Goal: Task Accomplishment & Management: Complete application form

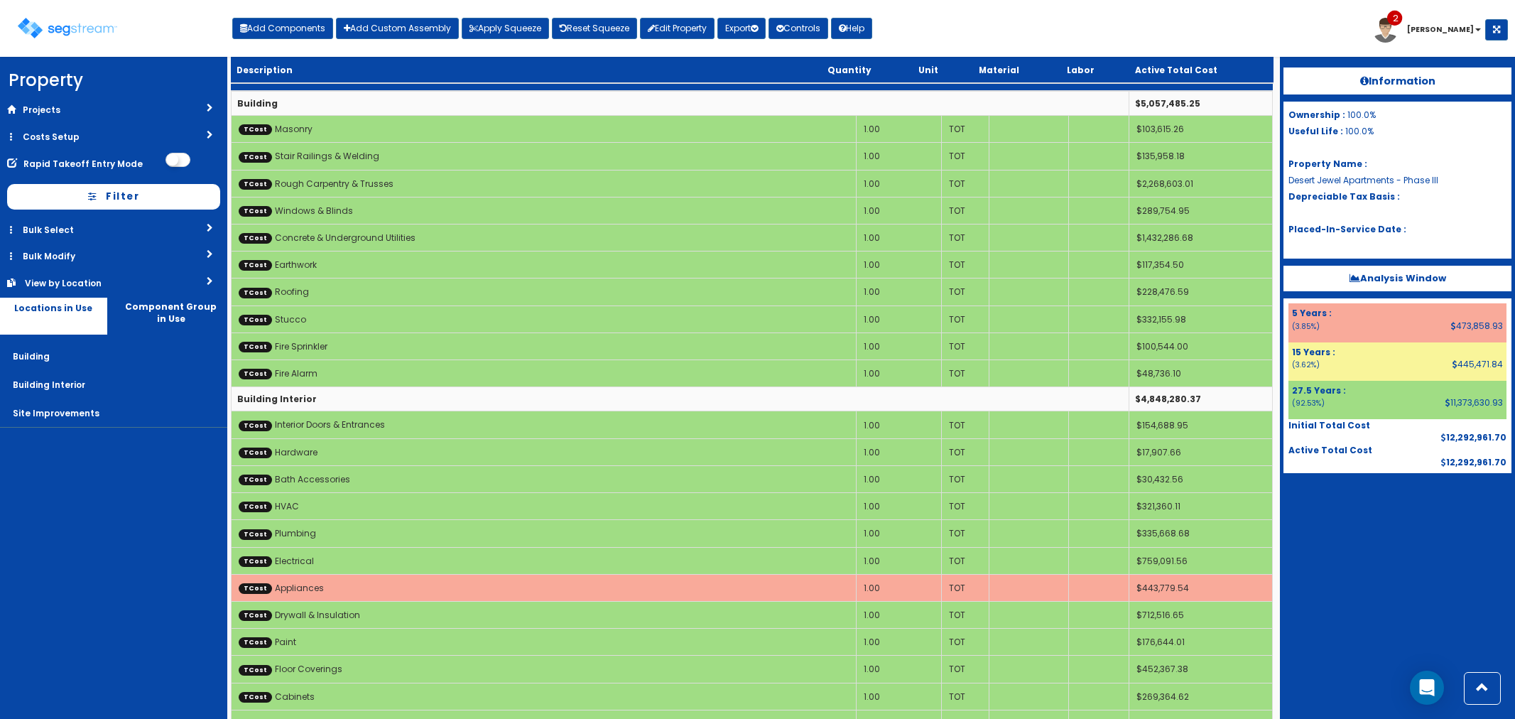
scroll to position [246, 0]
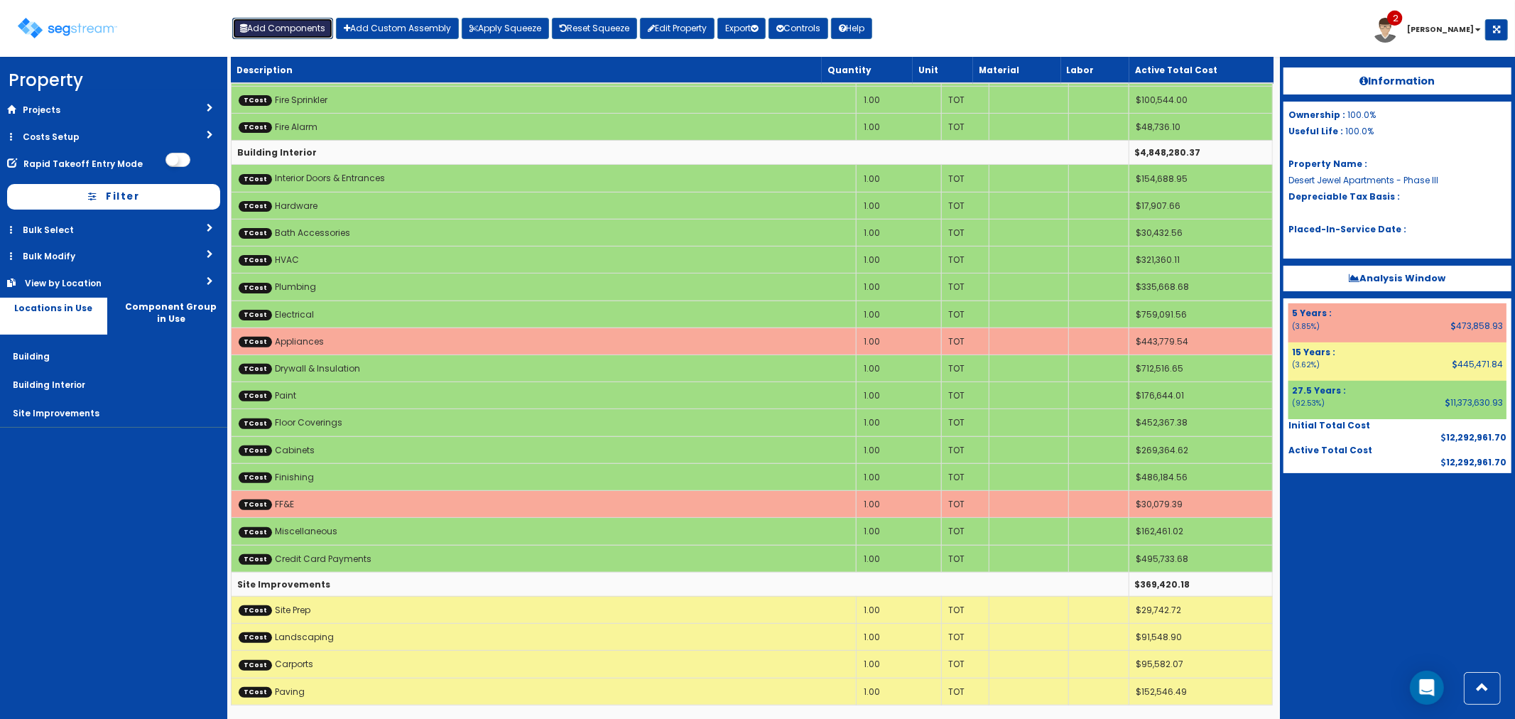
click at [288, 33] on button "Add Components" at bounding box center [282, 28] width 101 height 21
select select "5Y"
select select "default"
select select "6"
select select
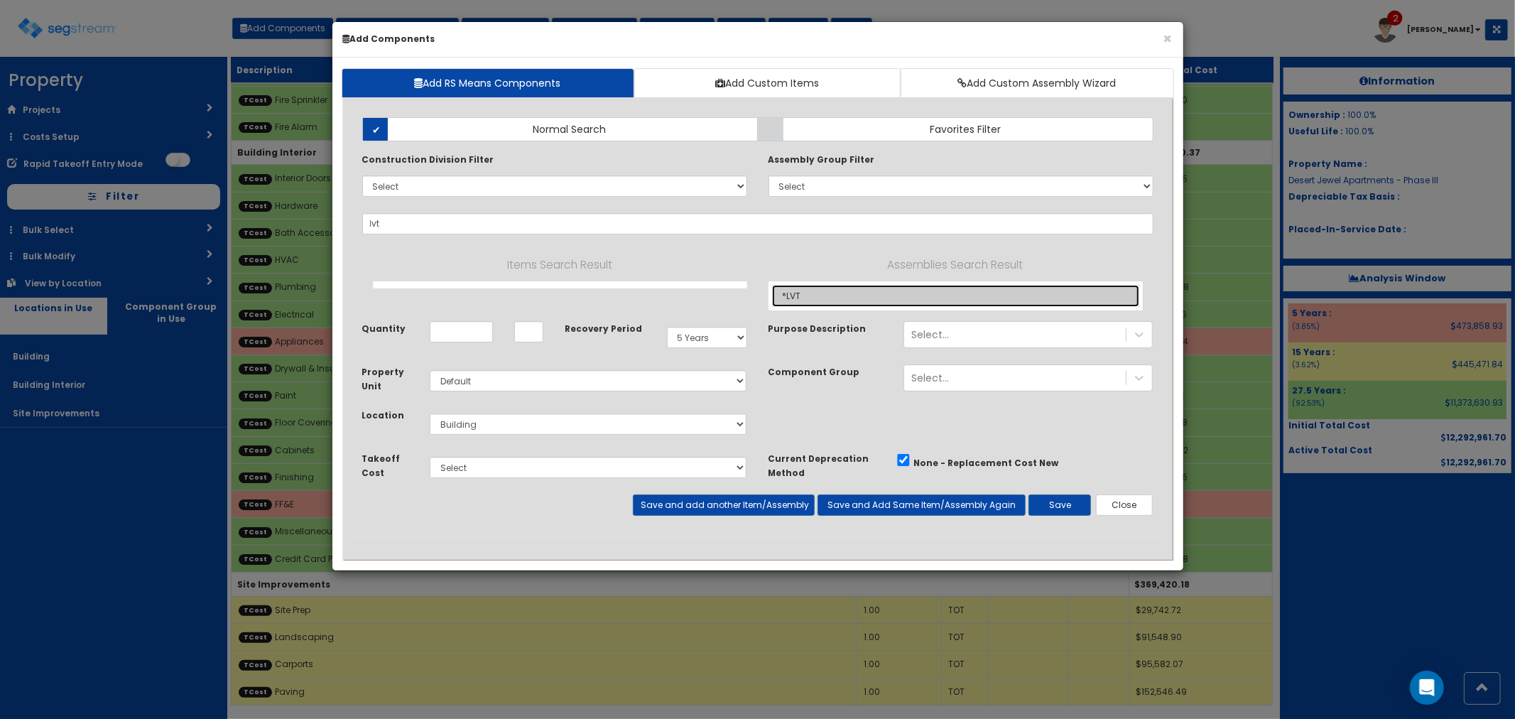
click at [803, 298] on link "*LVT" at bounding box center [955, 296] width 367 height 22
type input "*LVT"
type input "SF"
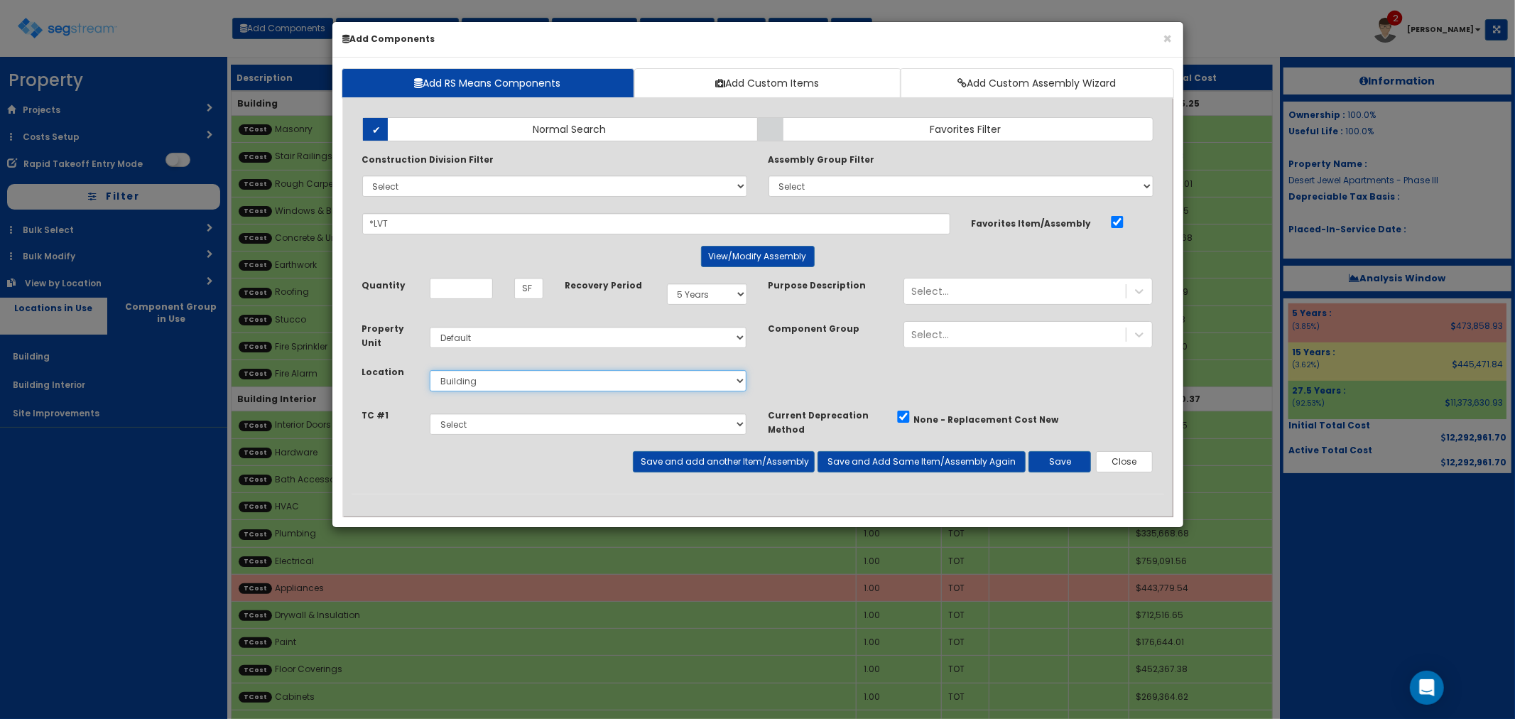
click at [482, 381] on select "Select Building Building Interior Site Improvements Add Additional Location" at bounding box center [588, 380] width 317 height 21
select select "7"
click at [430, 370] on select "Select Building Building Interior Site Improvements Add Additional Location" at bounding box center [588, 380] width 317 height 21
click at [469, 423] on select "Select Site Prep Masonry Stair Railings & [GEOGRAPHIC_DATA] Rough Carpentry & T…" at bounding box center [588, 423] width 317 height 21
select select "5277643"
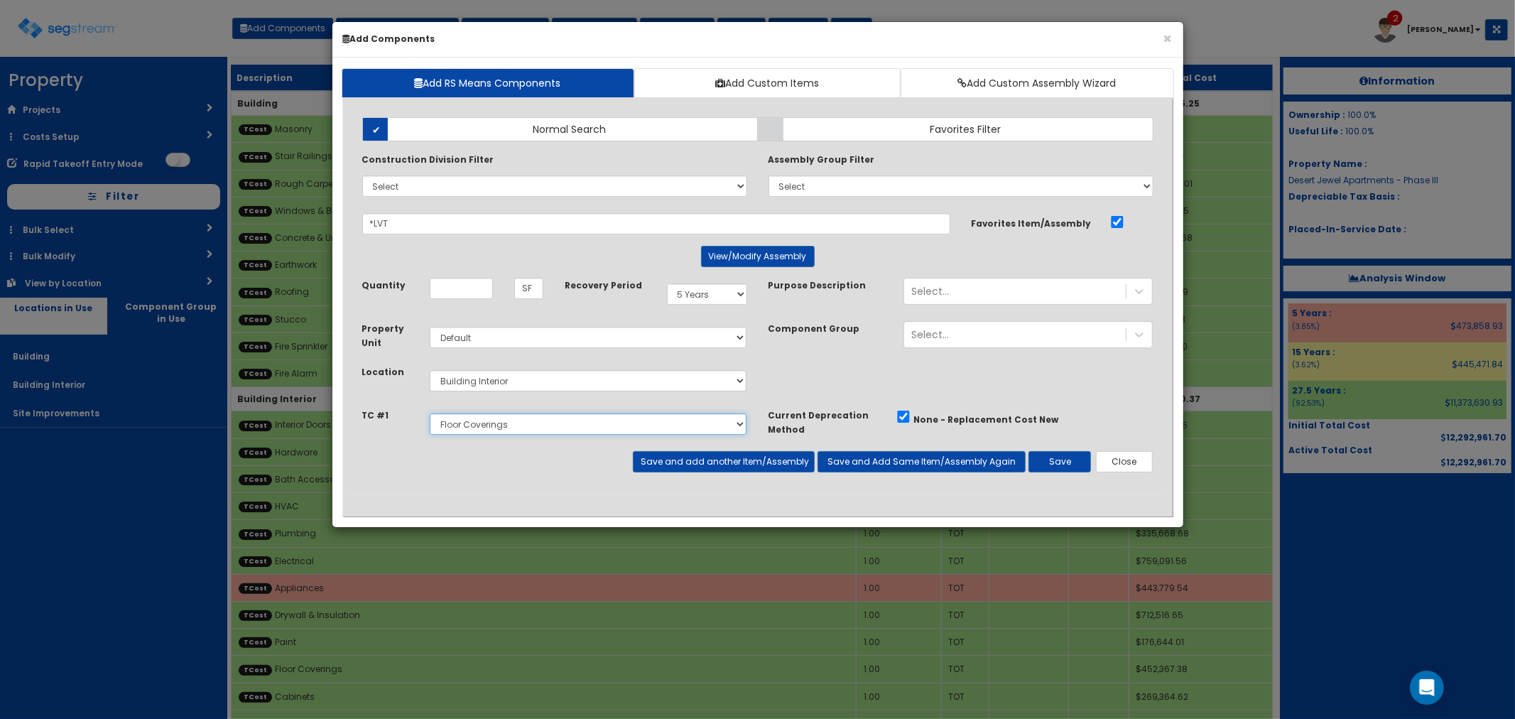
click at [430, 413] on select "Select Site Prep Masonry Stair Railings & [GEOGRAPHIC_DATA] Rough Carpentry & T…" at bounding box center [588, 423] width 317 height 21
click at [467, 278] on input "Unit Quantity" at bounding box center [461, 288] width 63 height 21
type input "27,200"
click at [699, 460] on button "Save and add another Item/Assembly" at bounding box center [724, 461] width 182 height 21
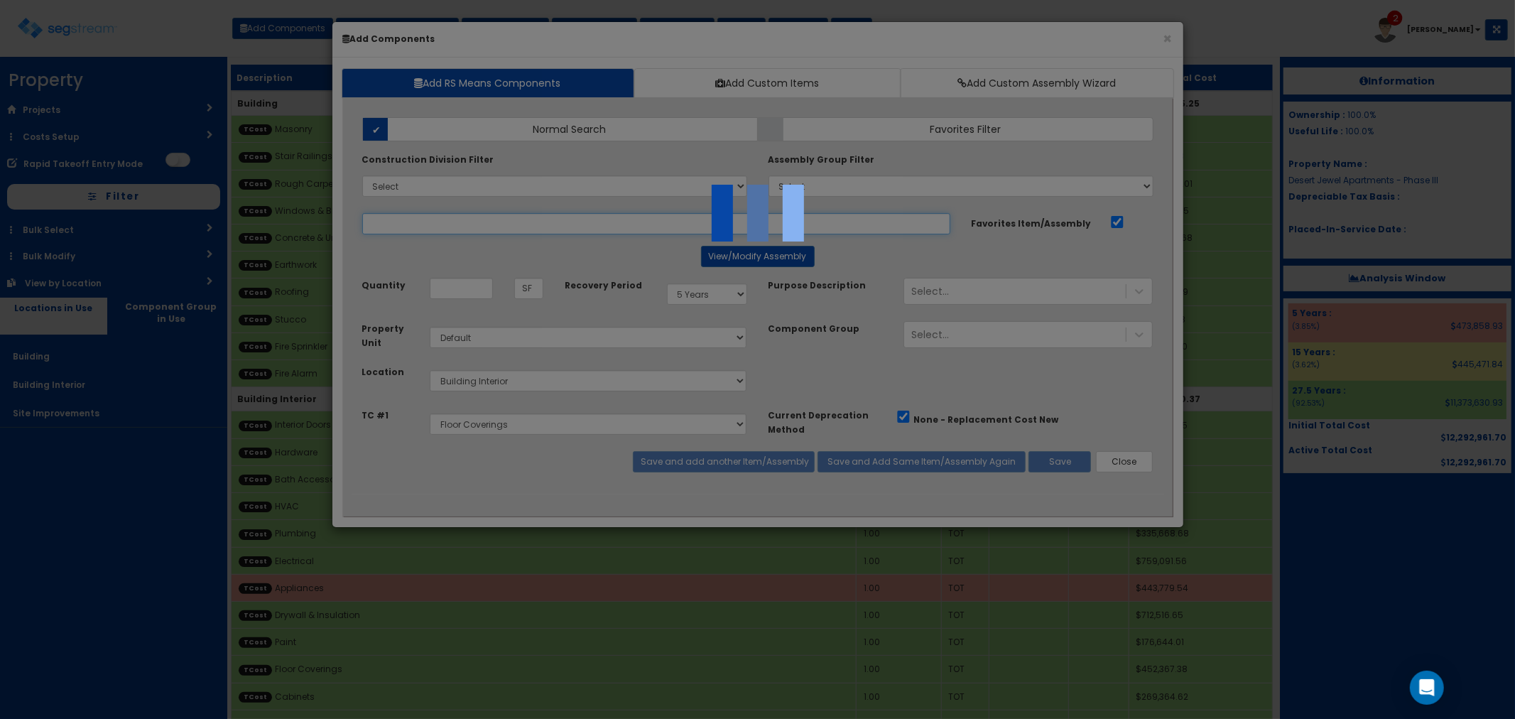
select select "5277643"
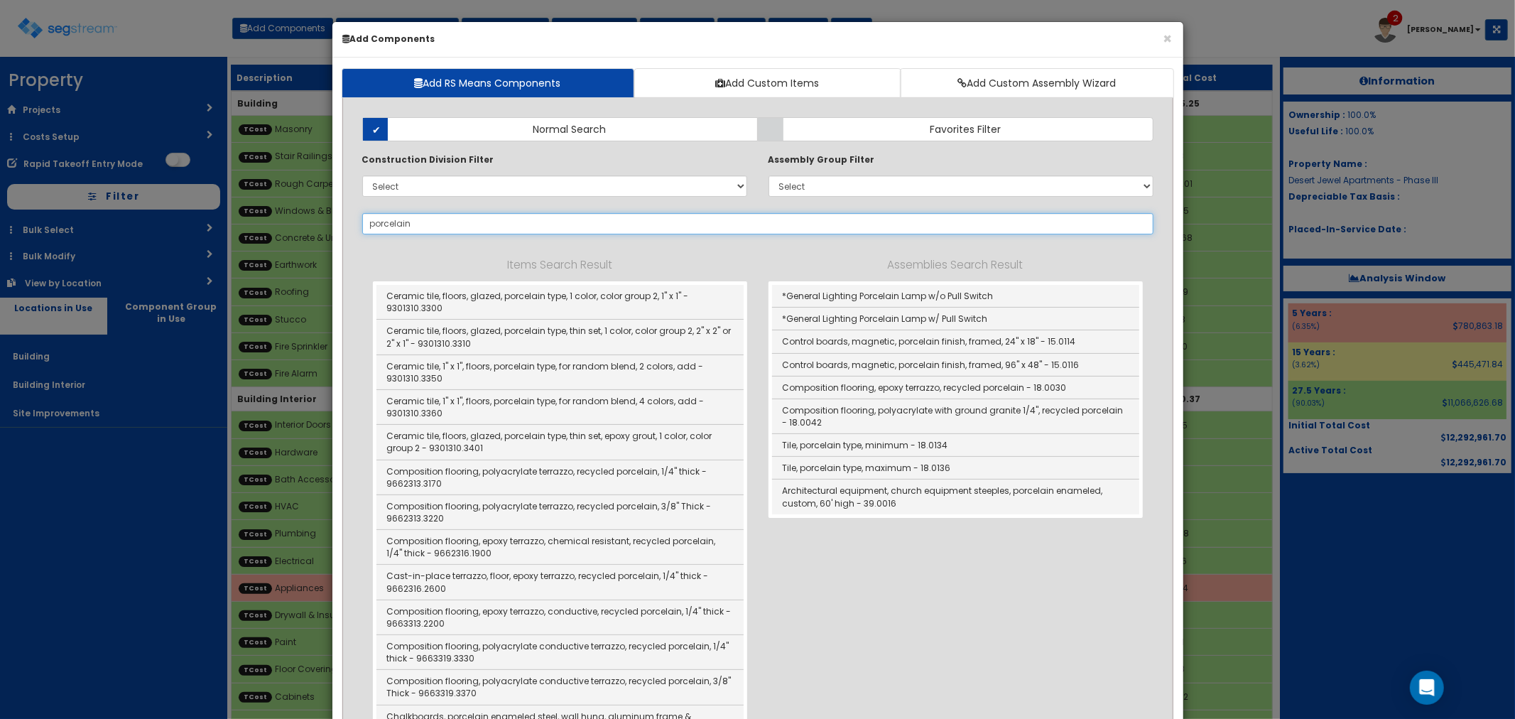
drag, startPoint x: 435, startPoint y: 232, endPoint x: 364, endPoint y: 216, distance: 73.6
click at [364, 216] on input "porcelain" at bounding box center [757, 223] width 791 height 21
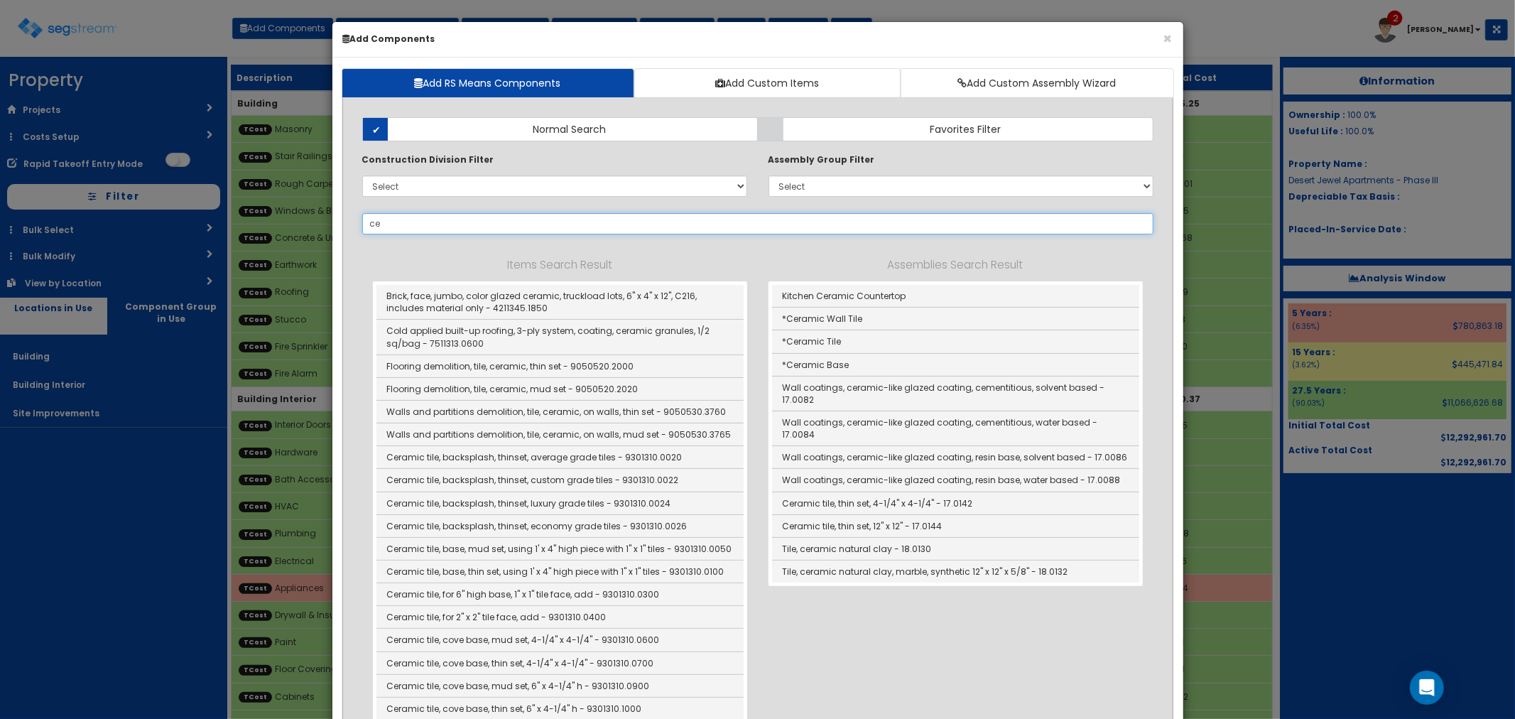
type input "c"
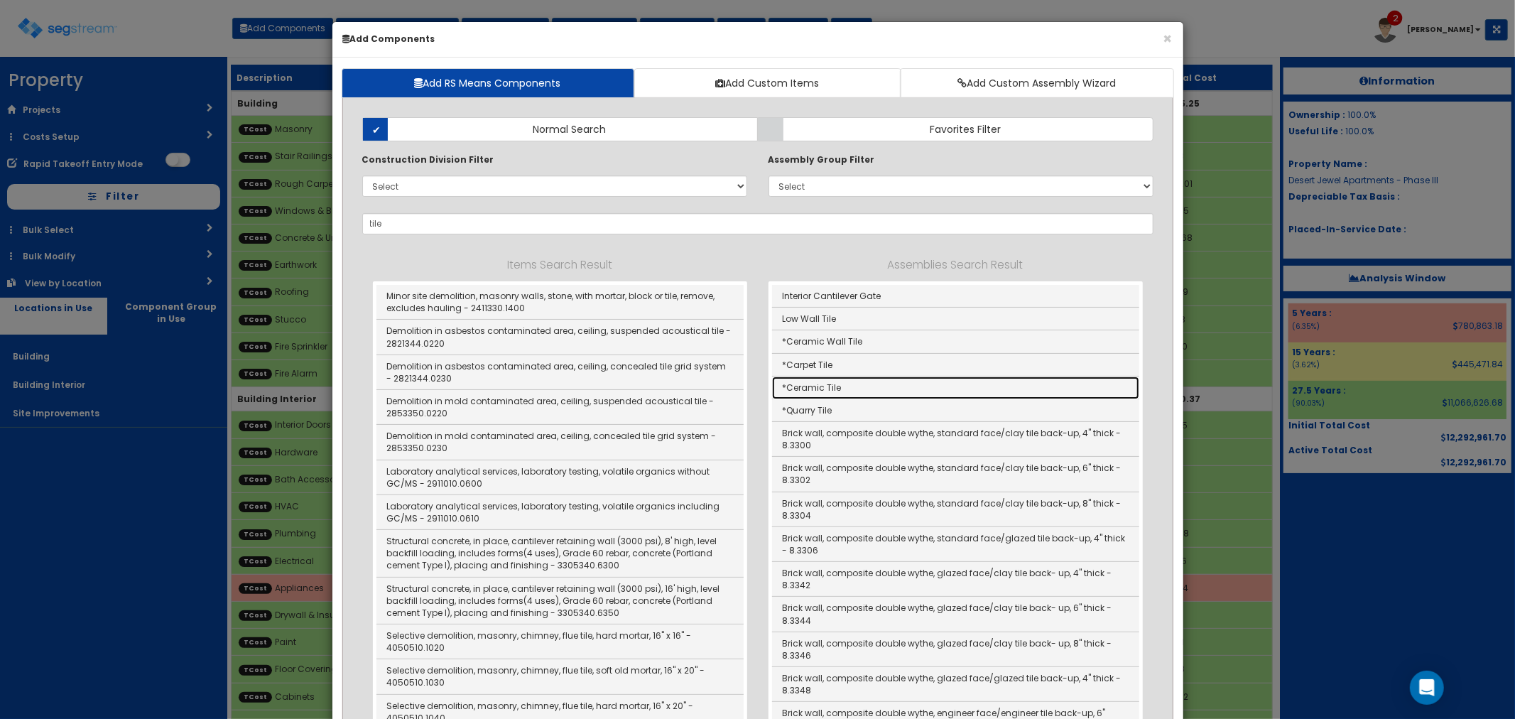
drag, startPoint x: 832, startPoint y: 389, endPoint x: 864, endPoint y: 398, distance: 33.5
click at [832, 389] on link "*Ceramic Tile" at bounding box center [955, 387] width 367 height 23
type input "*Ceramic Tile"
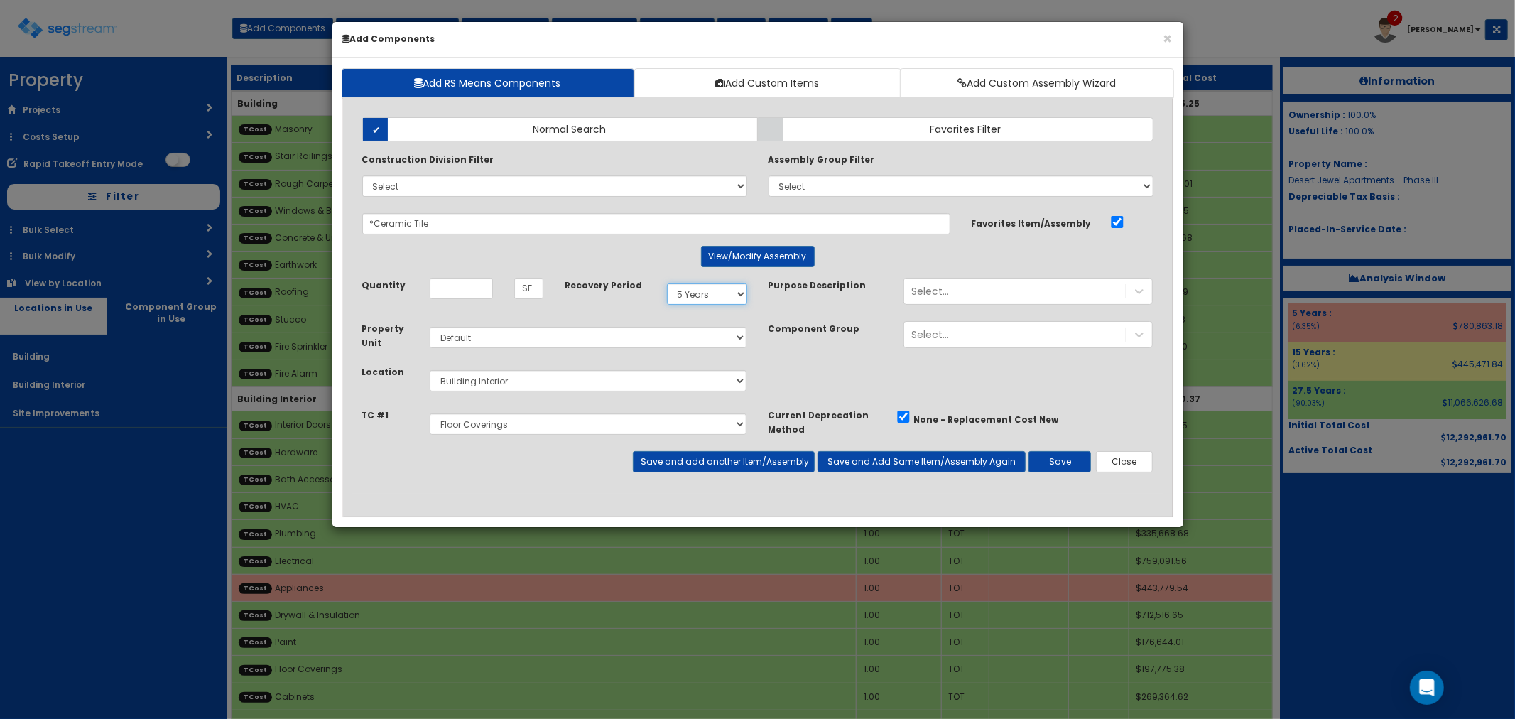
click at [688, 296] on select "Select 5 Years 7 Years 15 Years 27.5 Years" at bounding box center [707, 293] width 80 height 21
select select "275Y"
click at [667, 283] on select "Select 5 Years 7 Years 15 Years 27.5 Years" at bounding box center [707, 293] width 80 height 21
click at [458, 286] on input "Unit Quantity" at bounding box center [461, 288] width 63 height 21
type input "50,320"
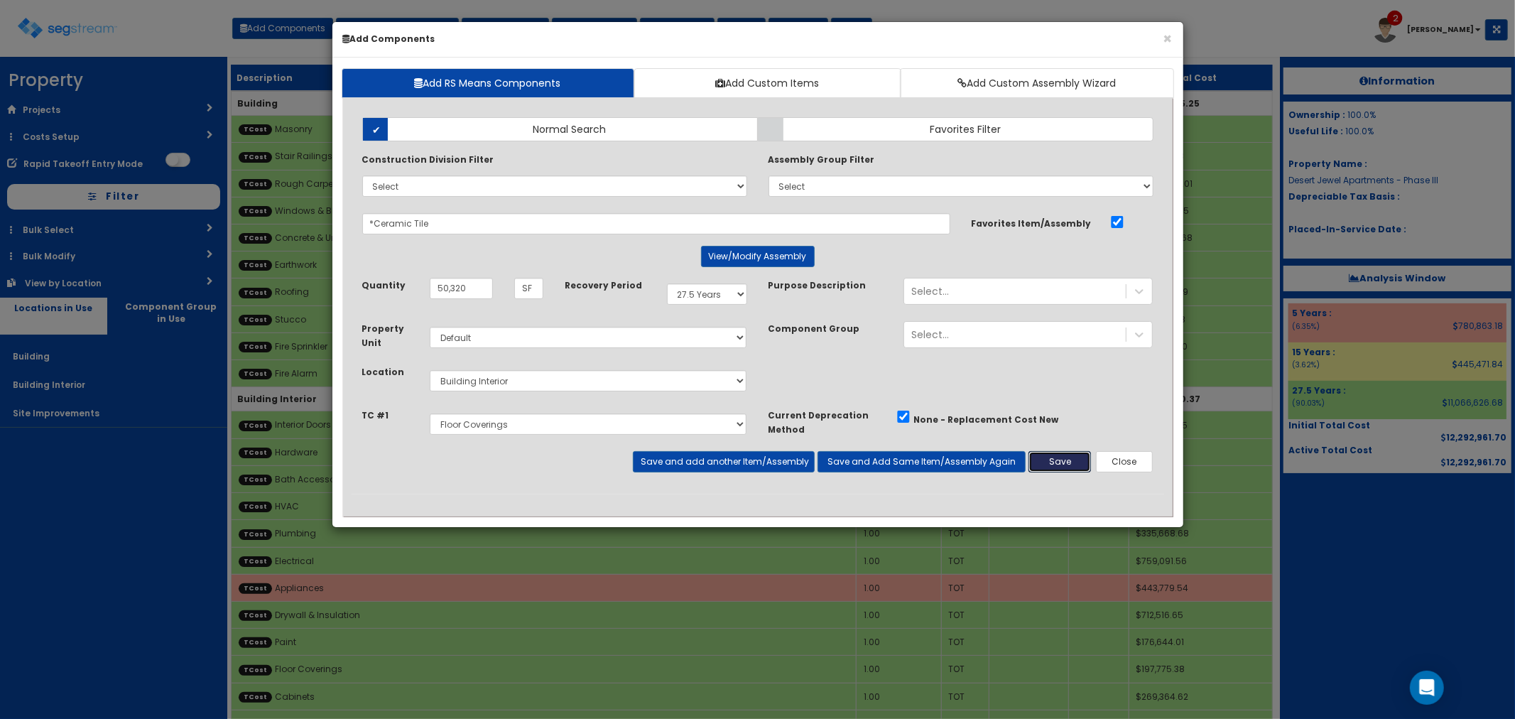
click at [1049, 458] on button "Save" at bounding box center [1059, 461] width 63 height 21
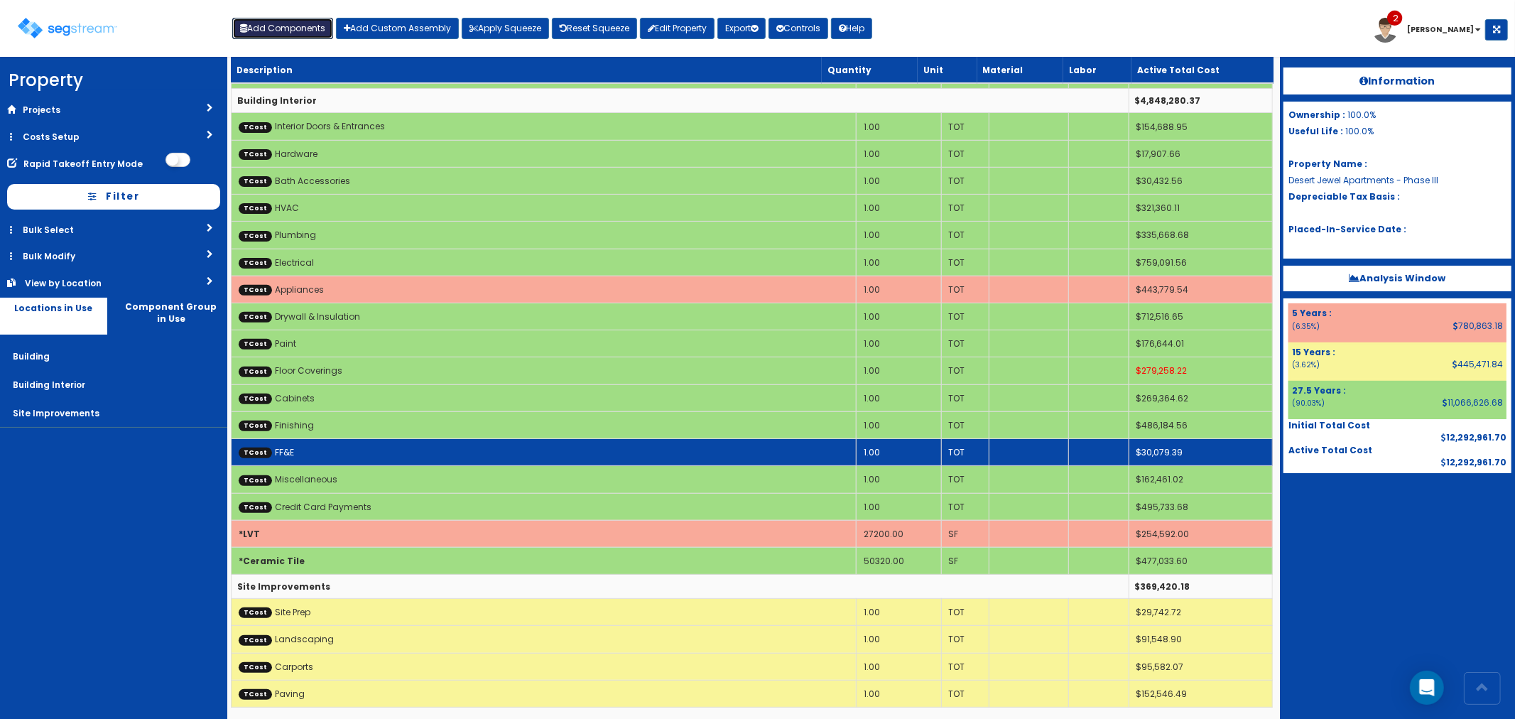
scroll to position [301, 0]
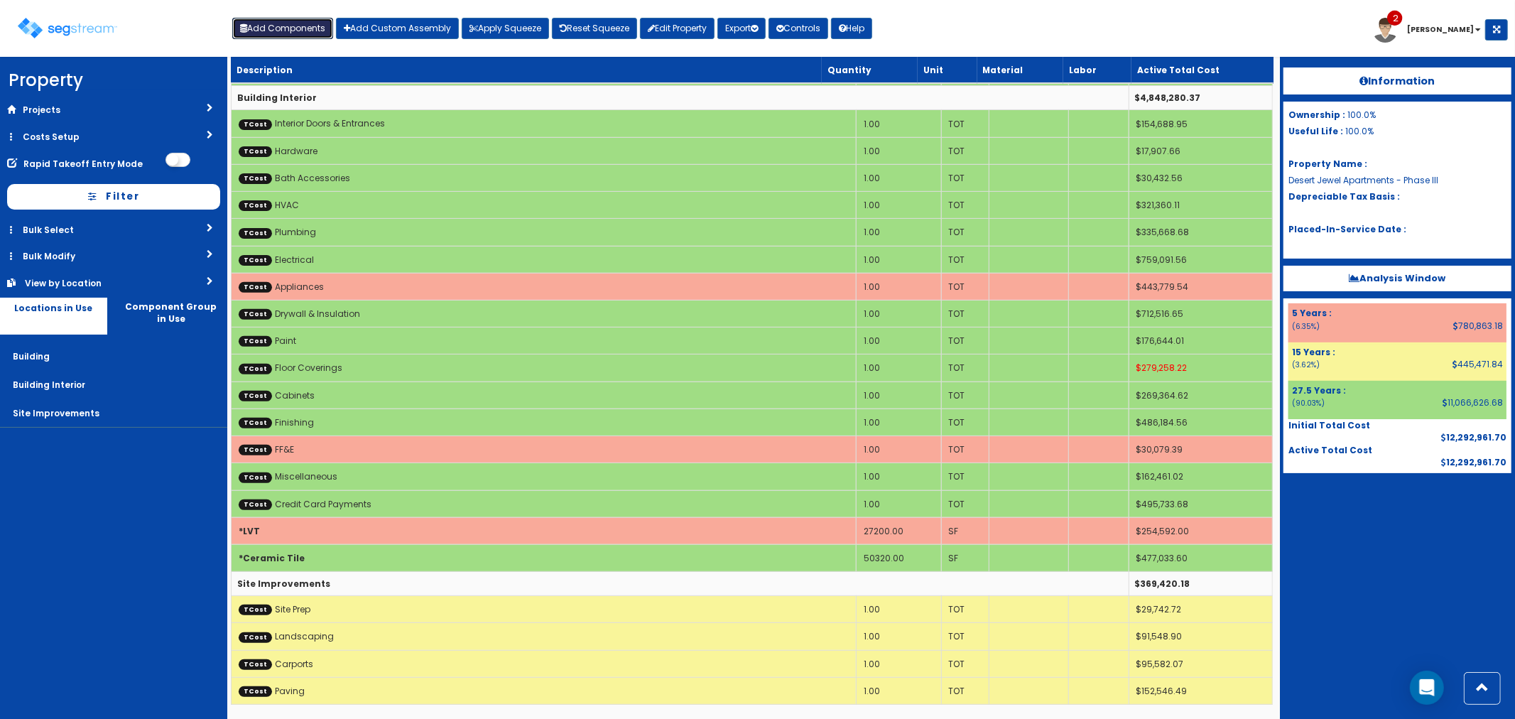
click at [292, 30] on button "Add Components" at bounding box center [282, 28] width 101 height 21
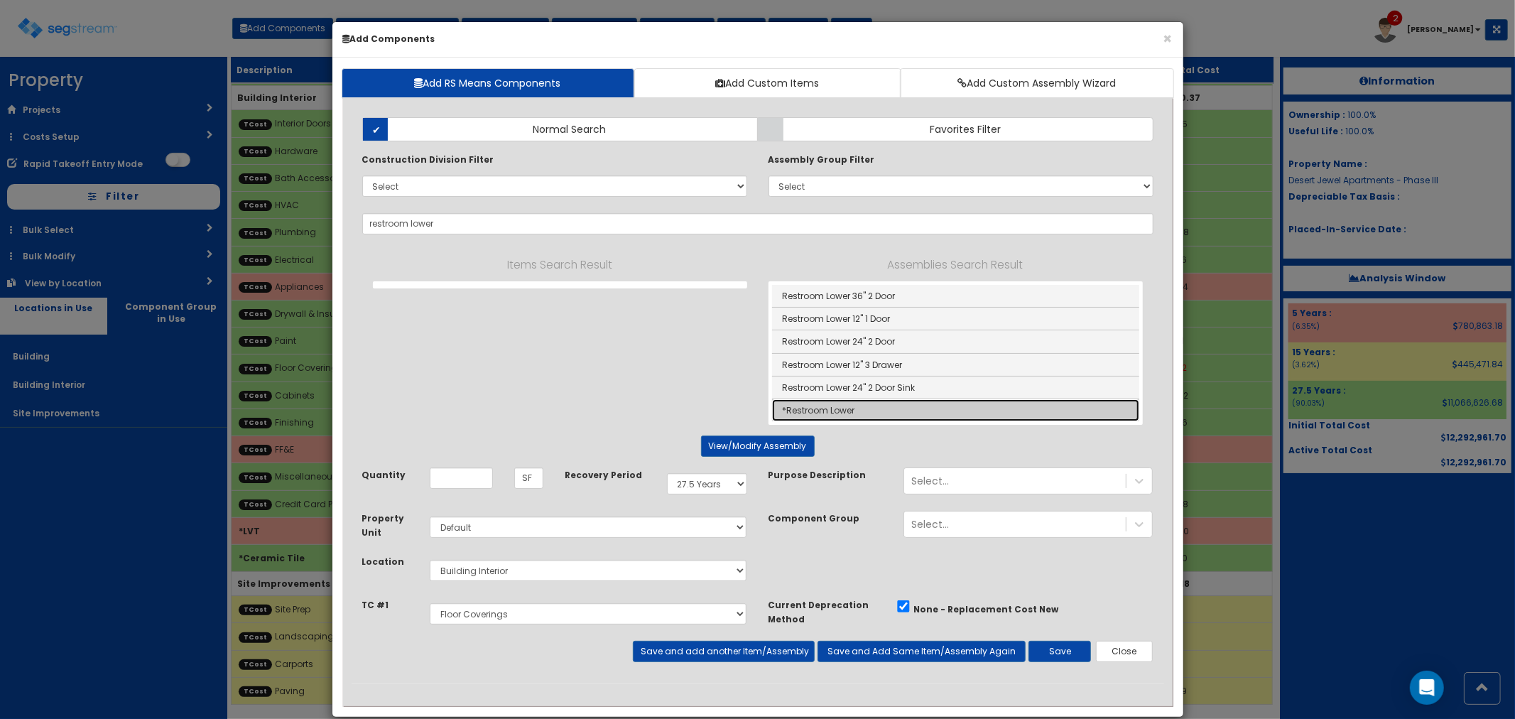
click at [840, 416] on link "*Restroom Lower" at bounding box center [955, 410] width 367 height 22
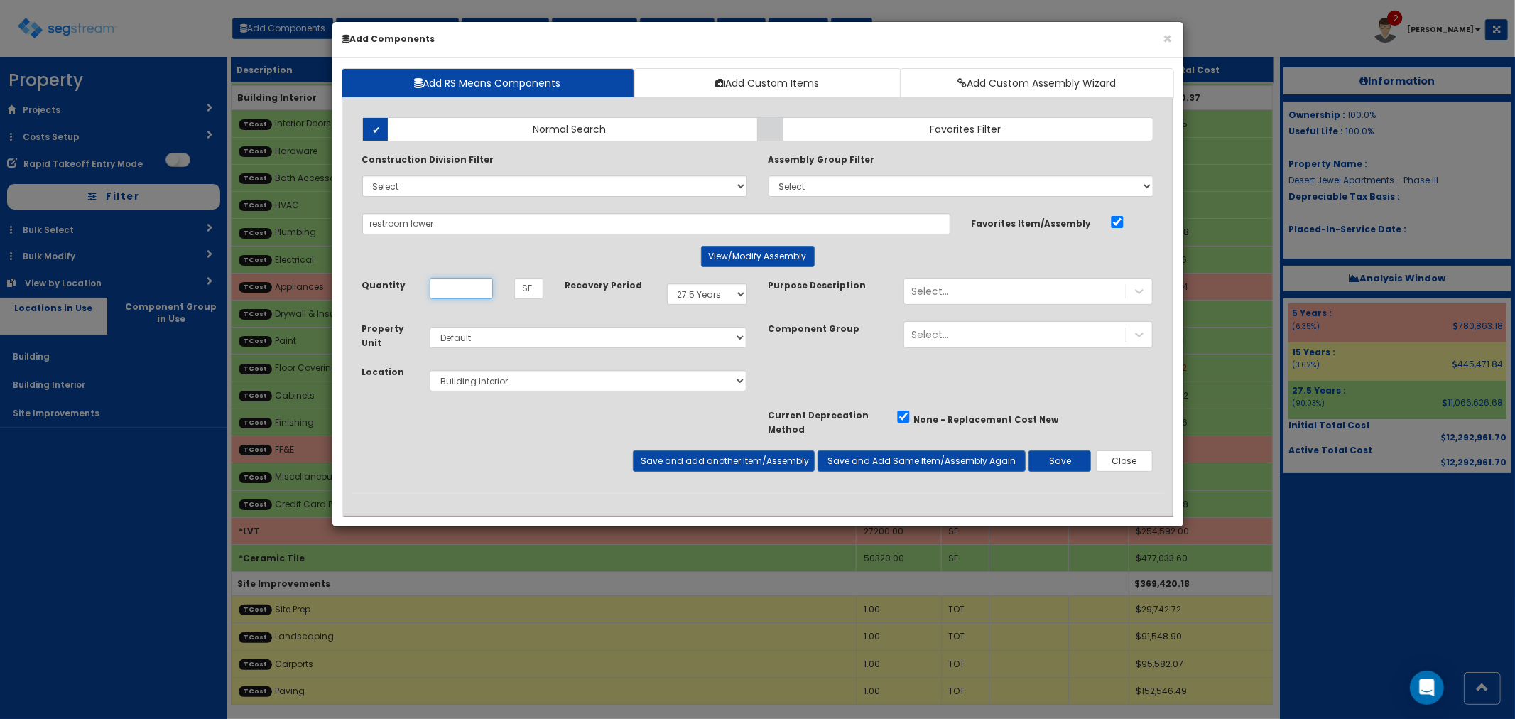
type input "*Restroom Lower"
type input "EA"
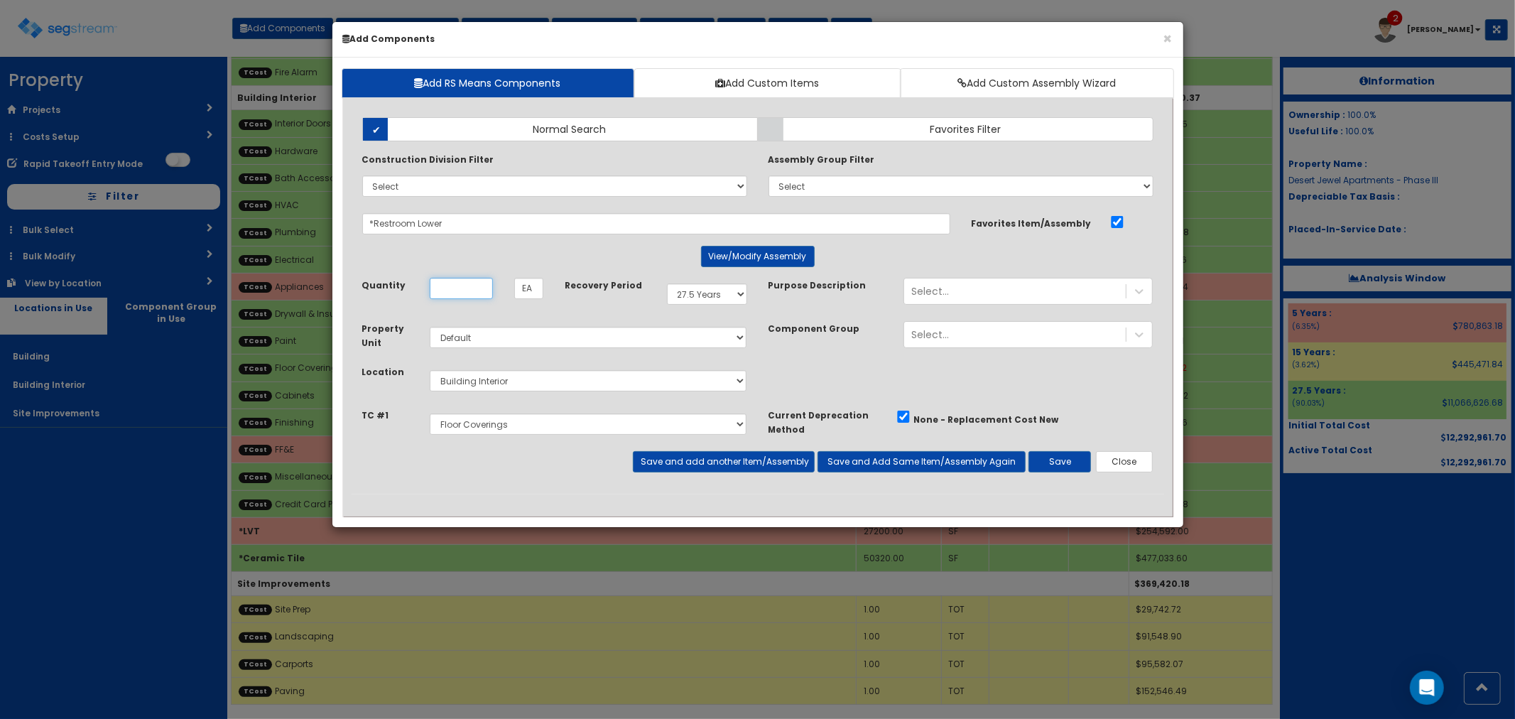
scroll to position [0, 0]
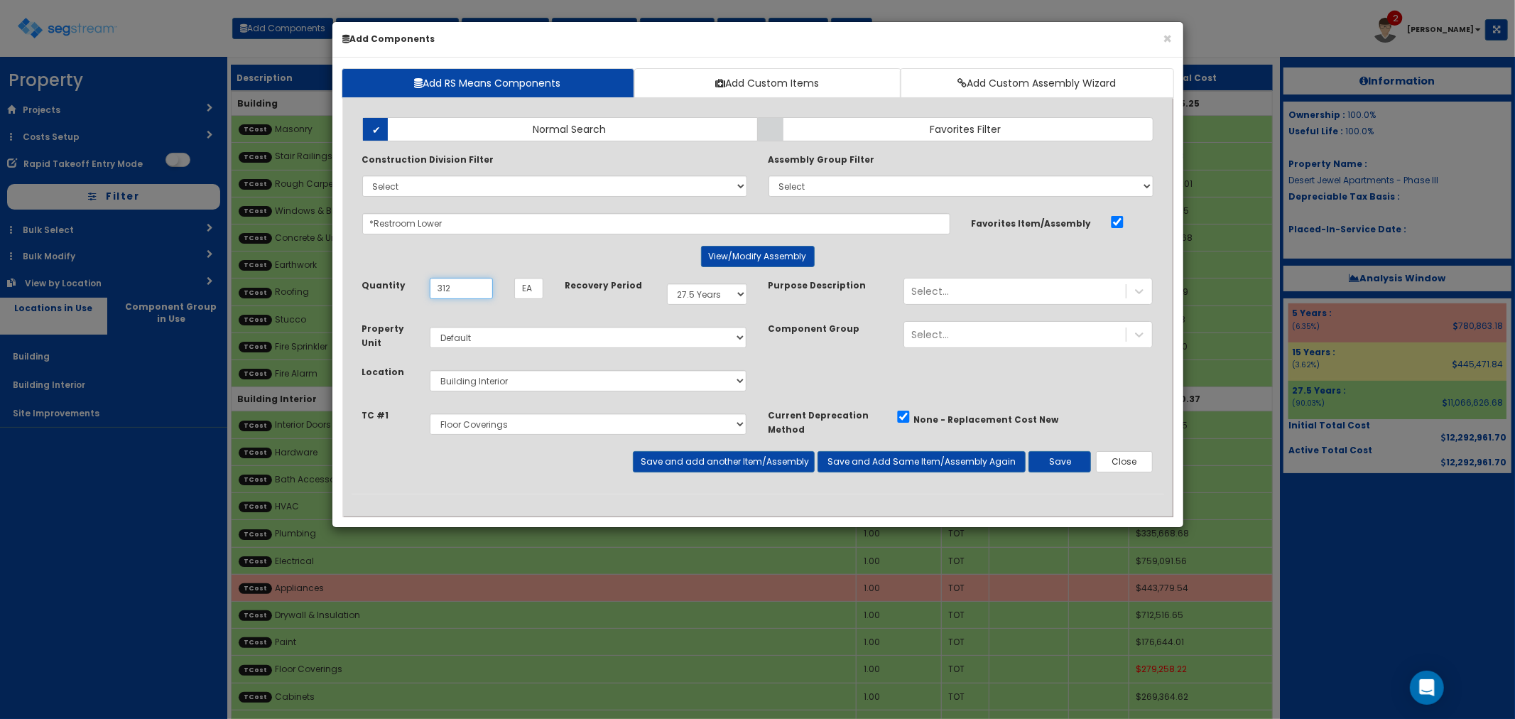
type input "312"
click at [521, 422] on select "Select Site Prep Masonry Stair Railings & Welding Rough Carpentry & Trusses Int…" at bounding box center [588, 423] width 317 height 21
select select "5277645"
click at [430, 413] on select "Select Site Prep Masonry Stair Railings & Welding Rough Carpentry & Trusses Int…" at bounding box center [588, 423] width 317 height 21
click at [685, 460] on button "Save and add another Item/Assembly" at bounding box center [724, 461] width 182 height 21
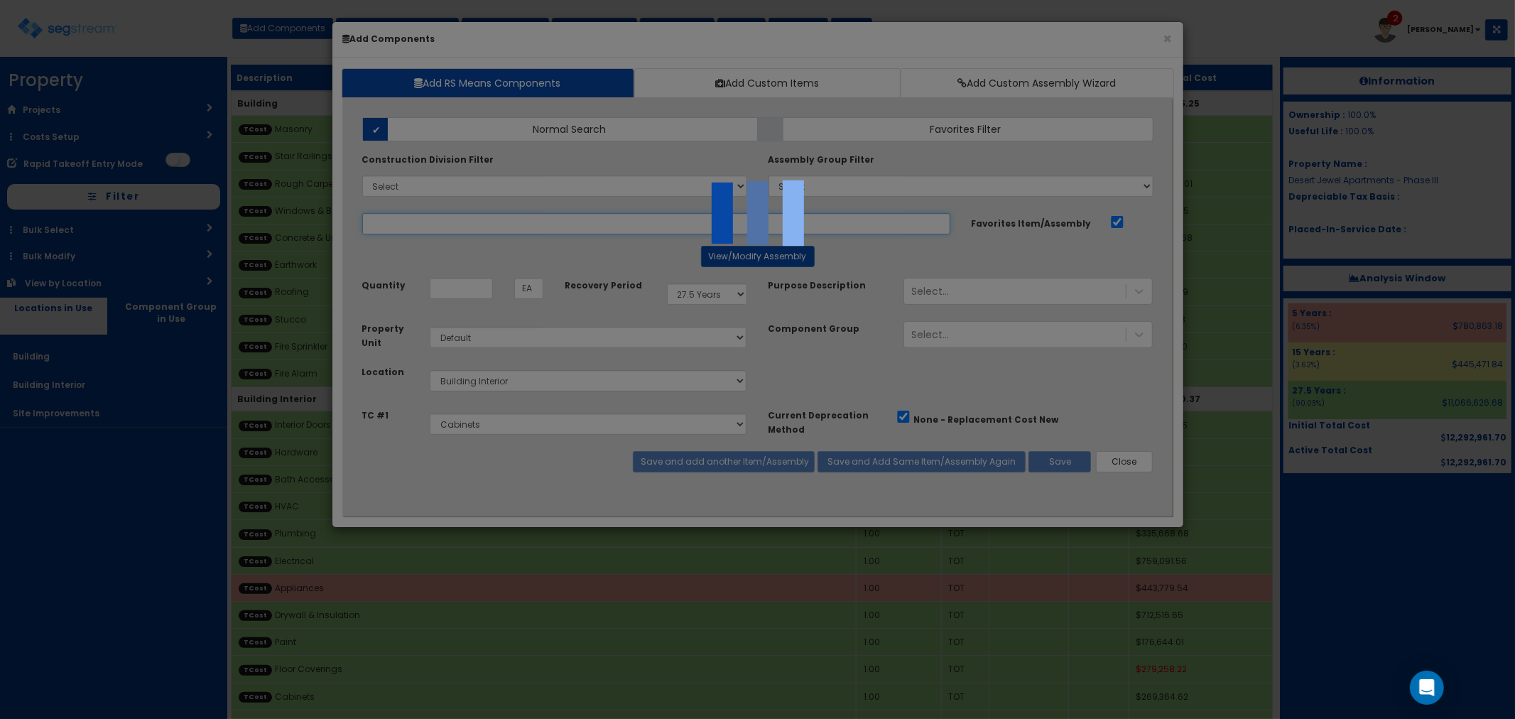
select select "5277645"
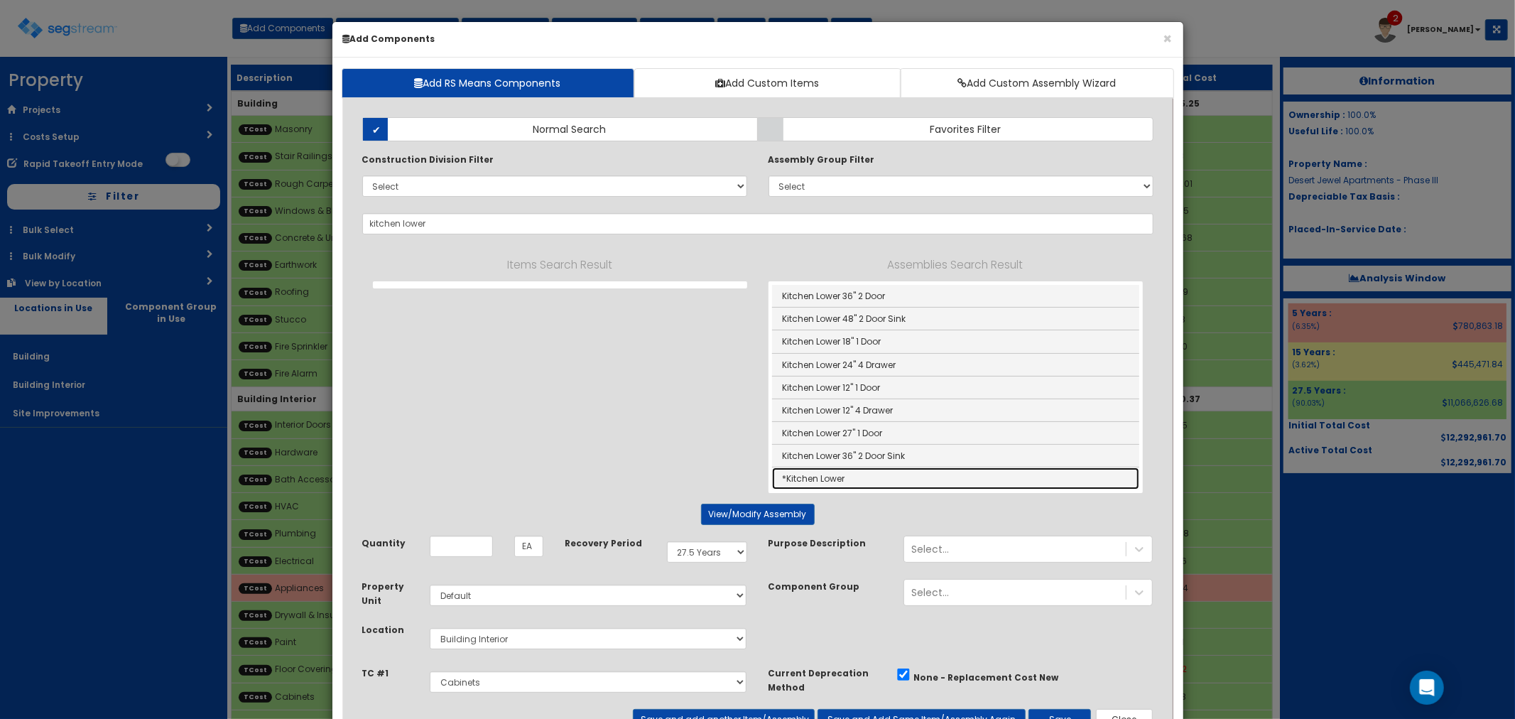
drag, startPoint x: 820, startPoint y: 477, endPoint x: 827, endPoint y: 492, distance: 16.2
click at [820, 477] on link "*Kitchen Lower" at bounding box center [955, 478] width 367 height 22
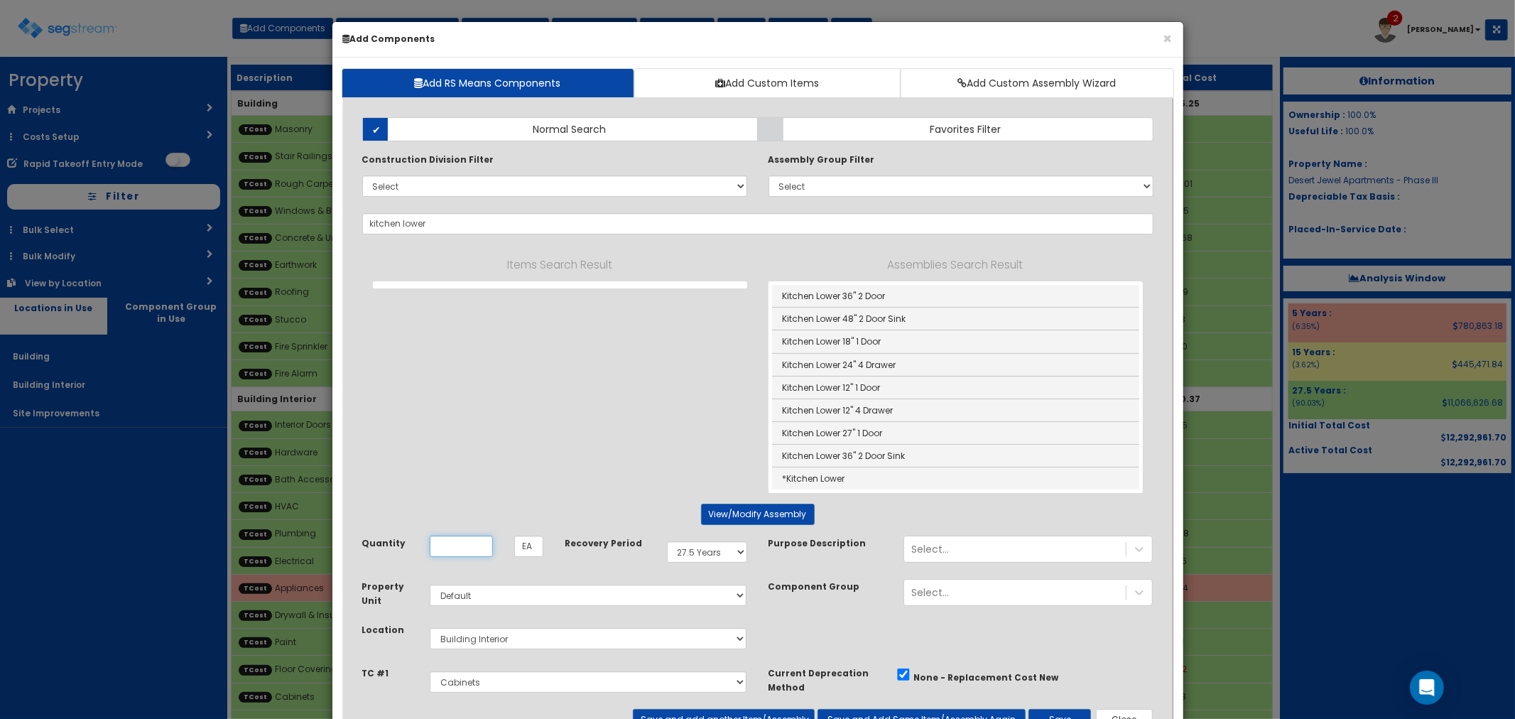
type input "*Kitchen Lower"
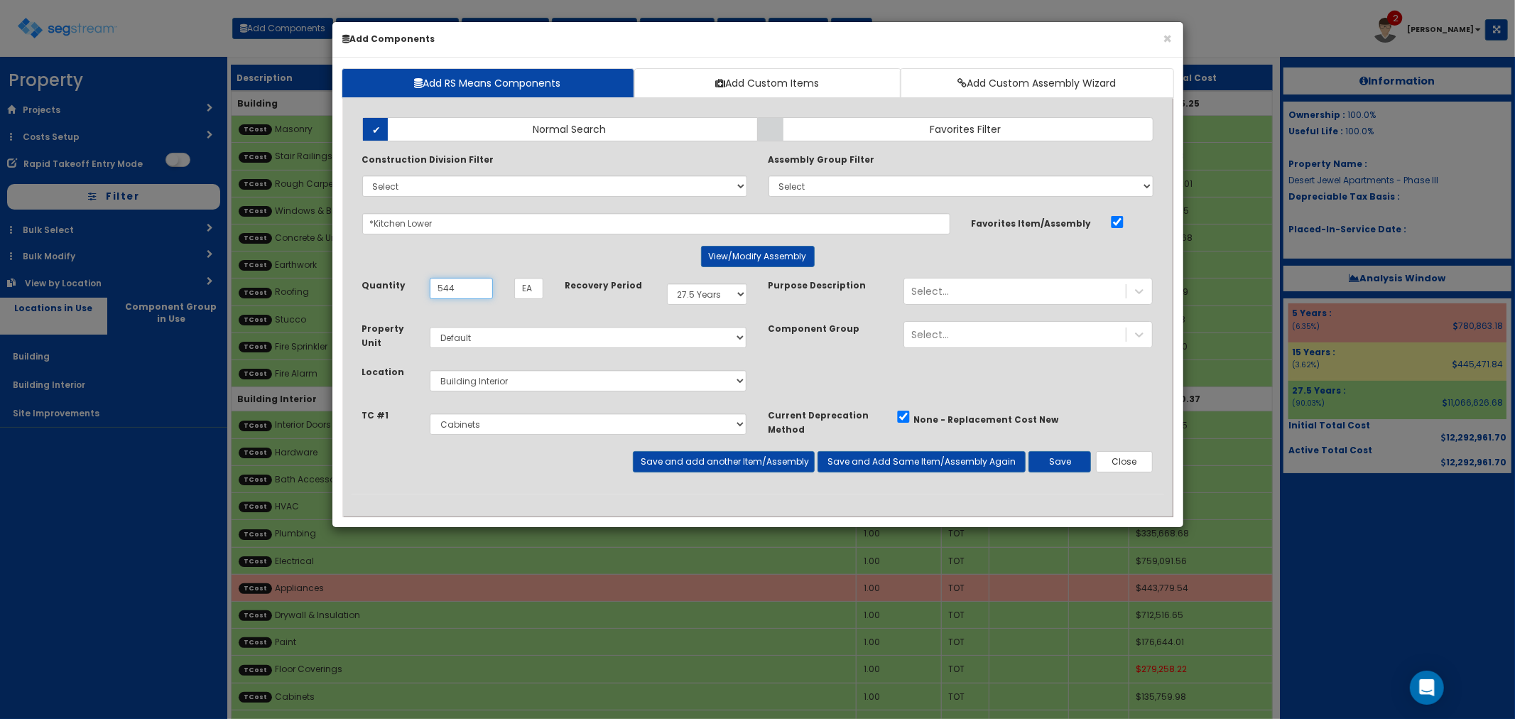
type input "544"
click at [689, 295] on select "Select 5 Years 7 Years 15 Years 27.5 Years" at bounding box center [707, 293] width 80 height 21
select select "5Y"
click at [667, 283] on select "Select 5 Years 7 Years 15 Years 27.5 Years" at bounding box center [707, 293] width 80 height 21
click at [671, 459] on button "Save and add another Item/Assembly" at bounding box center [724, 461] width 182 height 21
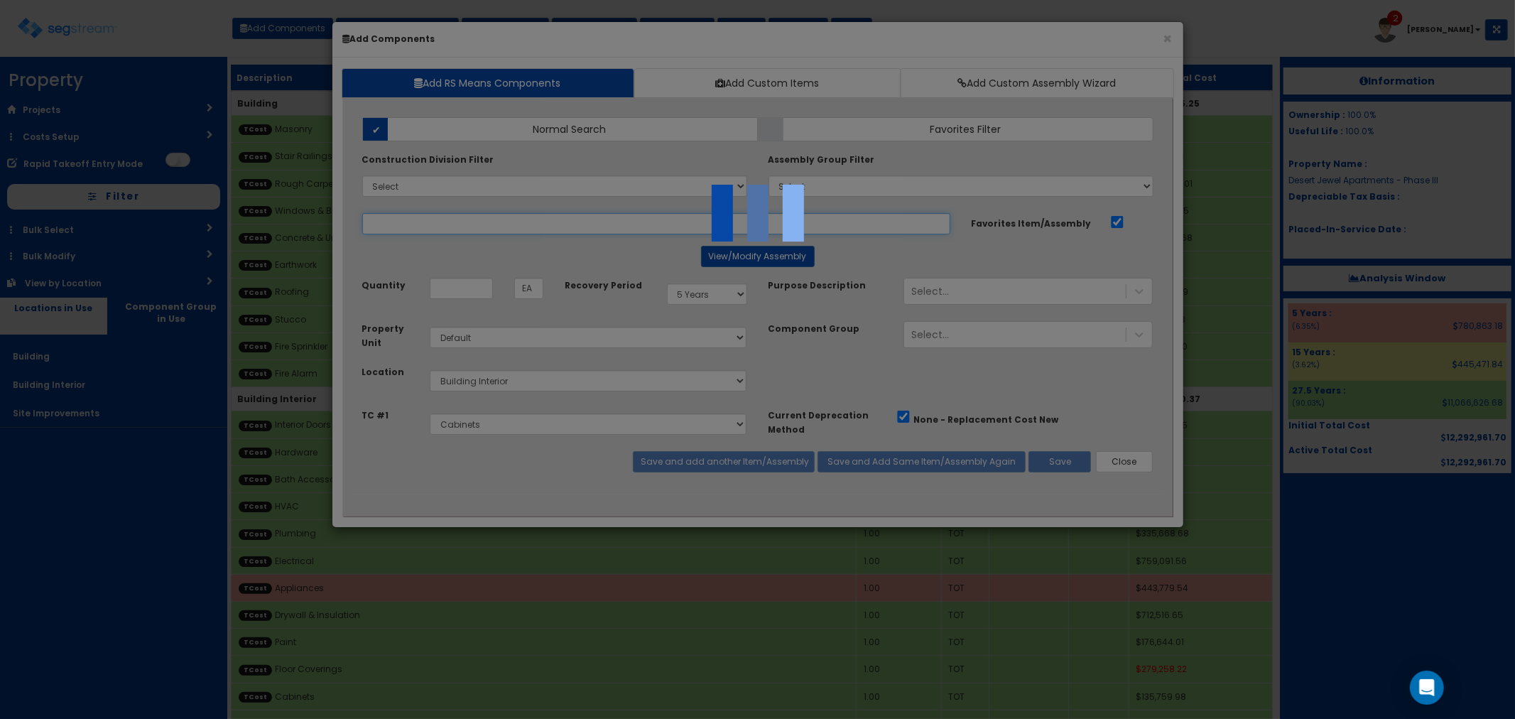
select select "5277645"
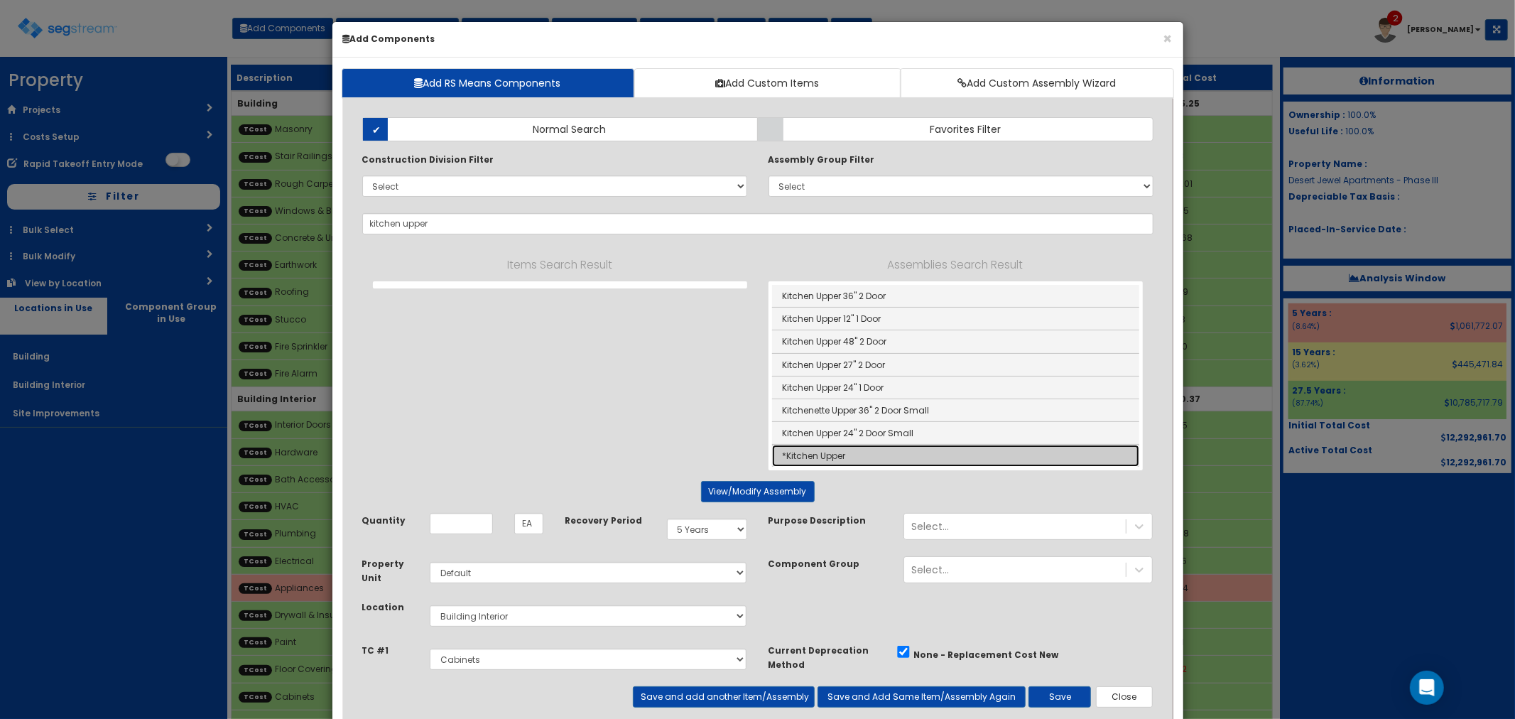
click at [818, 455] on link "*Kitchen Upper" at bounding box center [955, 456] width 367 height 22
type input "*Kitchen Upper"
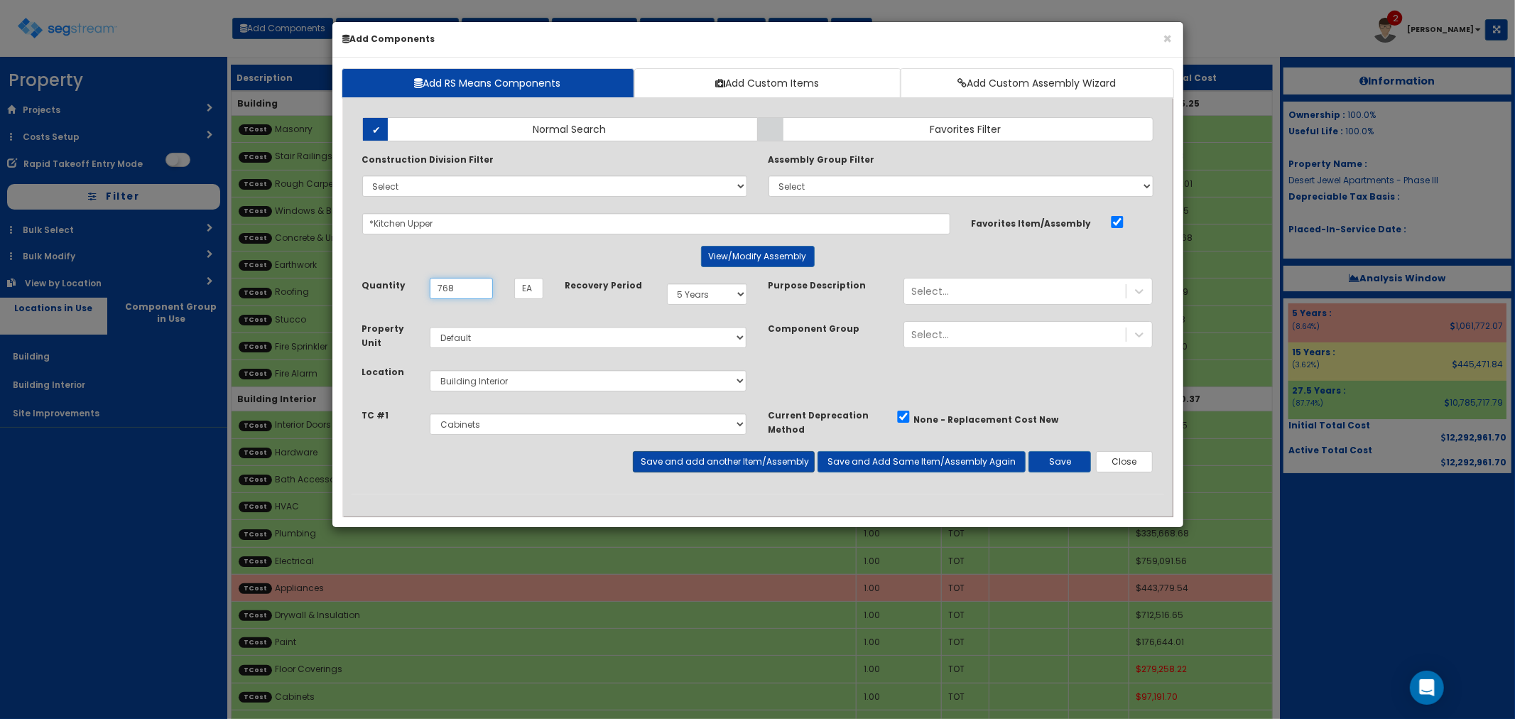
type input "768"
click at [692, 458] on button "Save and add another Item/Assembly" at bounding box center [724, 461] width 182 height 21
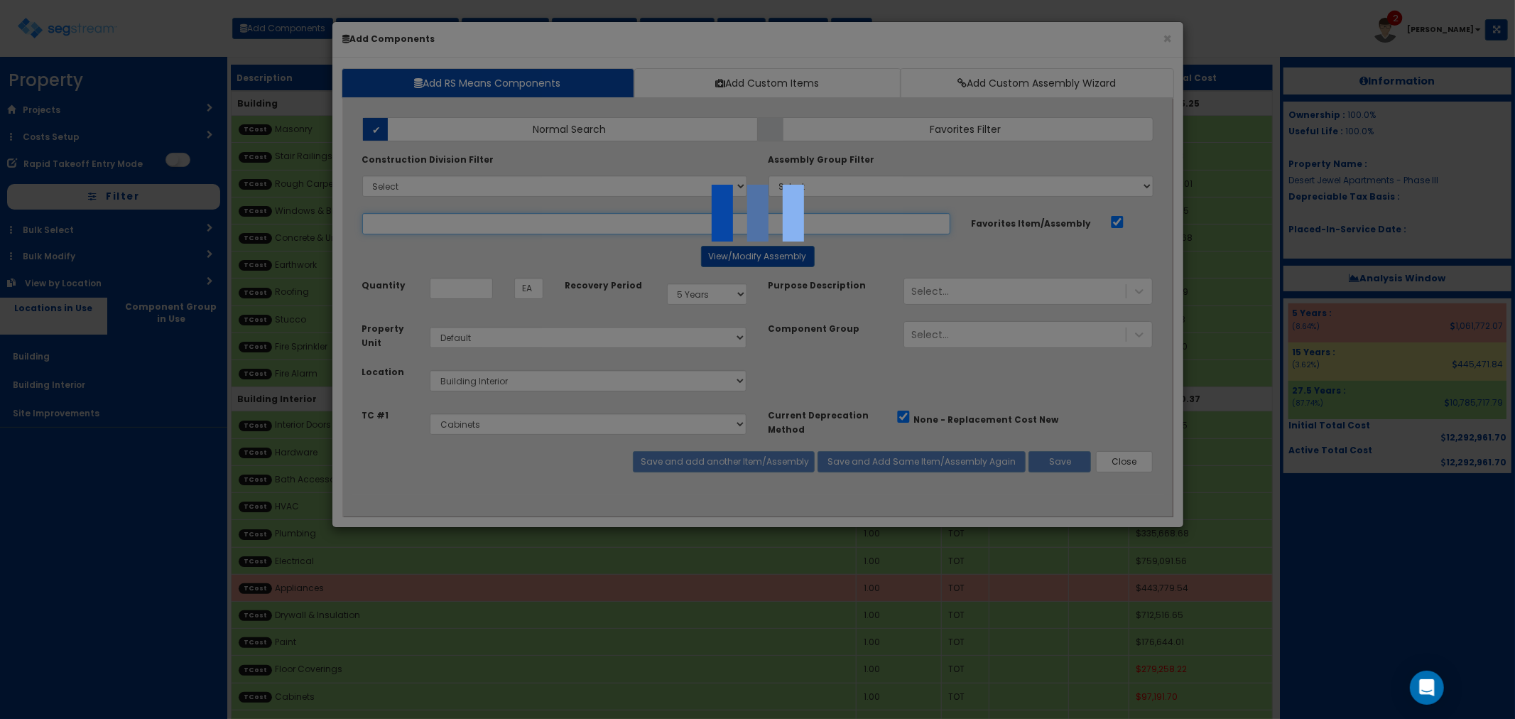
select select "5277645"
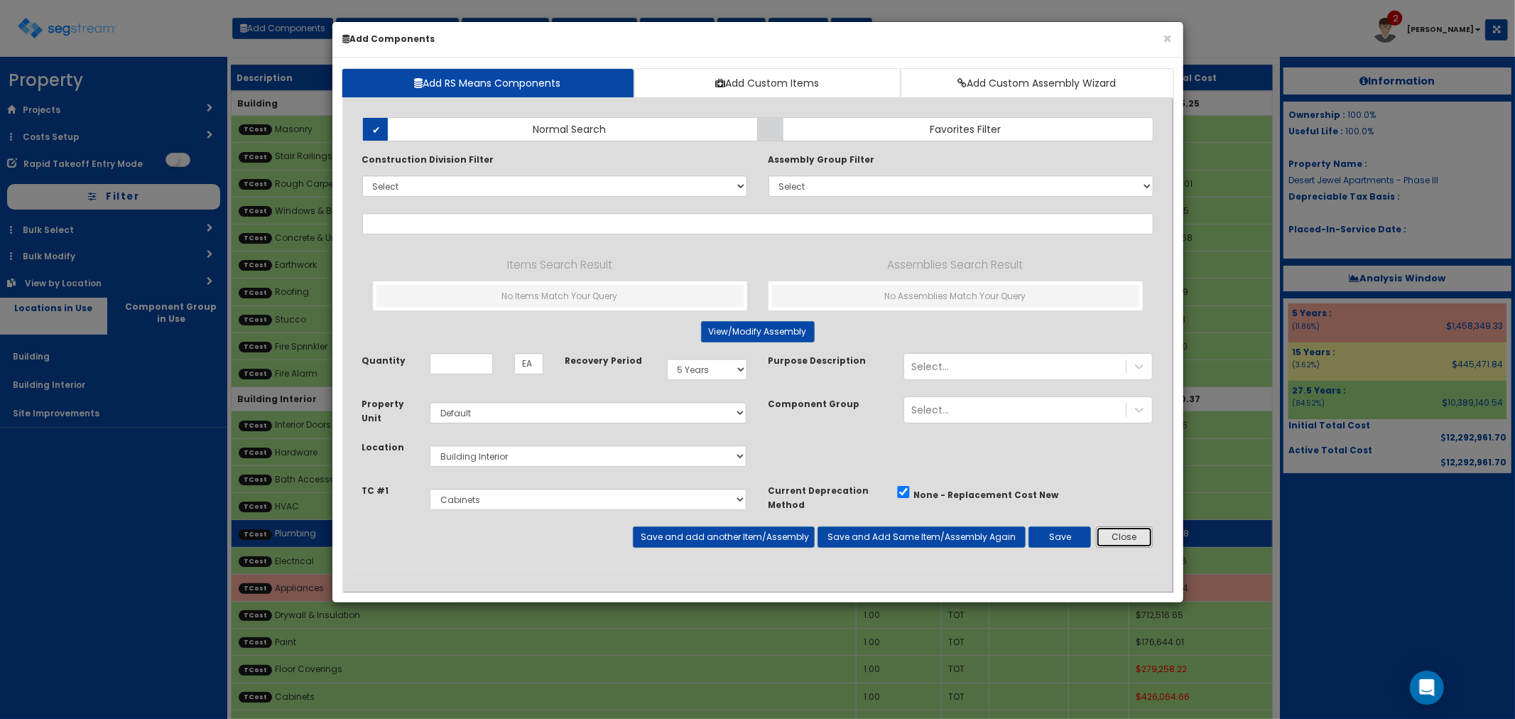
click at [1113, 536] on button "Close" at bounding box center [1125, 536] width 58 height 21
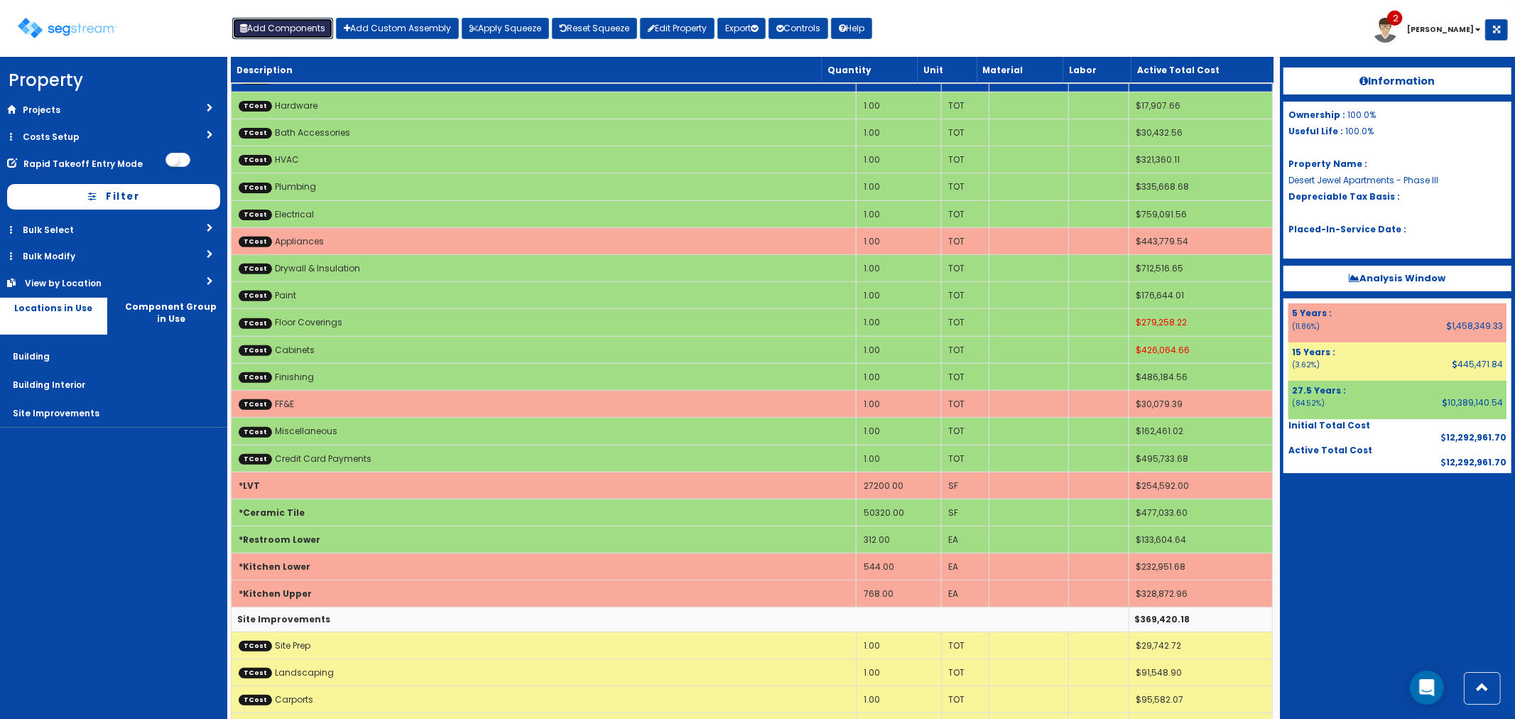
scroll to position [382, 0]
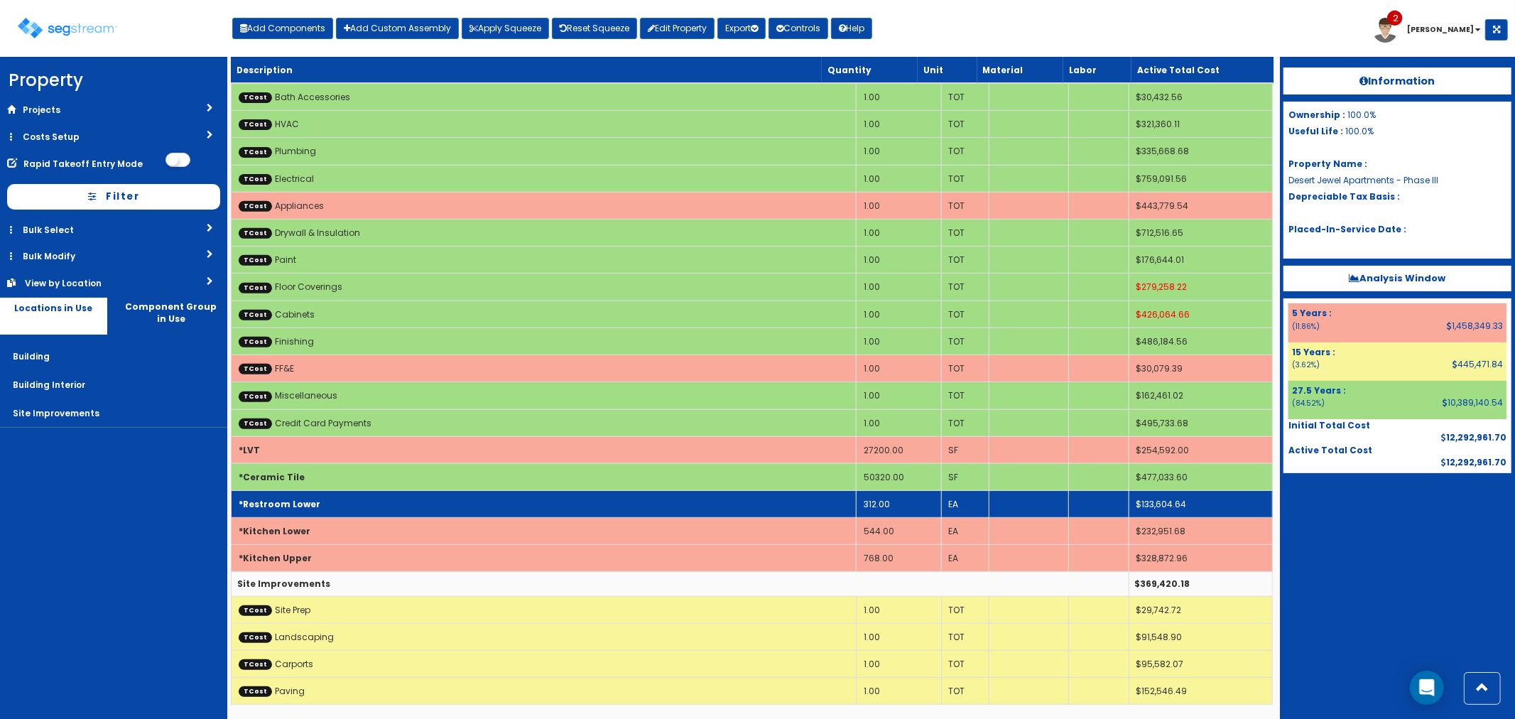
click at [327, 507] on td "*Restroom Lower" at bounding box center [543, 504] width 625 height 27
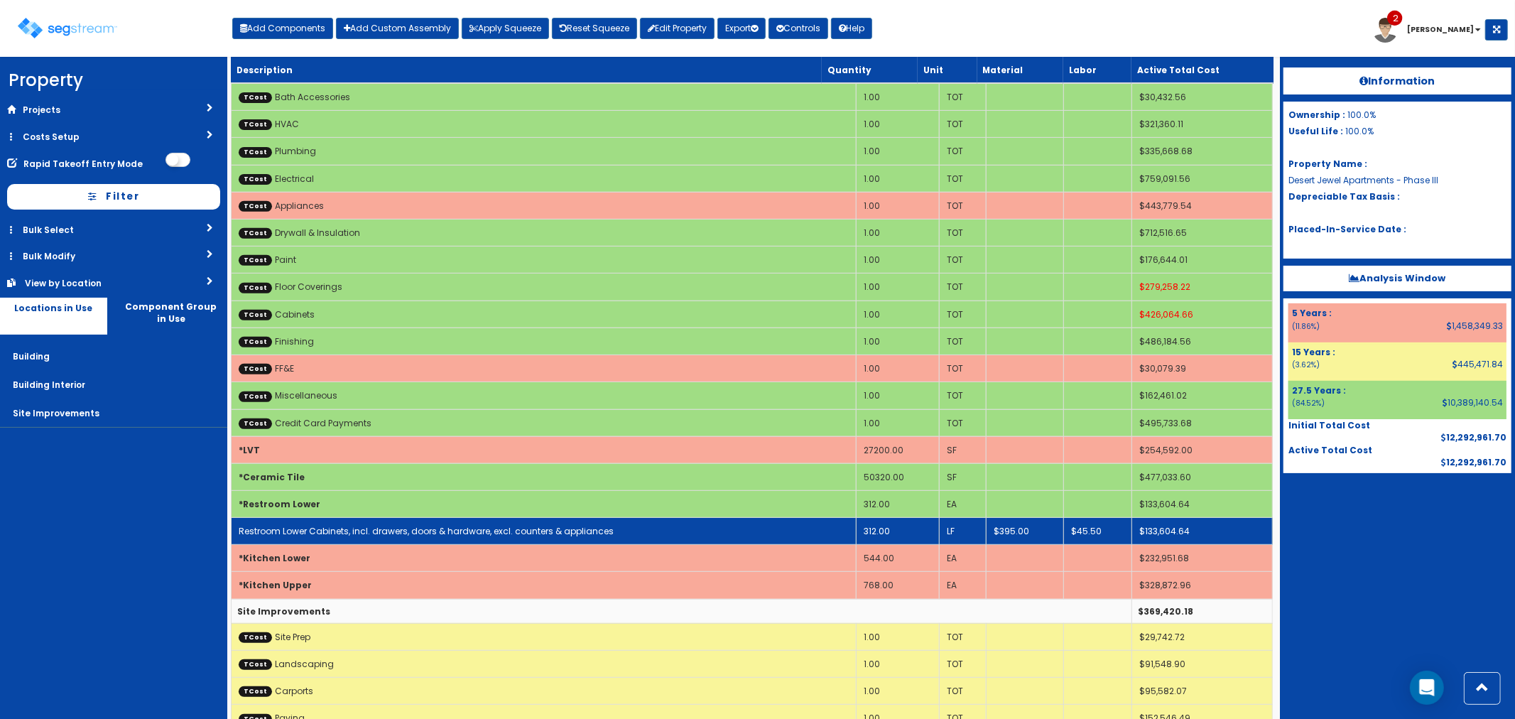
click at [457, 531] on link "Restroom Lower Cabinets, incl. drawers, doors & hardware, excl. counters & appl…" at bounding box center [426, 531] width 375 height 12
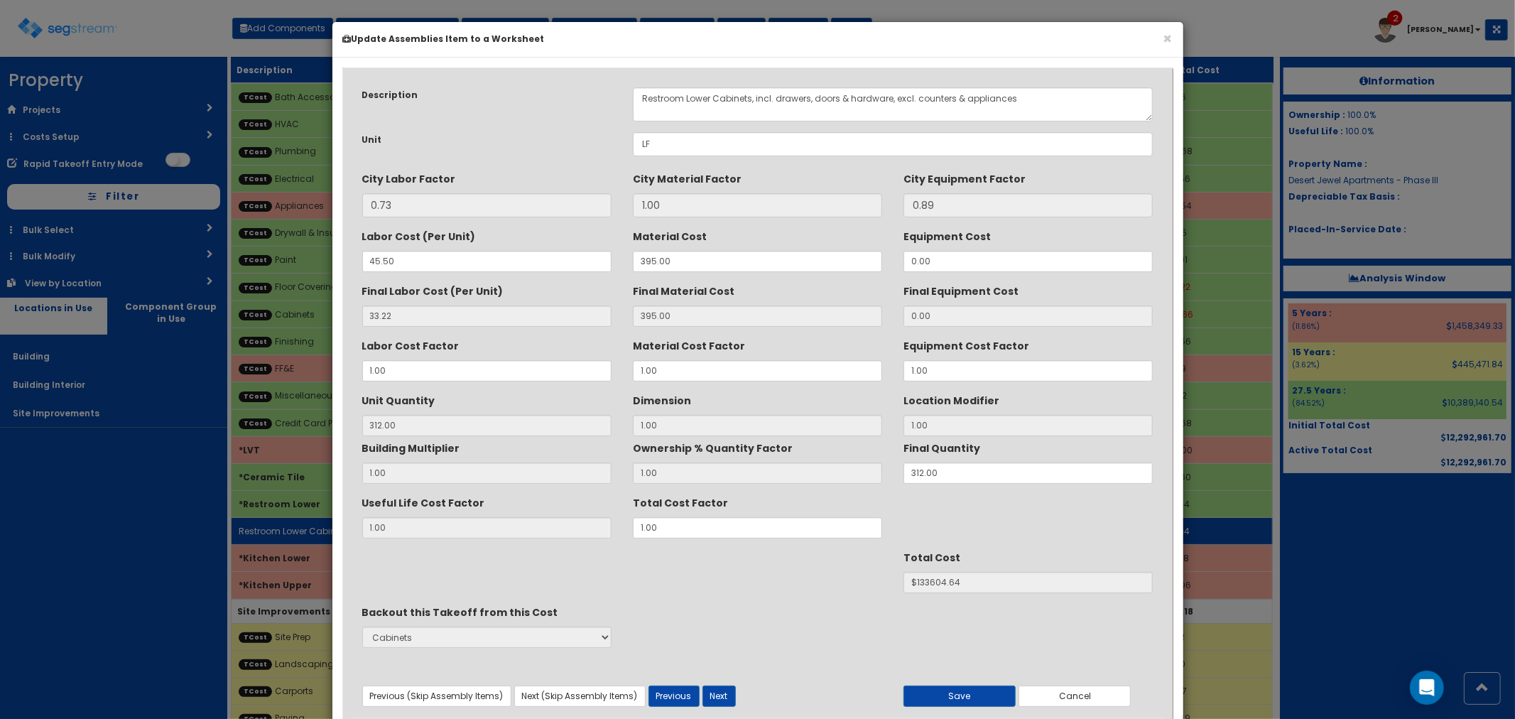
scroll to position [0, 0]
drag, startPoint x: 664, startPoint y: 528, endPoint x: 626, endPoint y: 526, distance: 38.4
click at [626, 526] on div "Total Cost Factor 1.00" at bounding box center [757, 515] width 271 height 48
click at [1053, 689] on button "Cancel" at bounding box center [1075, 695] width 112 height 21
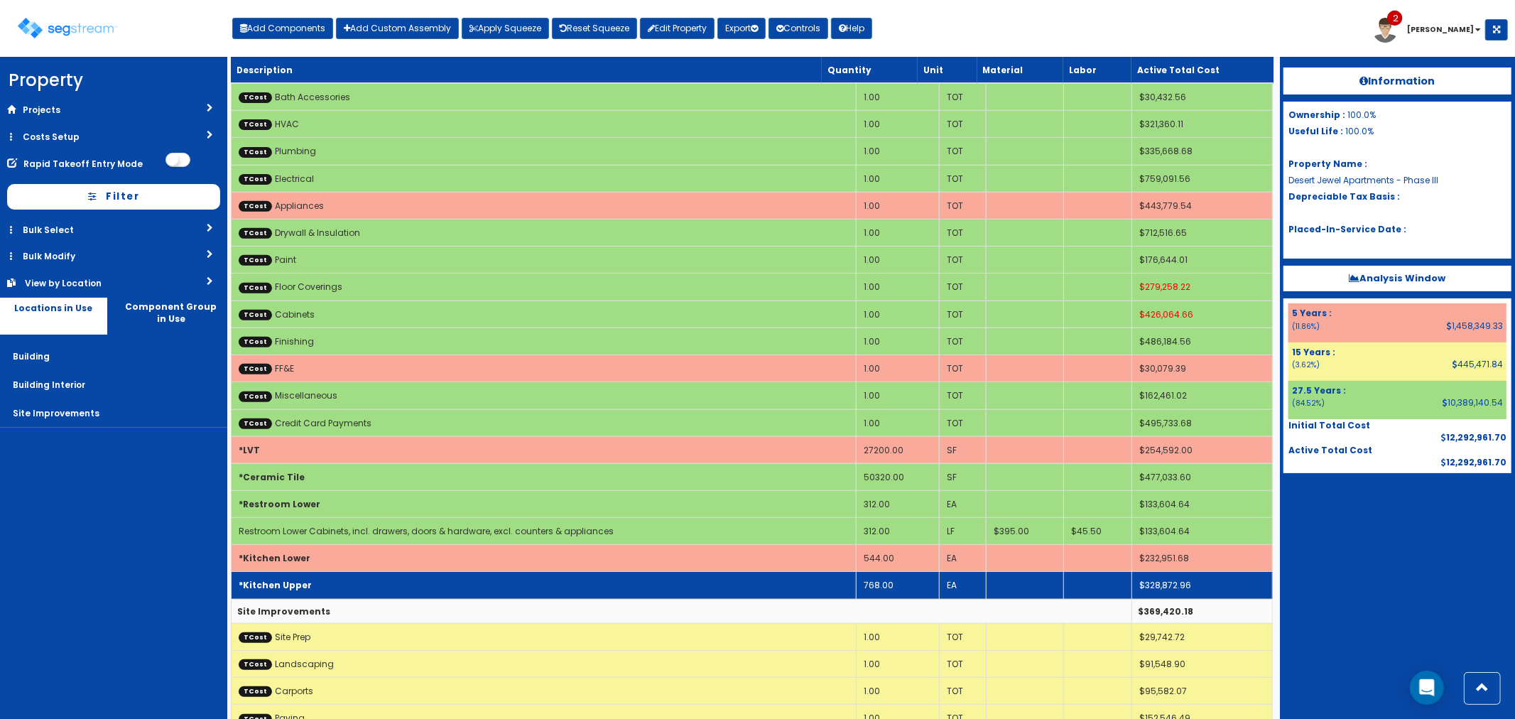
click at [316, 578] on td "*Kitchen Upper" at bounding box center [543, 585] width 625 height 27
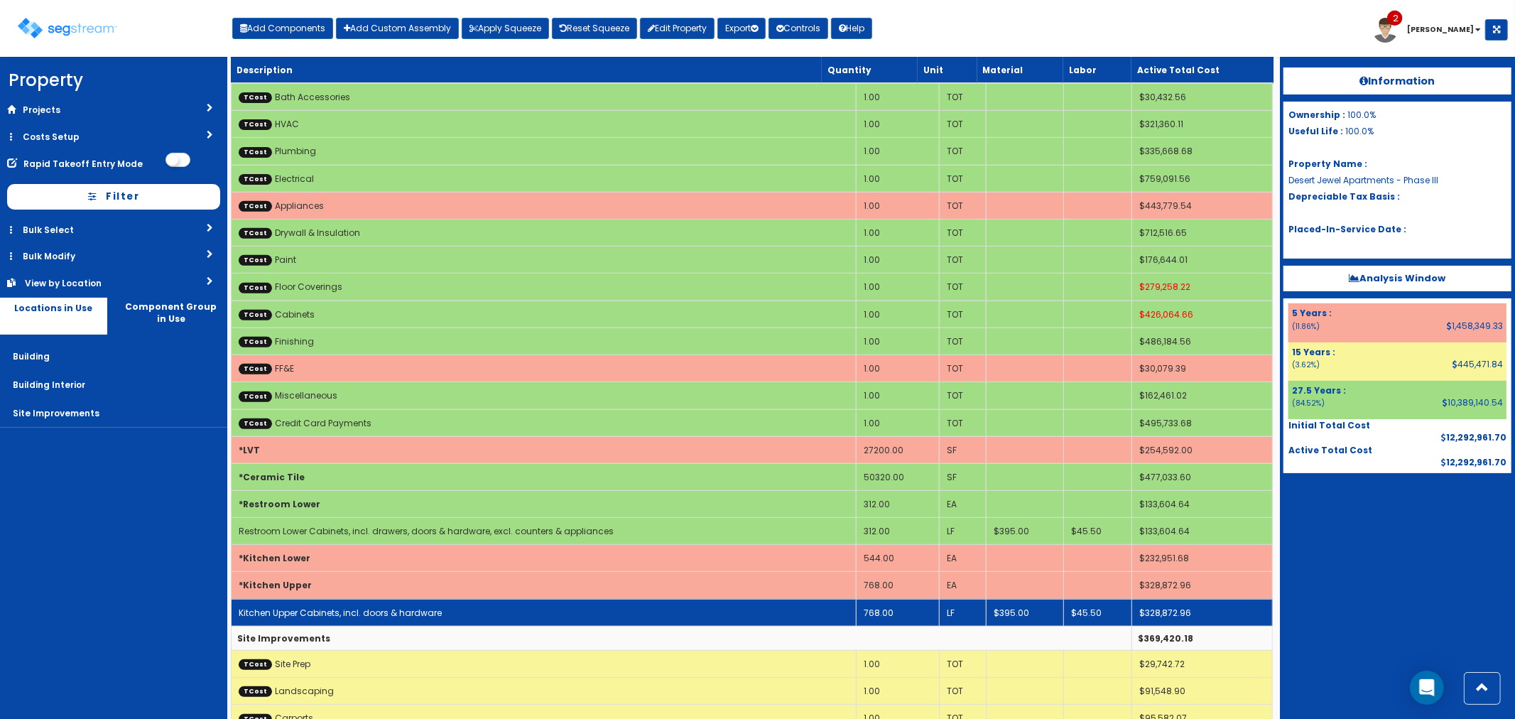
click at [320, 607] on link "Kitchen Upper Cabinets, incl. doors & hardware" at bounding box center [340, 613] width 203 height 12
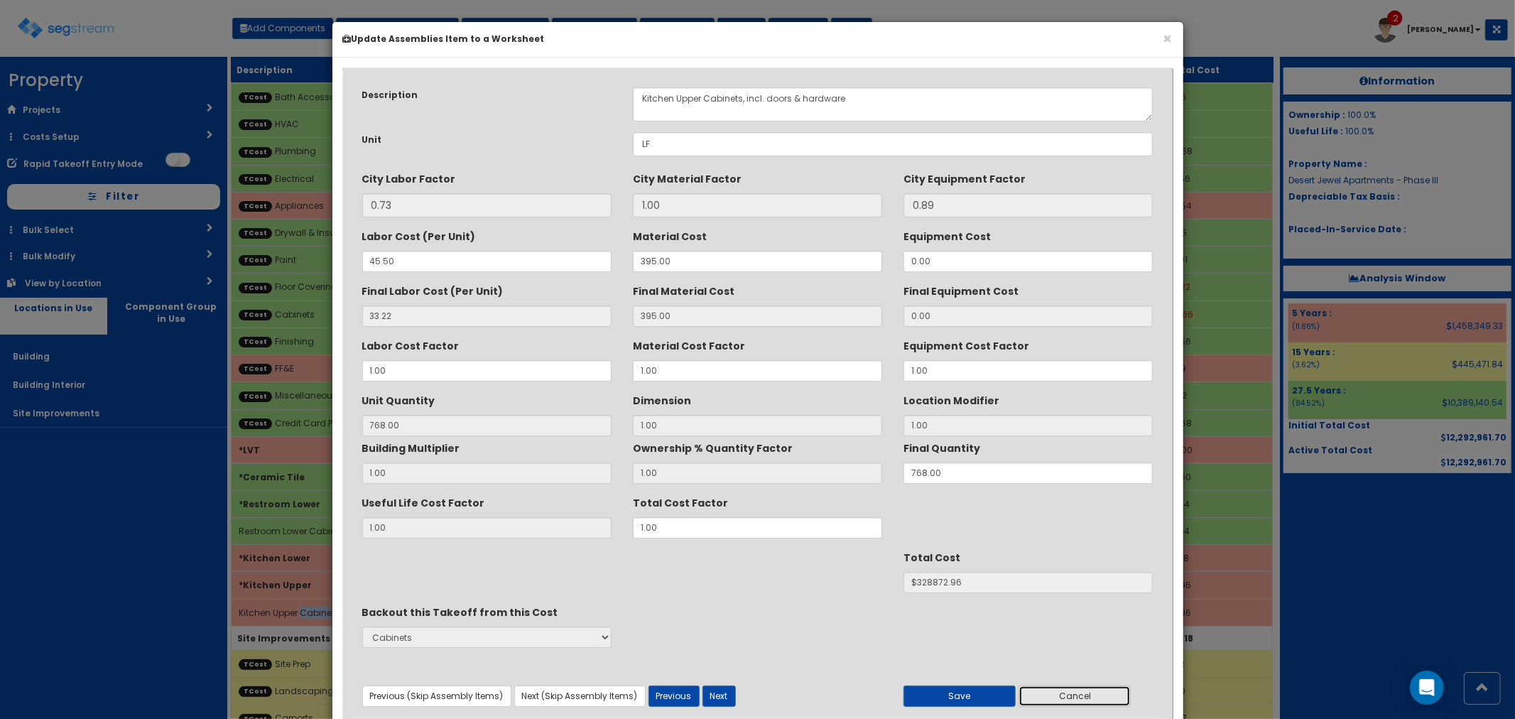
click at [1053, 690] on button "Cancel" at bounding box center [1075, 695] width 112 height 21
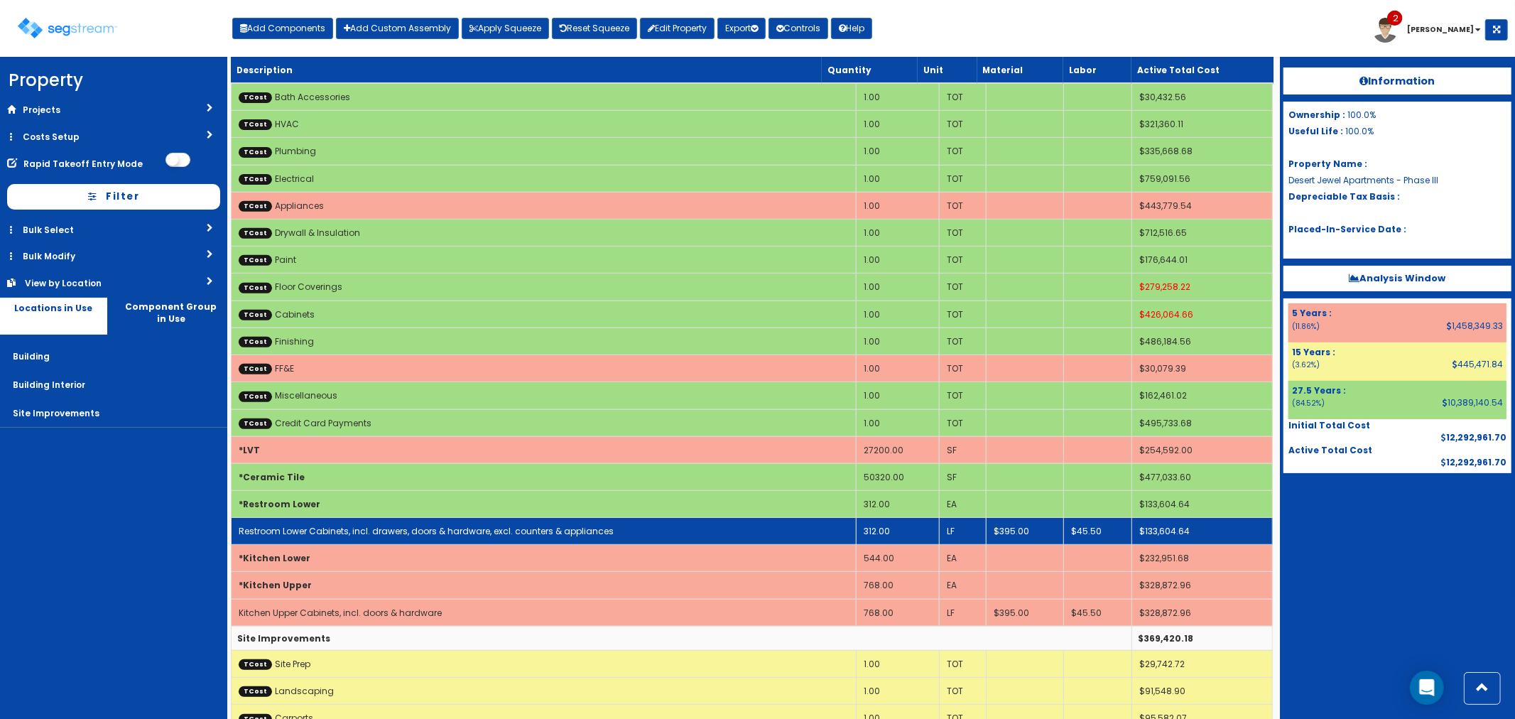
click at [379, 534] on link "Restroom Lower Cabinets, incl. drawers, doors & hardware, excl. counters & appl…" at bounding box center [426, 531] width 375 height 12
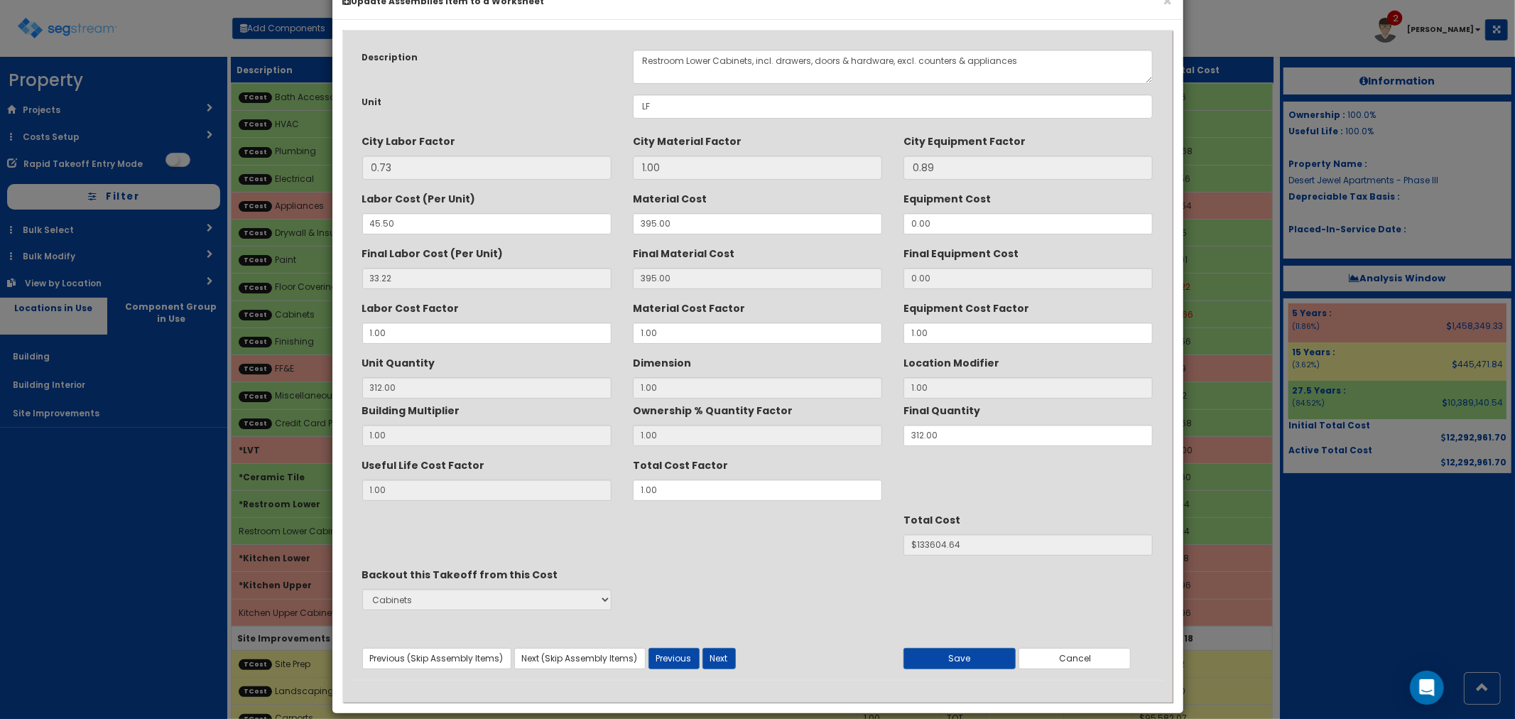
scroll to position [54, 0]
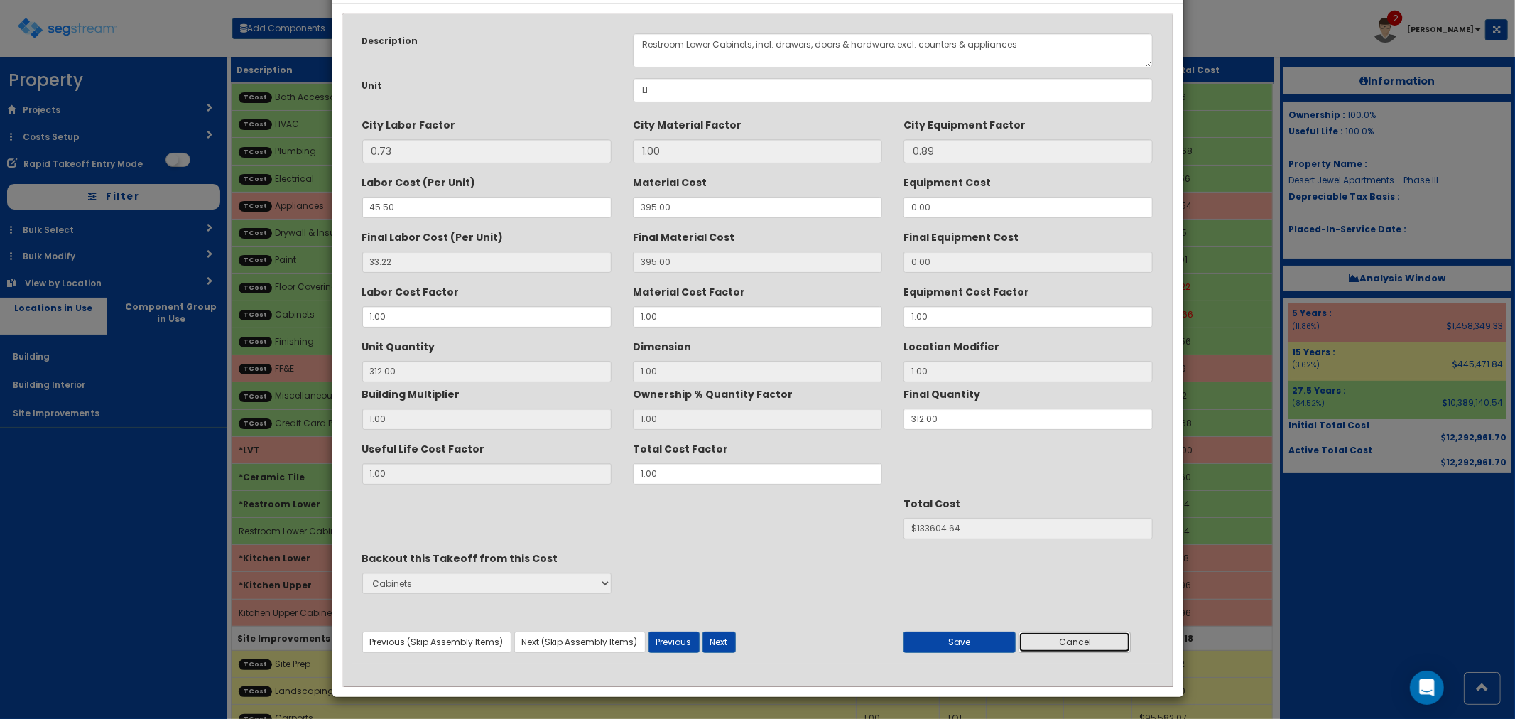
click at [1077, 636] on button "Cancel" at bounding box center [1075, 641] width 112 height 21
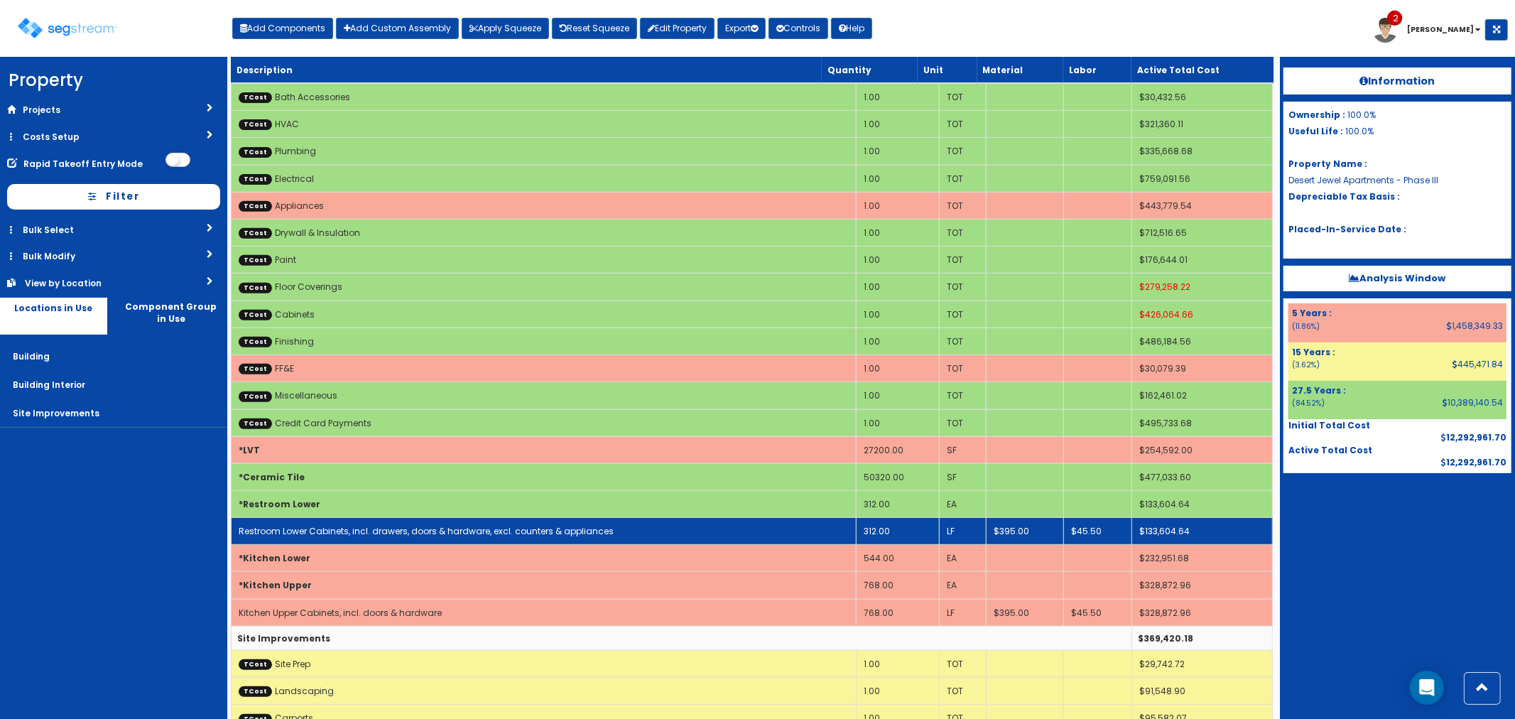
click at [334, 529] on link "Restroom Lower Cabinets, incl. drawers, doors & hardware, excl. counters & appl…" at bounding box center [426, 531] width 375 height 12
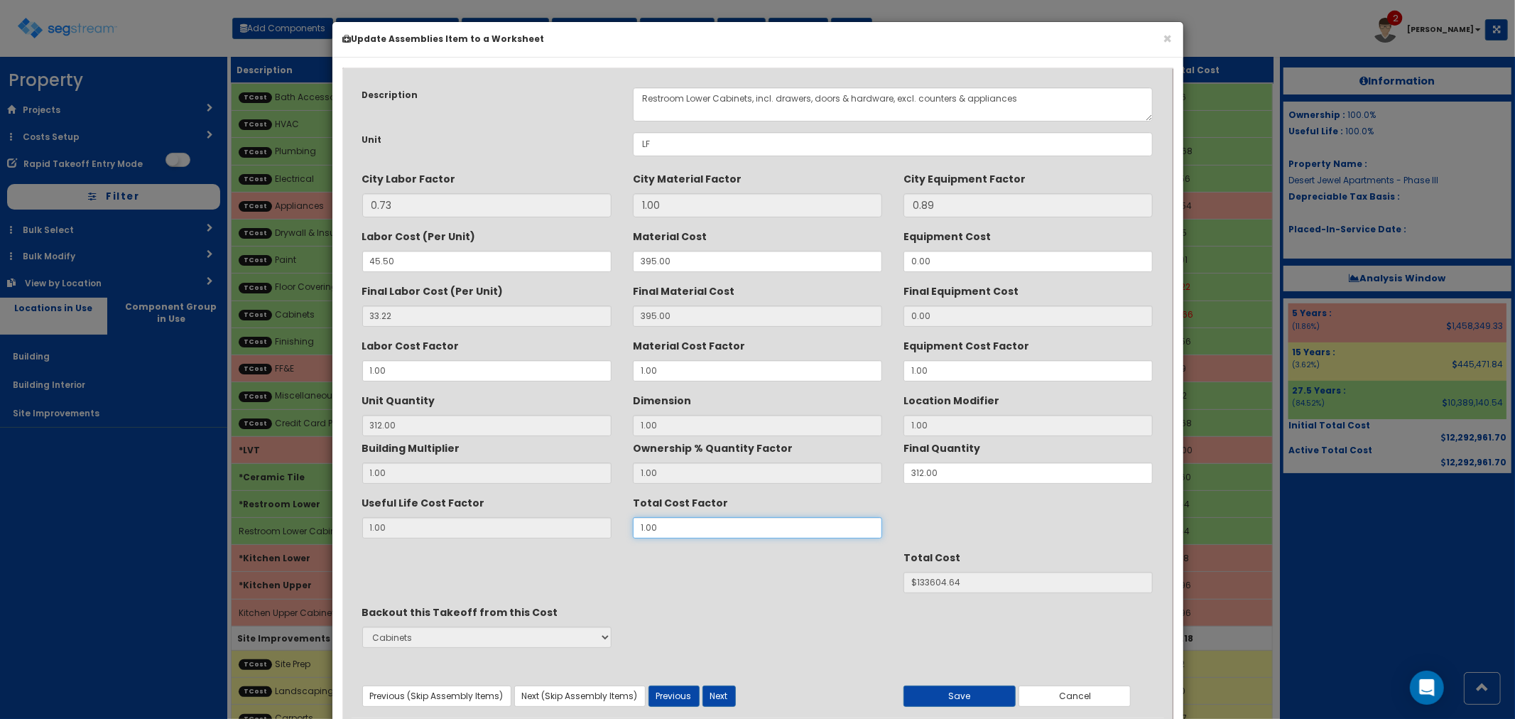
drag, startPoint x: 672, startPoint y: 526, endPoint x: 620, endPoint y: 519, distance: 52.4
click at [620, 519] on div "Useful Life Cost Factor 1.00 Total Cost Factor 1.00" at bounding box center [758, 515] width 813 height 48
type input "."
type input "33.21"
type input "312"
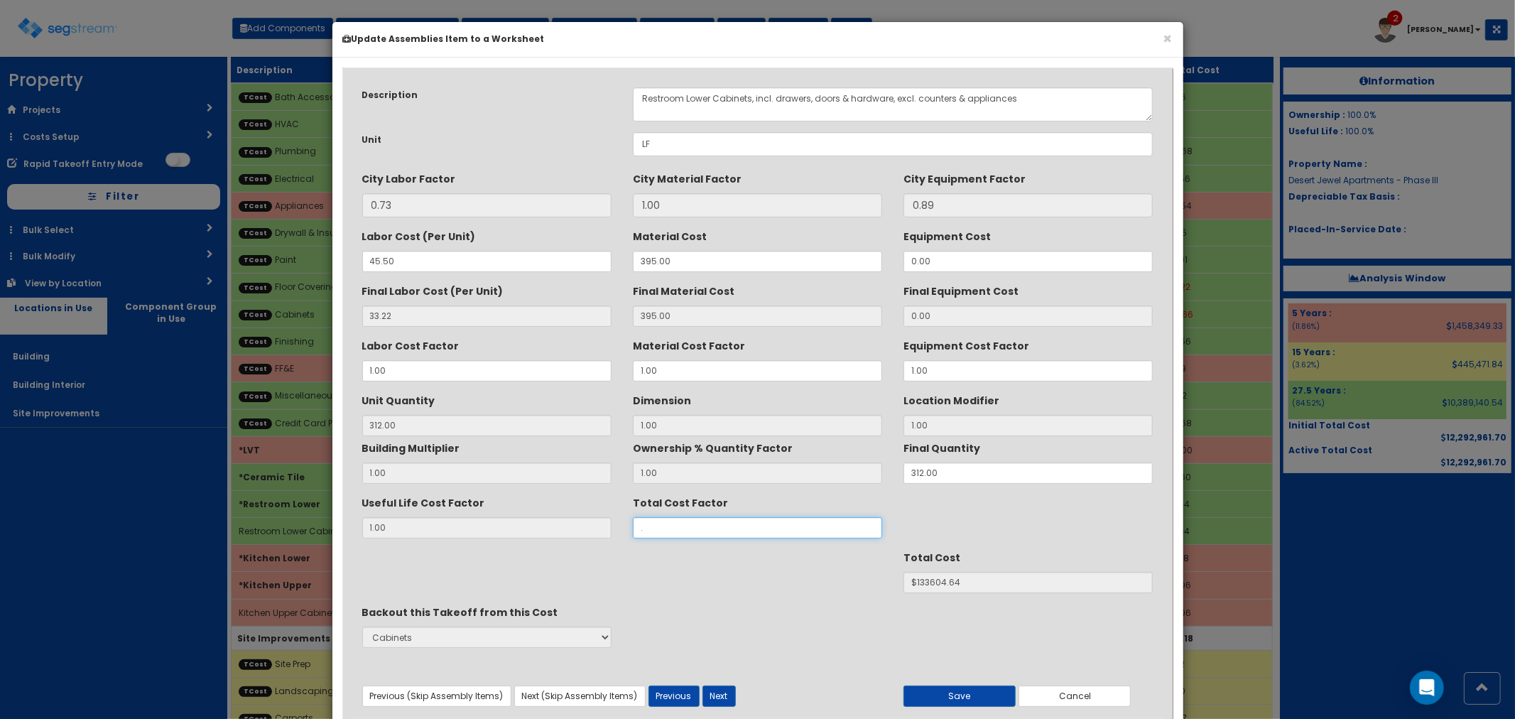
type input "$NaN"
type input ".7"
type input "$93521.06"
type input ".75"
type input "$100201.14"
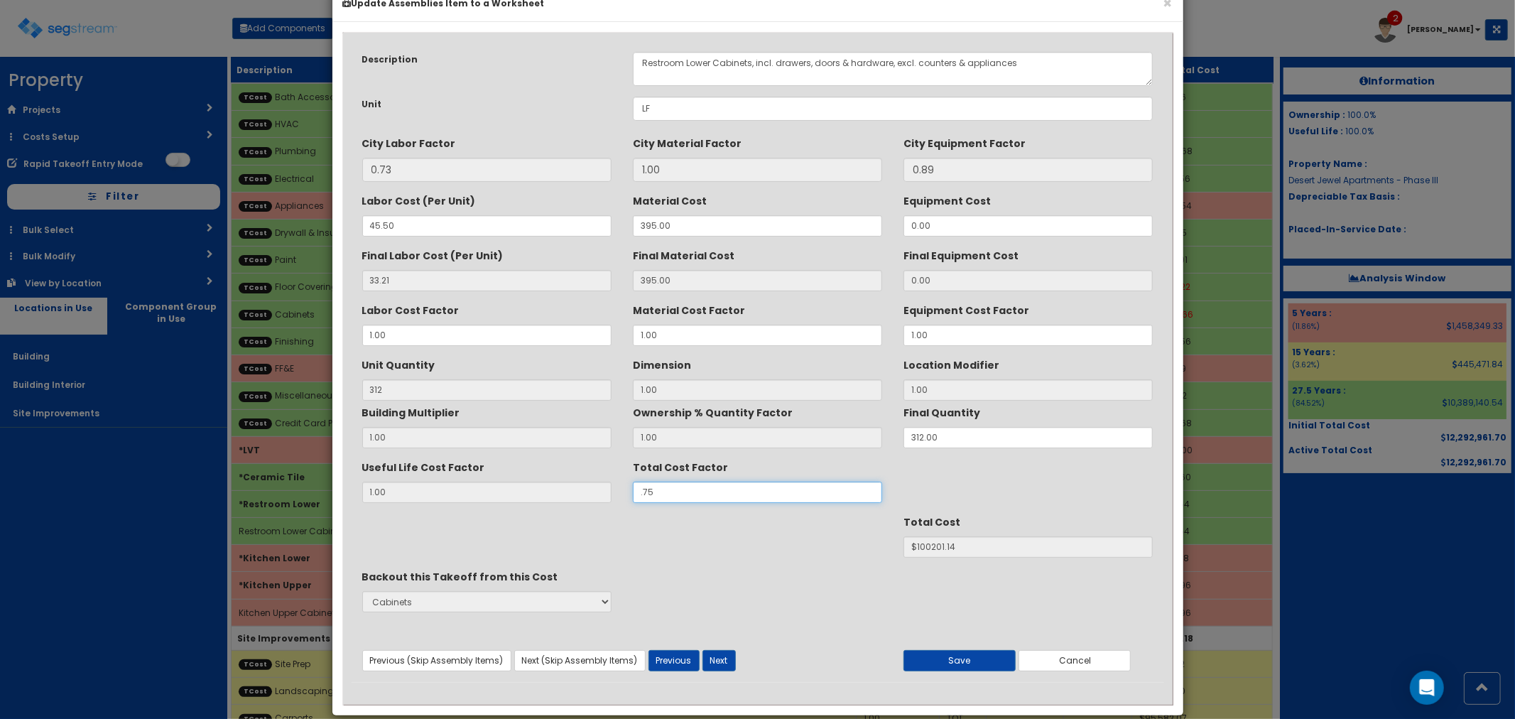
scroll to position [54, 0]
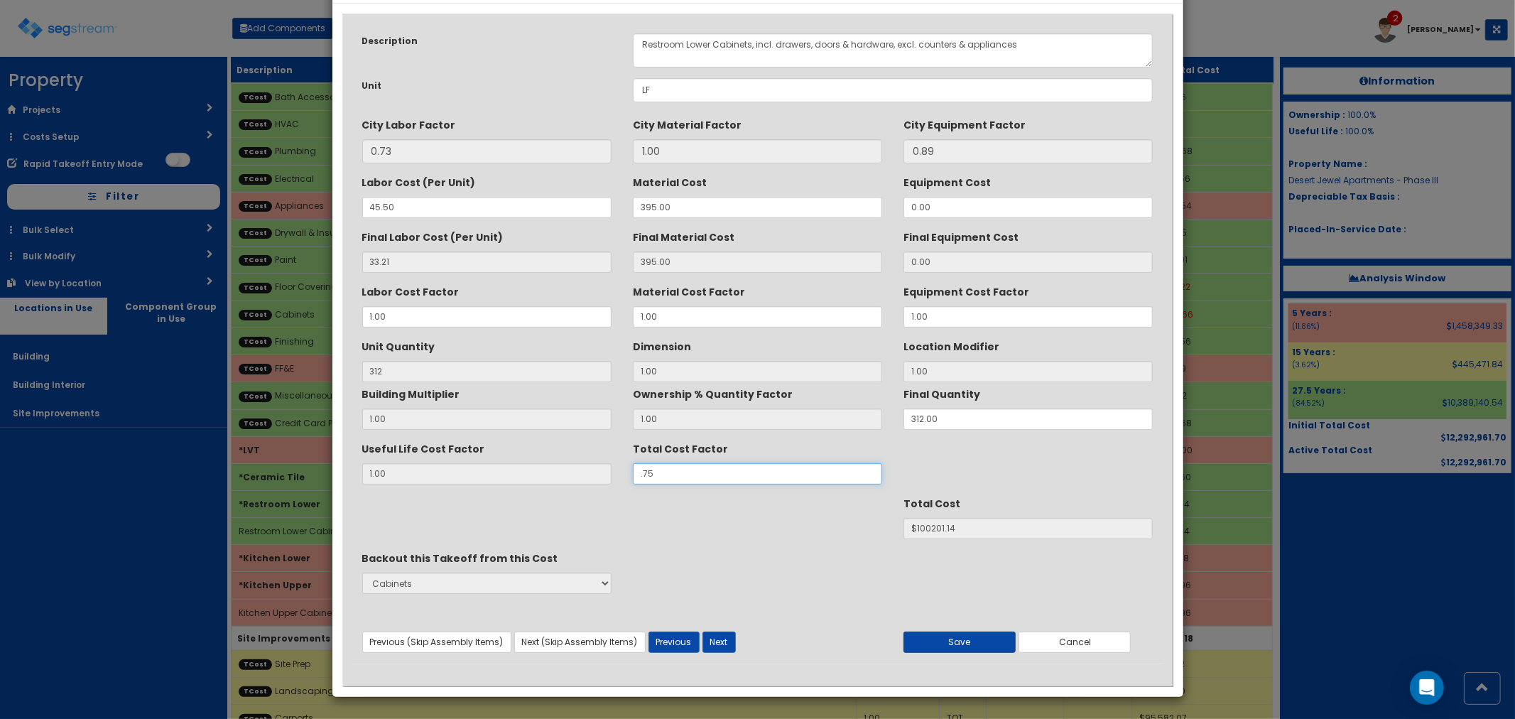
type input ".75"
click at [957, 643] on button "Save" at bounding box center [959, 641] width 112 height 21
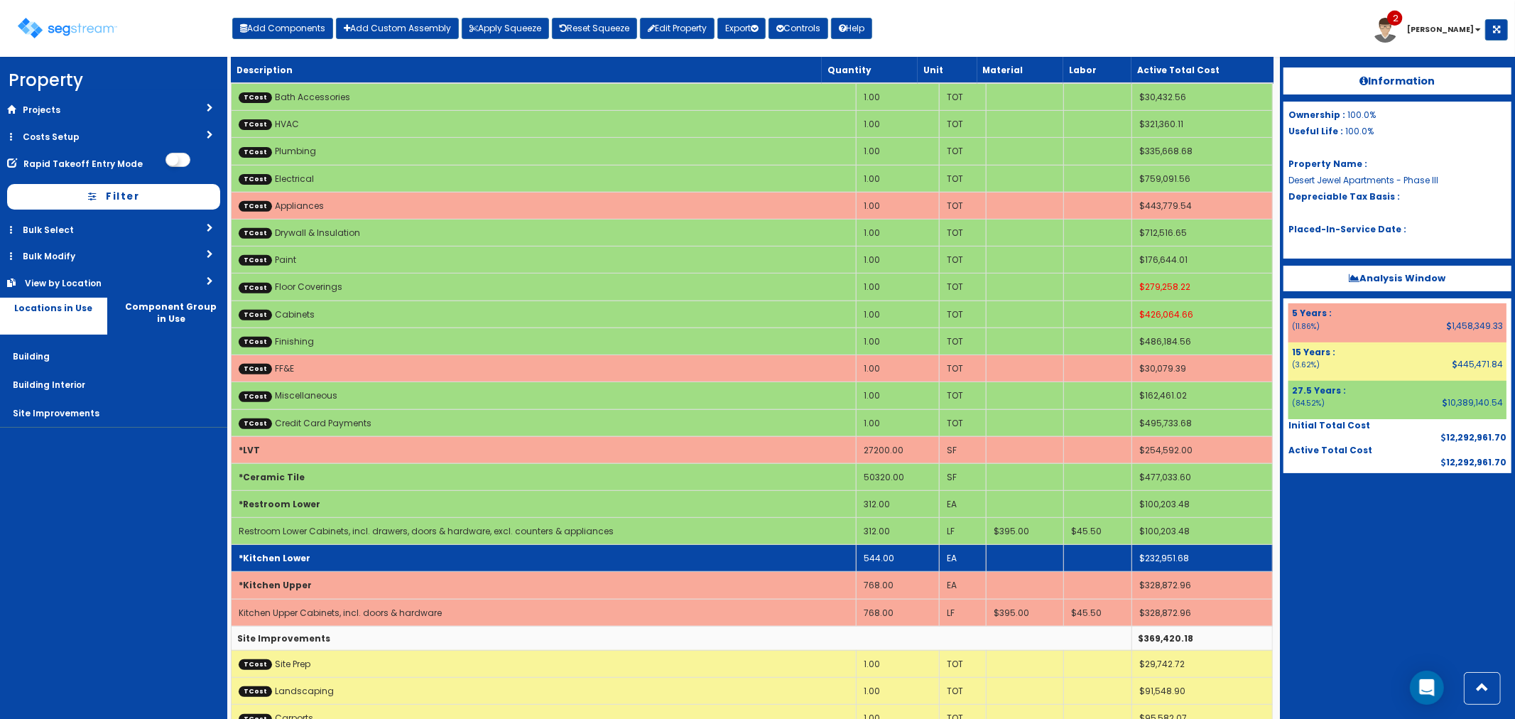
click at [321, 561] on td "*Kitchen Lower" at bounding box center [543, 558] width 625 height 27
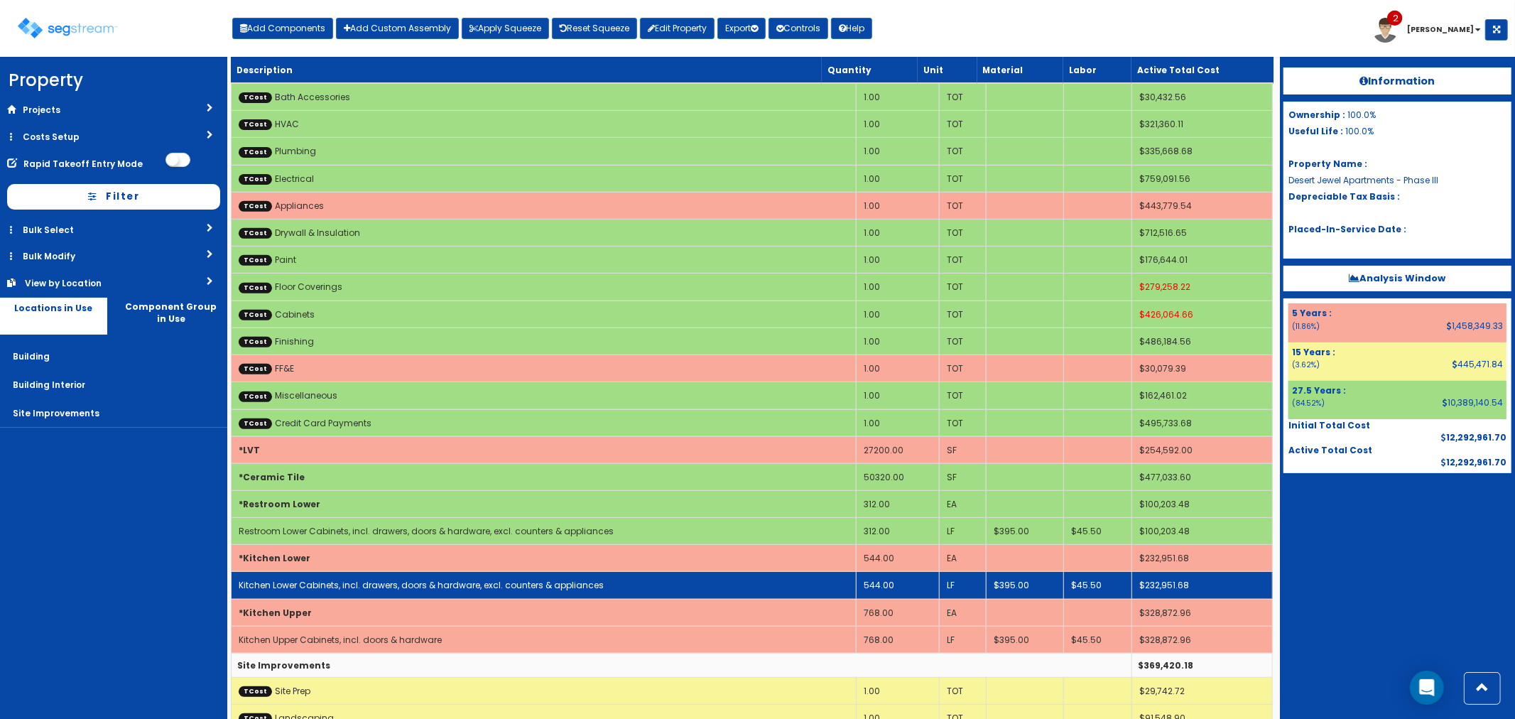
click at [316, 587] on link "Kitchen Lower Cabinets, incl. drawers, doors & hardware, excl. counters & appli…" at bounding box center [421, 585] width 365 height 12
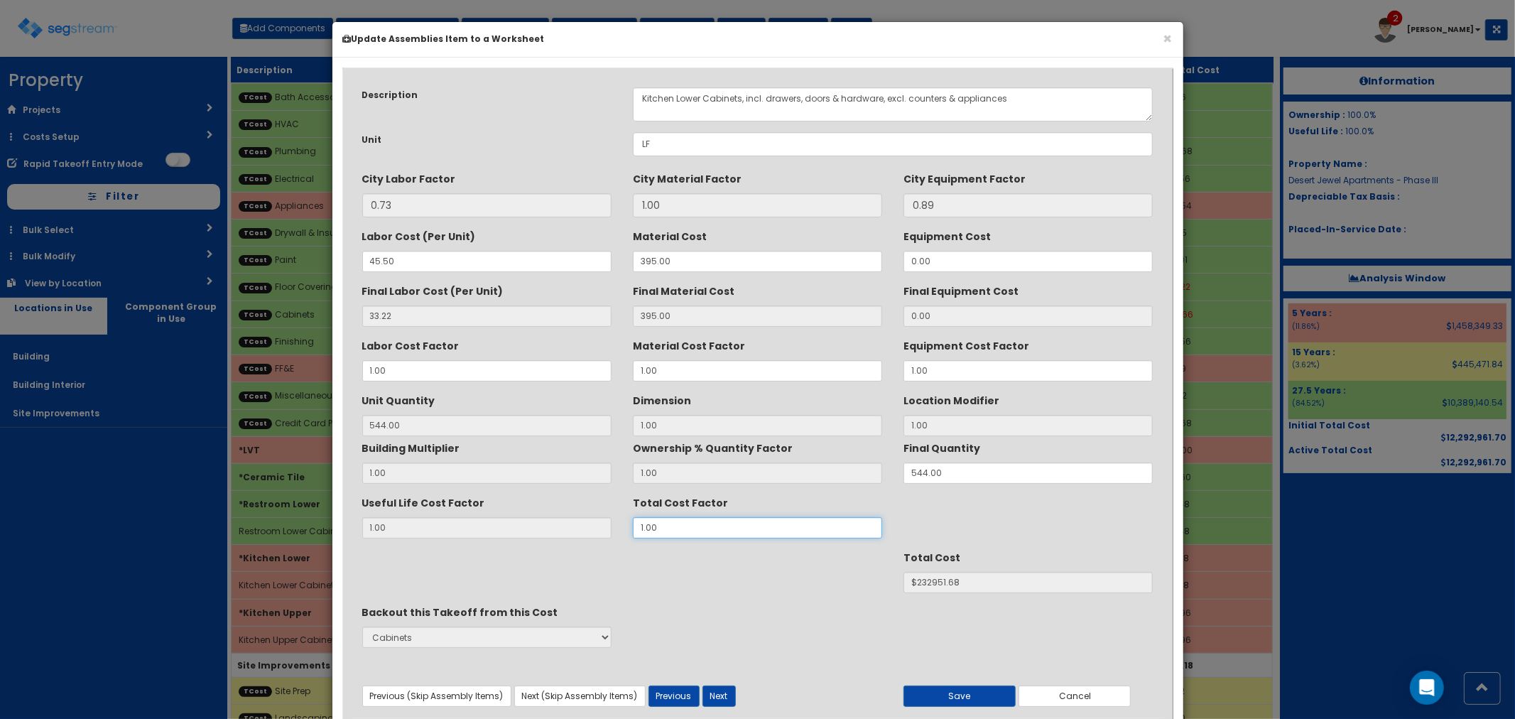
drag, startPoint x: 671, startPoint y: 523, endPoint x: 621, endPoint y: 528, distance: 50.0
click at [621, 528] on div "Useful Life Cost Factor 1.00 Total Cost Factor 1.00" at bounding box center [758, 515] width 813 height 48
type input "."
type input "33.21"
type input "544"
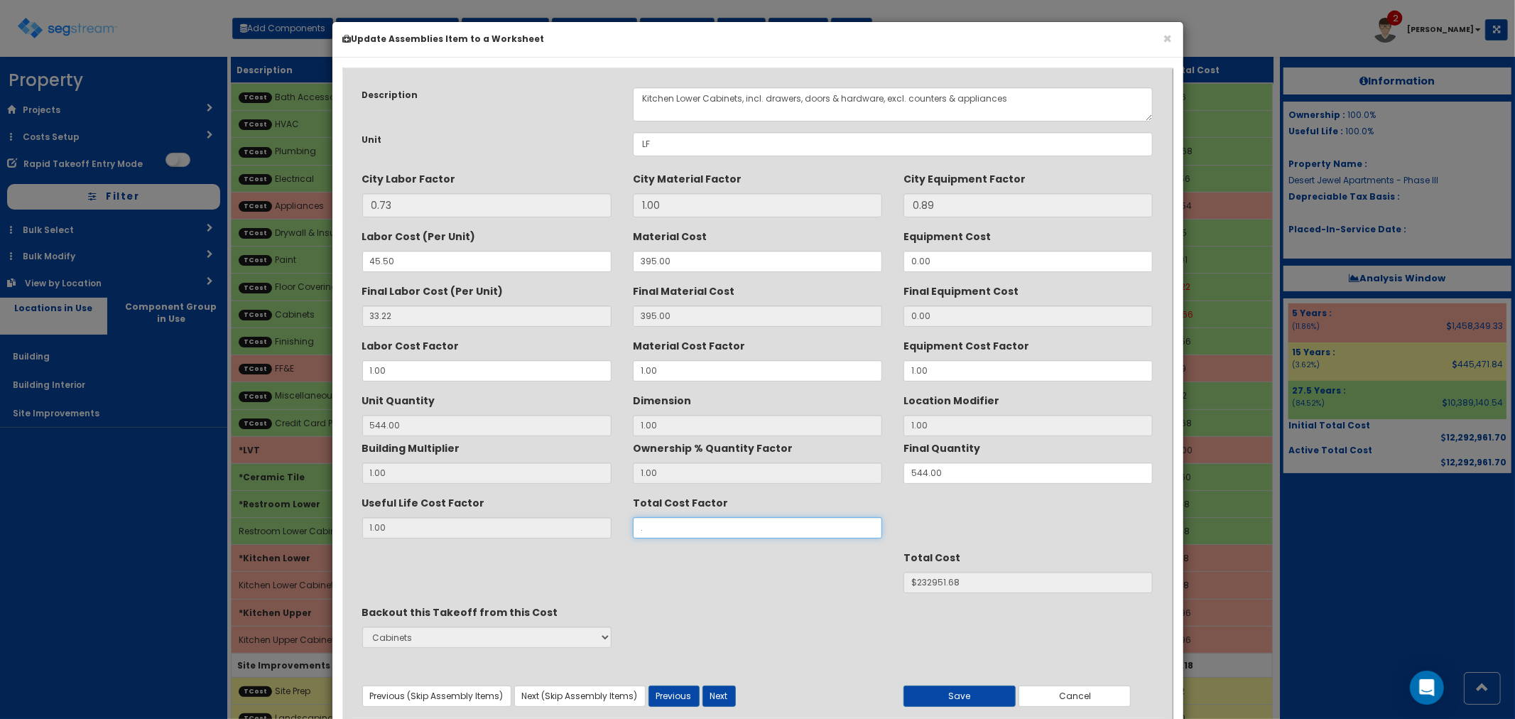
type input "$NaN"
type input ".7"
type input "$163062.37"
type input ".75"
type input "$174709.68"
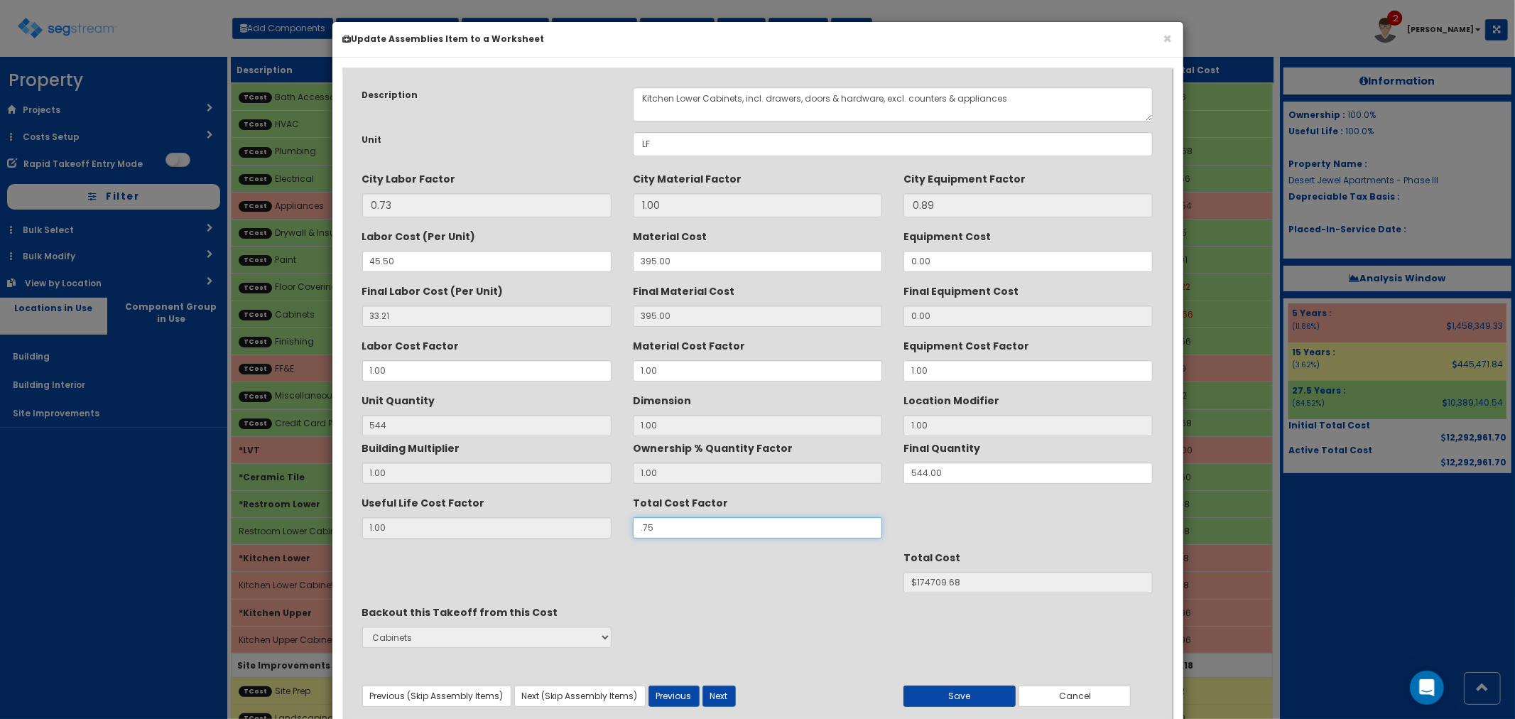
type input ".75"
click at [962, 690] on button "Save" at bounding box center [959, 695] width 112 height 21
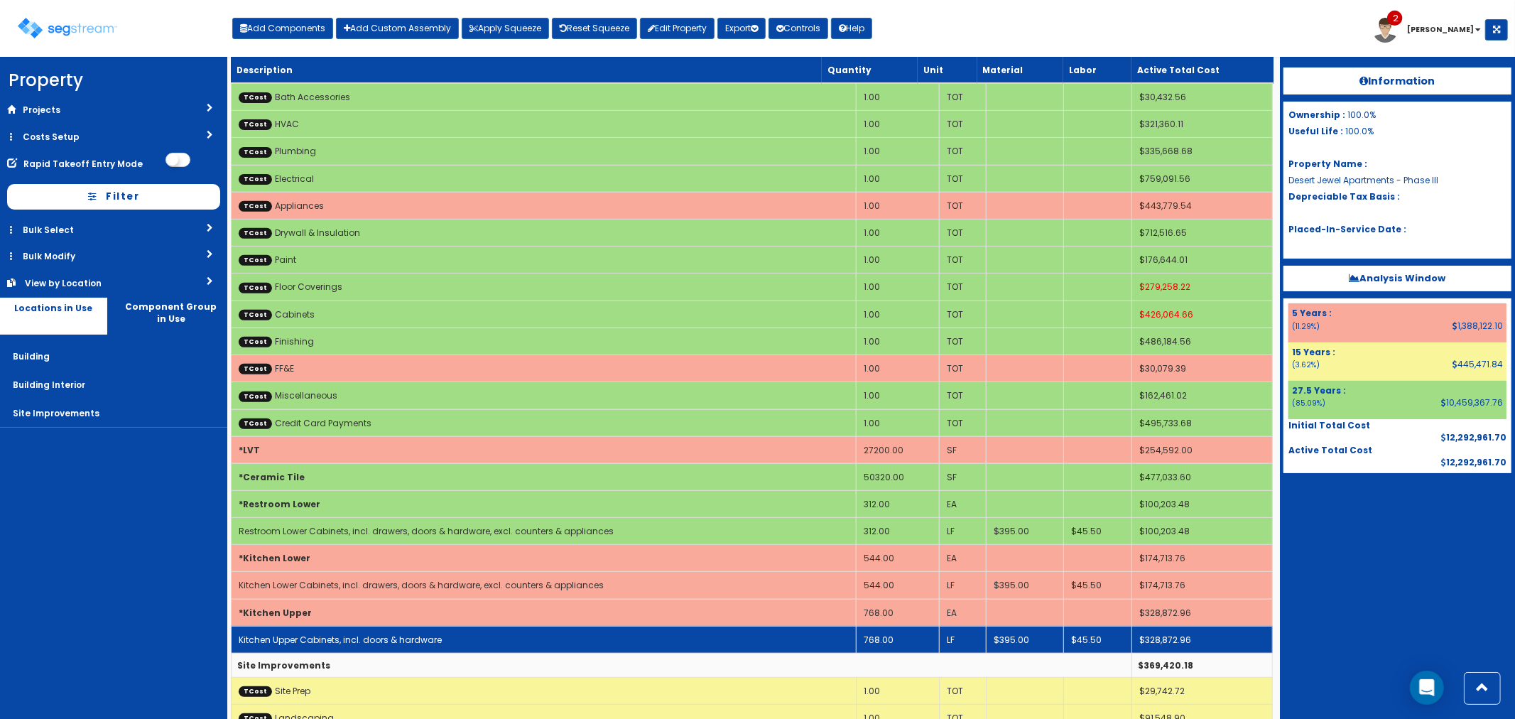
click at [327, 641] on link "Kitchen Upper Cabinets, incl. doors & hardware" at bounding box center [340, 640] width 203 height 12
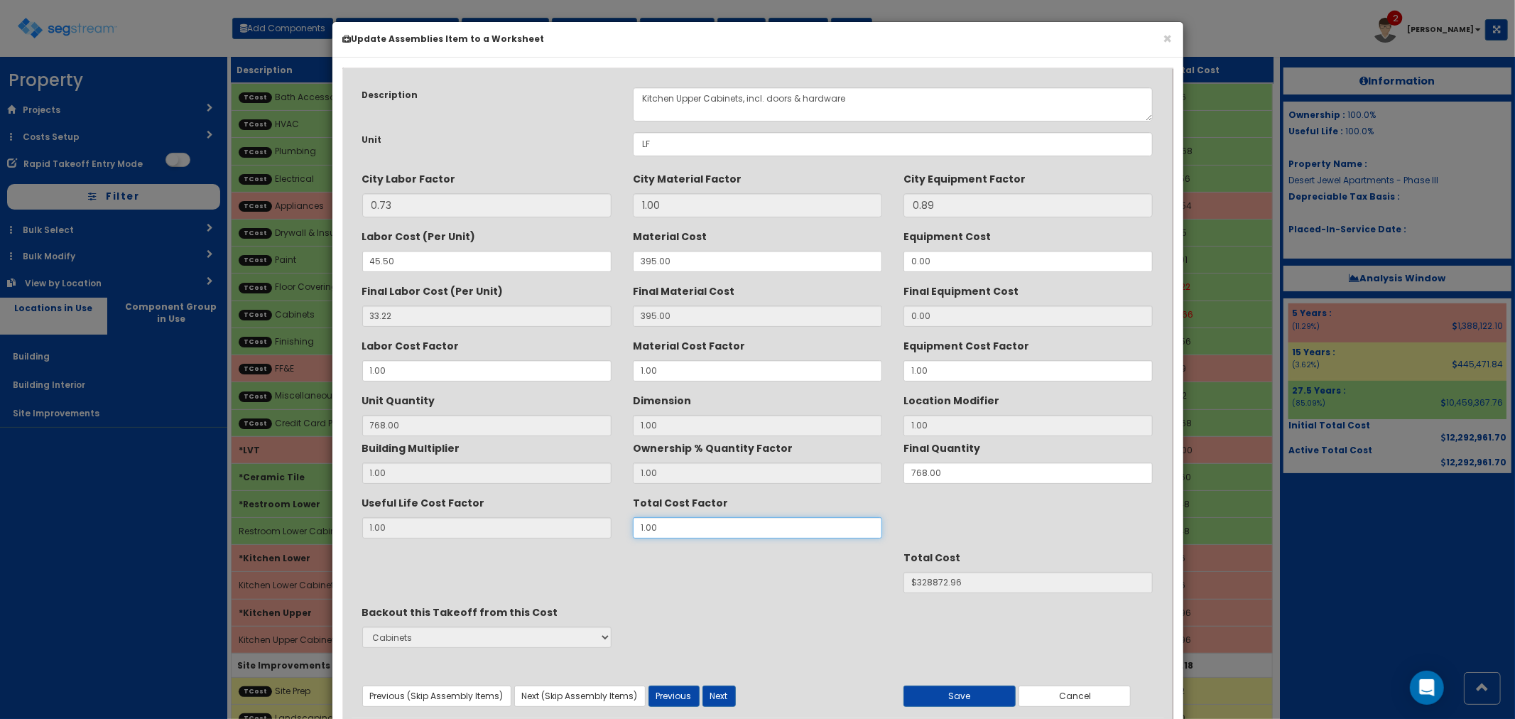
click at [628, 526] on div "Total Cost Factor 1.00" at bounding box center [757, 515] width 271 height 48
type input "."
type input "33.21"
type input "768"
type input "$NaN"
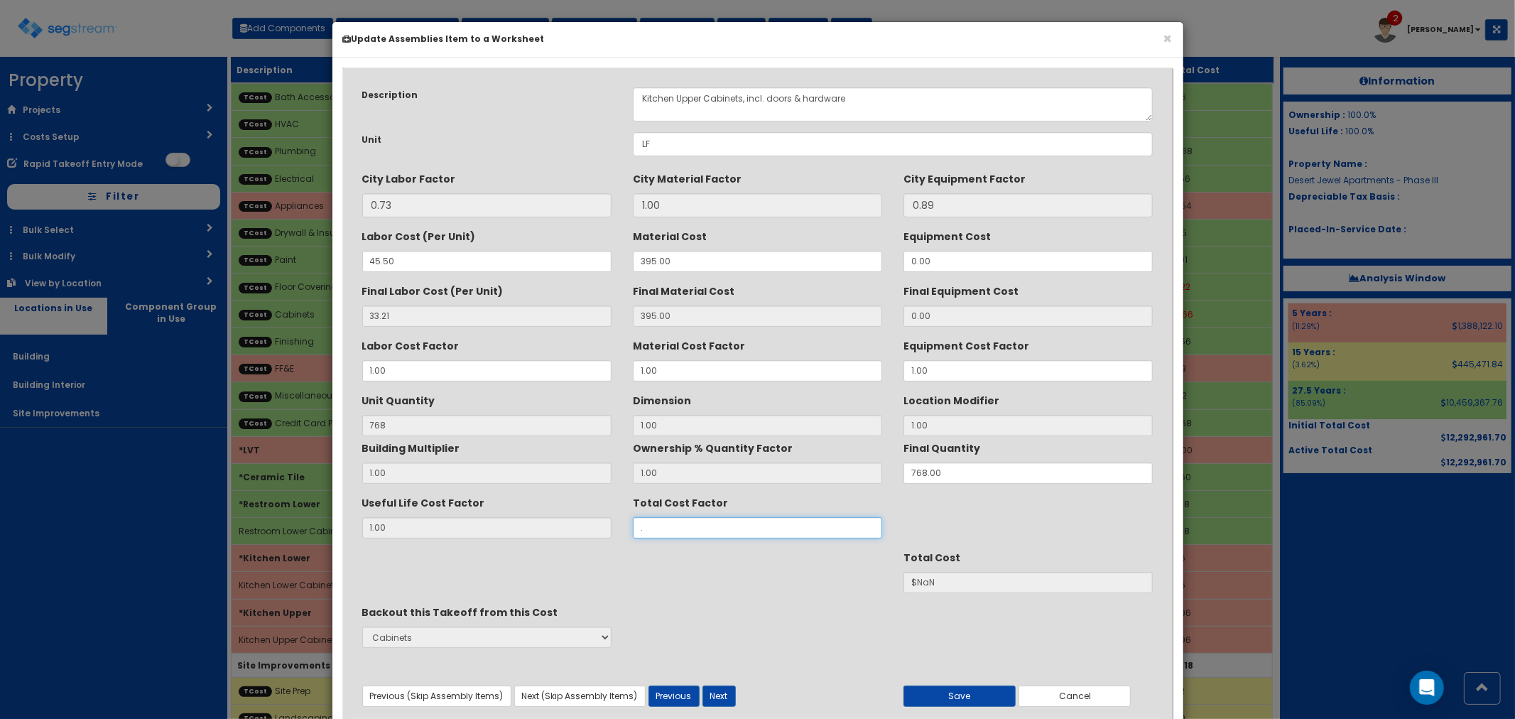
type input ".4"
type input "$131546.11"
type input ".47"
type input "$154566.68"
type input ".47"
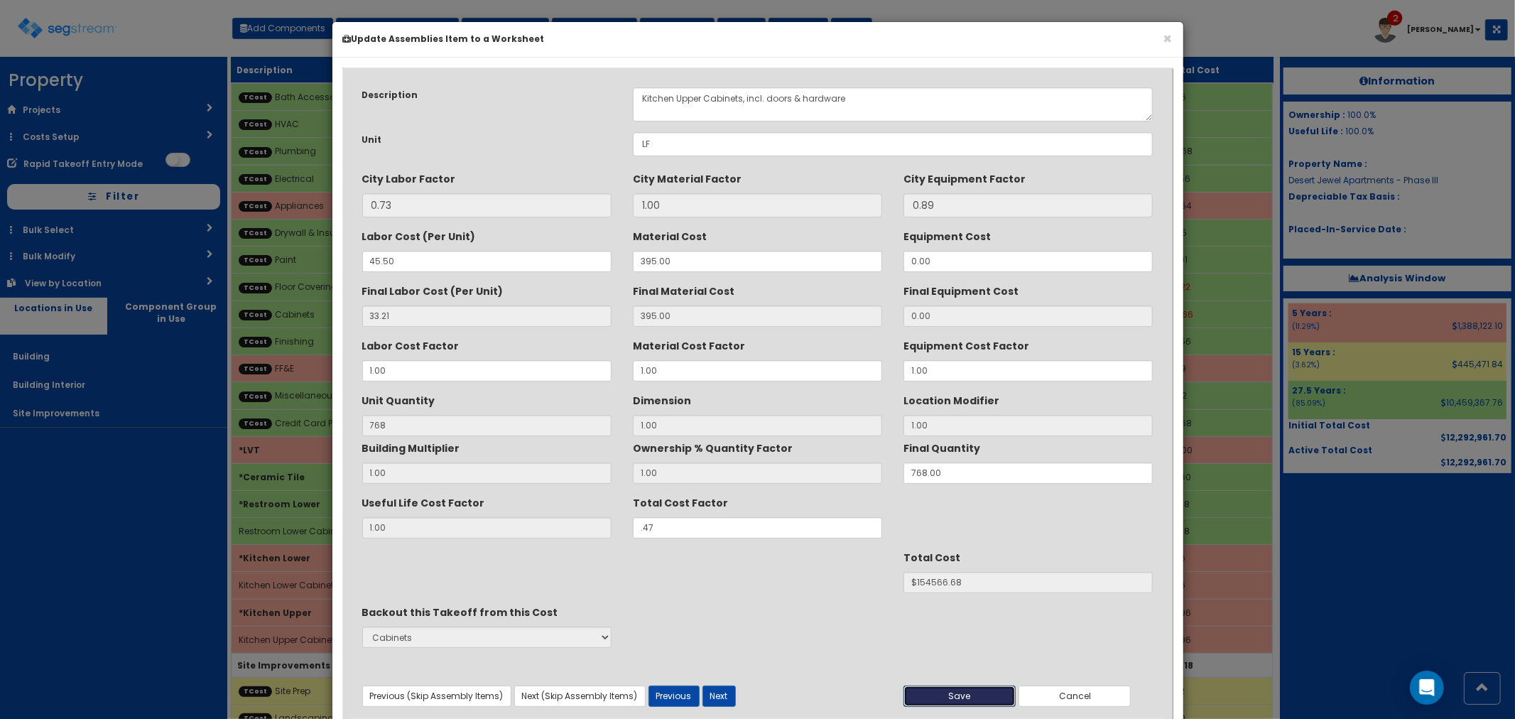
click at [948, 696] on button "Save" at bounding box center [959, 695] width 112 height 21
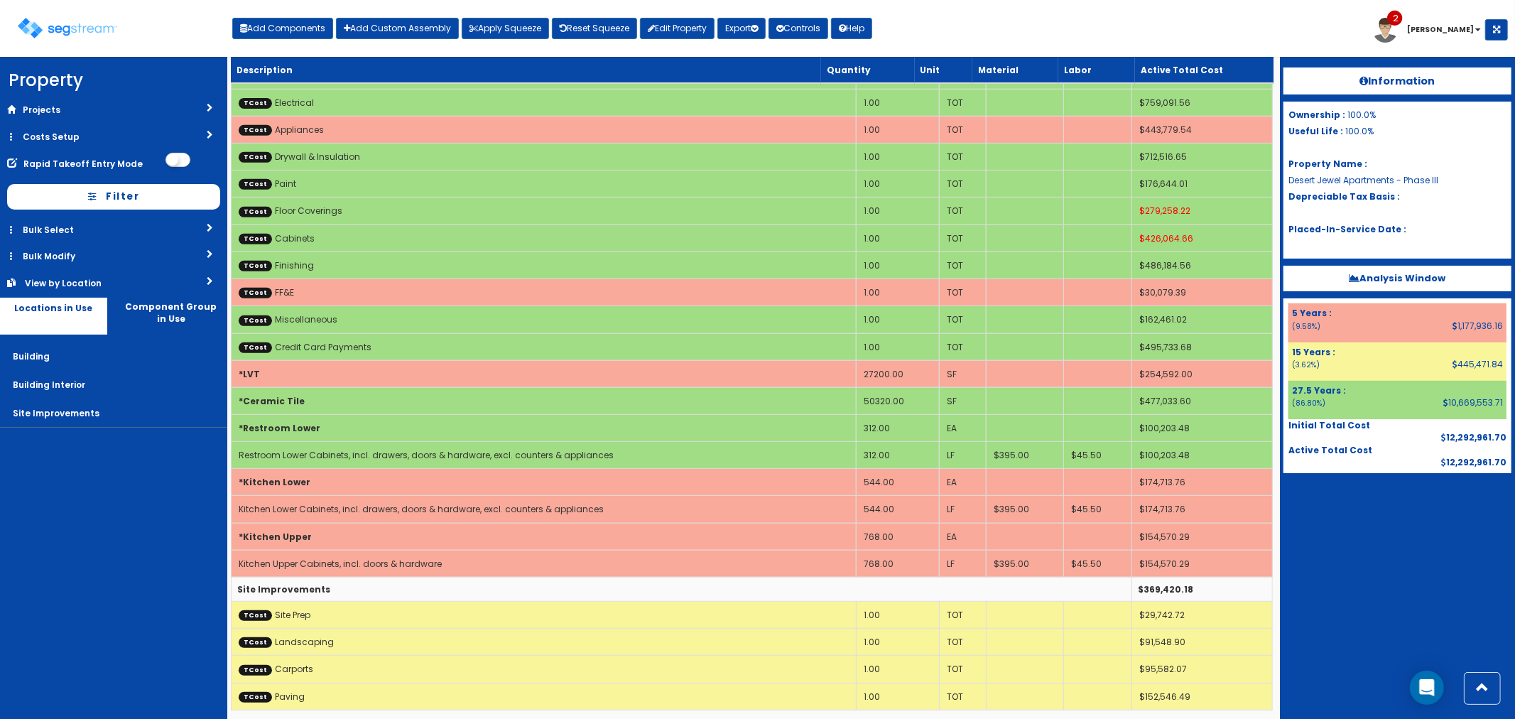
scroll to position [464, 0]
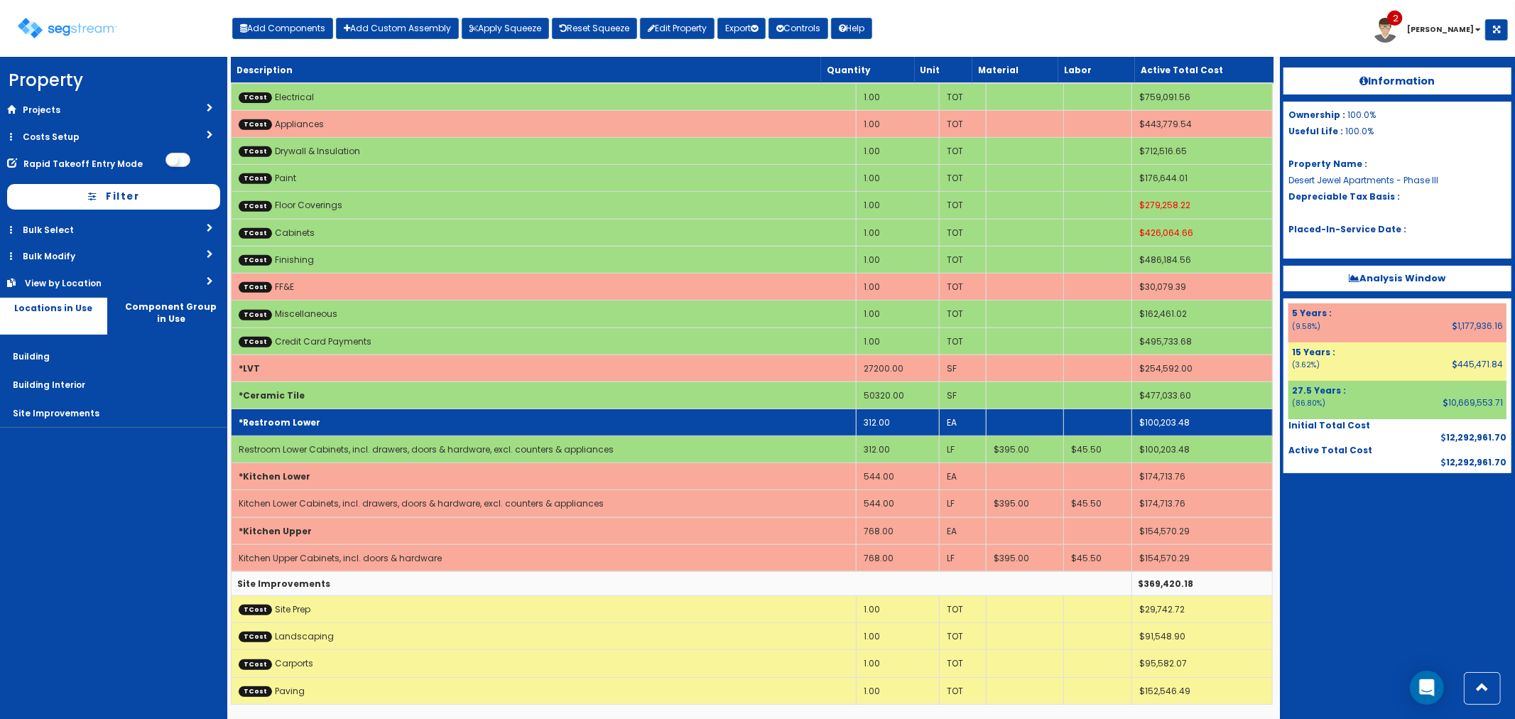
click at [433, 413] on td "*Restroom Lower" at bounding box center [543, 422] width 625 height 27
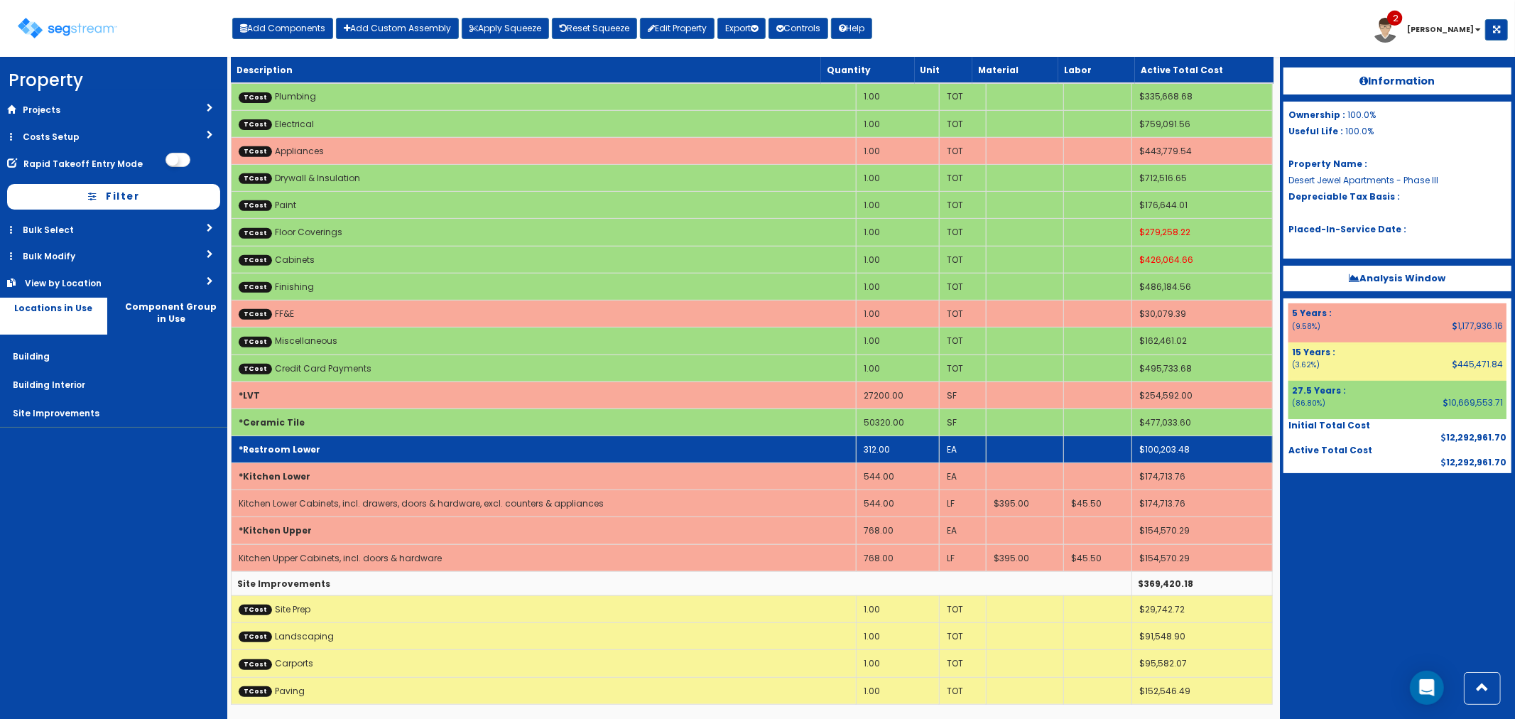
click at [433, 413] on td "*Ceramic Tile" at bounding box center [543, 421] width 625 height 27
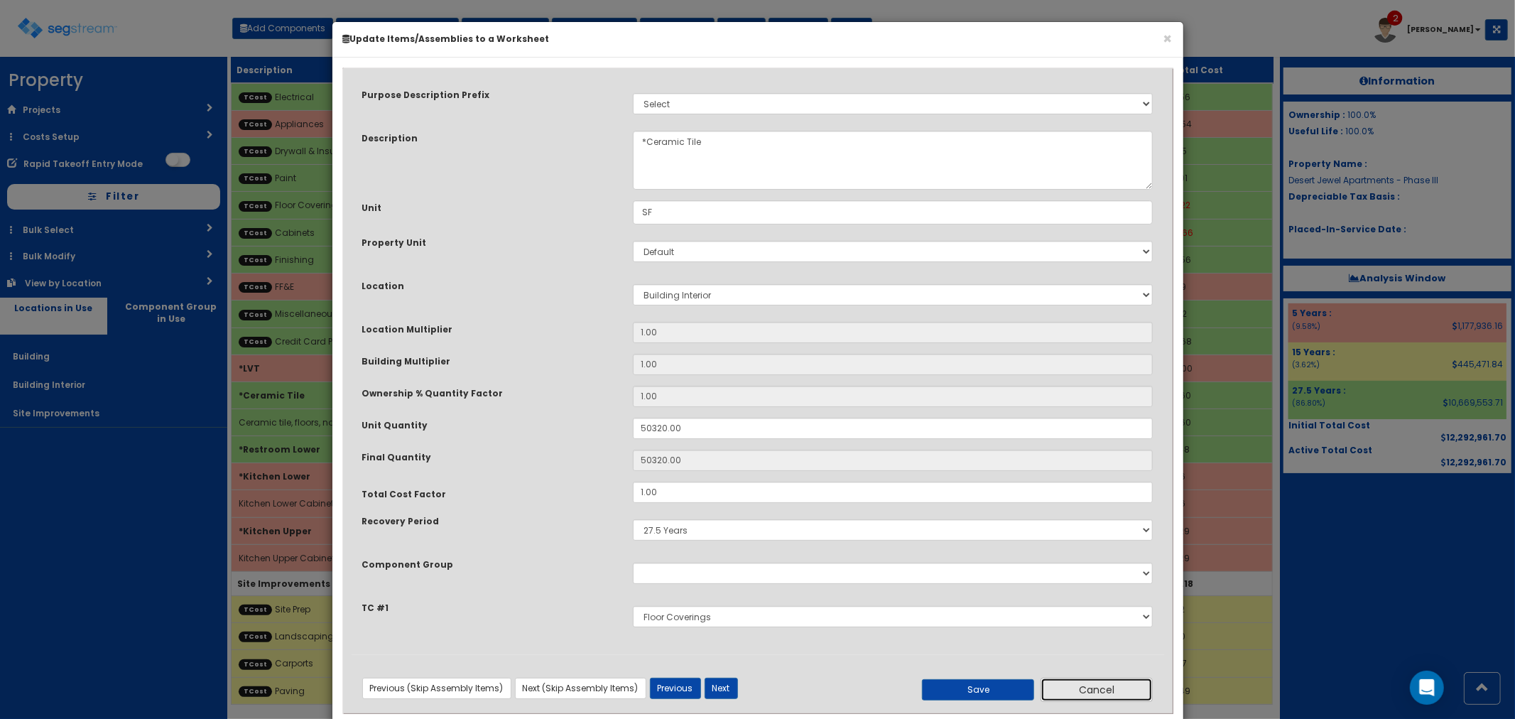
click at [1066, 687] on button "Cancel" at bounding box center [1097, 690] width 112 height 24
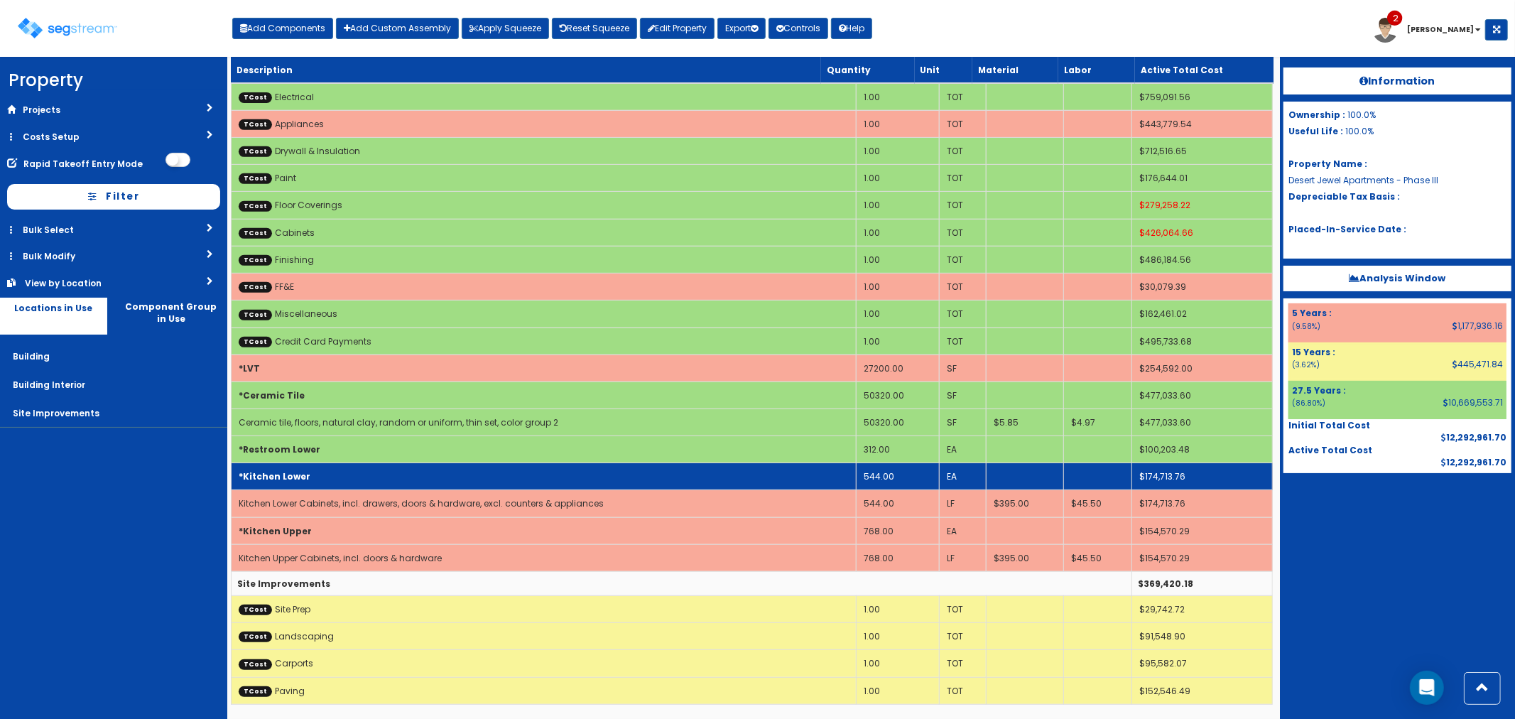
click at [303, 474] on b "*Kitchen Lower" at bounding box center [275, 476] width 72 height 12
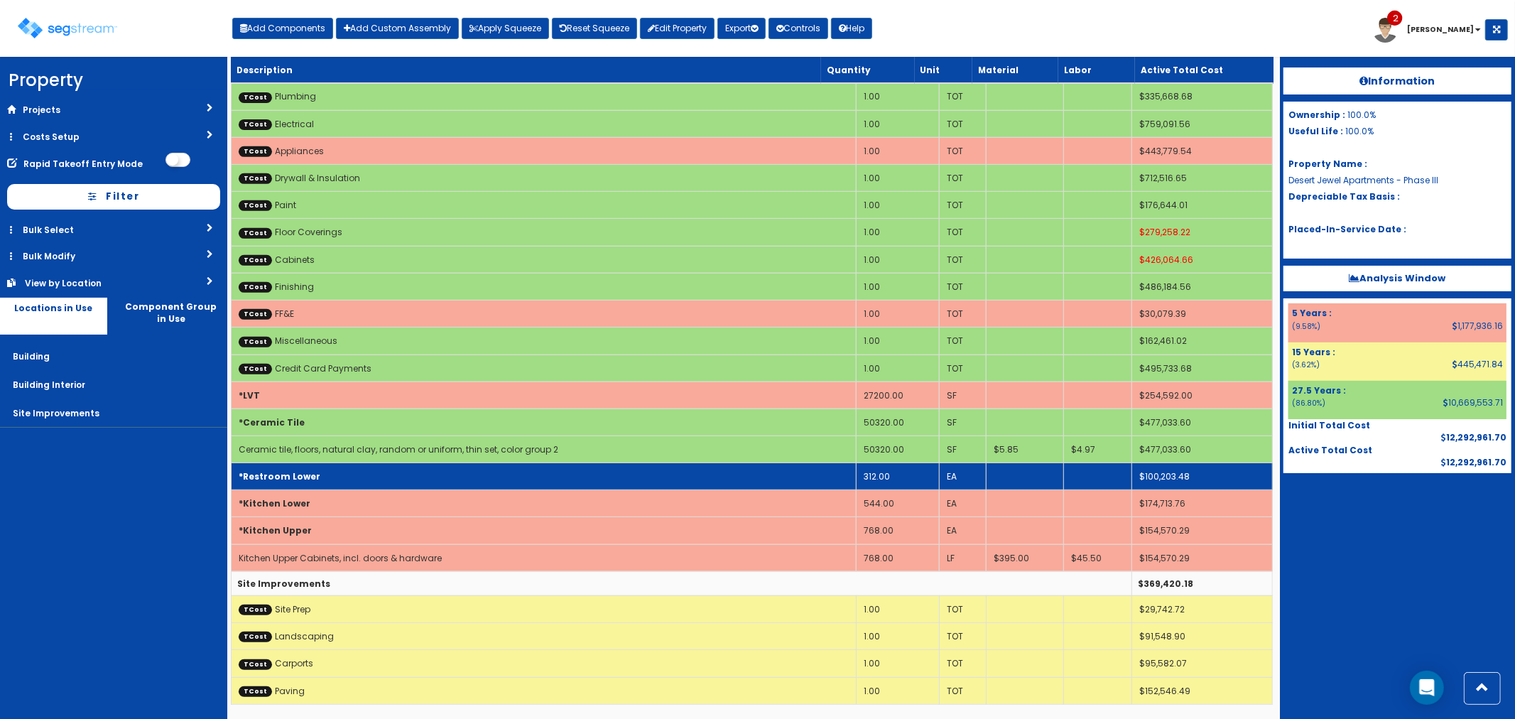
click at [298, 474] on b "*Restroom Lower" at bounding box center [280, 476] width 82 height 12
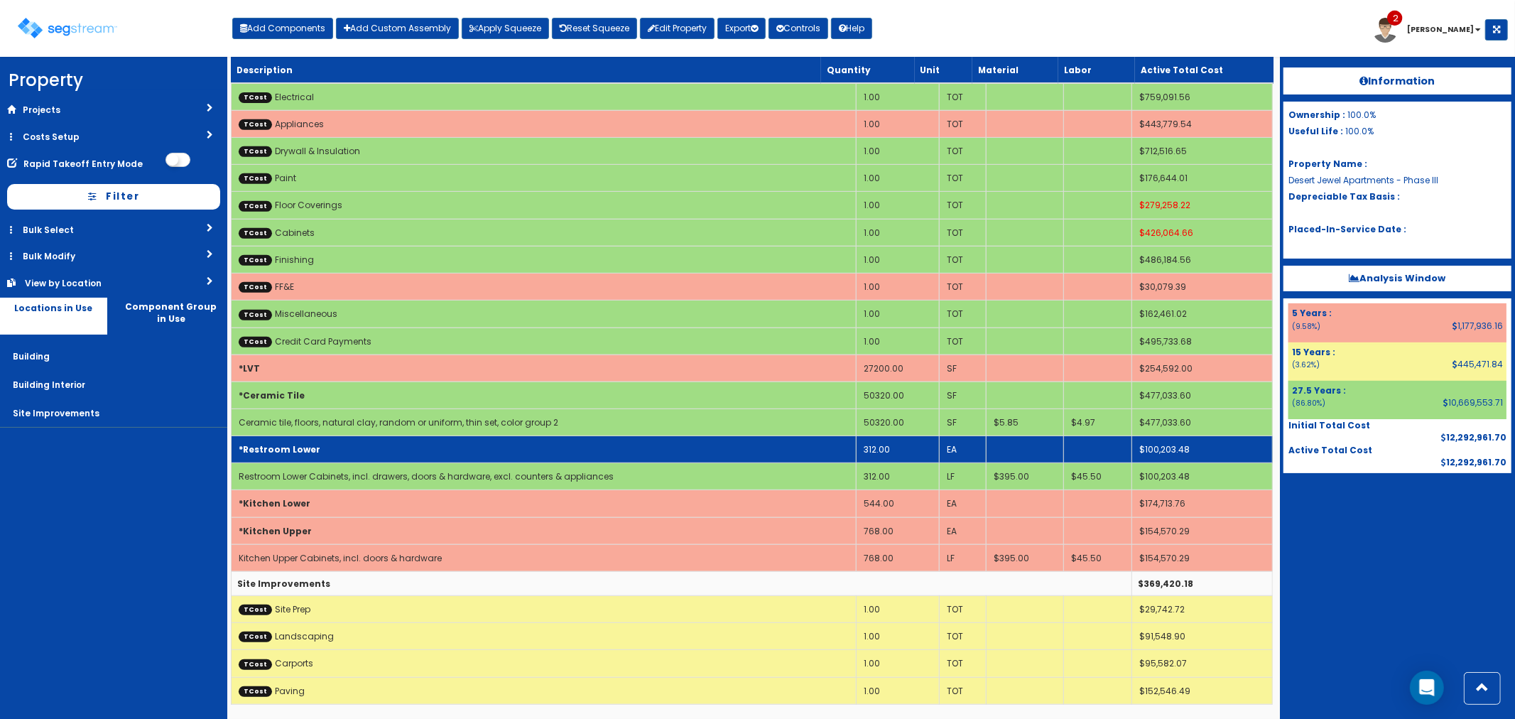
click at [298, 474] on link "Restroom Lower Cabinets, incl. drawers, doors & hardware, excl. counters & appl…" at bounding box center [426, 476] width 375 height 12
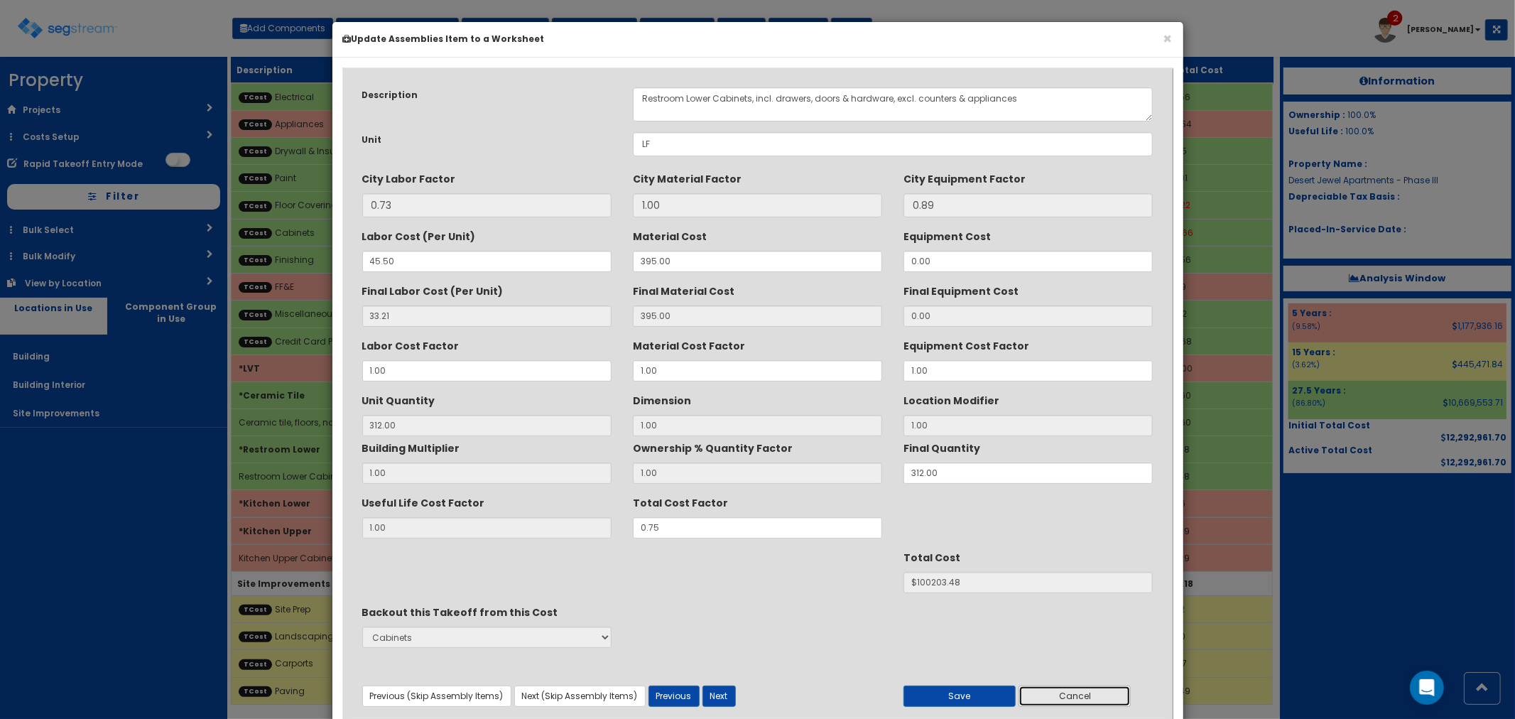
click at [1085, 697] on button "Cancel" at bounding box center [1075, 695] width 112 height 21
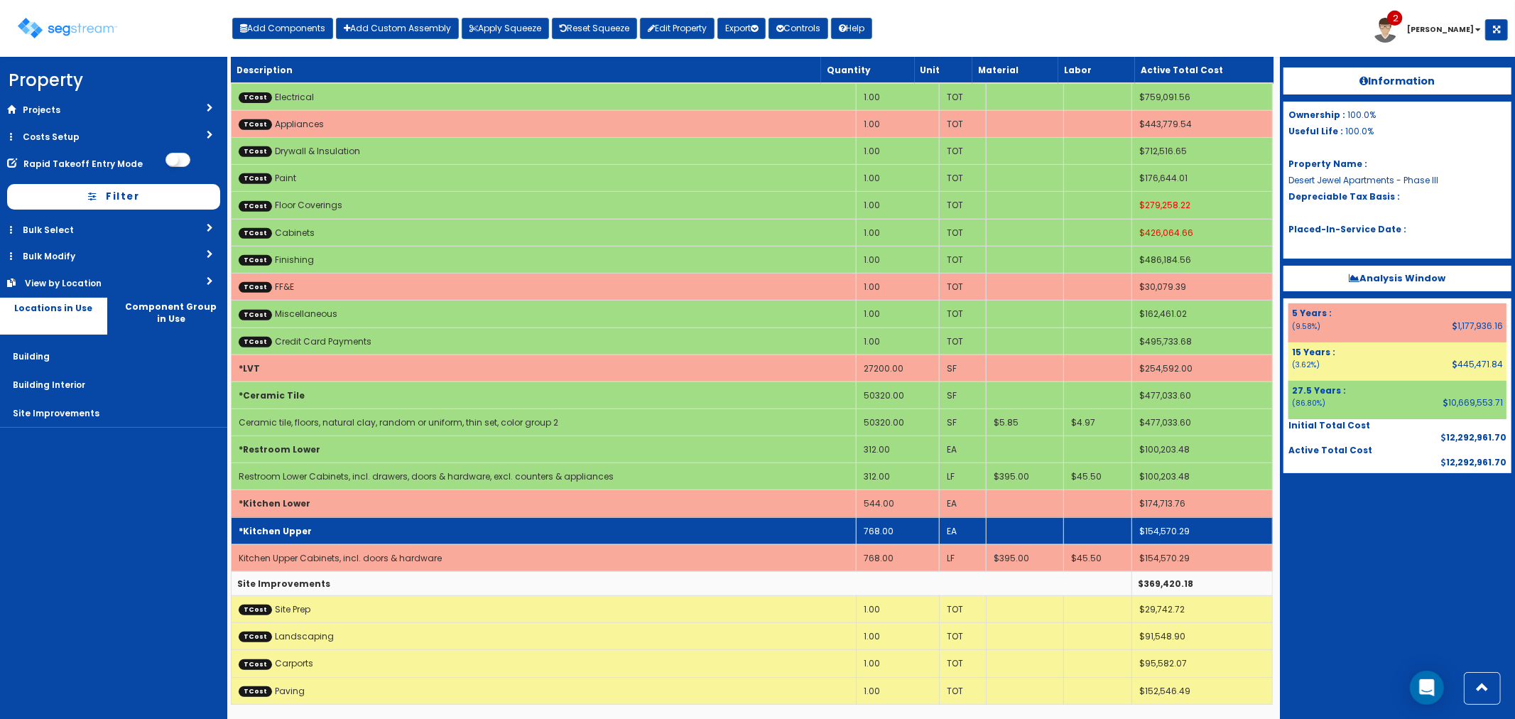
click at [371, 526] on td "*Kitchen Upper" at bounding box center [543, 530] width 625 height 27
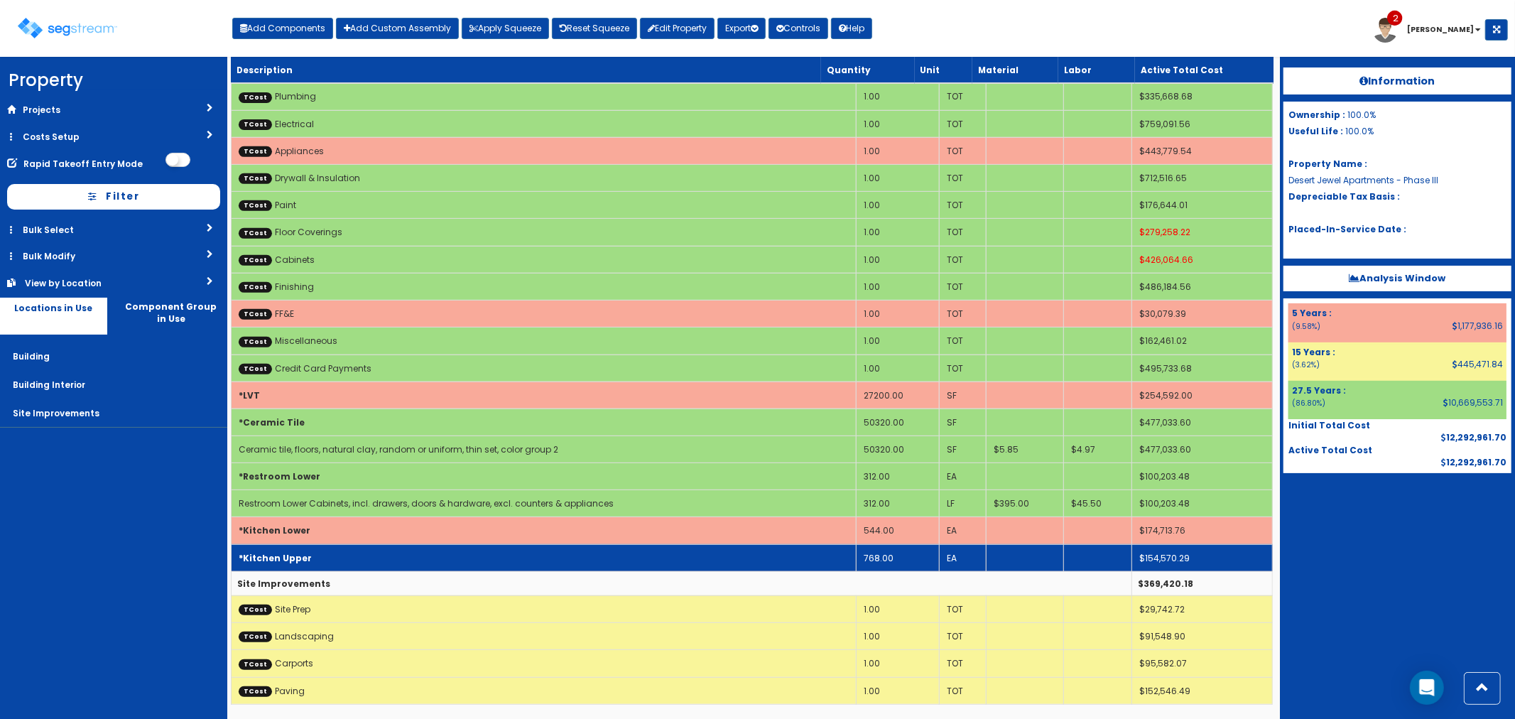
scroll to position [437, 0]
click at [328, 558] on td "*Kitchen Upper" at bounding box center [543, 557] width 625 height 27
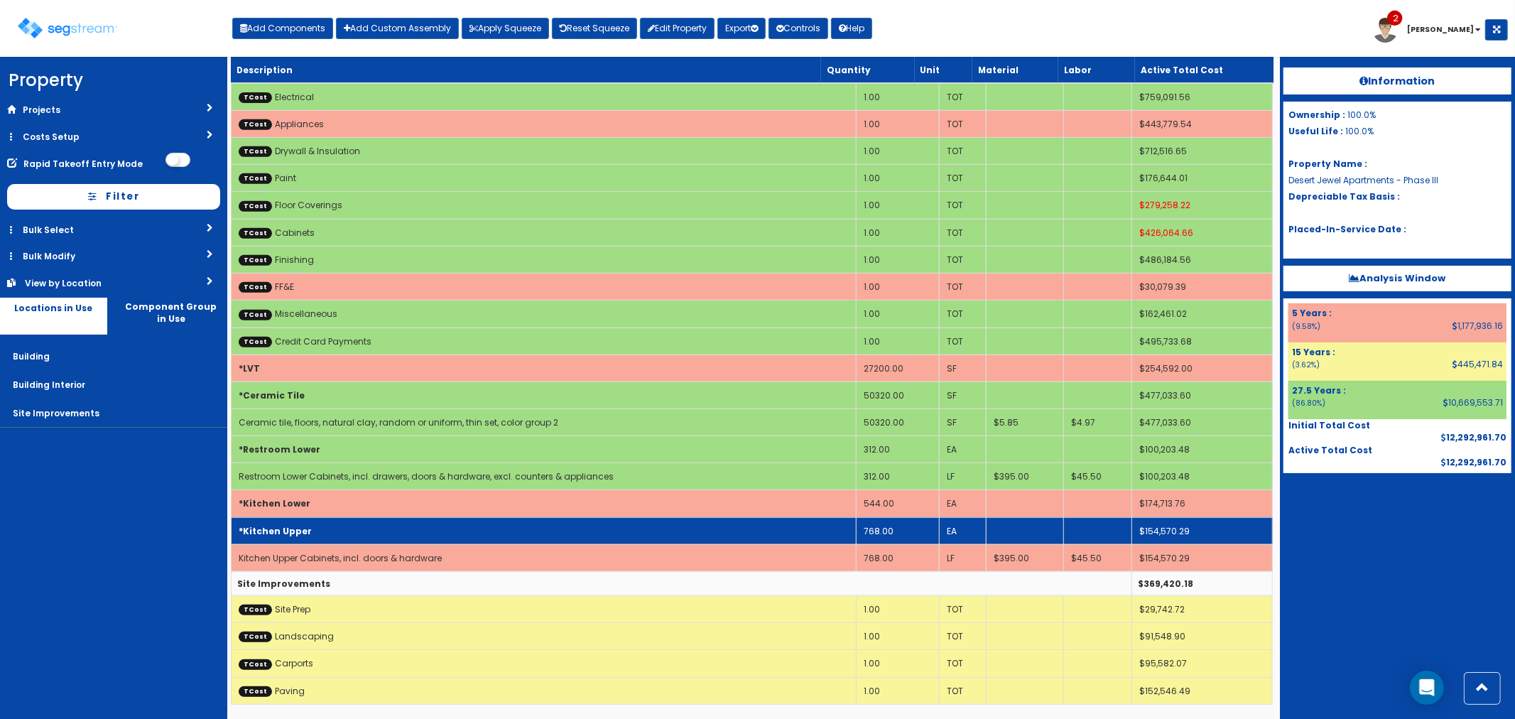
click at [310, 524] on td "*Kitchen Upper" at bounding box center [543, 530] width 625 height 27
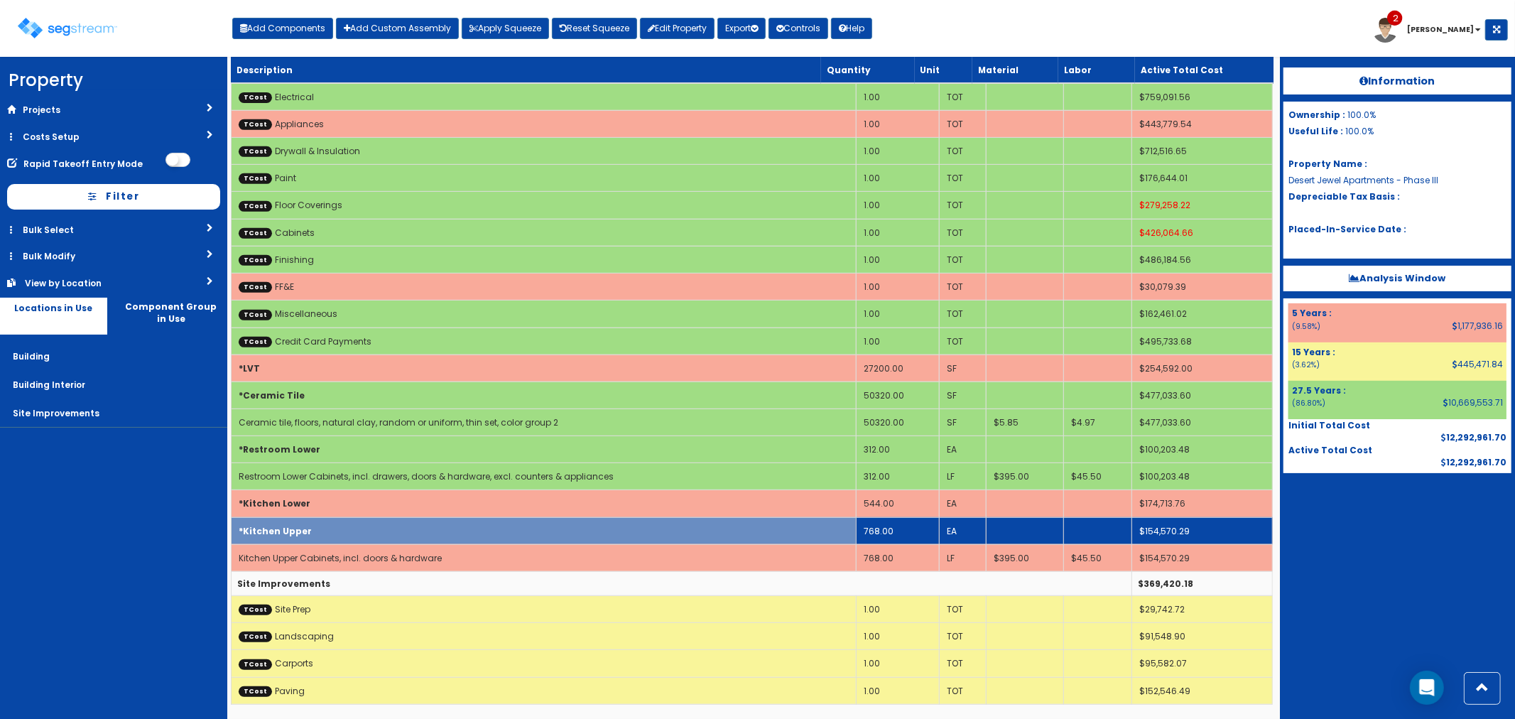
click at [310, 524] on td "*Kitchen Upper" at bounding box center [543, 530] width 625 height 27
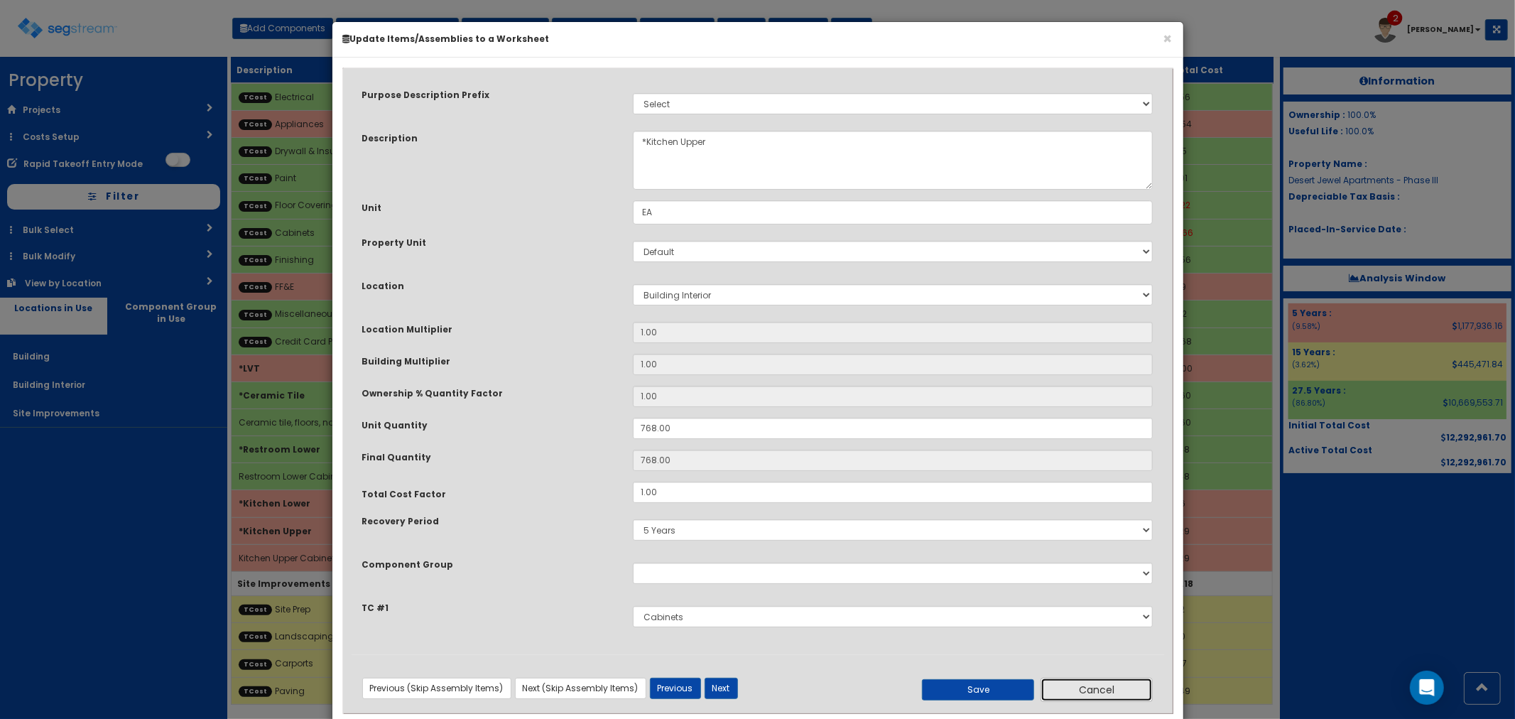
click at [1078, 696] on button "Cancel" at bounding box center [1097, 690] width 112 height 24
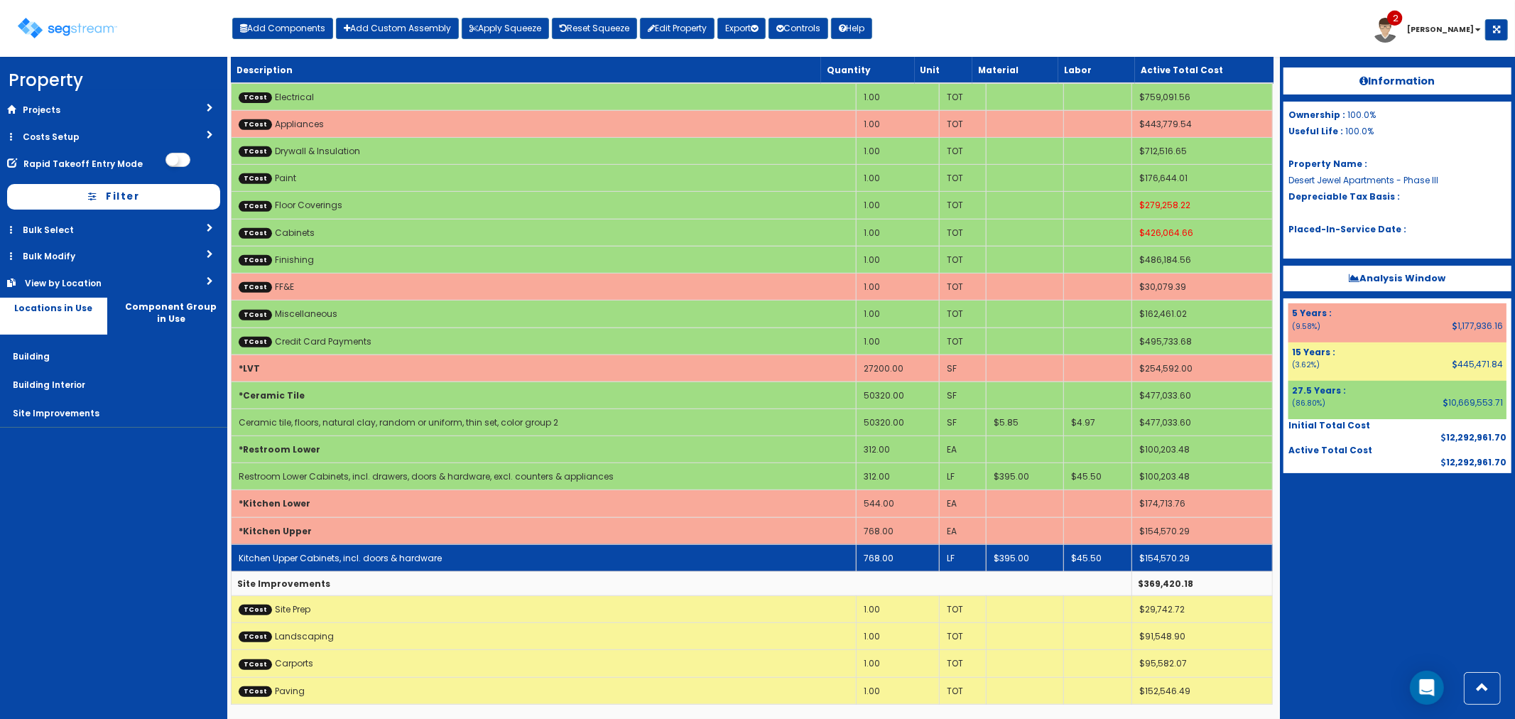
click at [407, 553] on link "Kitchen Upper Cabinets, incl. doors & hardware" at bounding box center [340, 558] width 203 height 12
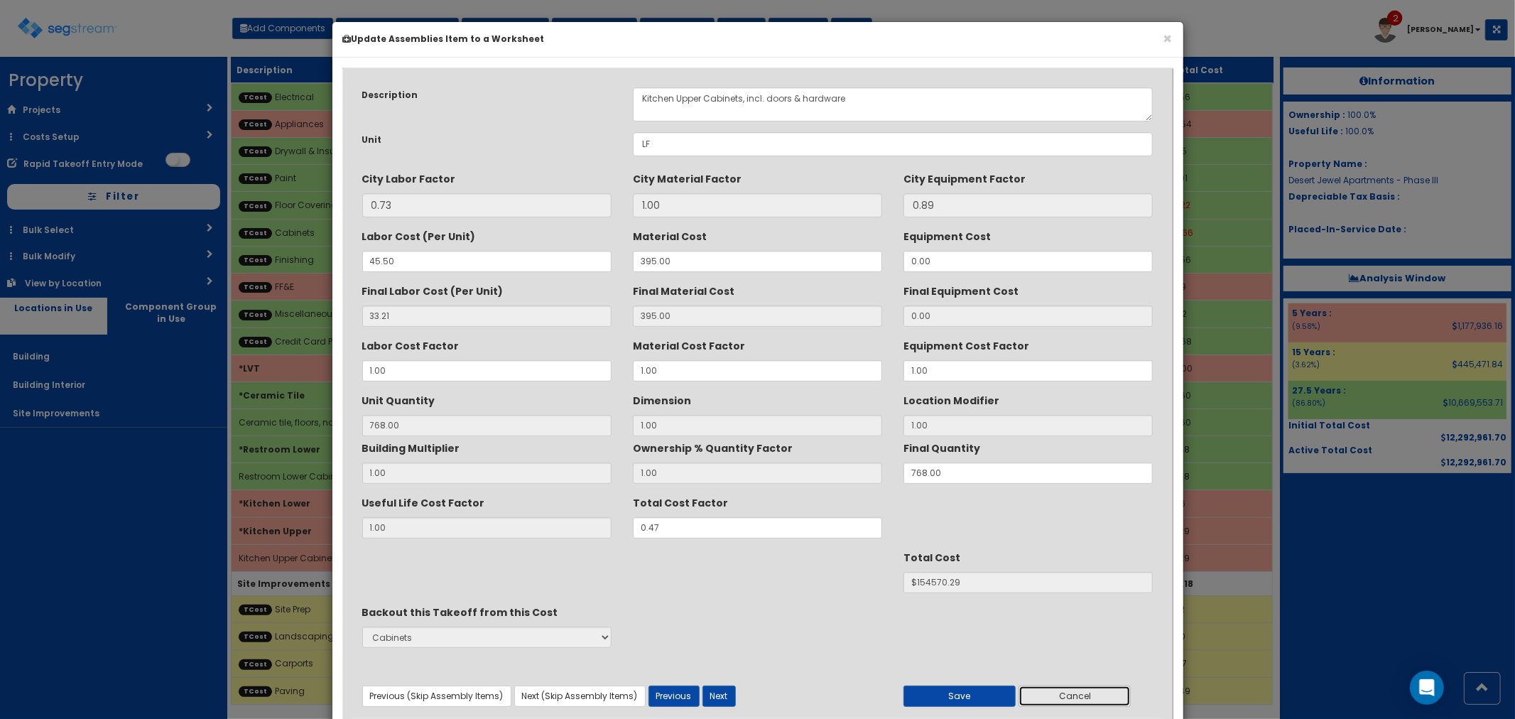
click at [1065, 698] on button "Cancel" at bounding box center [1075, 695] width 112 height 21
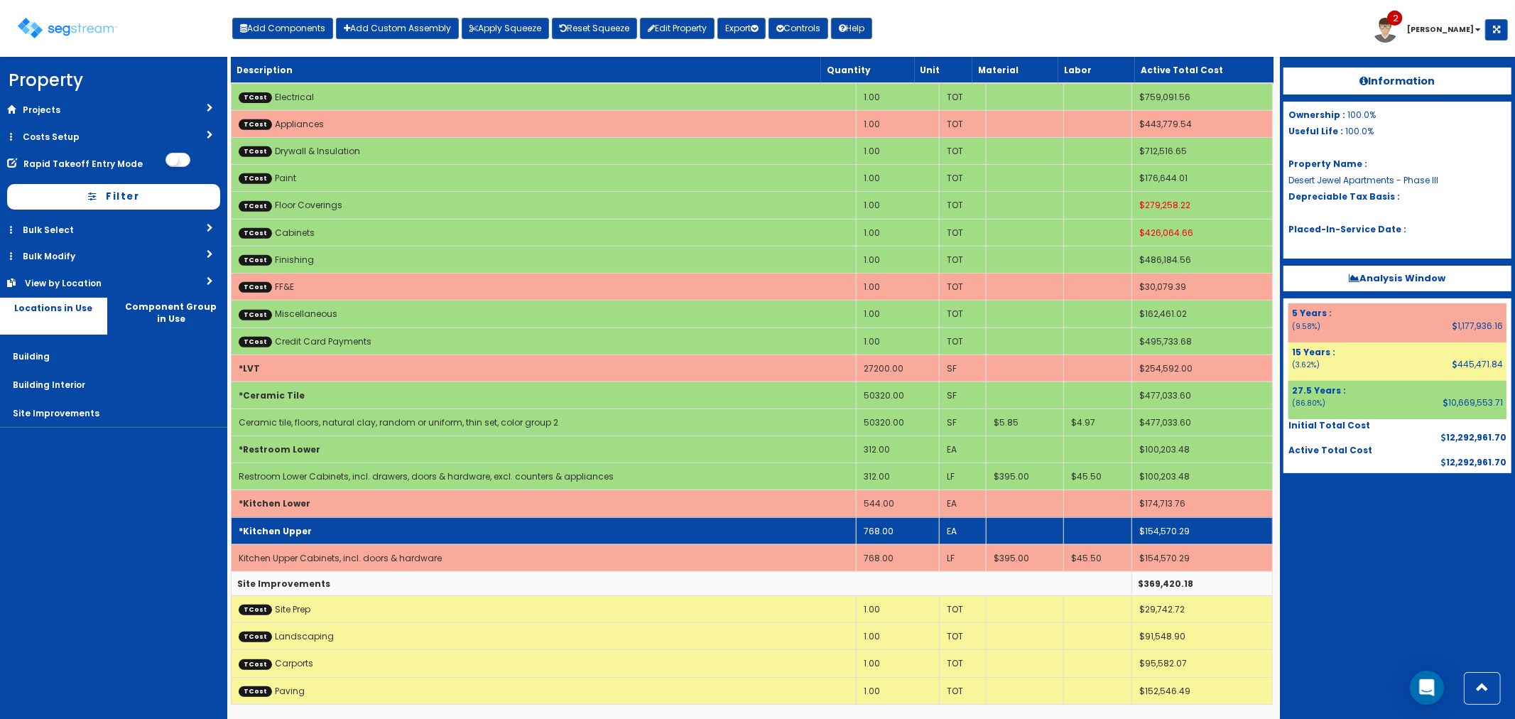
click at [330, 526] on td "*Kitchen Upper" at bounding box center [543, 530] width 625 height 27
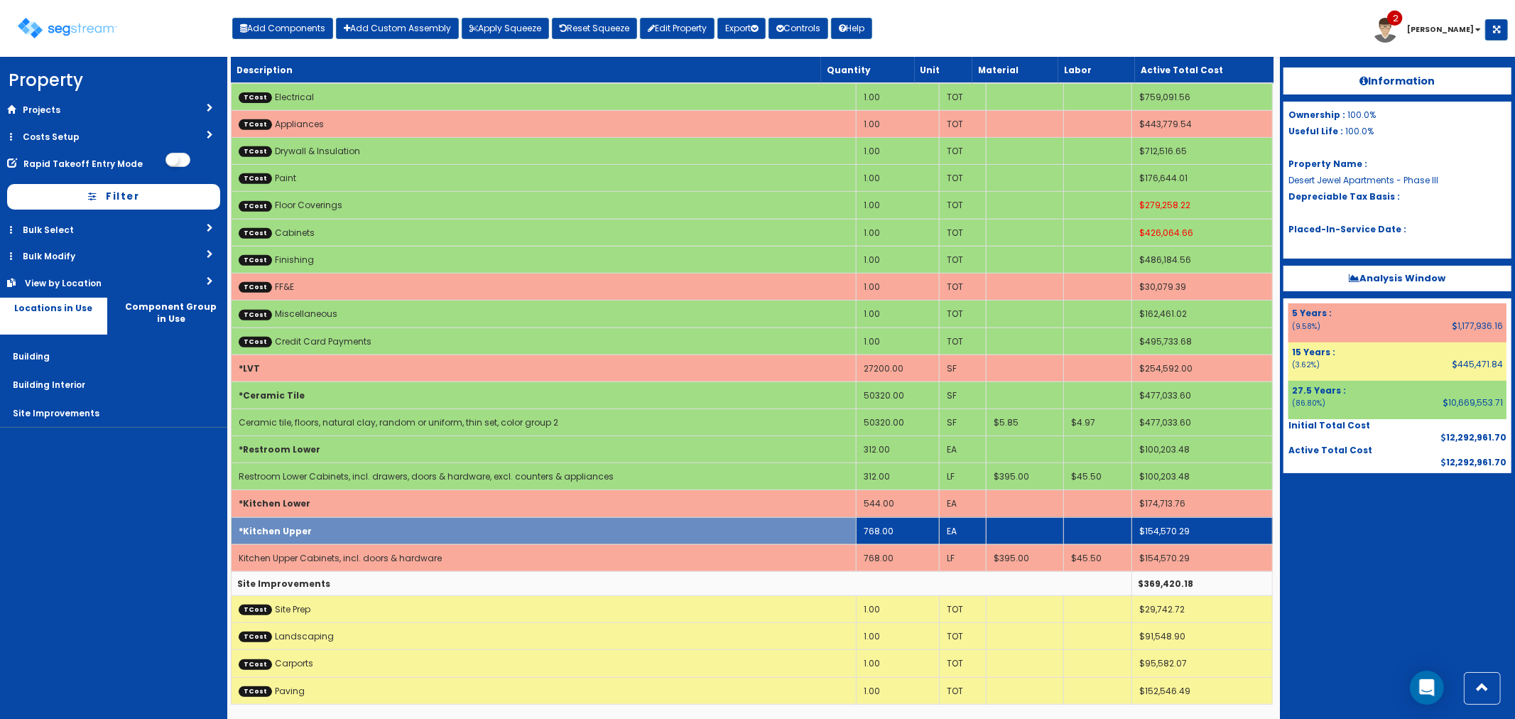
click at [330, 526] on td "*Kitchen Upper" at bounding box center [543, 530] width 625 height 27
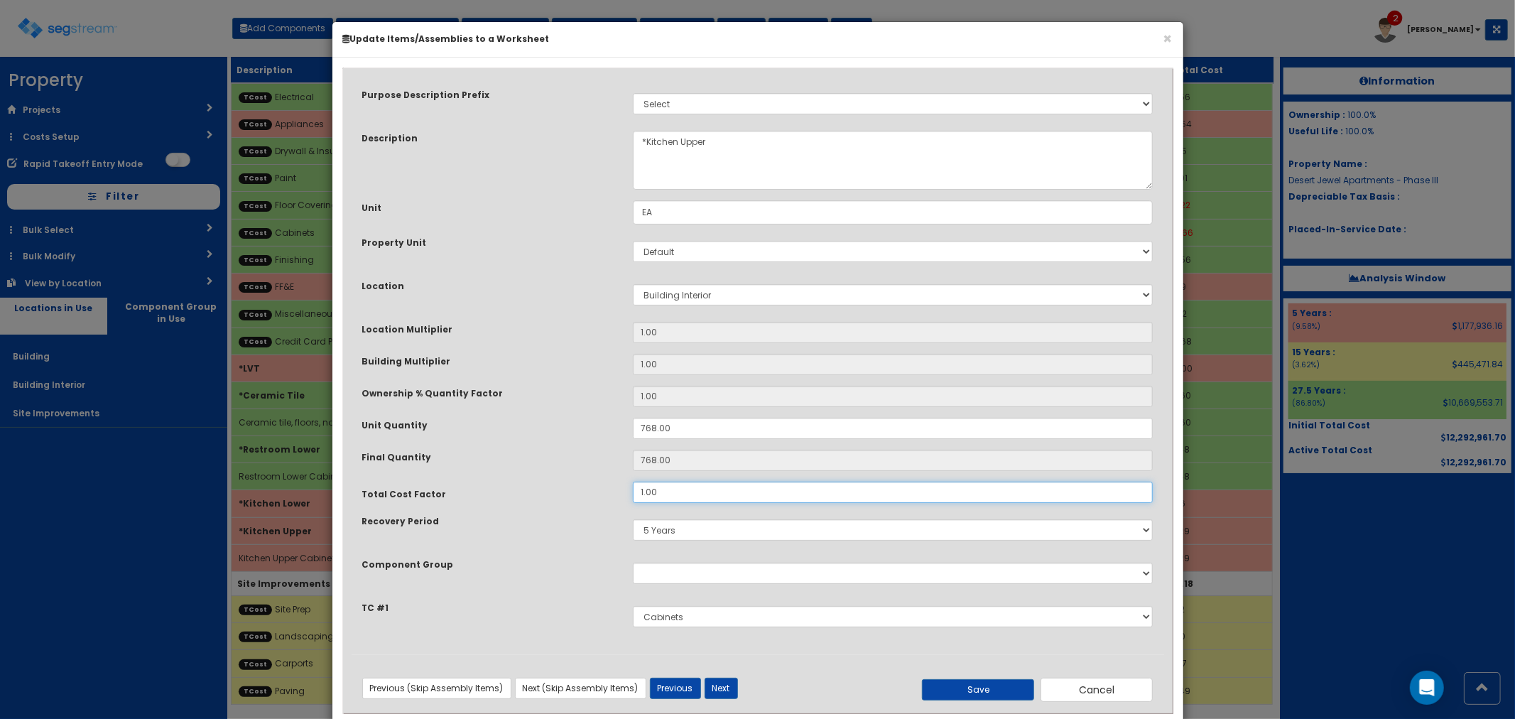
drag, startPoint x: 656, startPoint y: 492, endPoint x: 623, endPoint y: 488, distance: 33.7
click at [623, 488] on div "1.00" at bounding box center [893, 492] width 542 height 21
type input ".47"
click at [934, 685] on button "Save" at bounding box center [978, 689] width 112 height 21
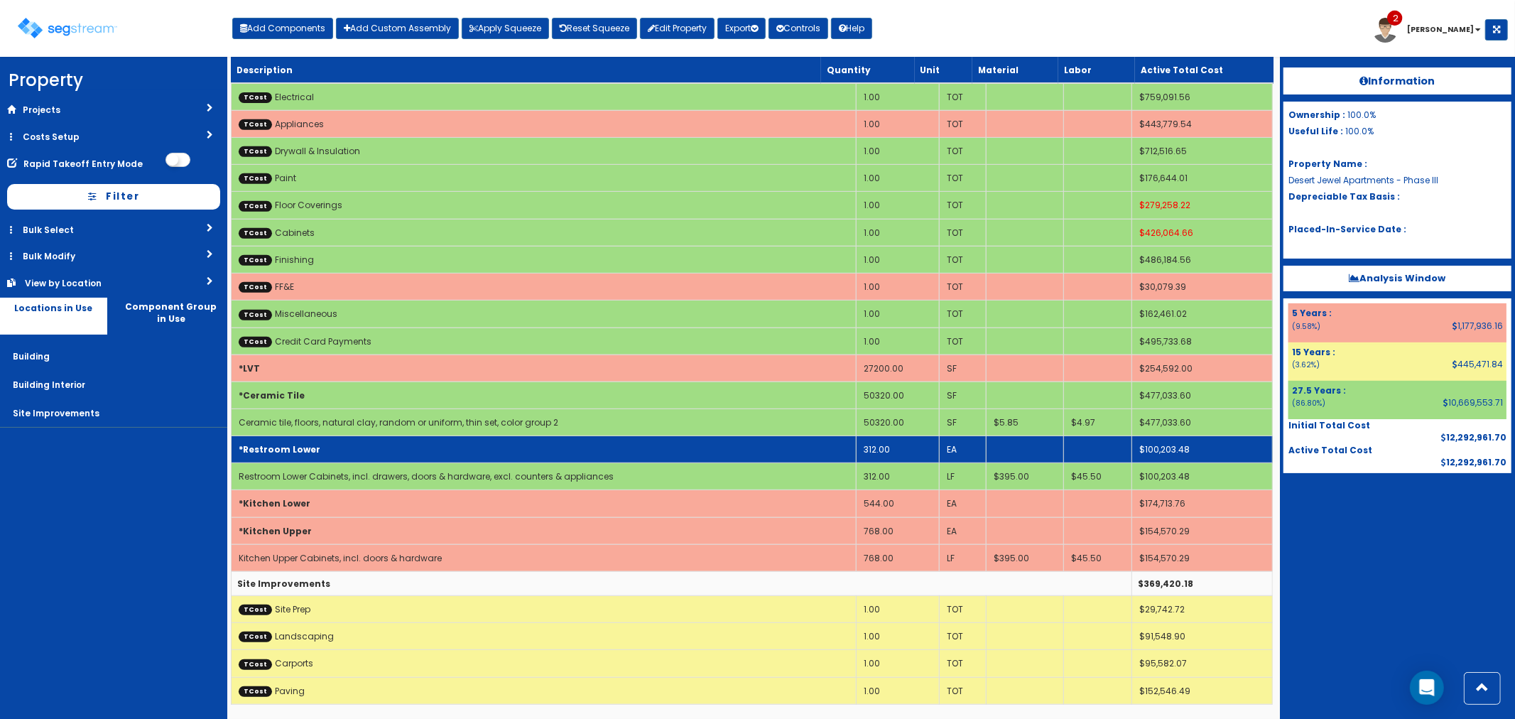
click at [327, 442] on td "*Restroom Lower" at bounding box center [543, 449] width 625 height 27
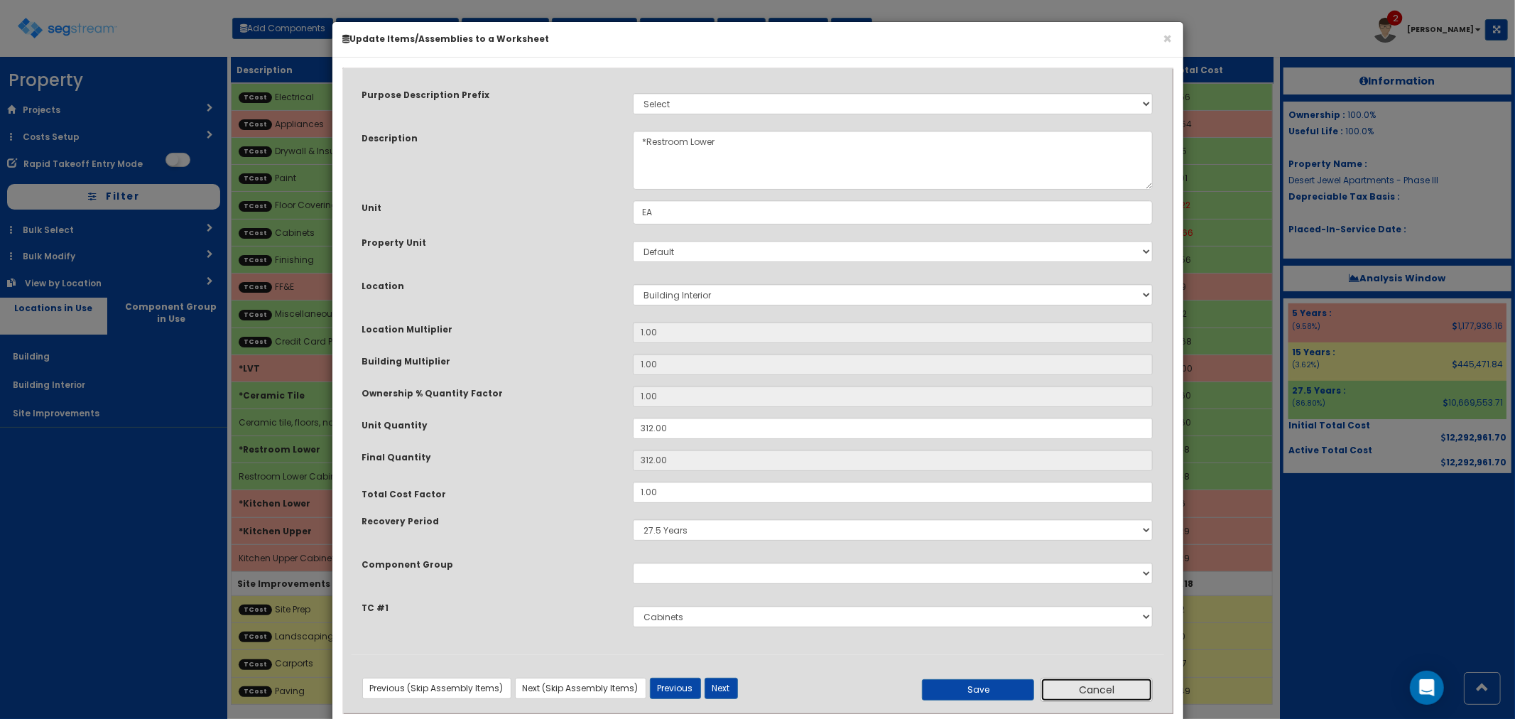
click at [1109, 680] on button "Cancel" at bounding box center [1097, 690] width 112 height 24
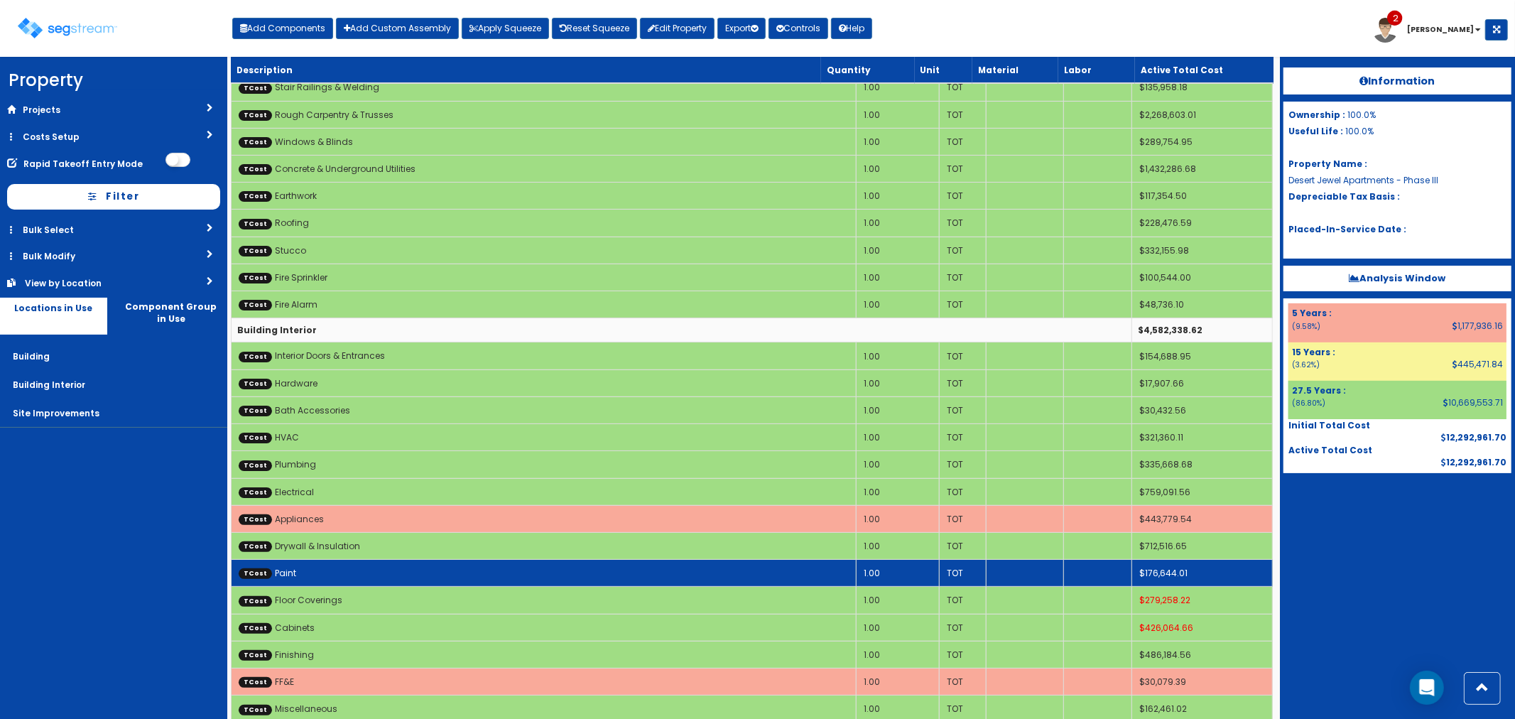
scroll to position [0, 0]
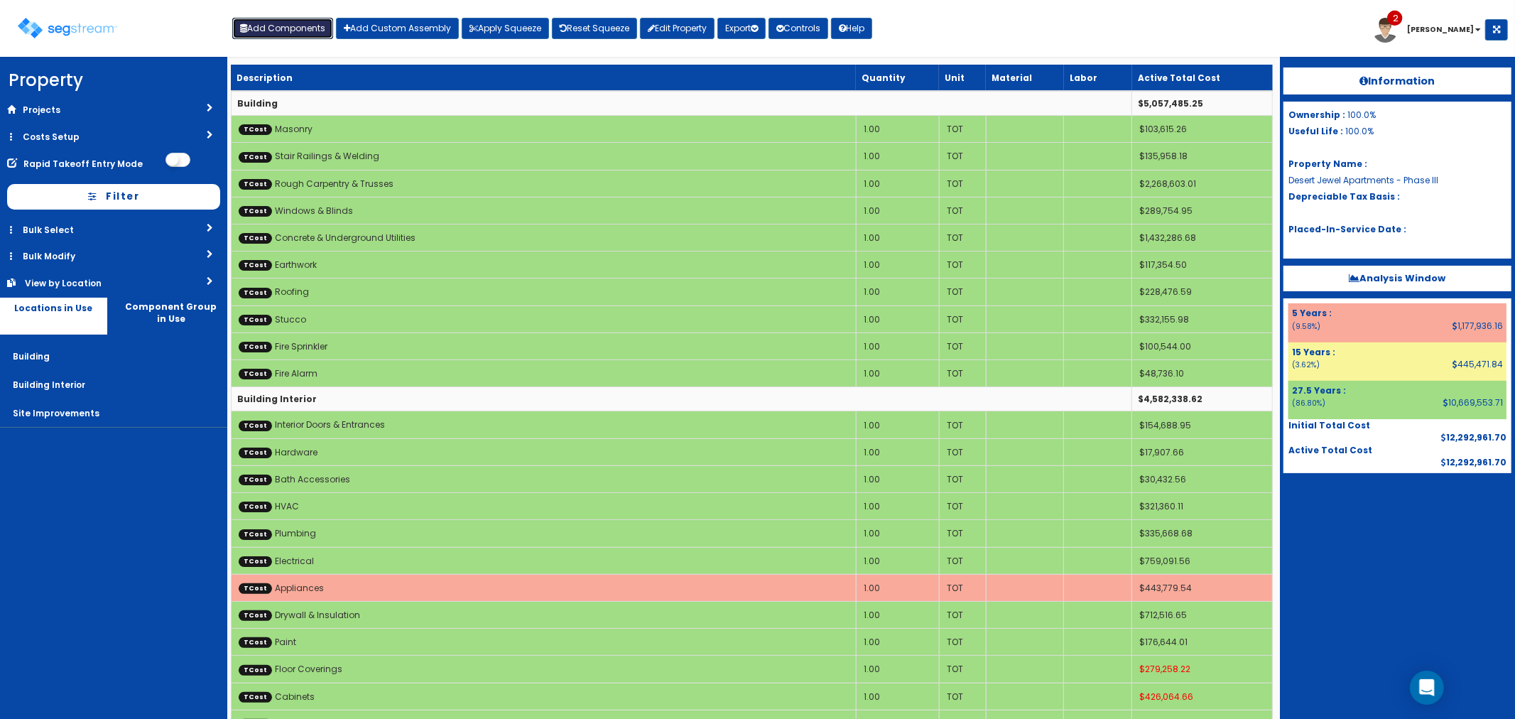
drag, startPoint x: 259, startPoint y: 23, endPoint x: 349, endPoint y: 75, distance: 103.7
click at [259, 23] on button "Add Components" at bounding box center [282, 28] width 101 height 21
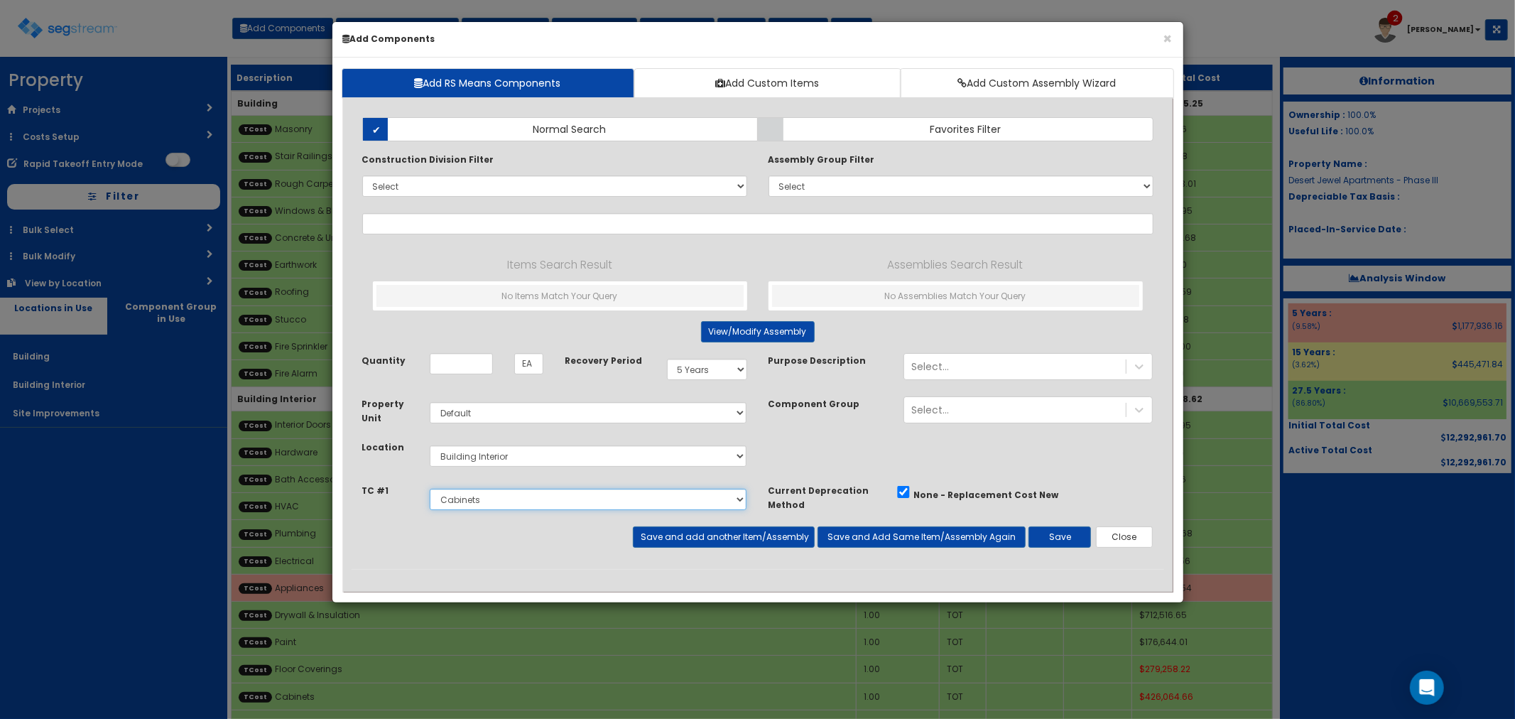
click at [467, 505] on select "Select Site Prep Masonry Stair Railings & Welding Rough Carpentry & Trusses Int…" at bounding box center [588, 499] width 317 height 21
select select
select select "5277632"
click at [430, 489] on select "Select Site Prep Masonry Stair Railings & Welding Rough Carpentry & Trusses Int…" at bounding box center [588, 499] width 317 height 21
click at [388, 227] on input "text" at bounding box center [757, 223] width 791 height 21
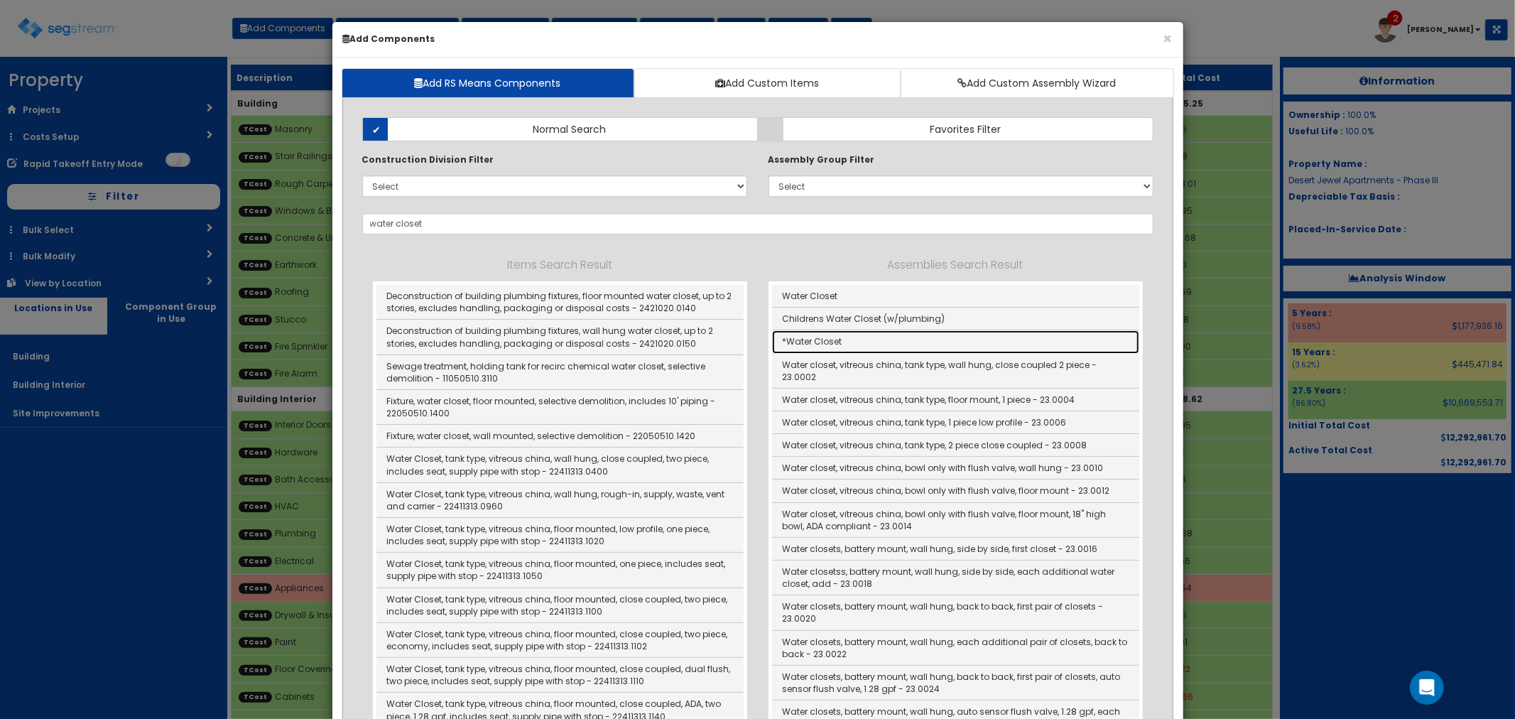
click at [819, 345] on link "*Water Closet" at bounding box center [955, 341] width 367 height 23
type input "*Water Closet"
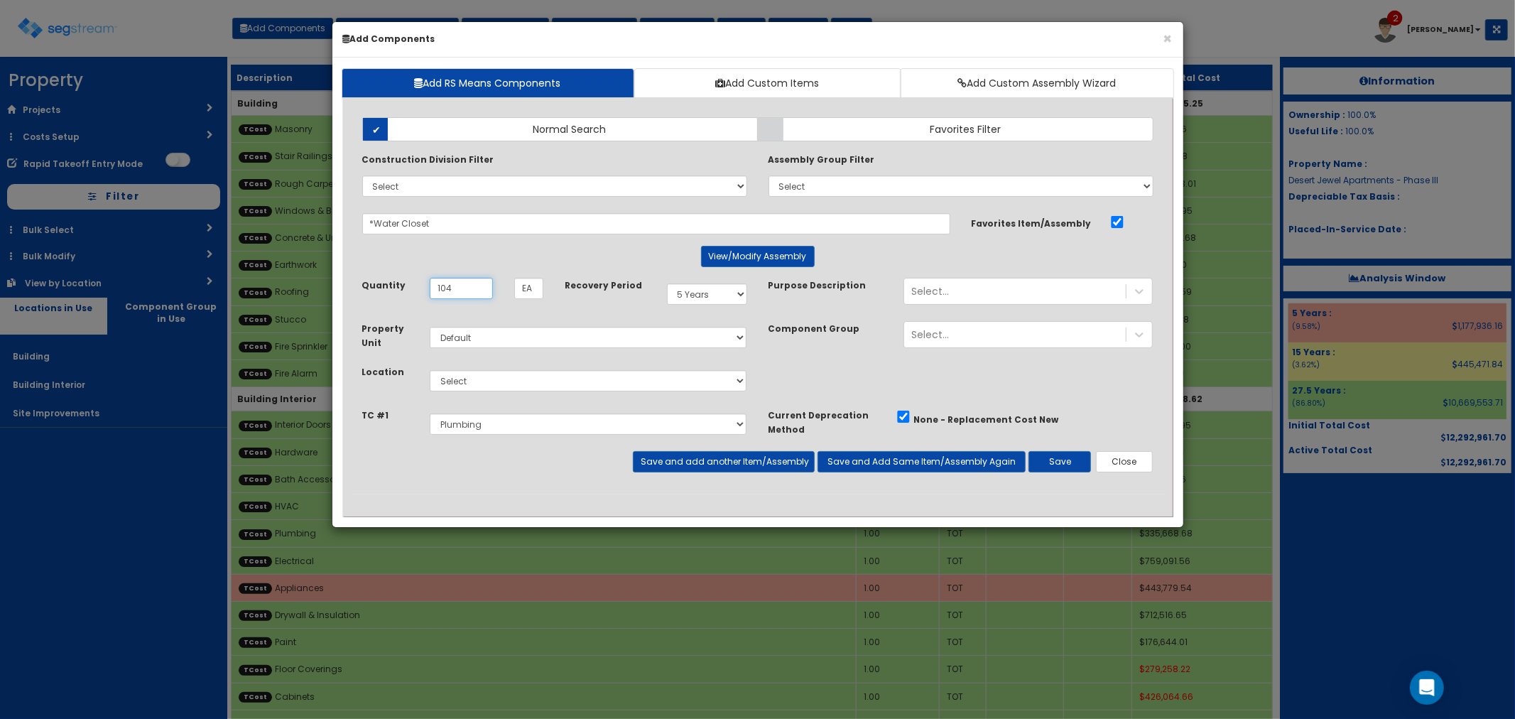
type input "104"
click at [462, 384] on select "Select Building Building Interior Site Improvements Add Additional Location" at bounding box center [588, 380] width 317 height 21
select select "7"
click at [430, 370] on select "Select Building Building Interior Site Improvements Add Additional Location" at bounding box center [588, 380] width 317 height 21
click at [683, 288] on select "Select 5 Years 7 Years 15 Years 27.5 Years" at bounding box center [707, 293] width 80 height 21
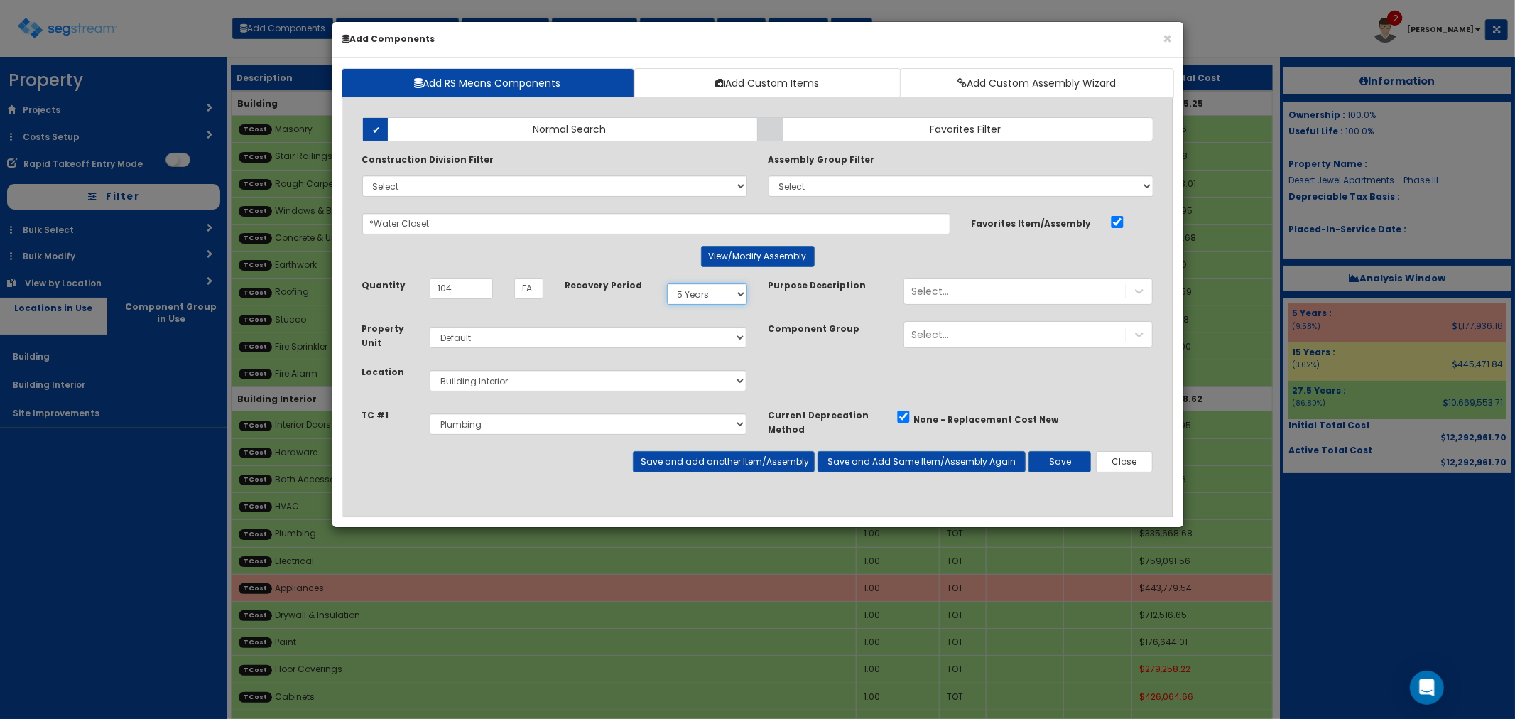
select select "275Y"
click at [667, 283] on select "Select 5 Years 7 Years 15 Years 27.5 Years" at bounding box center [707, 293] width 80 height 21
click at [675, 460] on button "Save and add another Item/Assembly" at bounding box center [724, 461] width 182 height 21
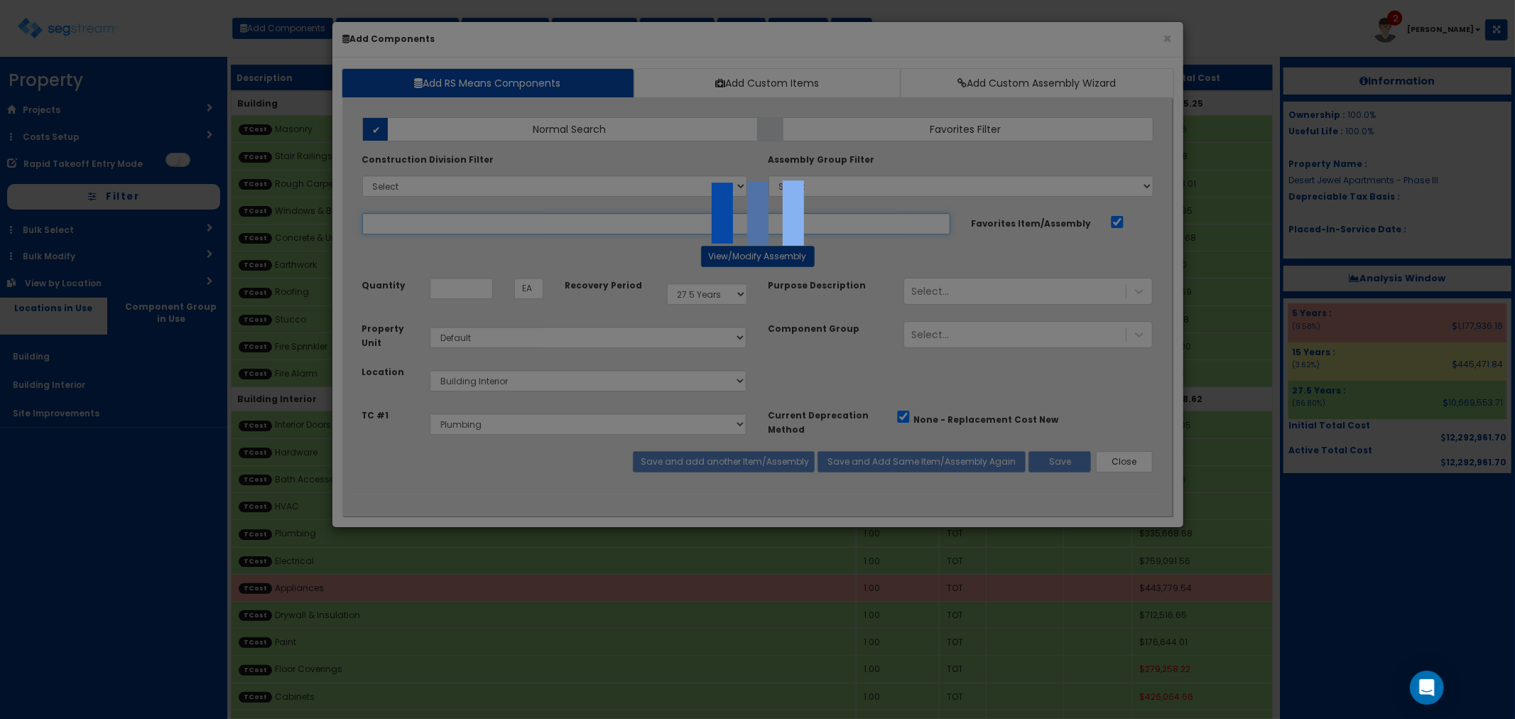
select select "5277632"
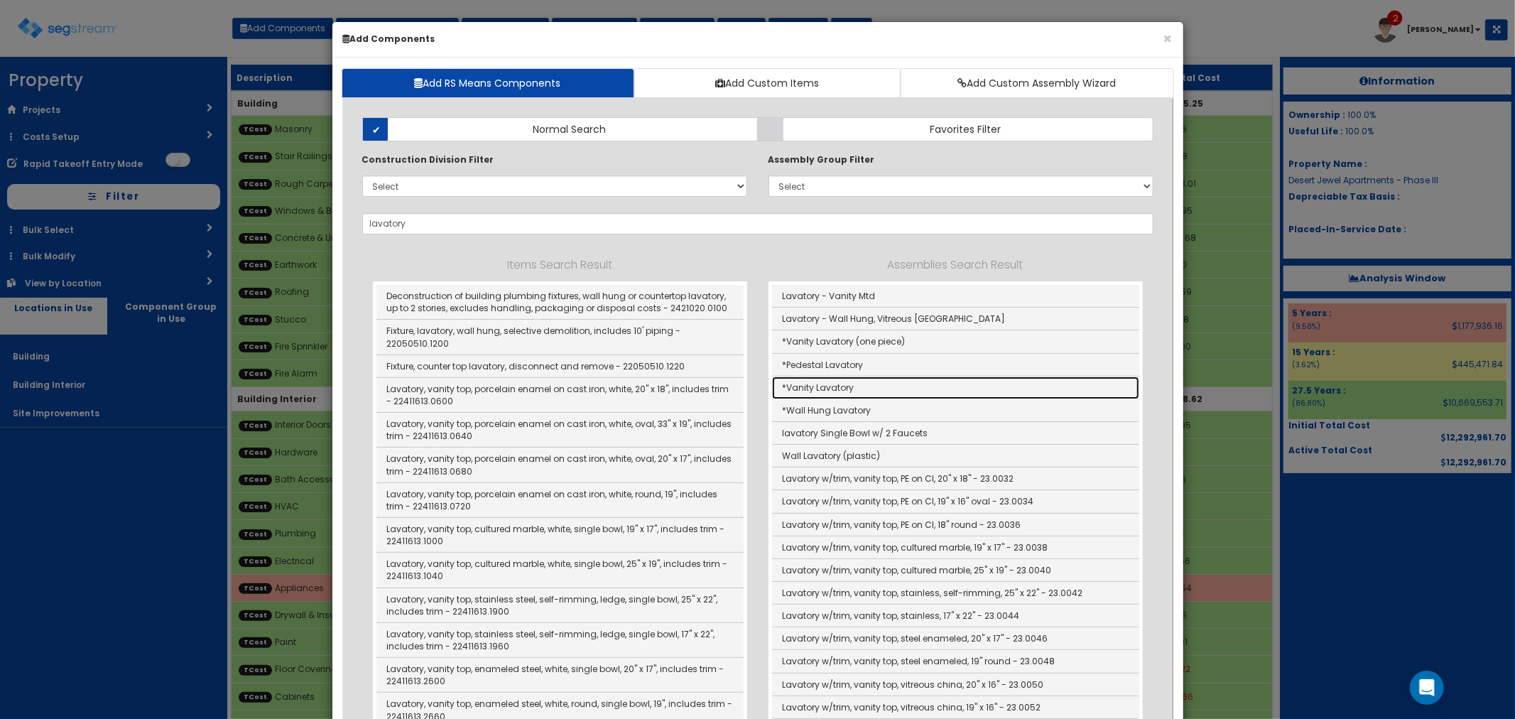
drag, startPoint x: 803, startPoint y: 384, endPoint x: 841, endPoint y: 415, distance: 48.9
click at [803, 384] on link "*Vanity Lavatory" at bounding box center [955, 387] width 367 height 23
type input "*Vanity Lavatory"
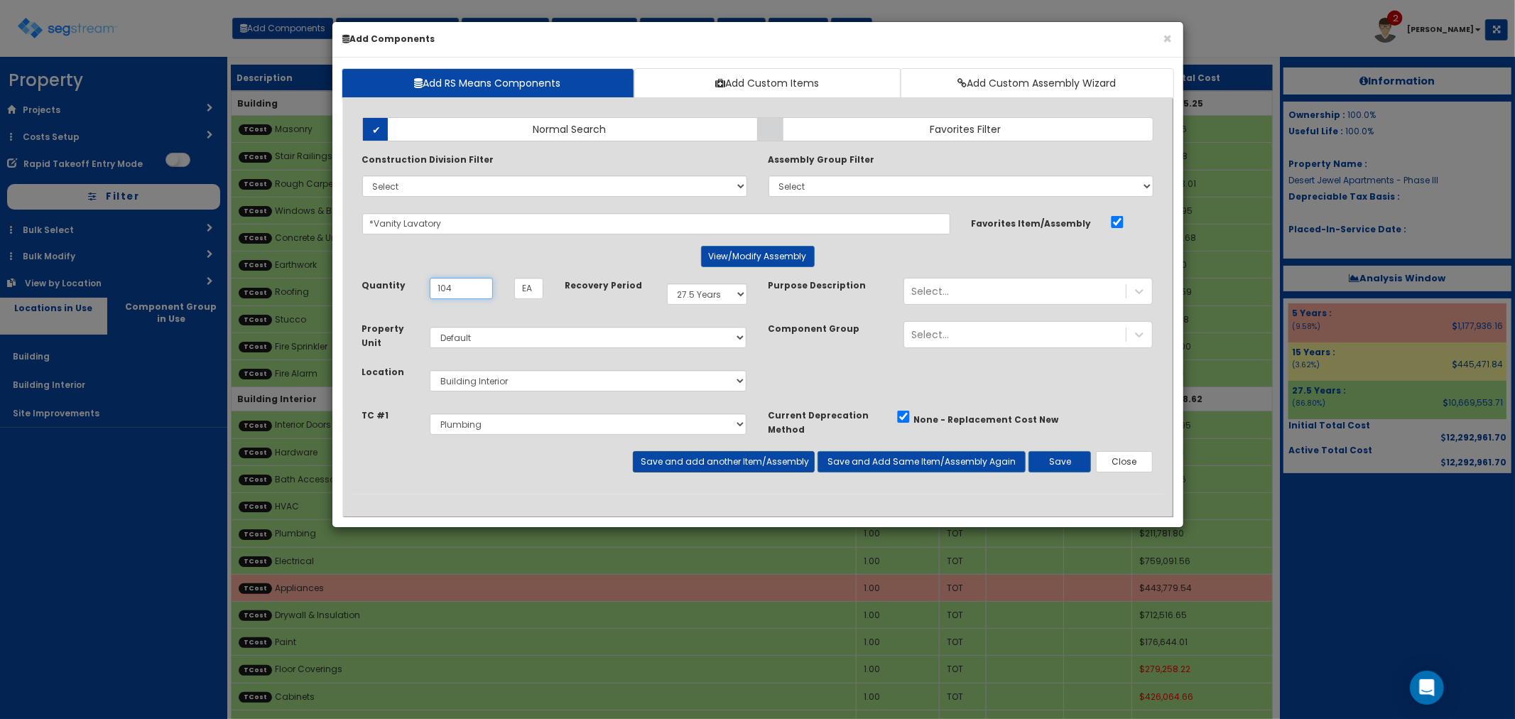
type input "104"
click at [700, 457] on button "Save and add another Item/Assembly" at bounding box center [724, 461] width 182 height 21
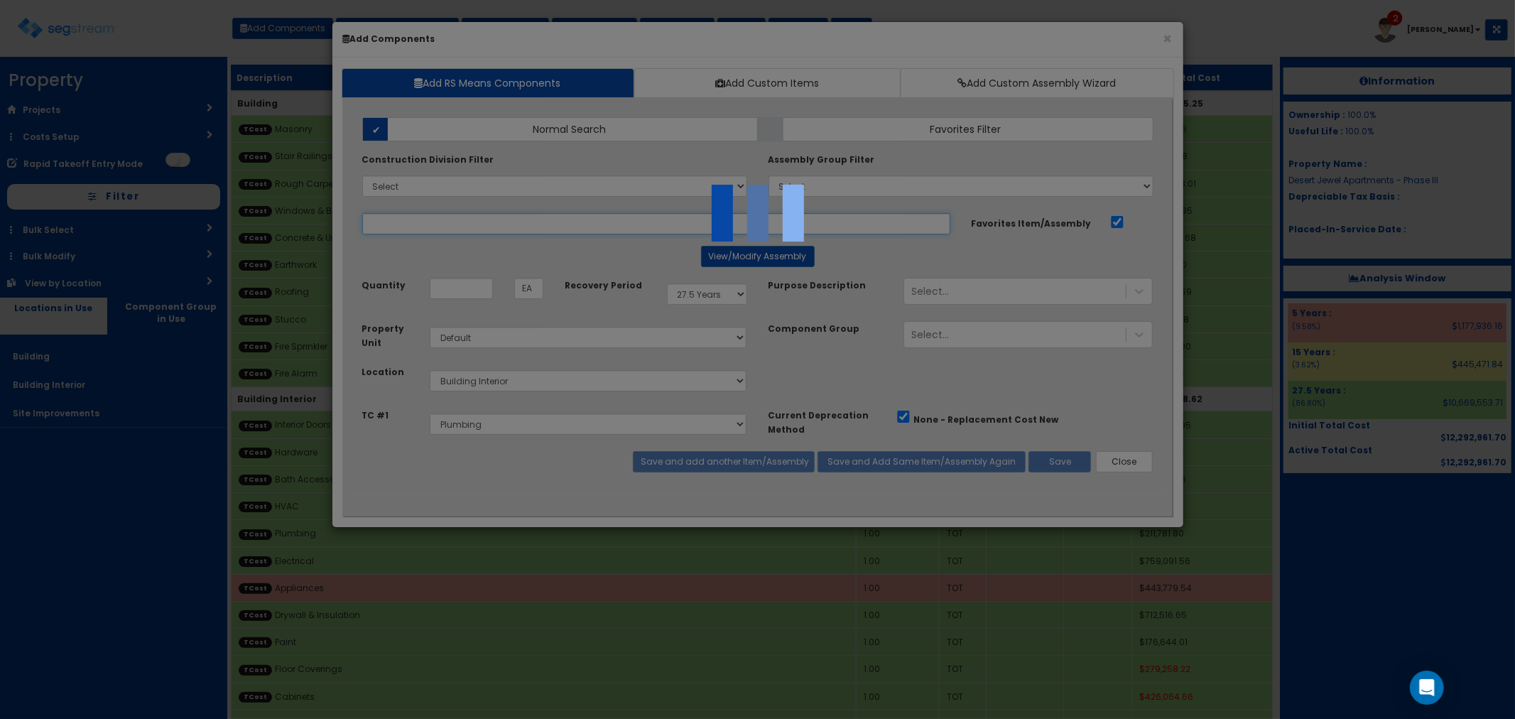
select select "5277632"
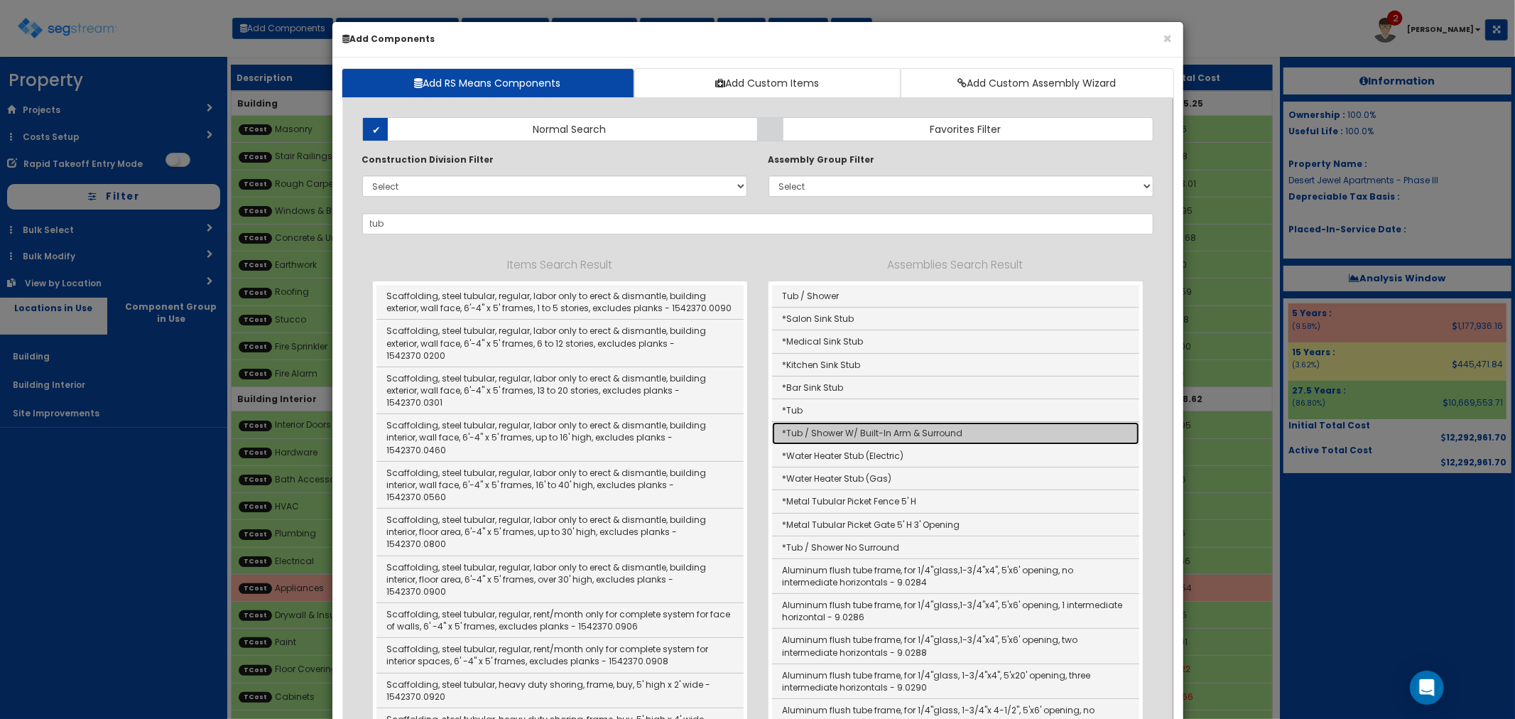
click at [823, 432] on link "*Tub / Shower W/ Built-In Arm & Surround" at bounding box center [955, 433] width 367 height 23
type input "*Tub / Shower W/ Built-In Arm & Surround"
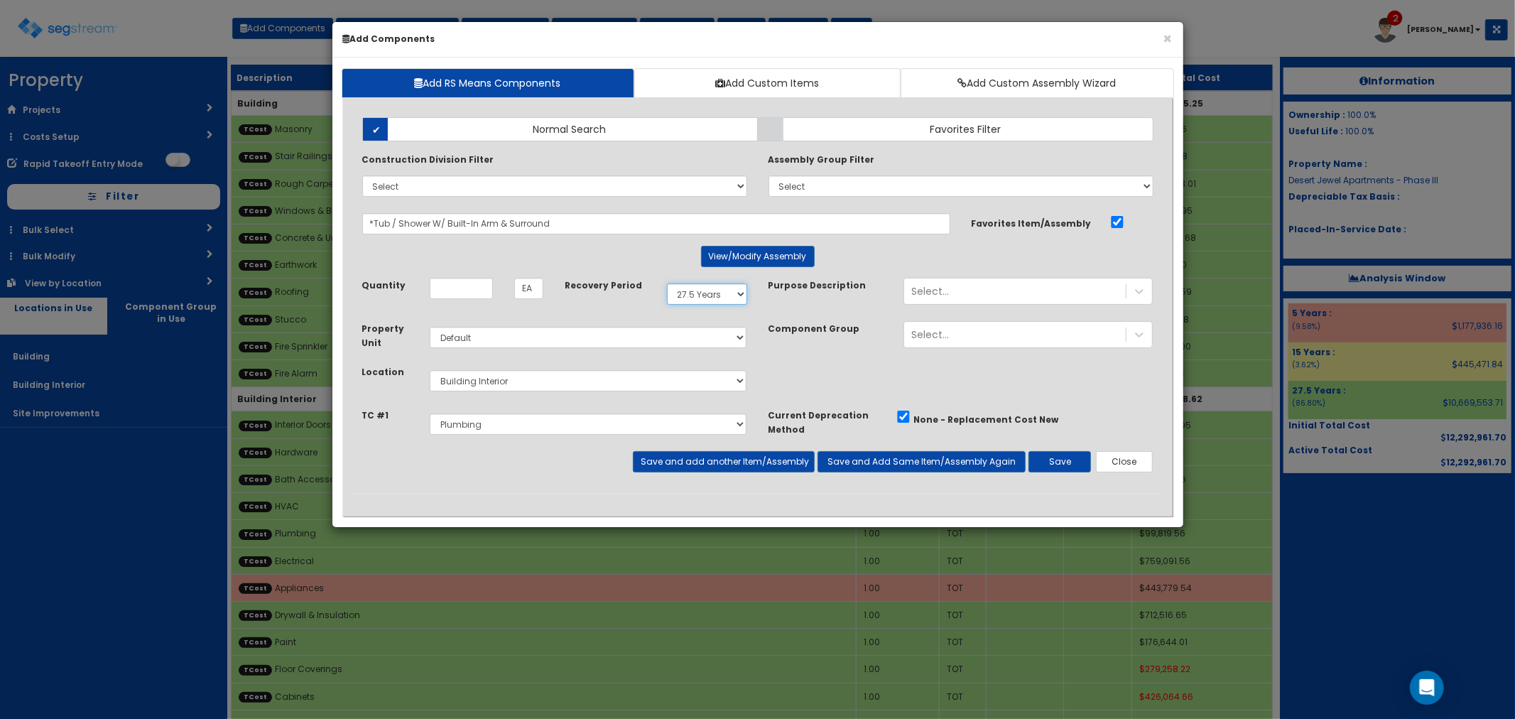
click at [716, 295] on select "Select 5 Years 7 Years 15 Years 27.5 Years" at bounding box center [707, 293] width 80 height 21
click at [715, 295] on select "Select 5 Years 7 Years 15 Years 27.5 Years" at bounding box center [707, 293] width 80 height 21
click at [743, 261] on button "View/Modify Assembly" at bounding box center [758, 256] width 114 height 21
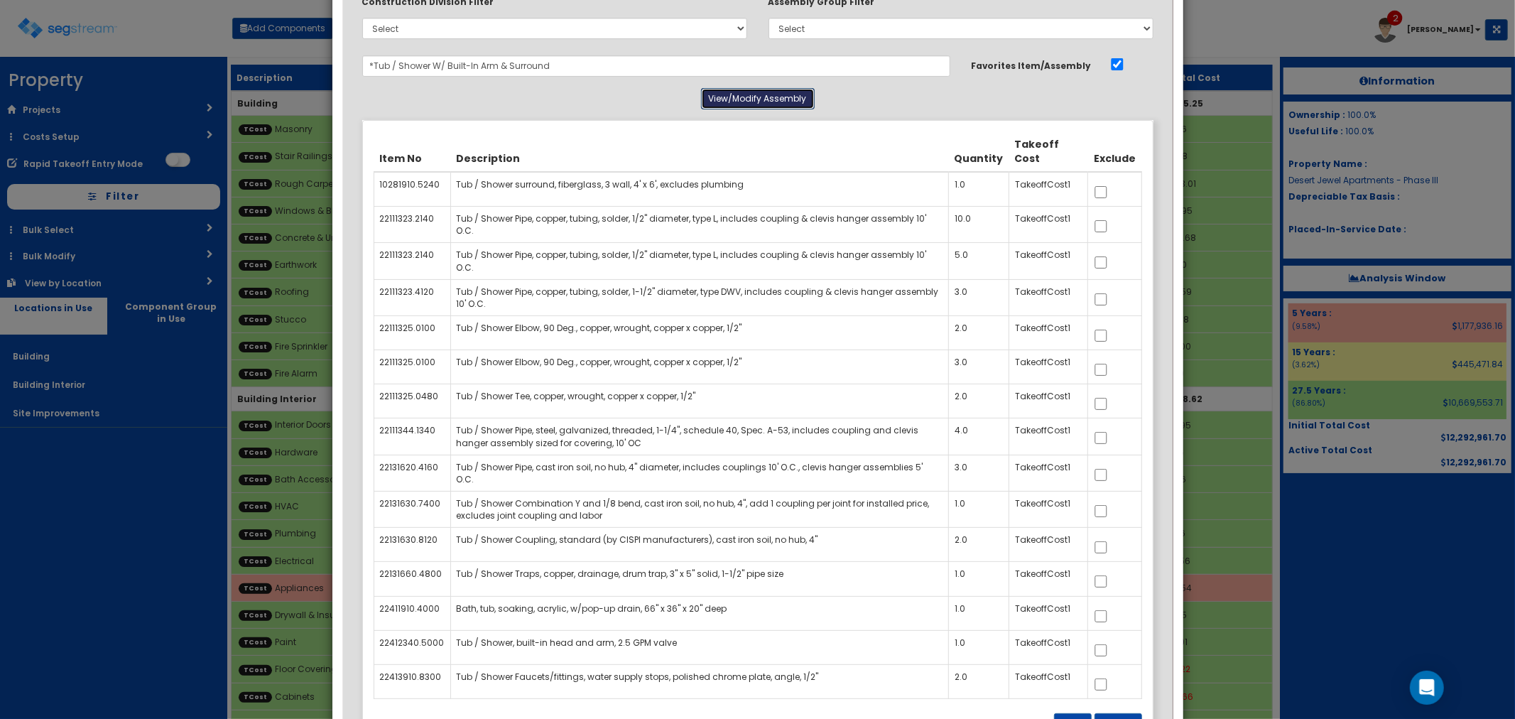
scroll to position [237, 0]
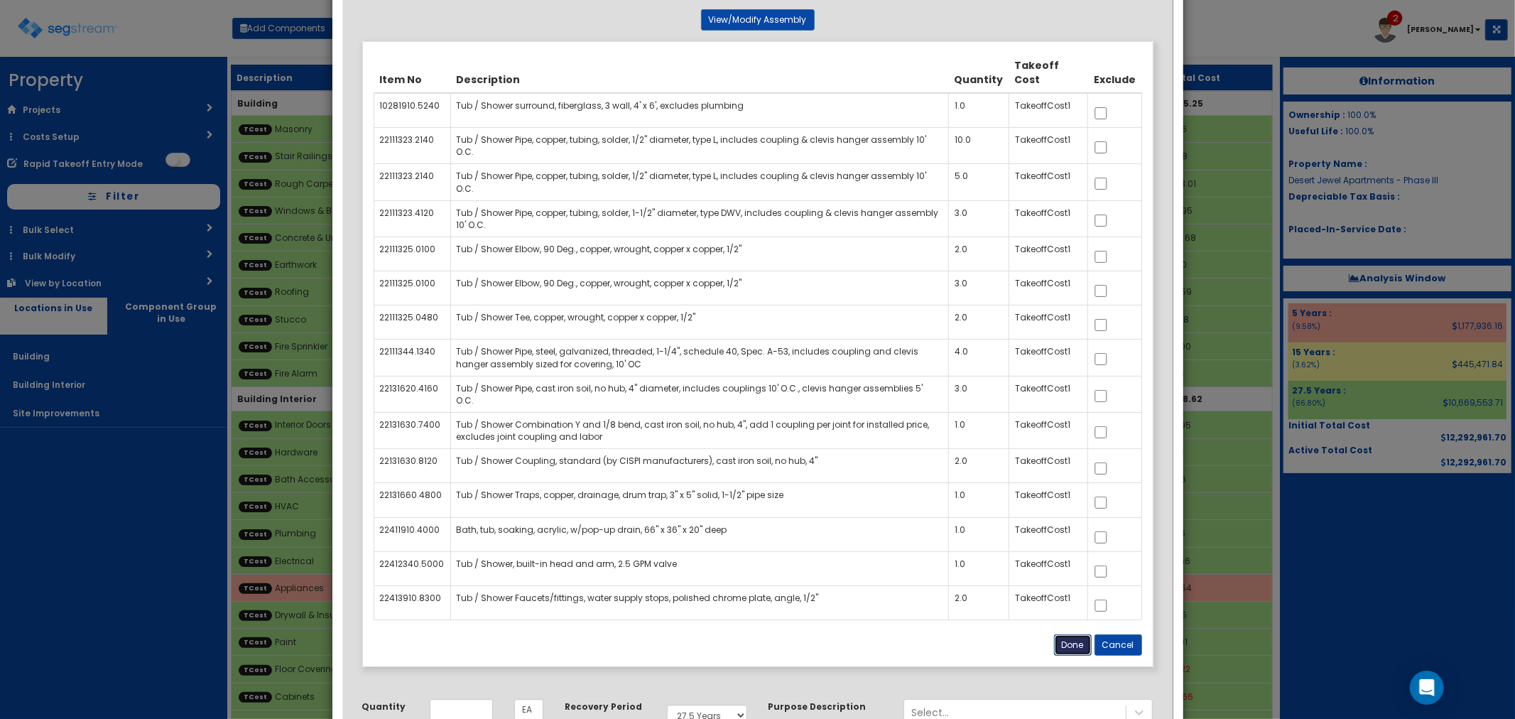
click at [1068, 644] on button "Done" at bounding box center [1073, 644] width 38 height 21
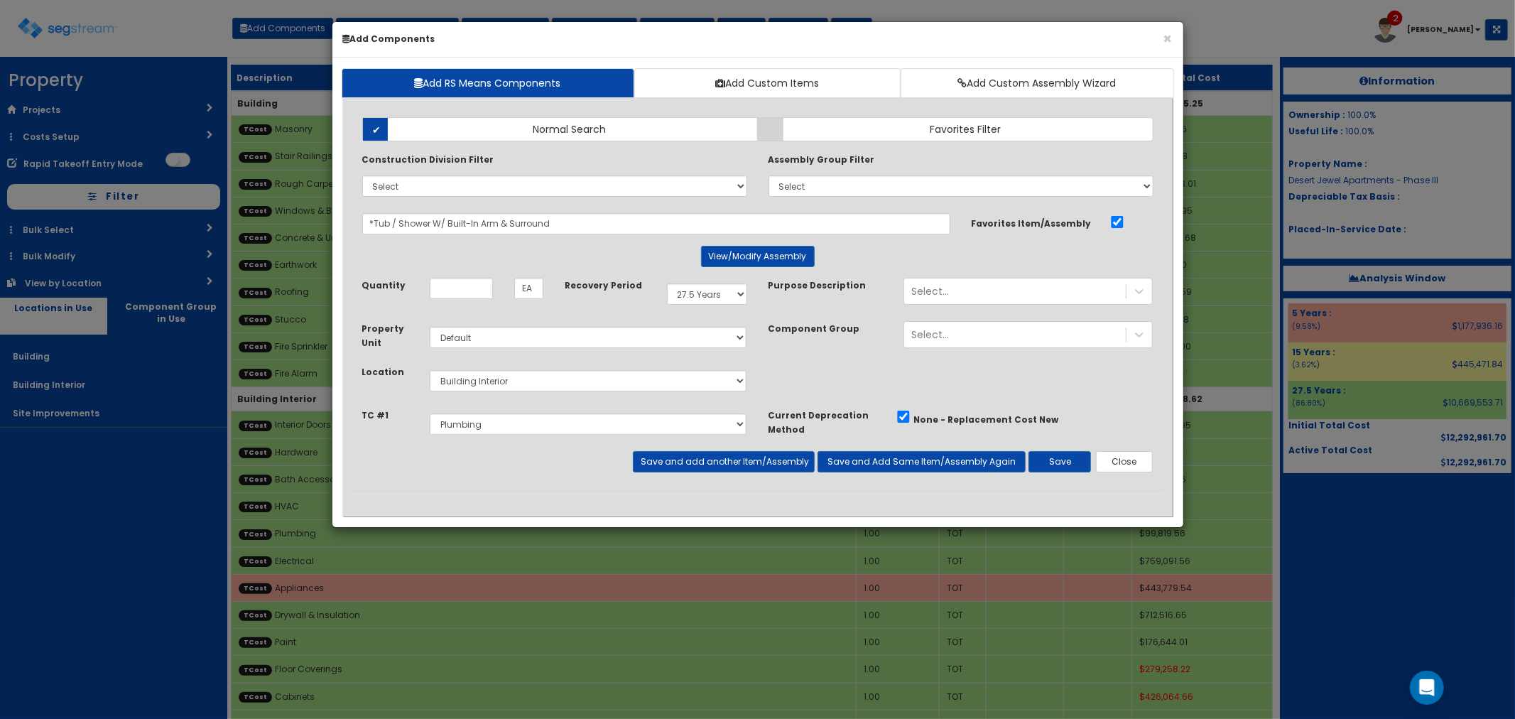
scroll to position [0, 0]
click at [446, 299] on input "Unit Quantity" at bounding box center [461, 288] width 63 height 21
type input "8"
click at [663, 460] on button "Save and add another Item/Assembly" at bounding box center [724, 461] width 182 height 21
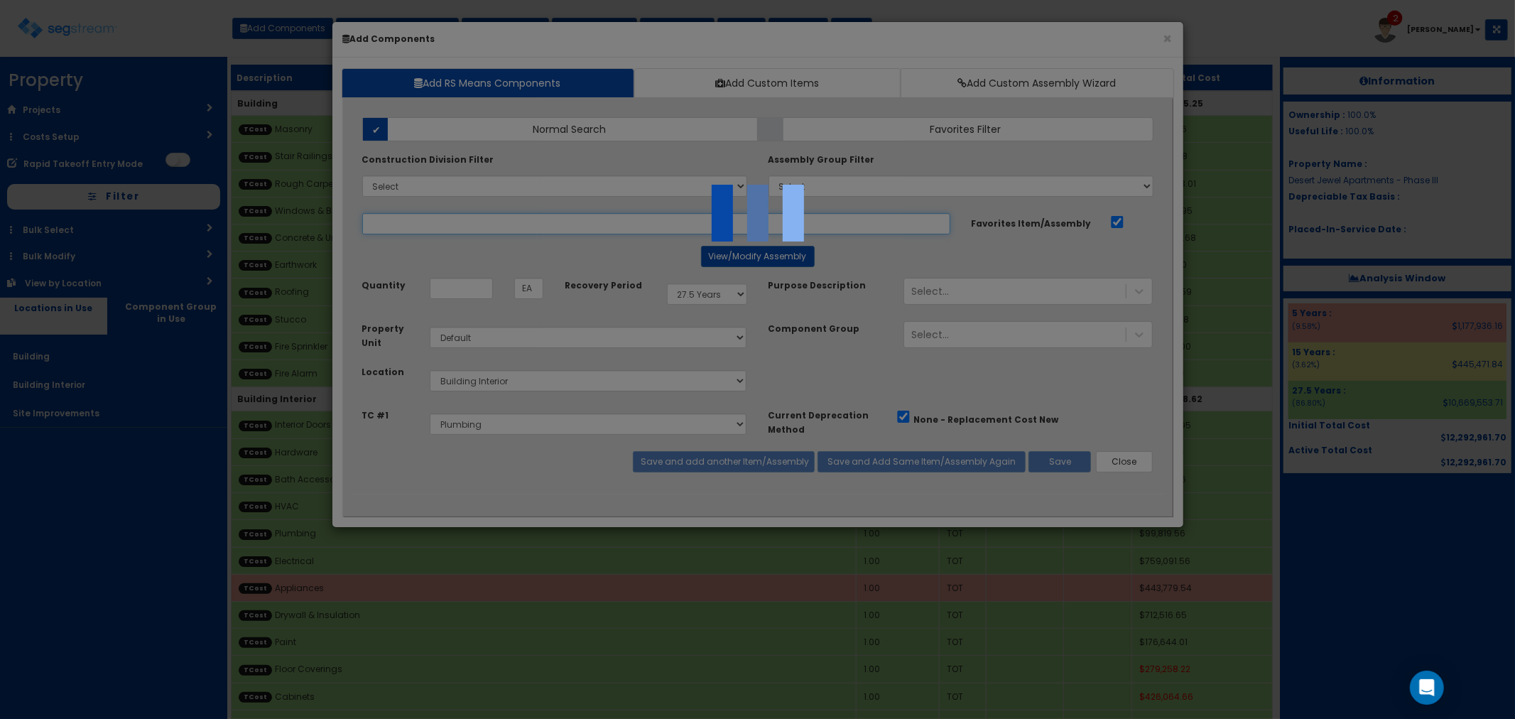
select select "5277632"
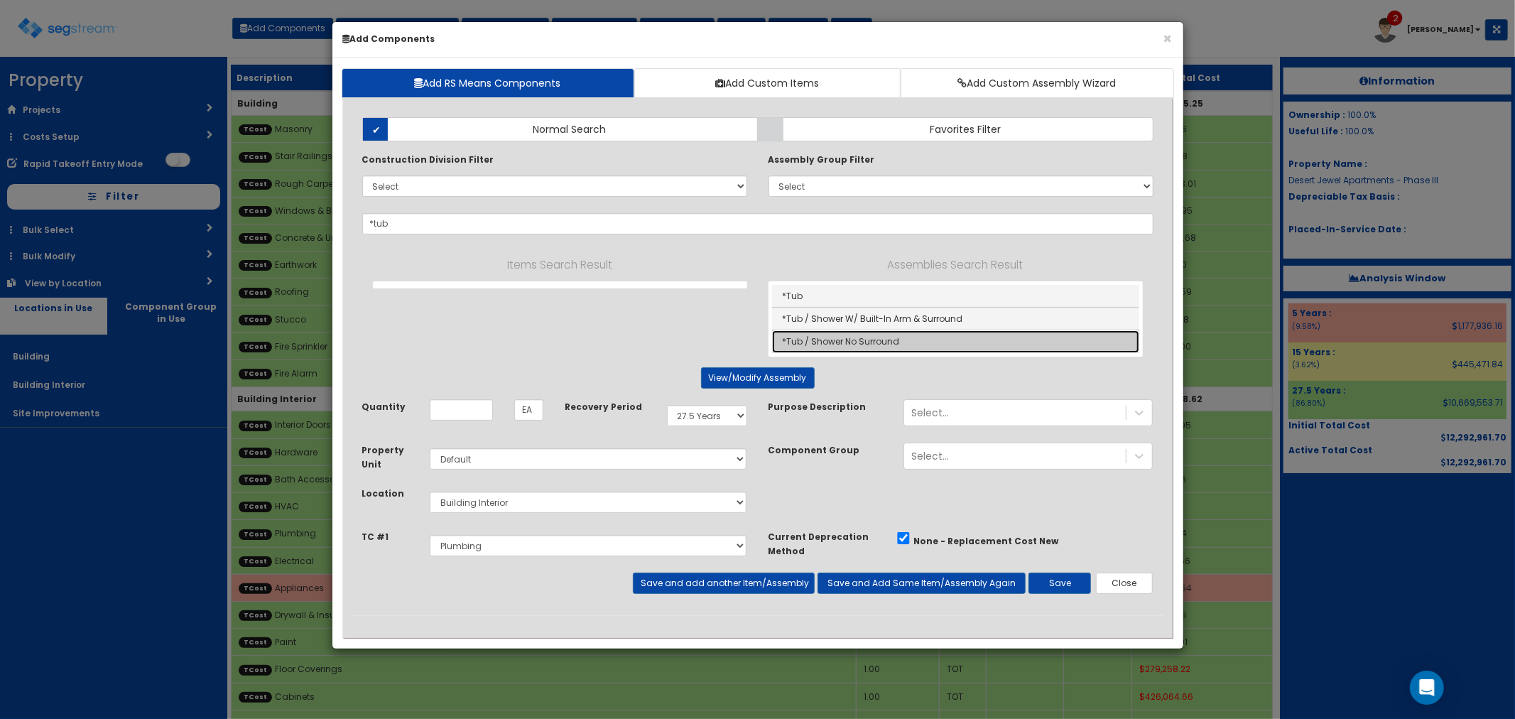
click at [849, 337] on link "*Tub / Shower No Surround" at bounding box center [955, 341] width 367 height 22
type input "*Tub / Shower No Surround"
type input "SF"
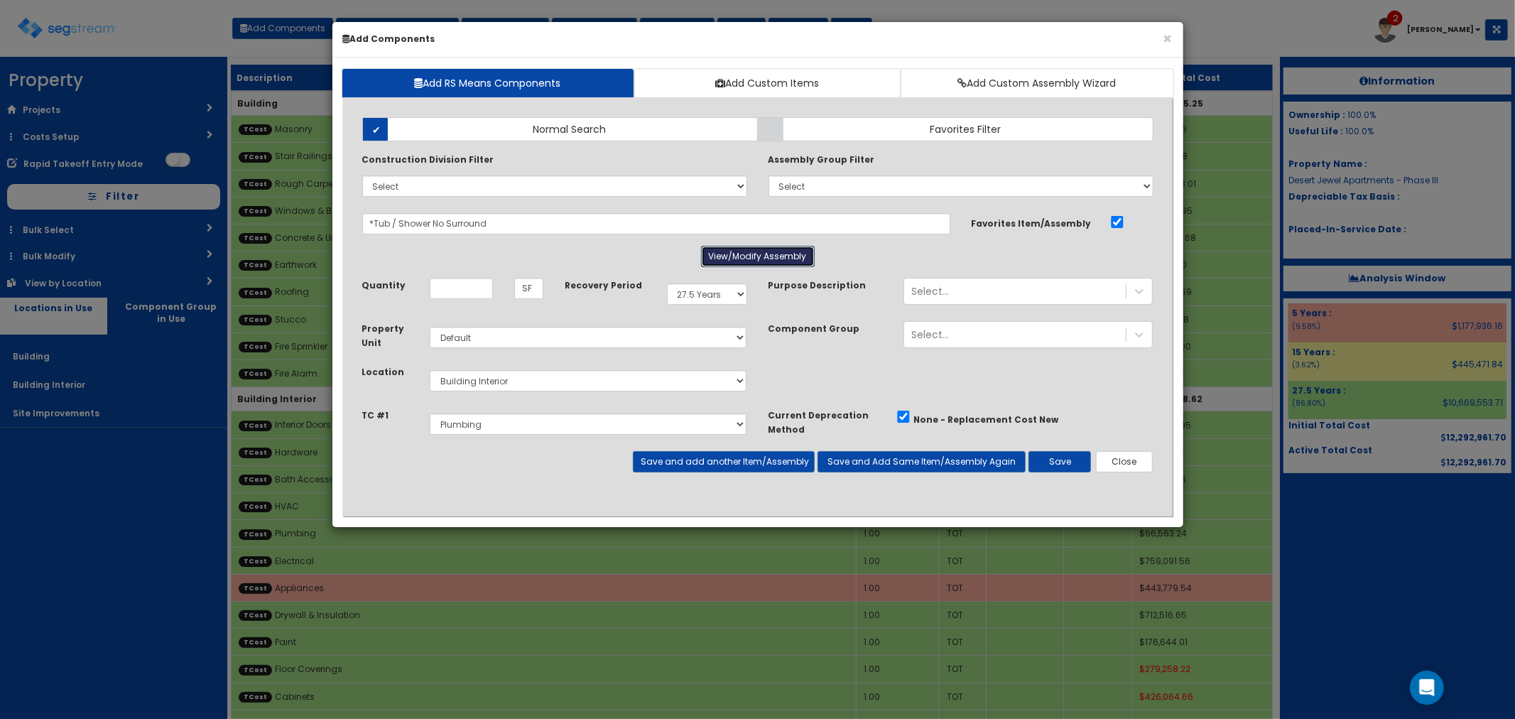
click at [713, 254] on button "View/Modify Assembly" at bounding box center [758, 256] width 114 height 21
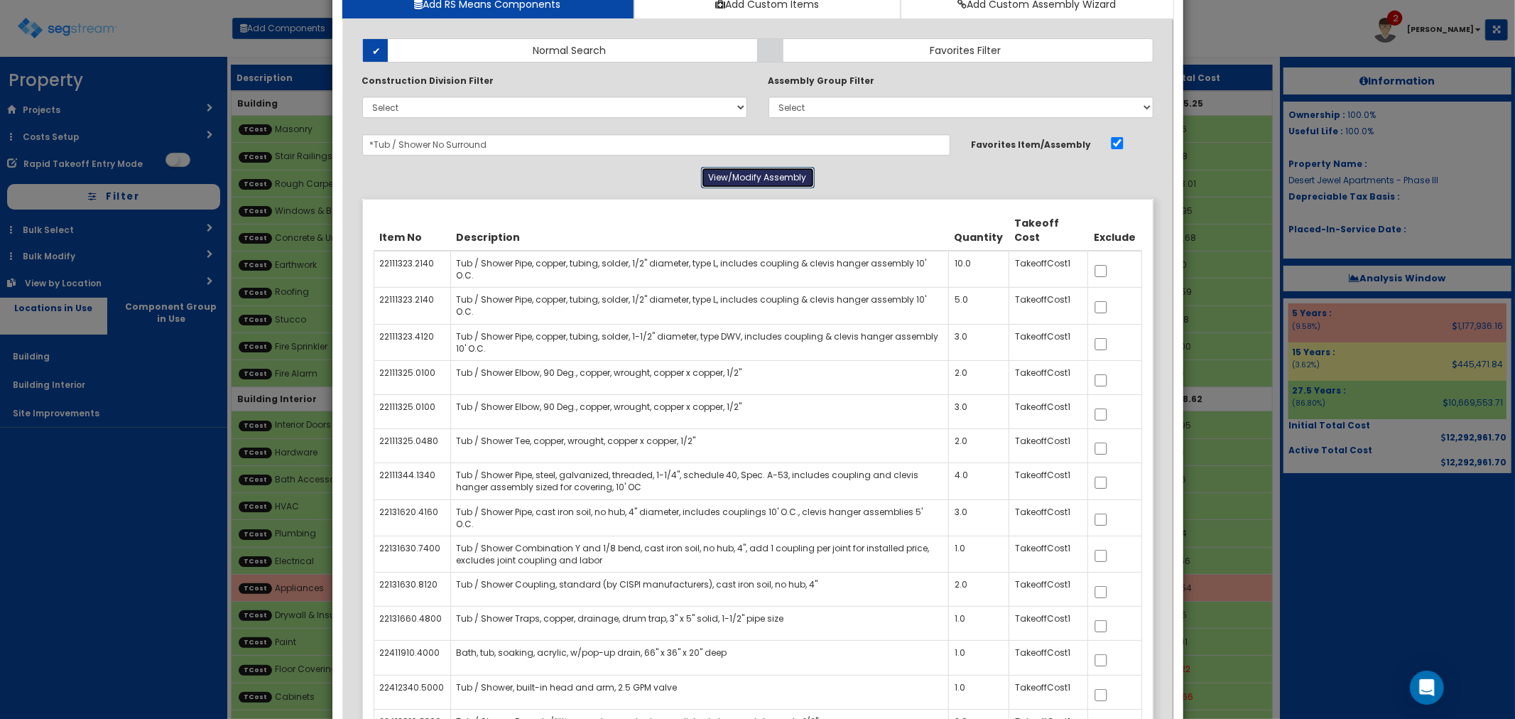
scroll to position [158, 0]
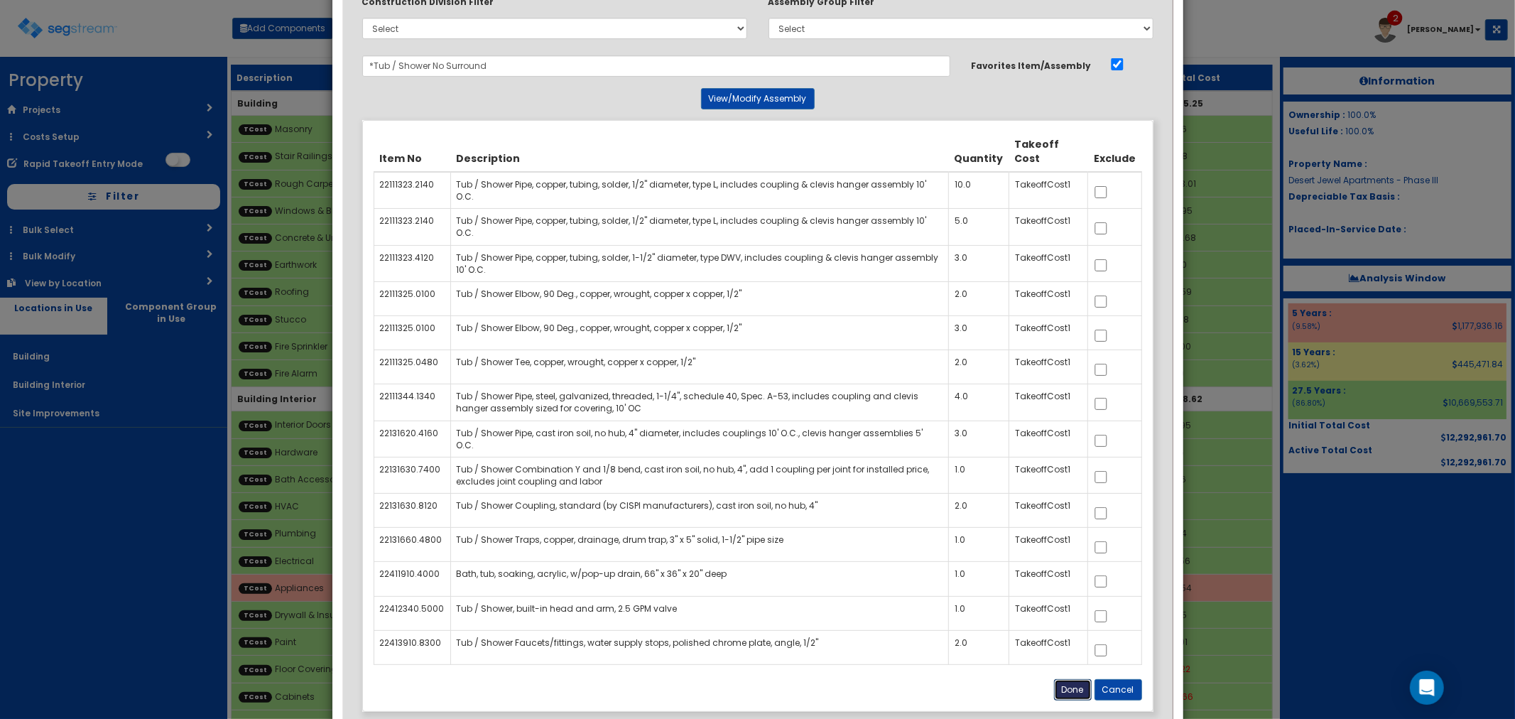
click at [1070, 686] on button "Done" at bounding box center [1073, 689] width 38 height 21
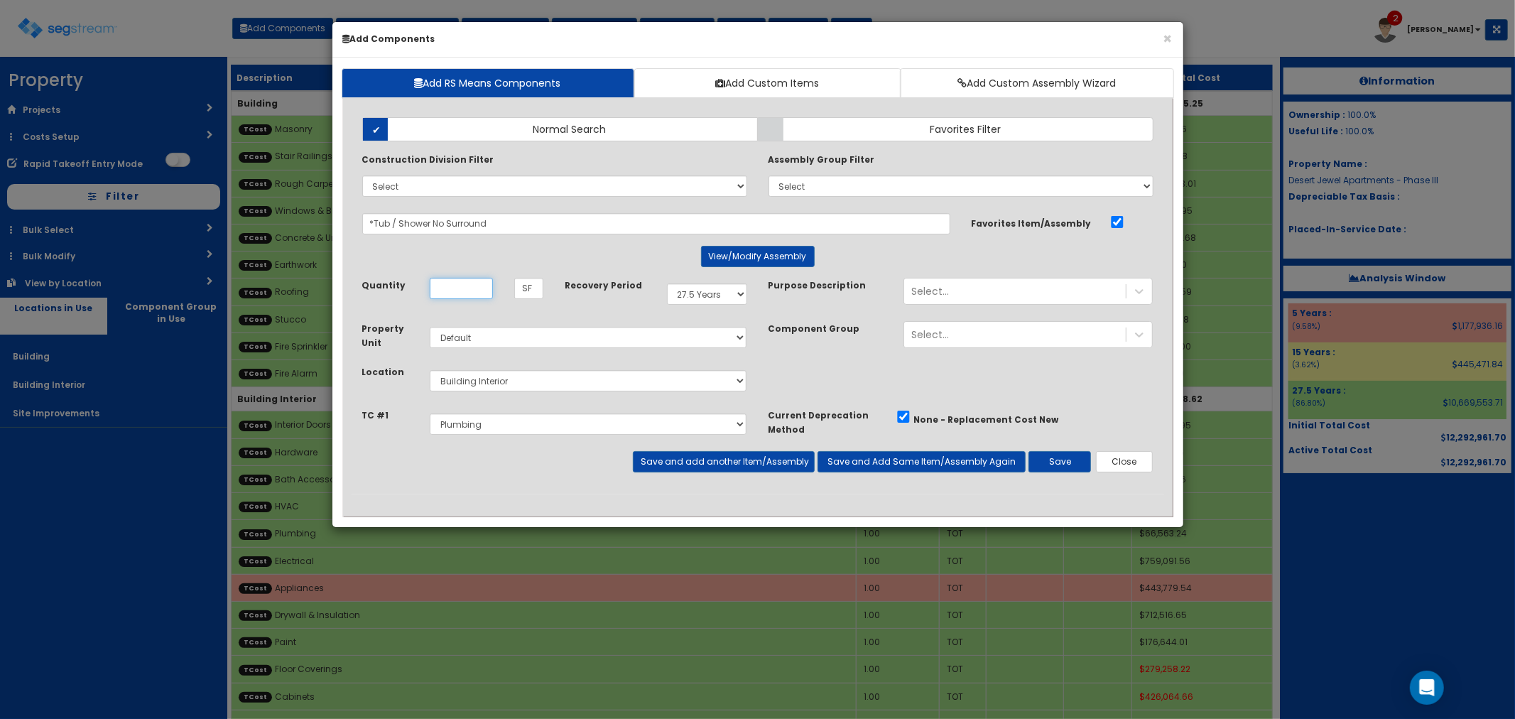
click at [465, 291] on input "Unit Quantity" at bounding box center [461, 288] width 63 height 21
type input "96"
click at [673, 467] on button "Save and add another Item/Assembly" at bounding box center [724, 461] width 182 height 21
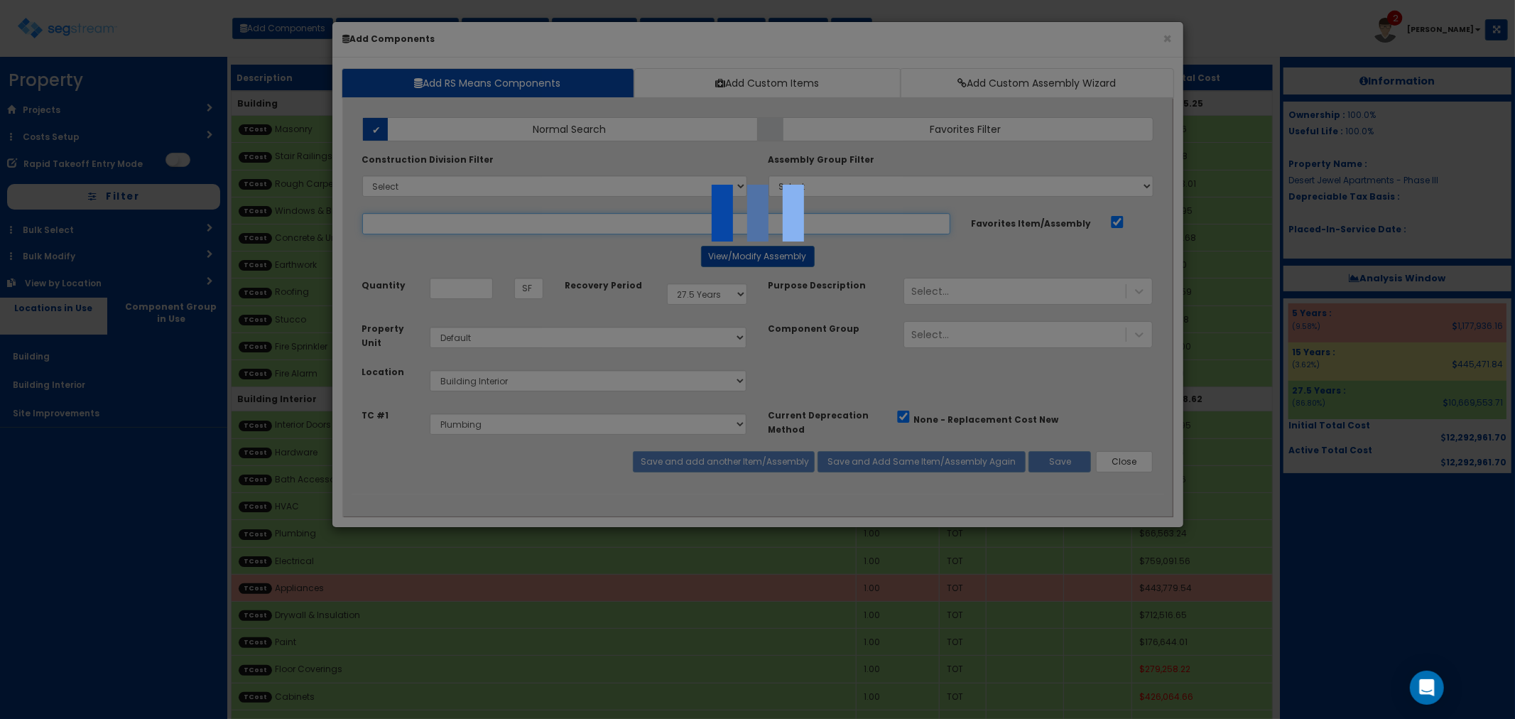
select select "5277632"
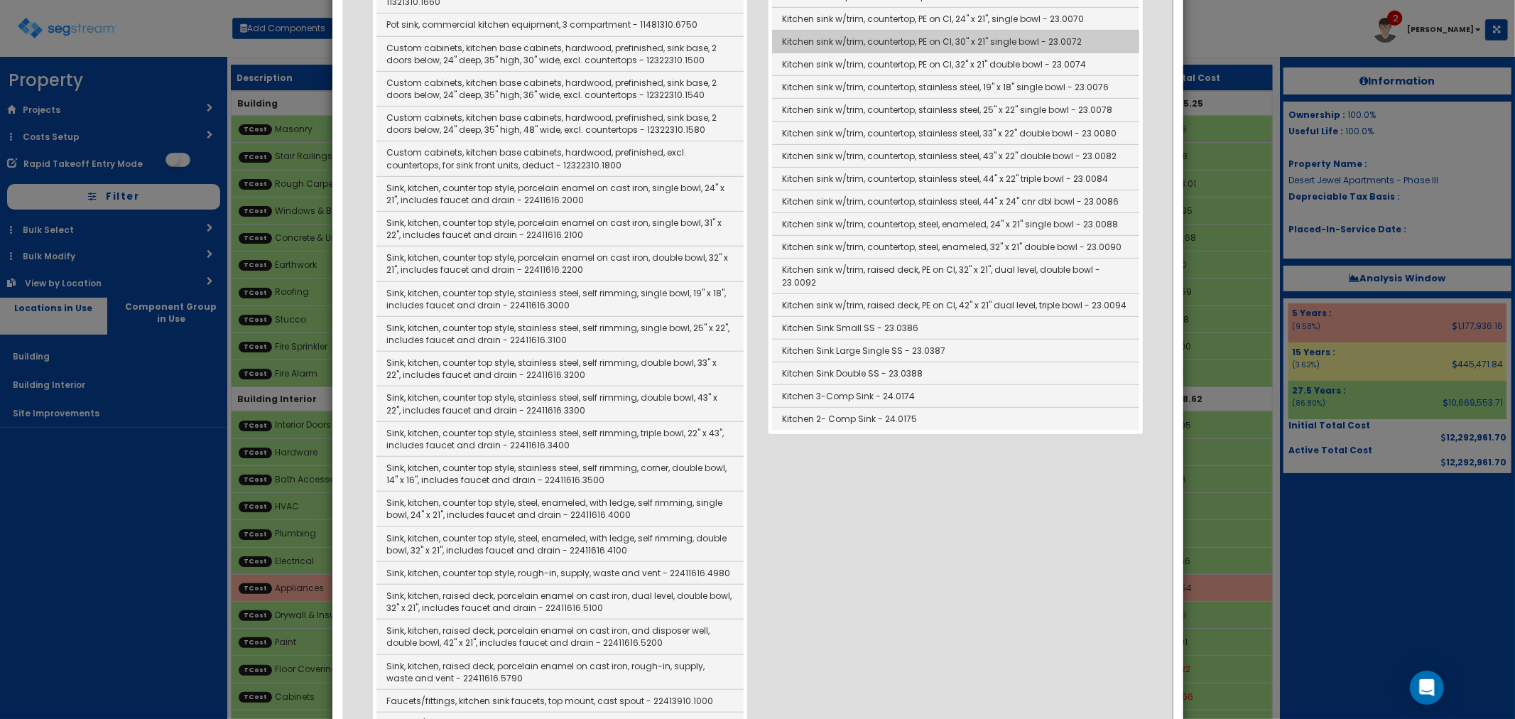
scroll to position [552, 0]
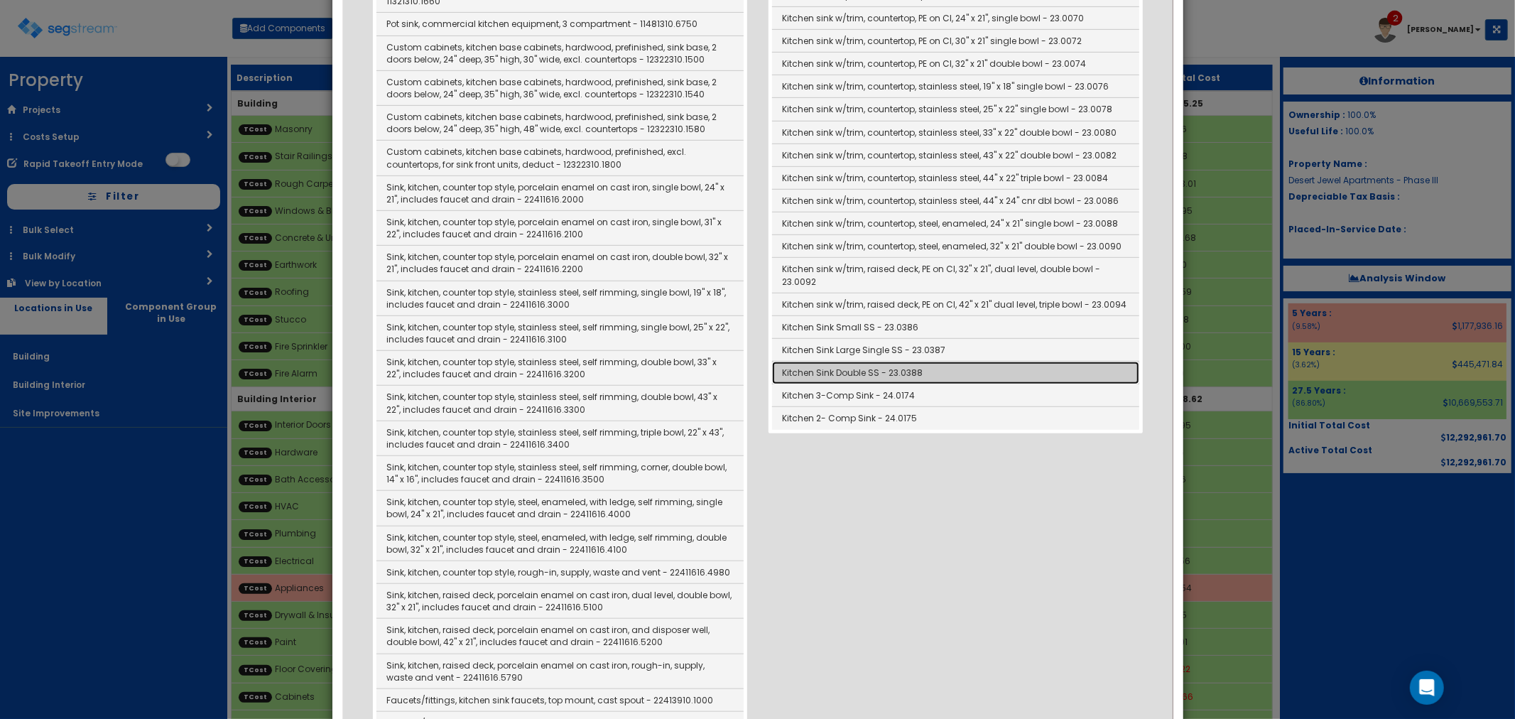
click at [838, 376] on link "Kitchen Sink Double SS - 23.0388" at bounding box center [955, 373] width 367 height 23
type input "Kitchen Sink Double SS - 23.0388"
type input "EA"
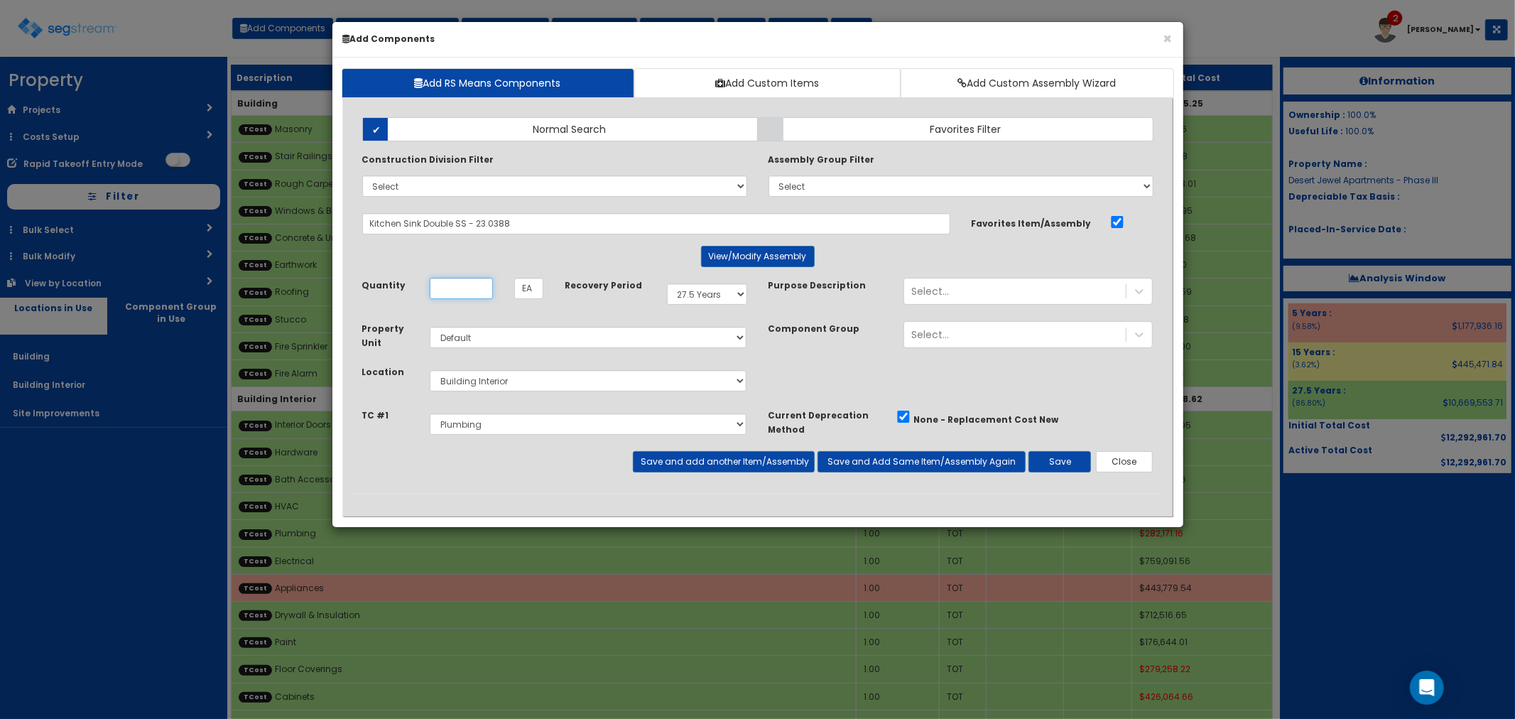
scroll to position [0, 0]
click at [671, 298] on select "Select 5 Years 7 Years 15 Years 27.5 Years" at bounding box center [707, 293] width 80 height 21
select select "5Y"
click at [667, 283] on select "Select 5 Years 7 Years 15 Years 27.5 Years" at bounding box center [707, 293] width 80 height 21
click at [478, 294] on input "Unit Quantity" at bounding box center [461, 288] width 63 height 21
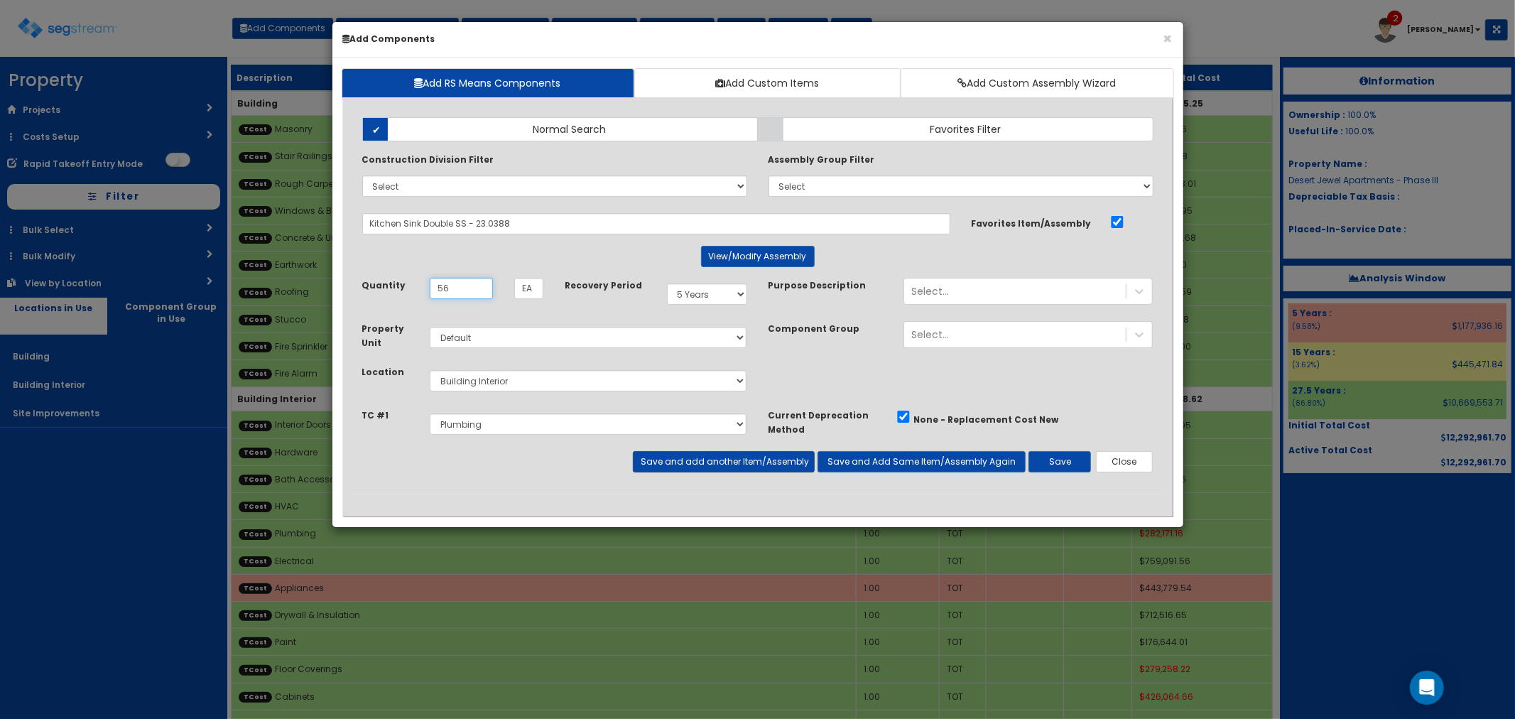
type input "56"
click at [691, 460] on button "Save and add another Item/Assembly" at bounding box center [724, 461] width 182 height 21
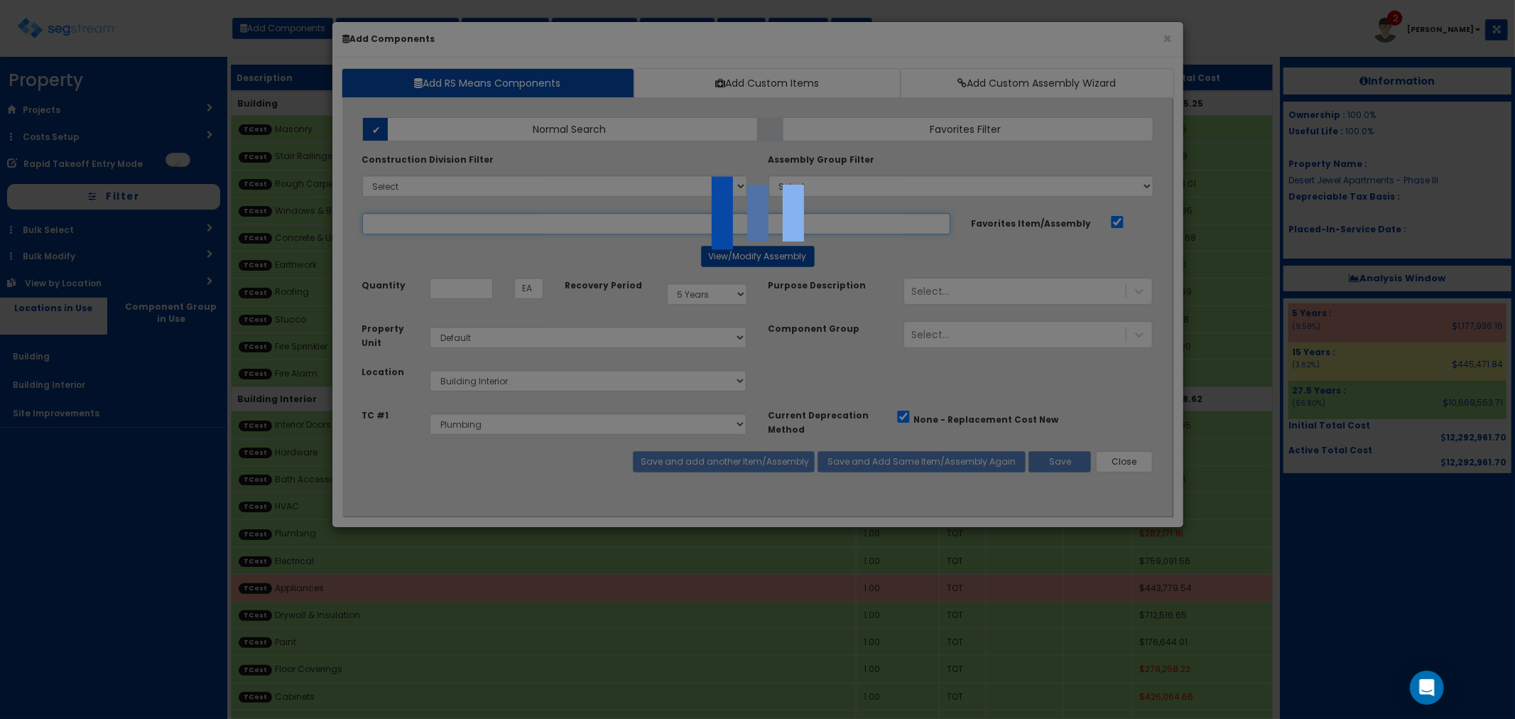
select select "5277632"
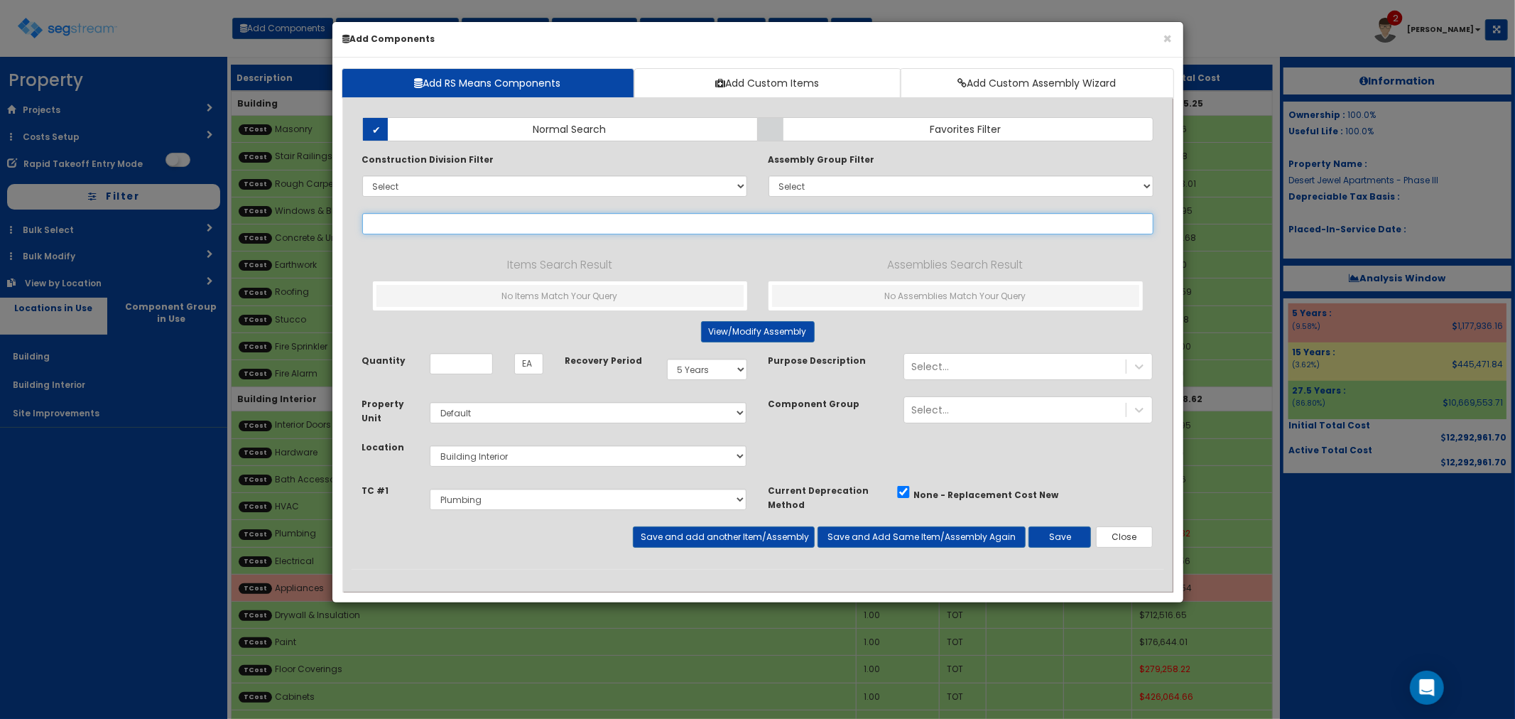
click at [386, 225] on input "text" at bounding box center [757, 223] width 791 height 21
type input "laund"
select select "5Y"
select select "default"
select select "7"
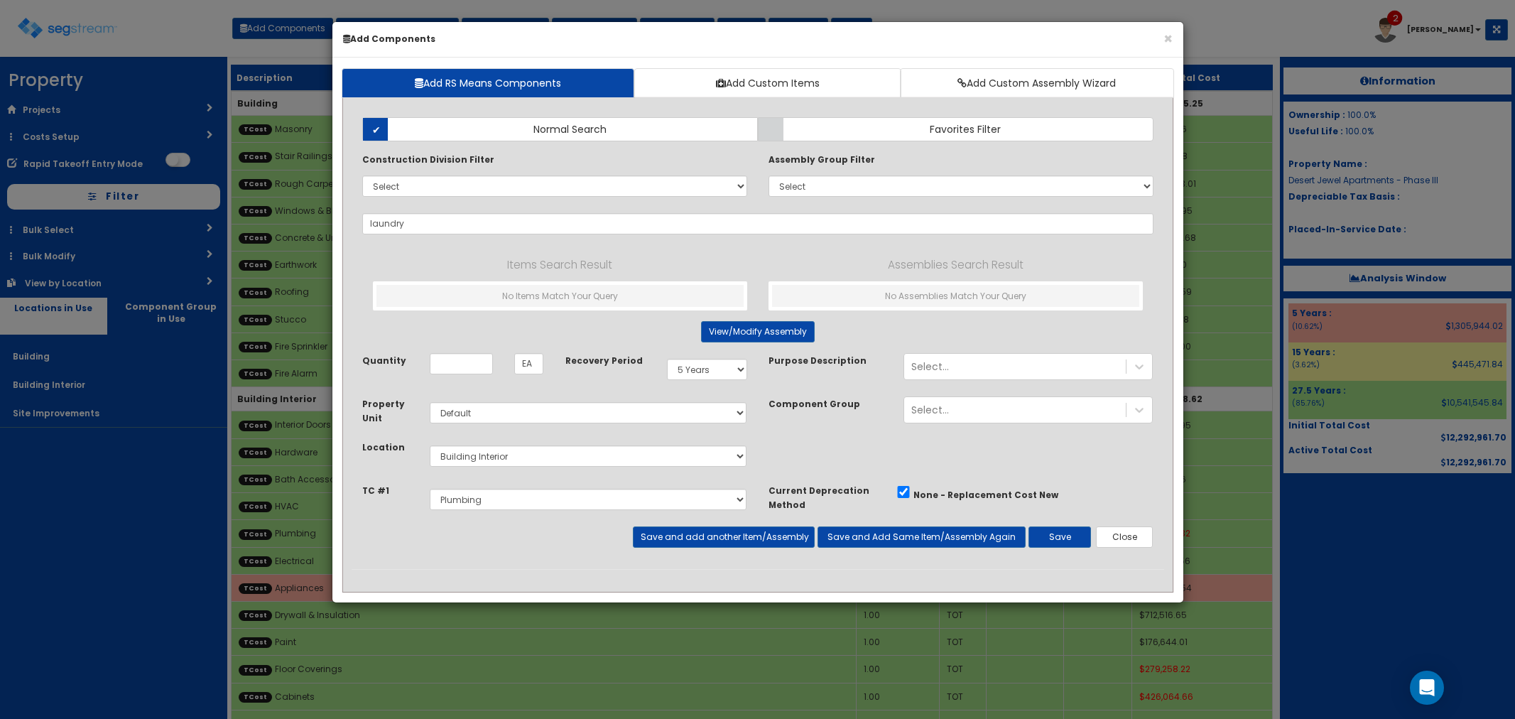
select select "5277632"
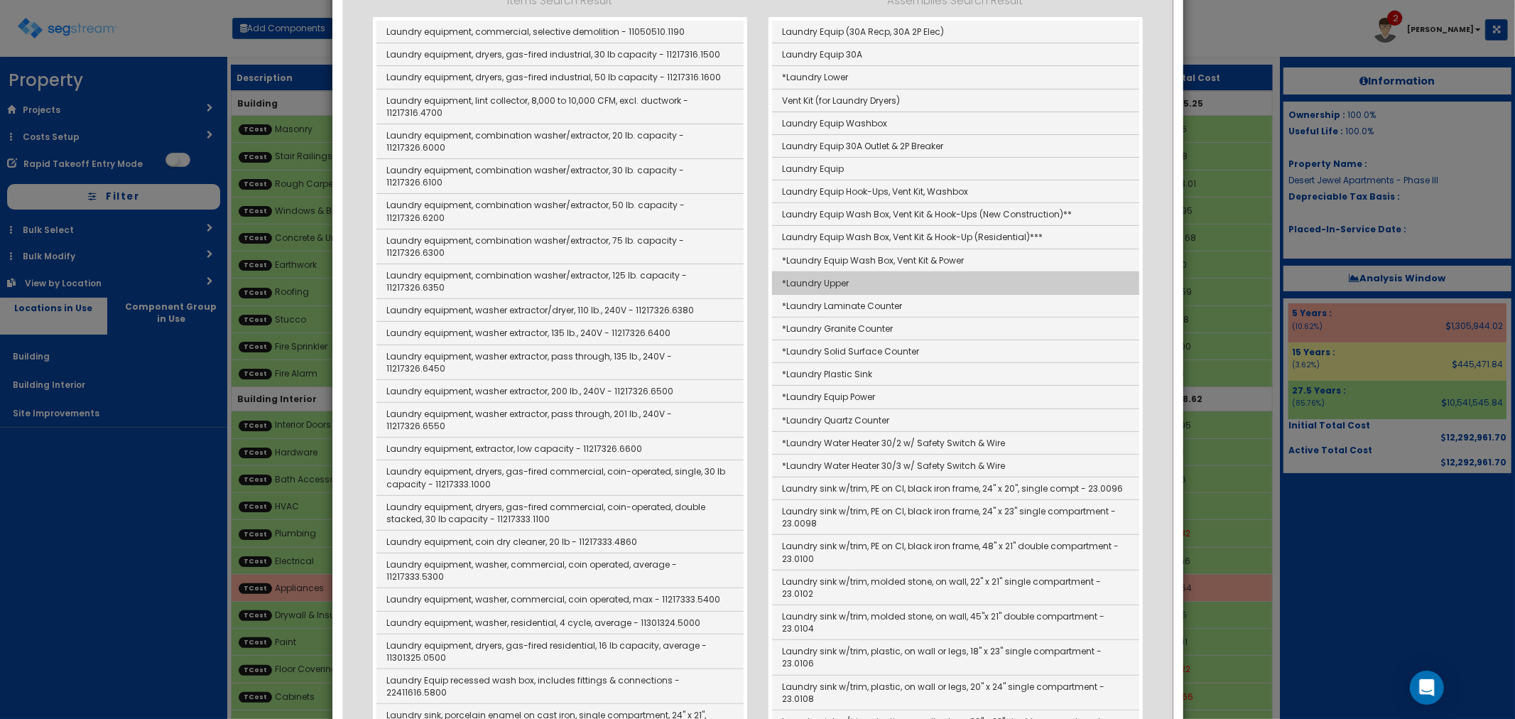
scroll to position [237, 0]
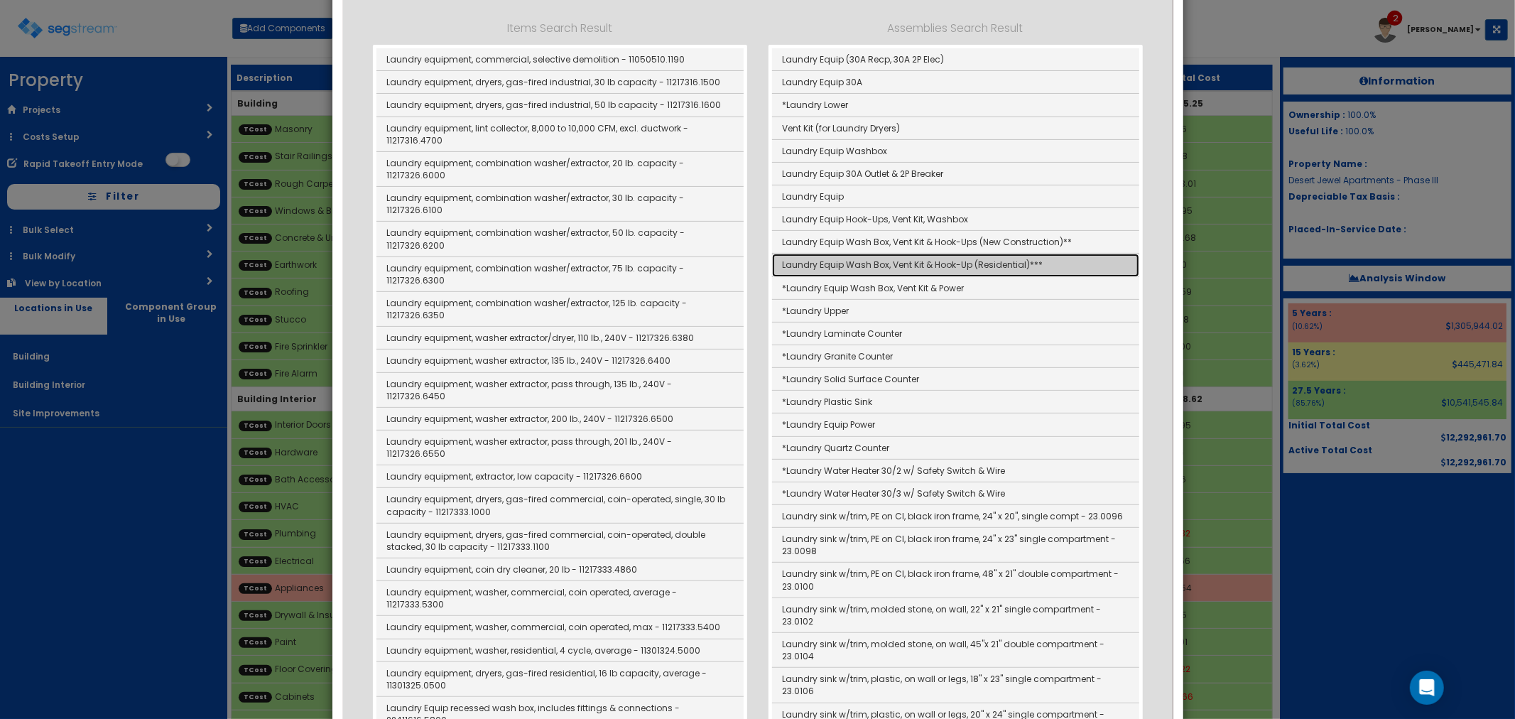
click at [879, 264] on link "Laundry Equip Wash Box, Vent Kit & Hook-Up (Residential)***" at bounding box center [955, 265] width 367 height 23
type input "Laundry Equip Wash Box, Vent Kit & Hook-Up (Residential)***"
type input "SF"
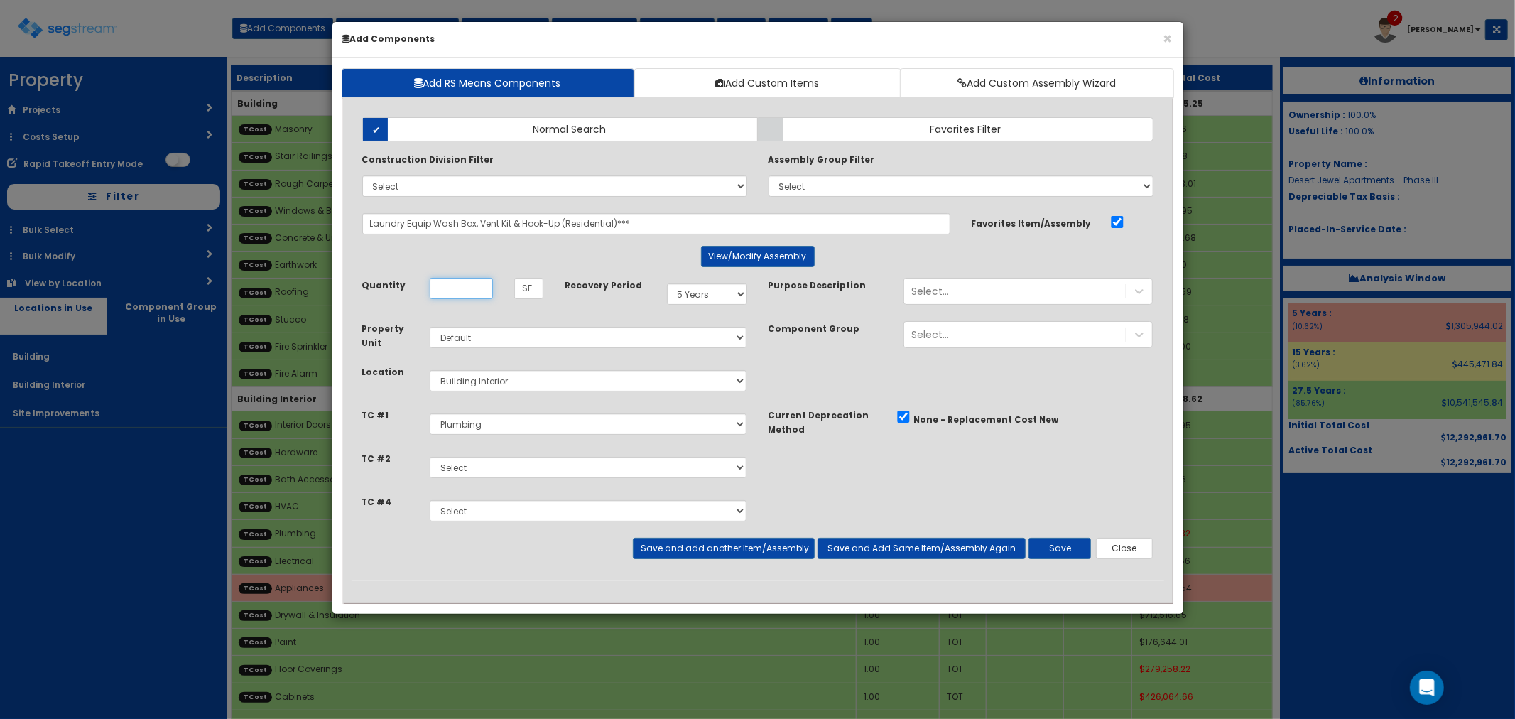
scroll to position [0, 0]
click at [743, 251] on button "View/Modify Assembly" at bounding box center [758, 256] width 114 height 21
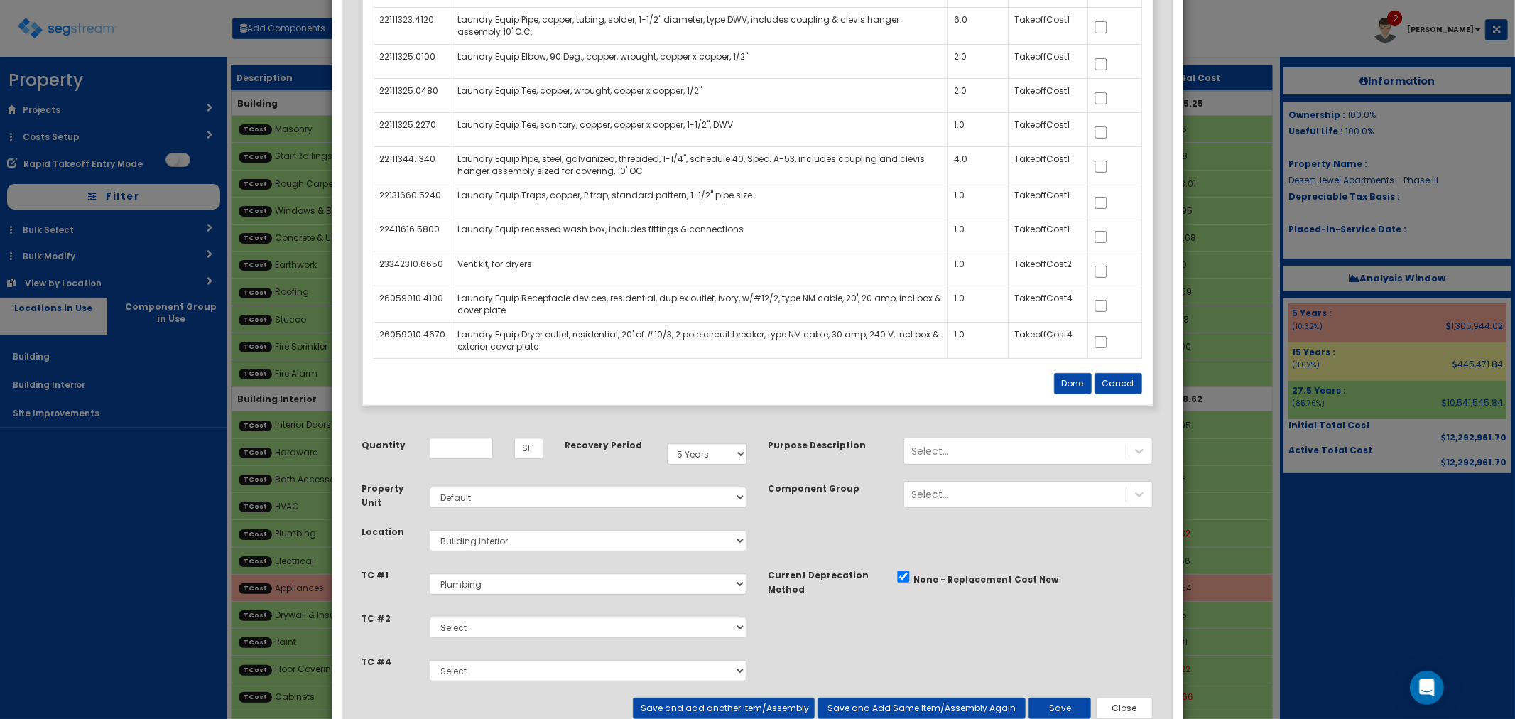
scroll to position [438, 0]
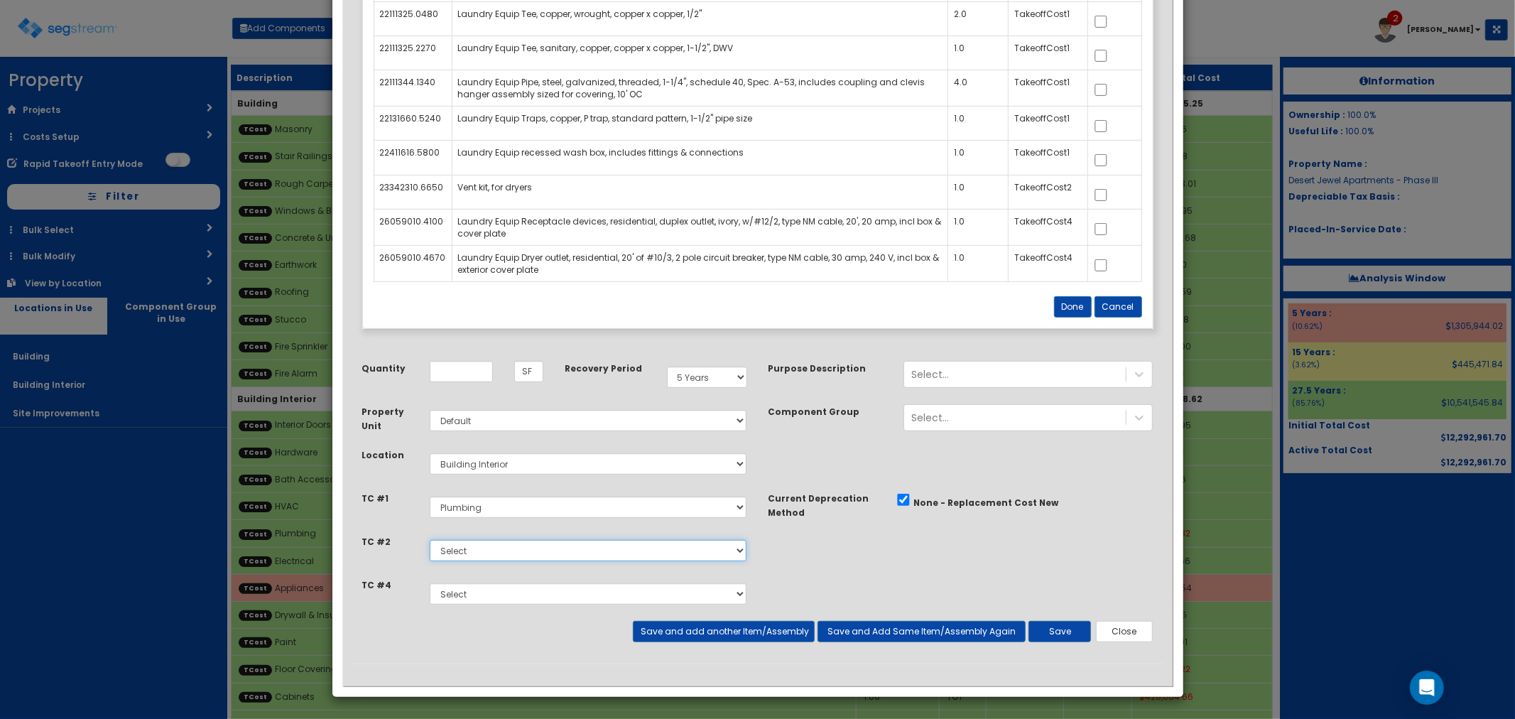
click at [521, 558] on select "Select Site Prep Masonry Stair Railings & [GEOGRAPHIC_DATA] Rough Carpentry & T…" at bounding box center [588, 550] width 317 height 21
select select "5277631"
click at [430, 540] on select "Select Site Prep Masonry Stair Railings & [GEOGRAPHIC_DATA] Rough Carpentry & T…" at bounding box center [588, 550] width 317 height 21
click at [490, 592] on select "Select Site Prep Masonry Stair Railings & [GEOGRAPHIC_DATA] Rough Carpentry & T…" at bounding box center [588, 593] width 317 height 21
select select "5277633"
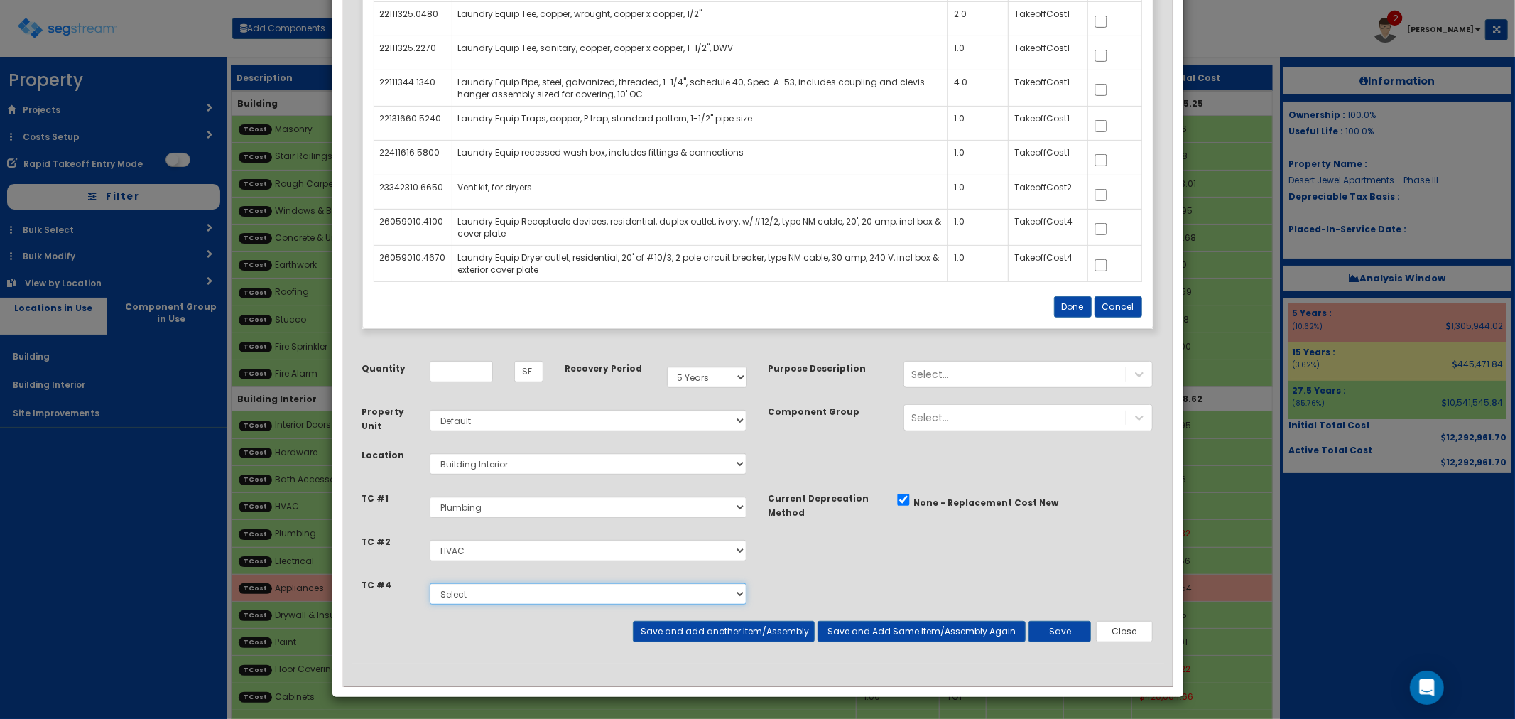
click at [430, 583] on select "Select Site Prep Masonry Stair Railings & [GEOGRAPHIC_DATA] Rough Carpentry & T…" at bounding box center [588, 593] width 317 height 21
click at [1077, 307] on button "Done" at bounding box center [1073, 306] width 38 height 21
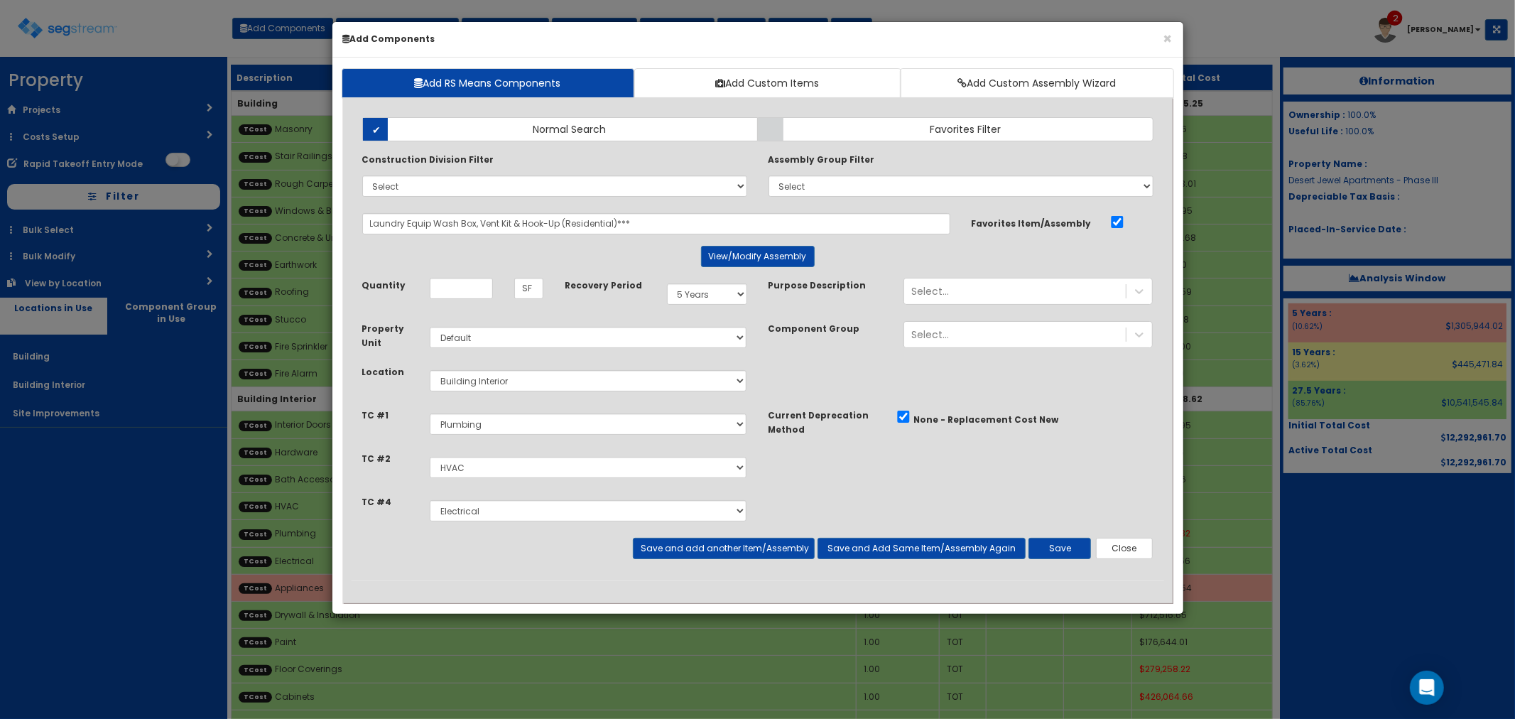
scroll to position [0, 0]
click at [455, 285] on input "Unit Quantity" at bounding box center [461, 288] width 63 height 21
type input "56"
click at [690, 549] on button "Save and add another Item/Assembly" at bounding box center [724, 548] width 182 height 21
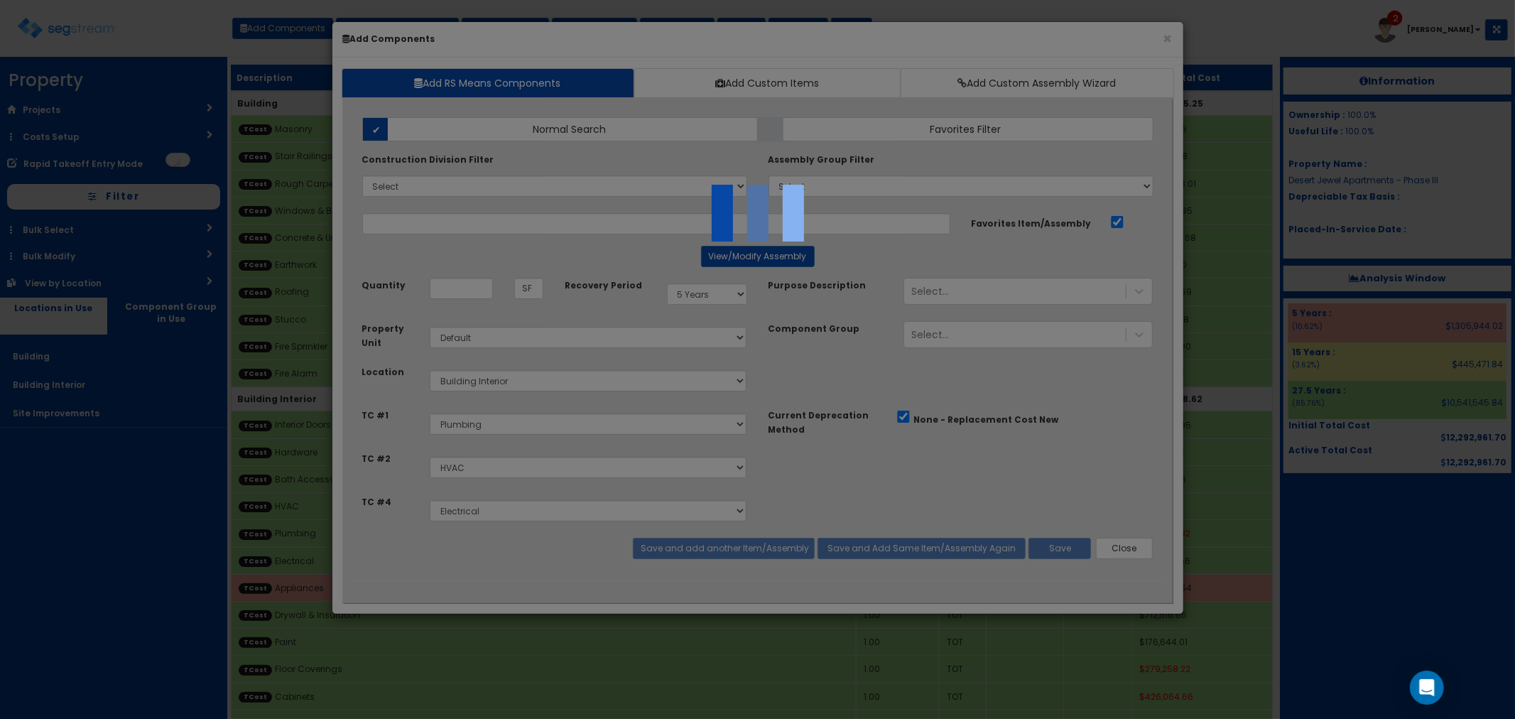
select select "5277632"
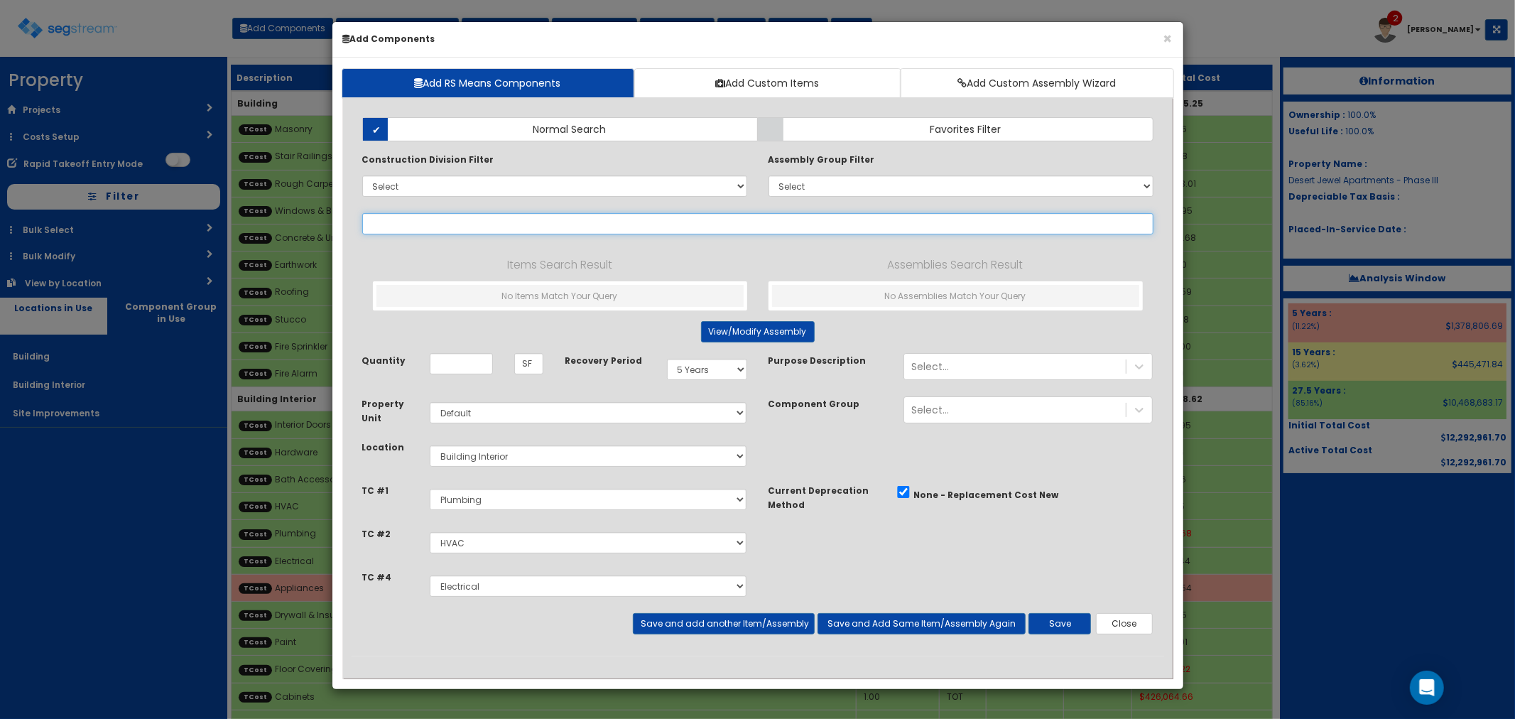
click at [391, 228] on input "text" at bounding box center [757, 223] width 791 height 21
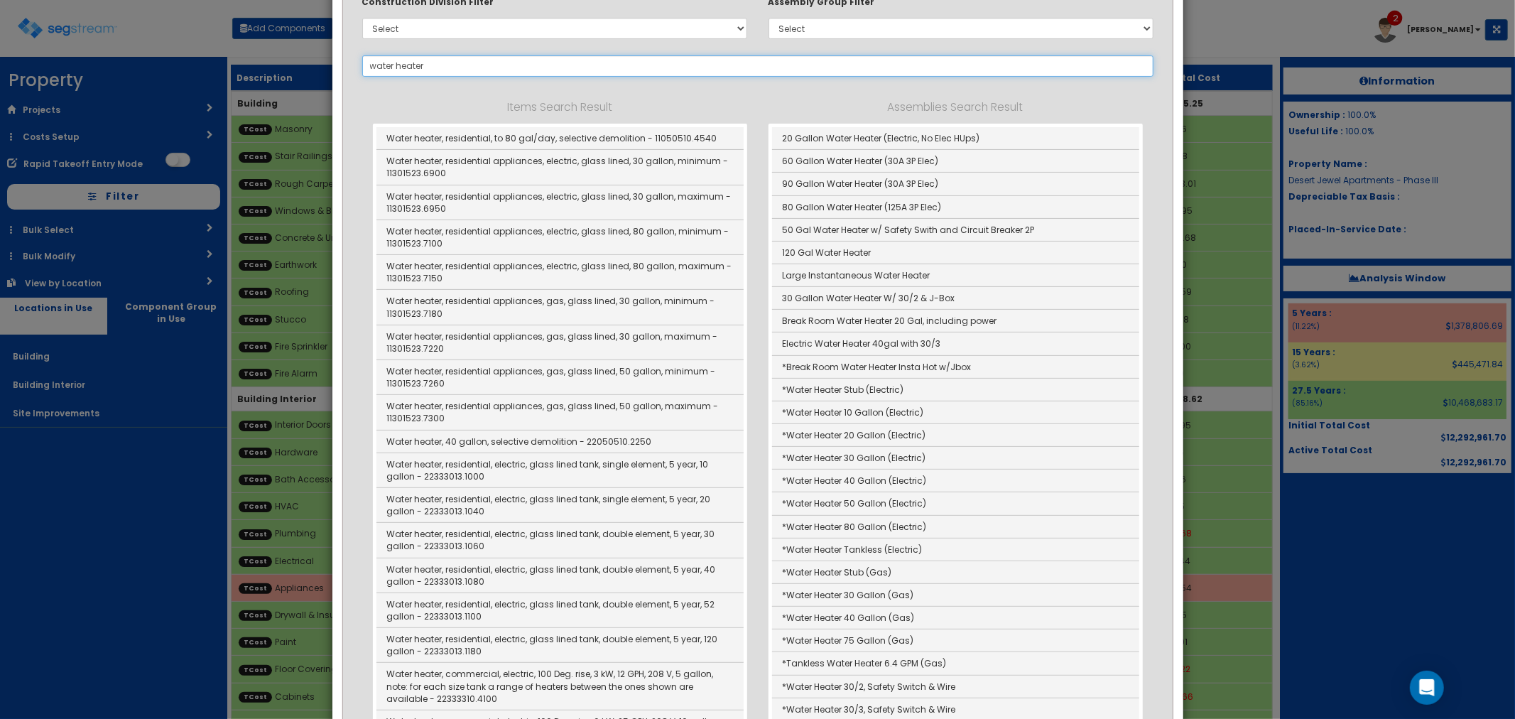
scroll to position [237, 0]
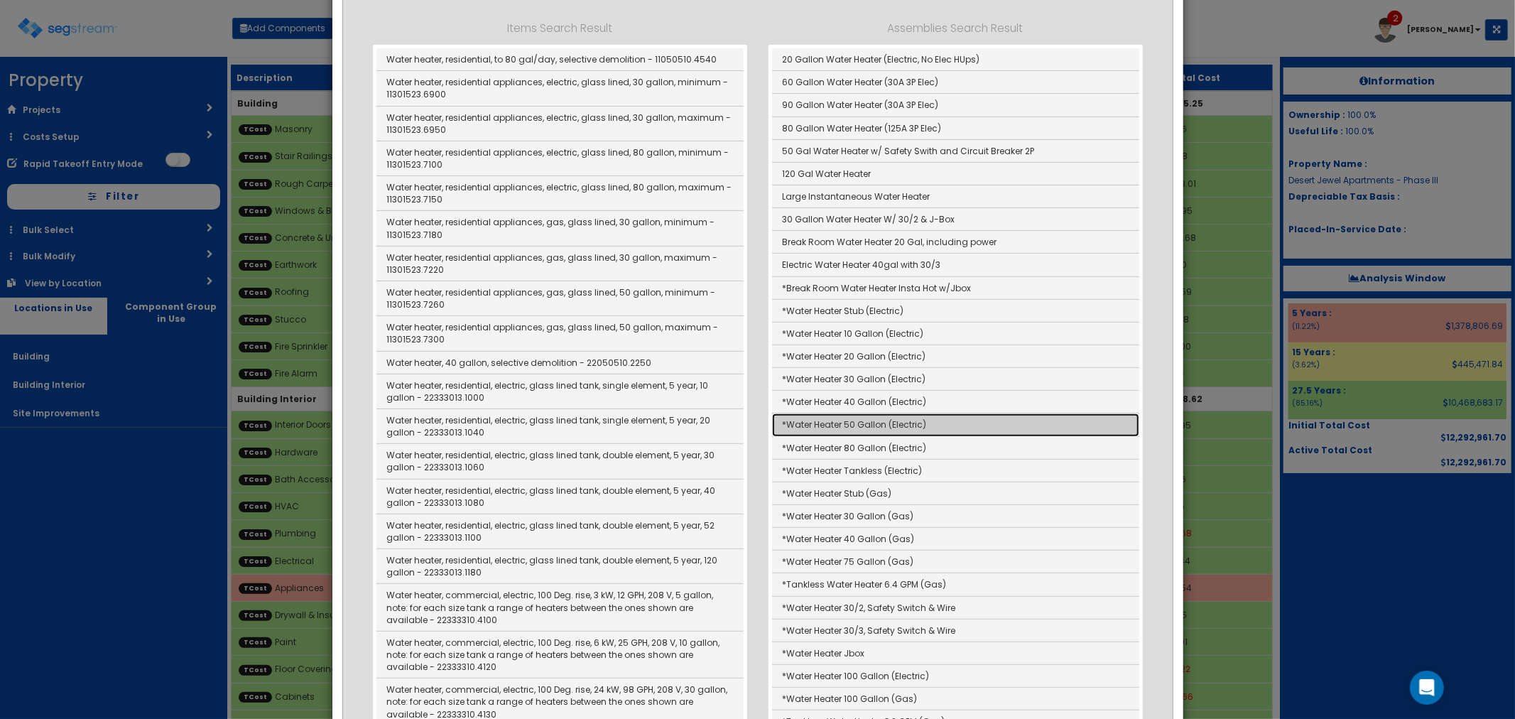
click at [879, 420] on link "*Water Heater 50 Gallon (Electric)" at bounding box center [955, 424] width 367 height 23
type input "*Water Heater 50 Gallon (Electric)"
type input "EA"
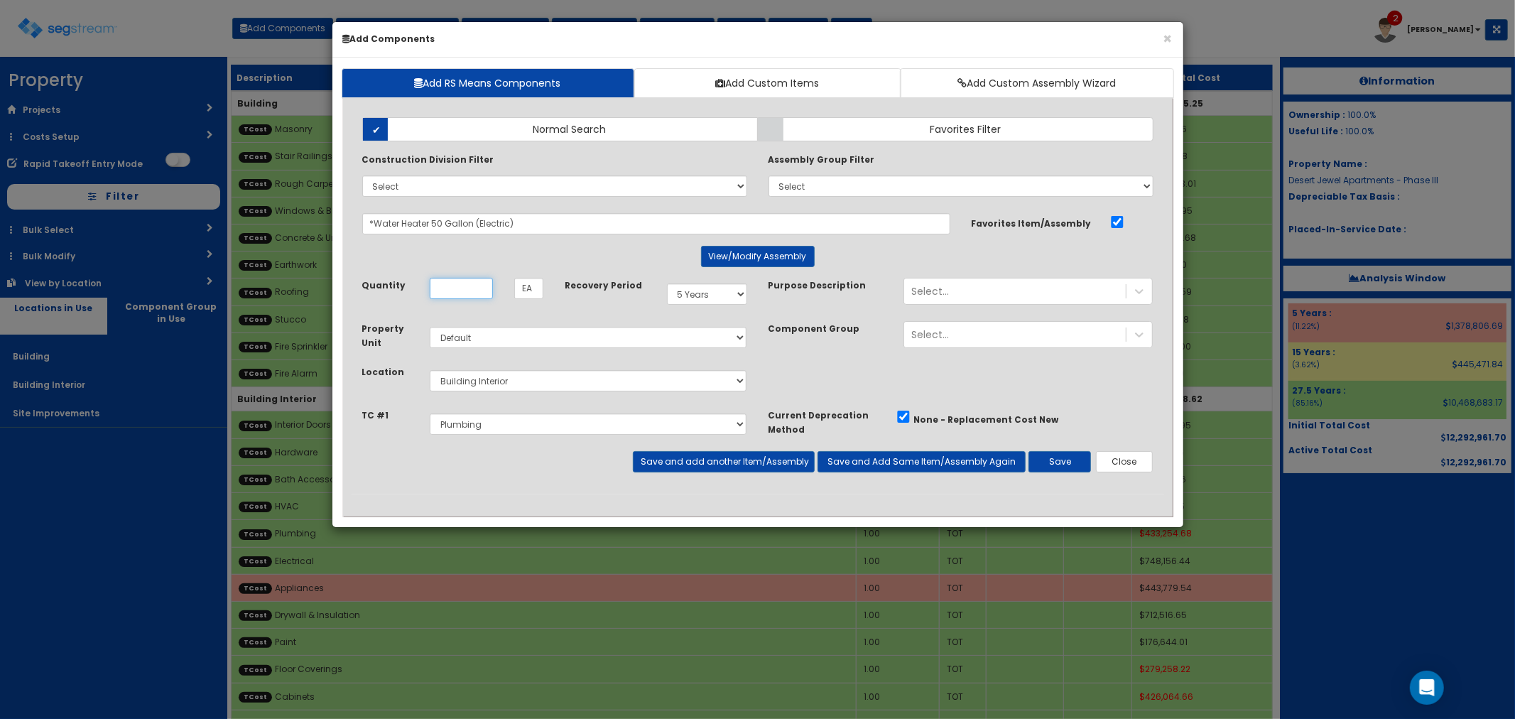
scroll to position [0, 0]
click at [740, 257] on button "View/Modify Assembly" at bounding box center [758, 256] width 114 height 21
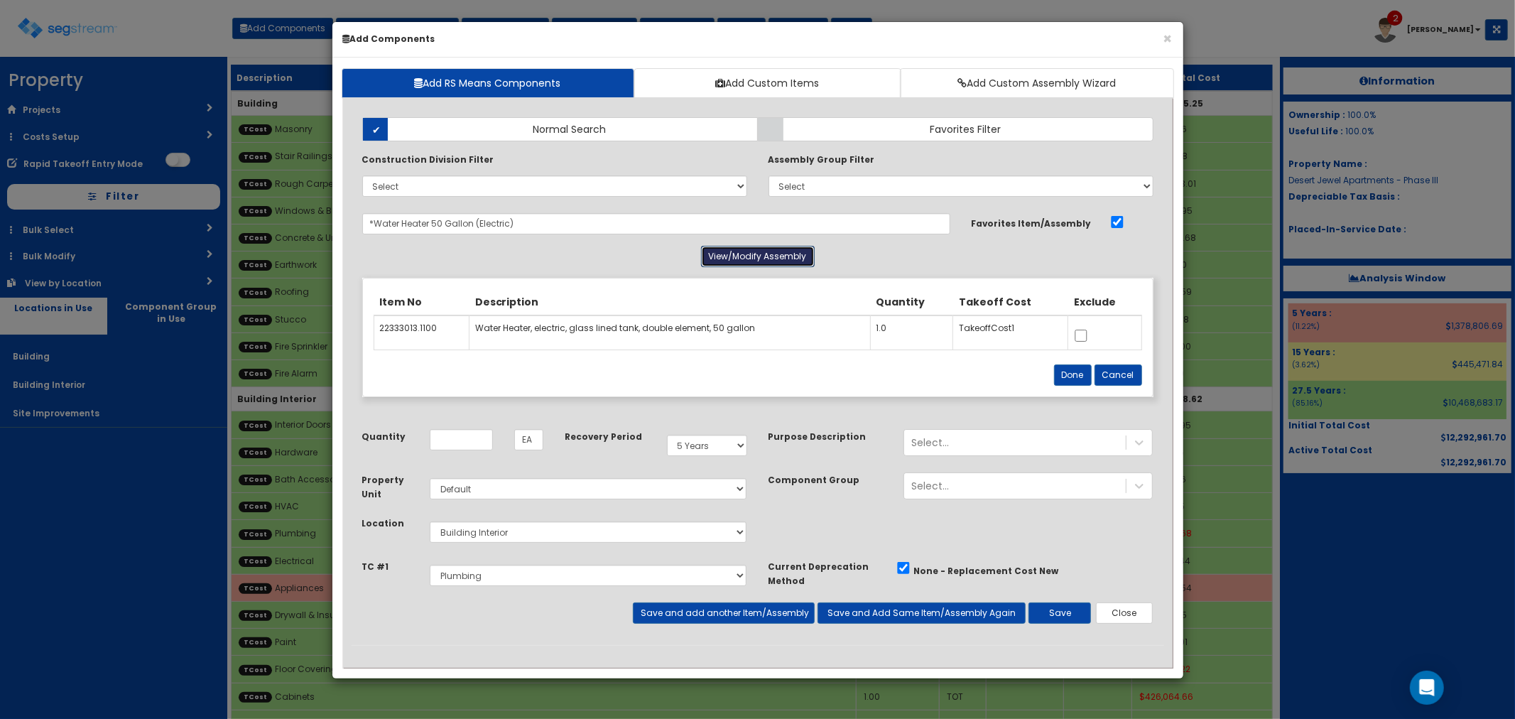
click at [740, 257] on button "View/Modify Assembly" at bounding box center [758, 256] width 114 height 21
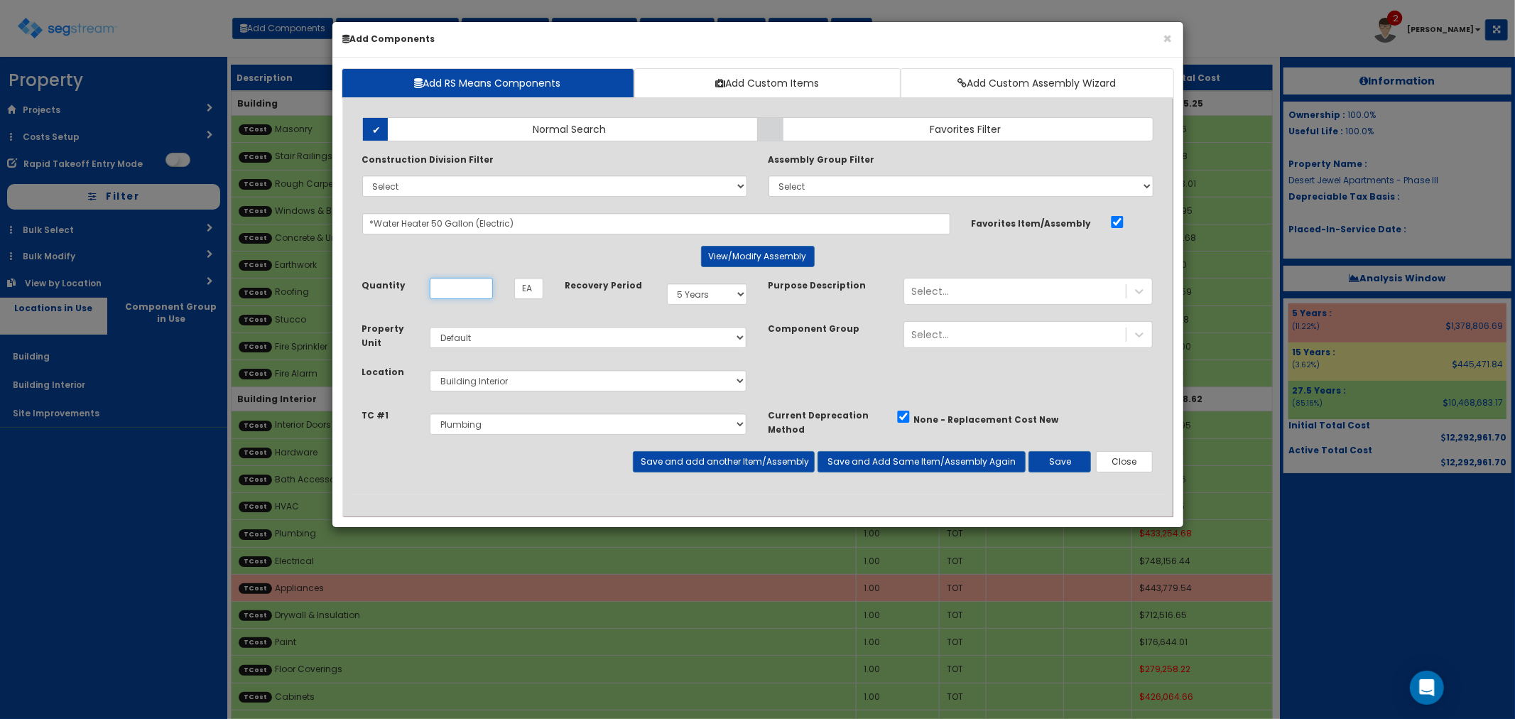
click at [466, 283] on input "Unit Quantity" at bounding box center [461, 288] width 63 height 21
type input "56"
drag, startPoint x: 684, startPoint y: 292, endPoint x: 682, endPoint y: 299, distance: 7.4
click at [685, 292] on select "Select 5 Years 7 Years 15 Years 27.5 Years" at bounding box center [707, 293] width 80 height 21
select select "275Y"
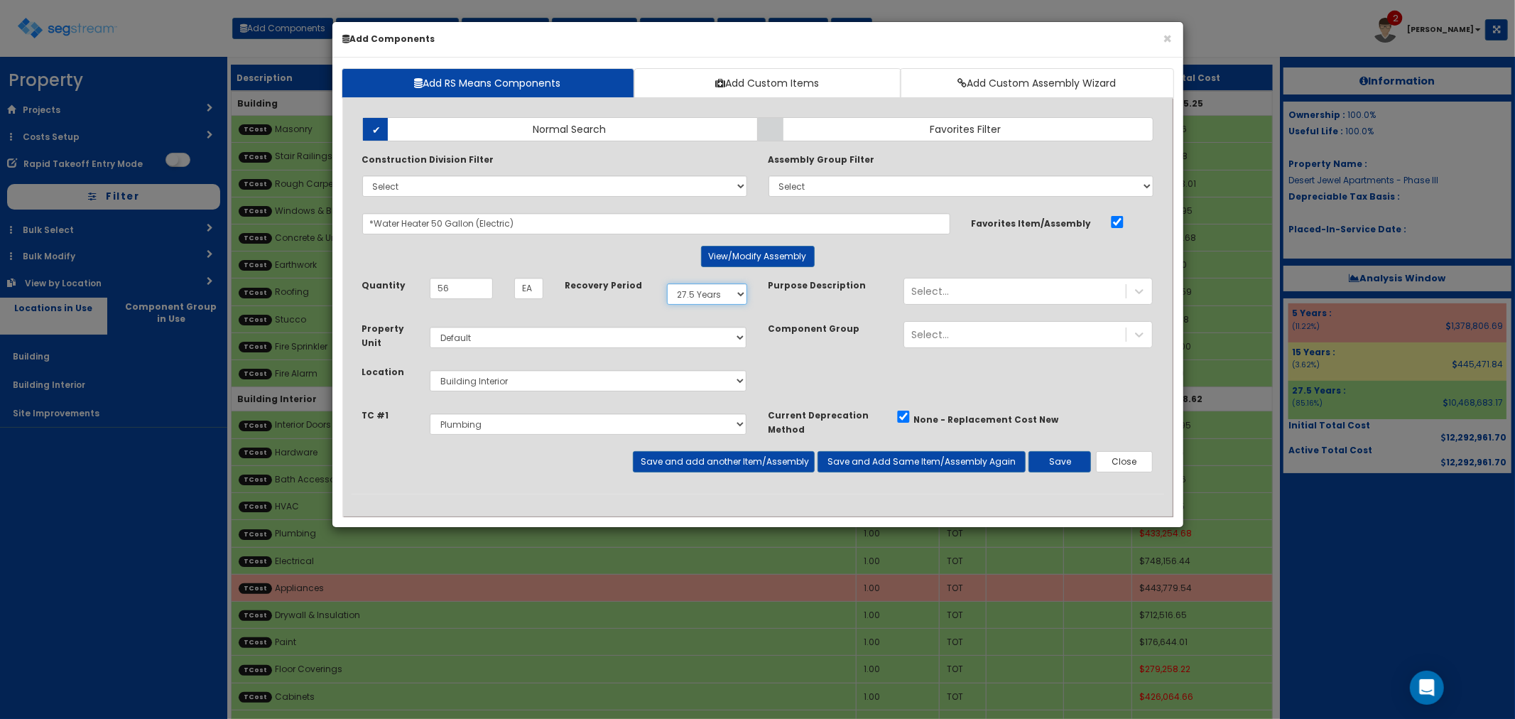
click at [667, 283] on select "Select 5 Years 7 Years 15 Years 27.5 Years" at bounding box center [707, 293] width 80 height 21
click at [677, 465] on button "Save and add another Item/Assembly" at bounding box center [724, 461] width 182 height 21
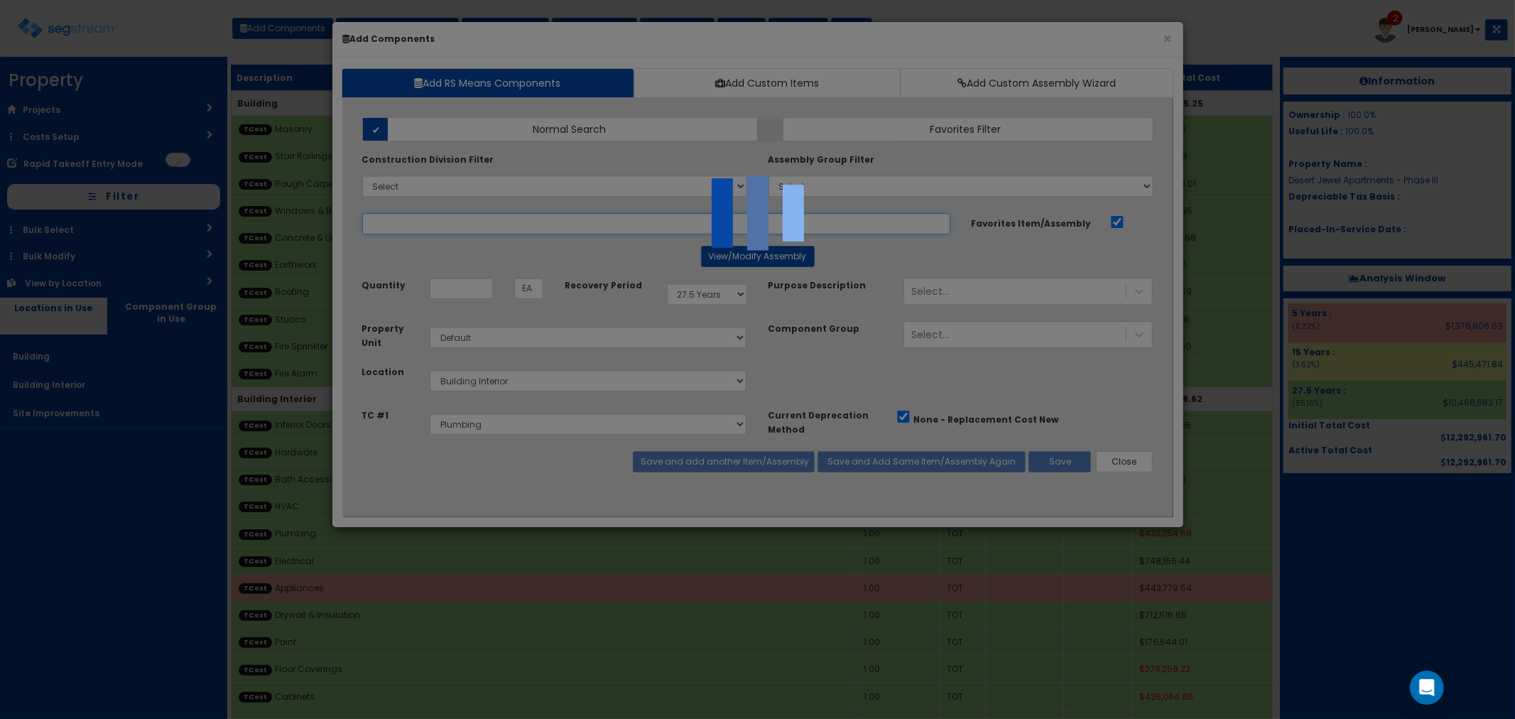
select select "5277632"
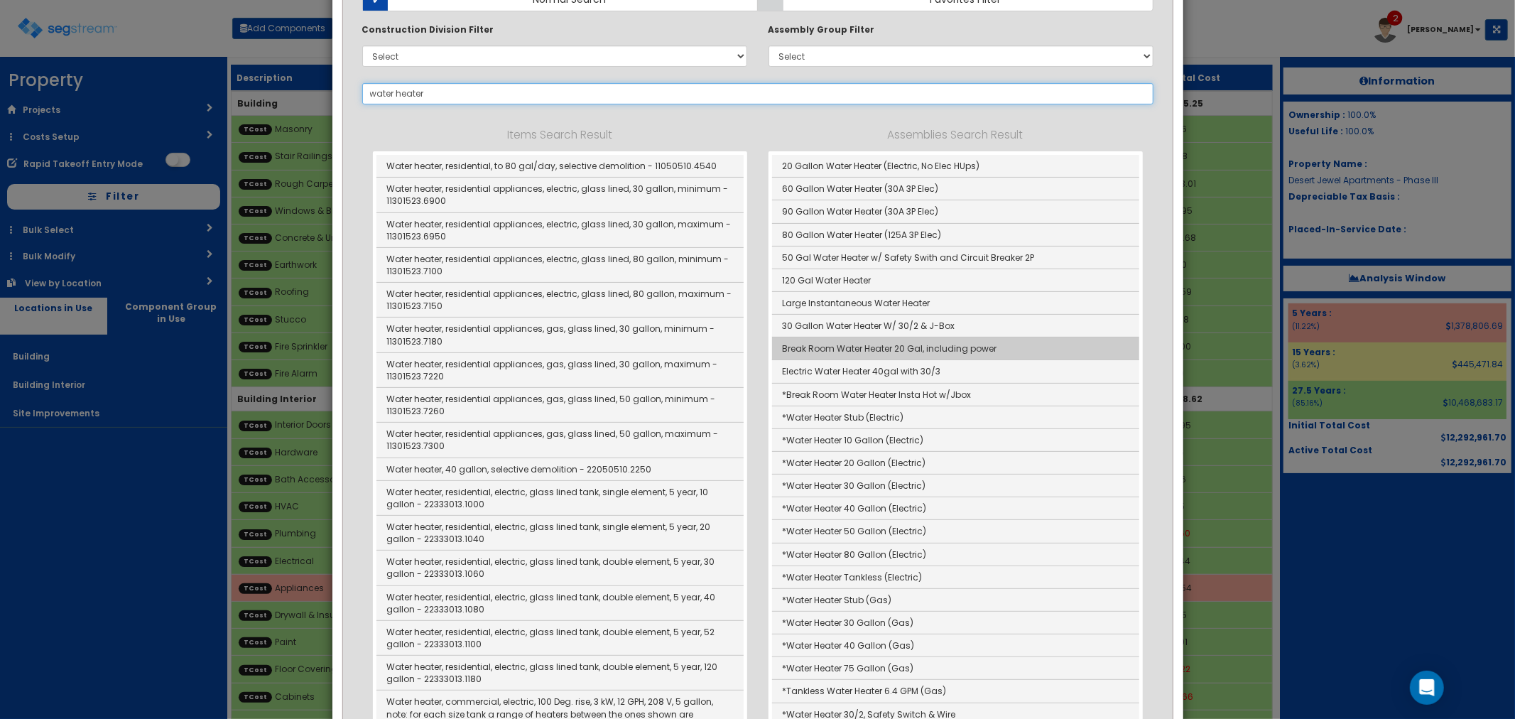
scroll to position [158, 0]
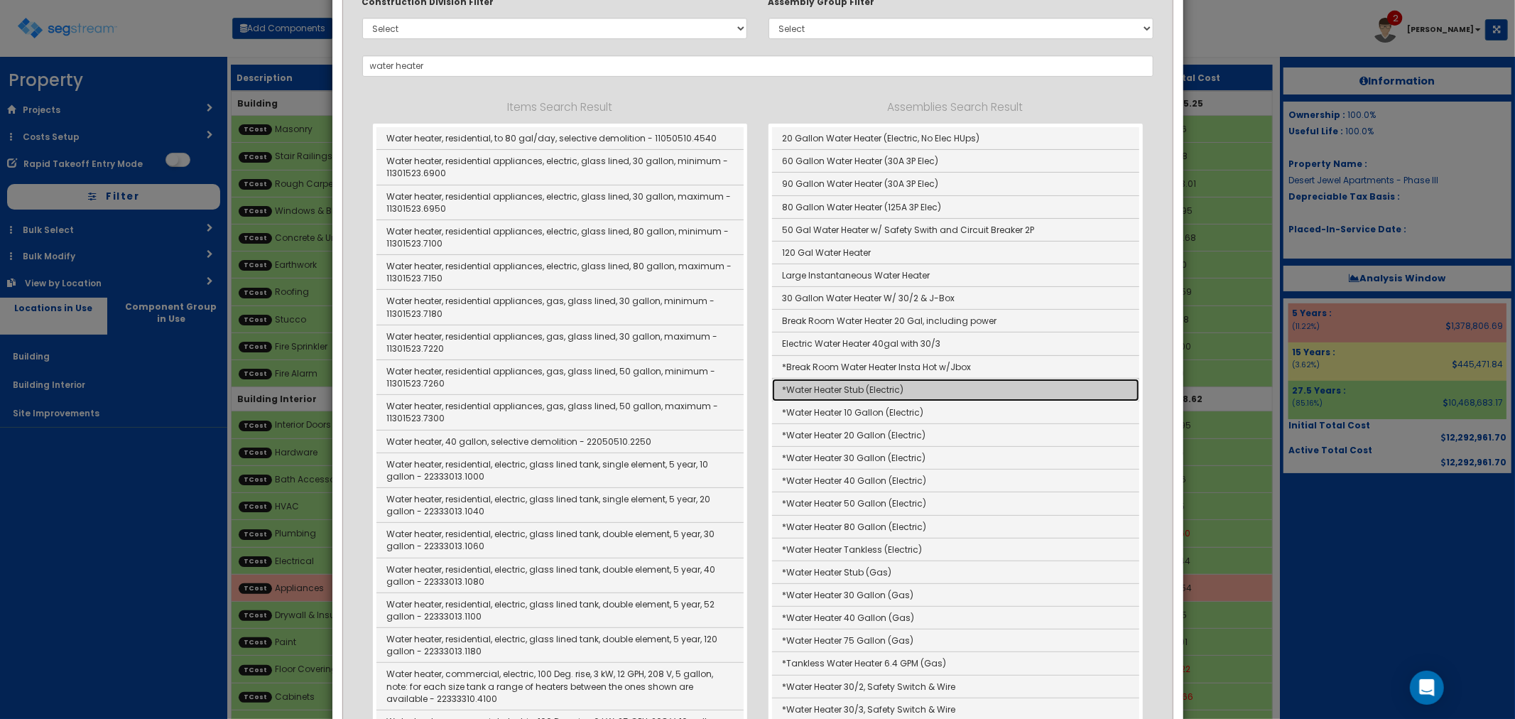
click at [869, 391] on link "*Water Heater Stub (Electric)" at bounding box center [955, 390] width 367 height 23
type input "*Water Heater Stub (Electric)"
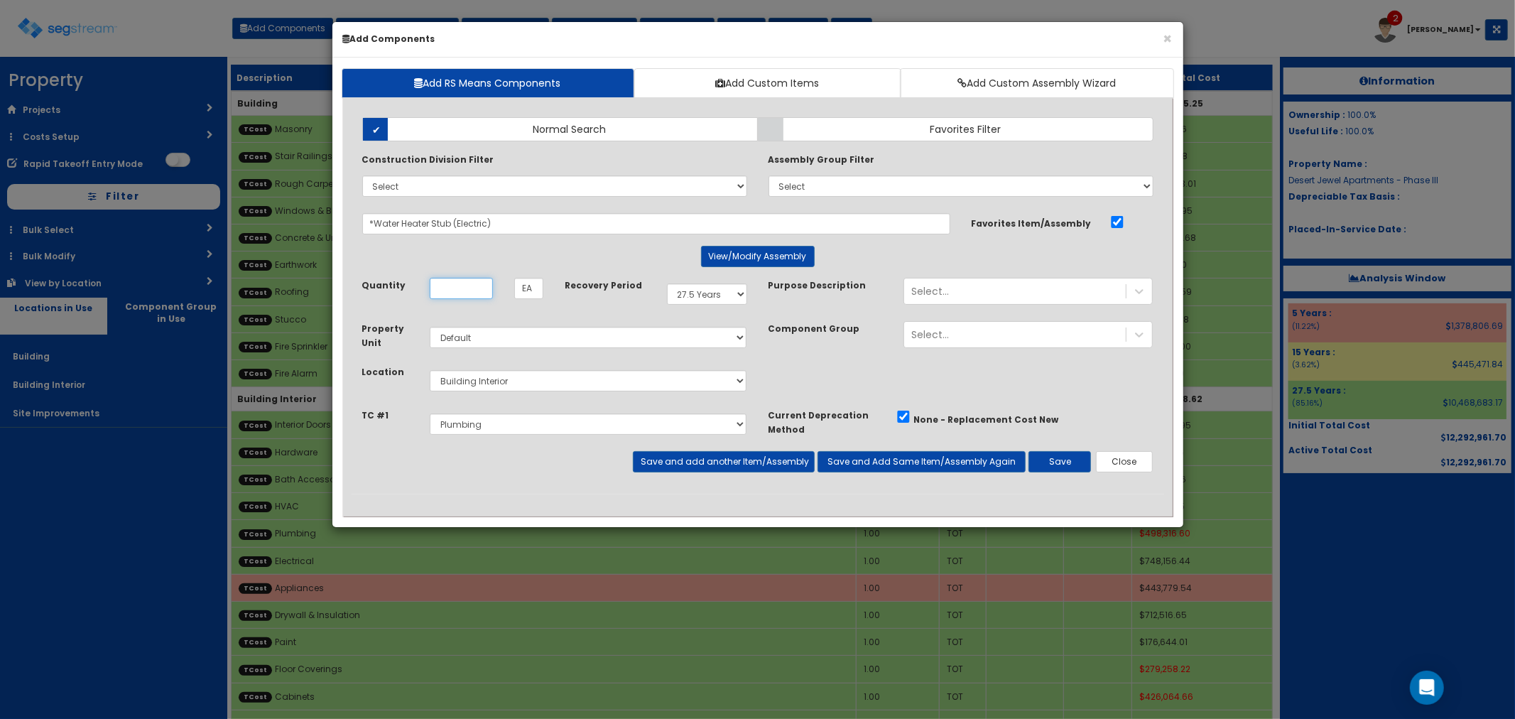
scroll to position [0, 0]
type input "56"
click at [680, 462] on button "Save and add another Item/Assembly" at bounding box center [724, 461] width 182 height 21
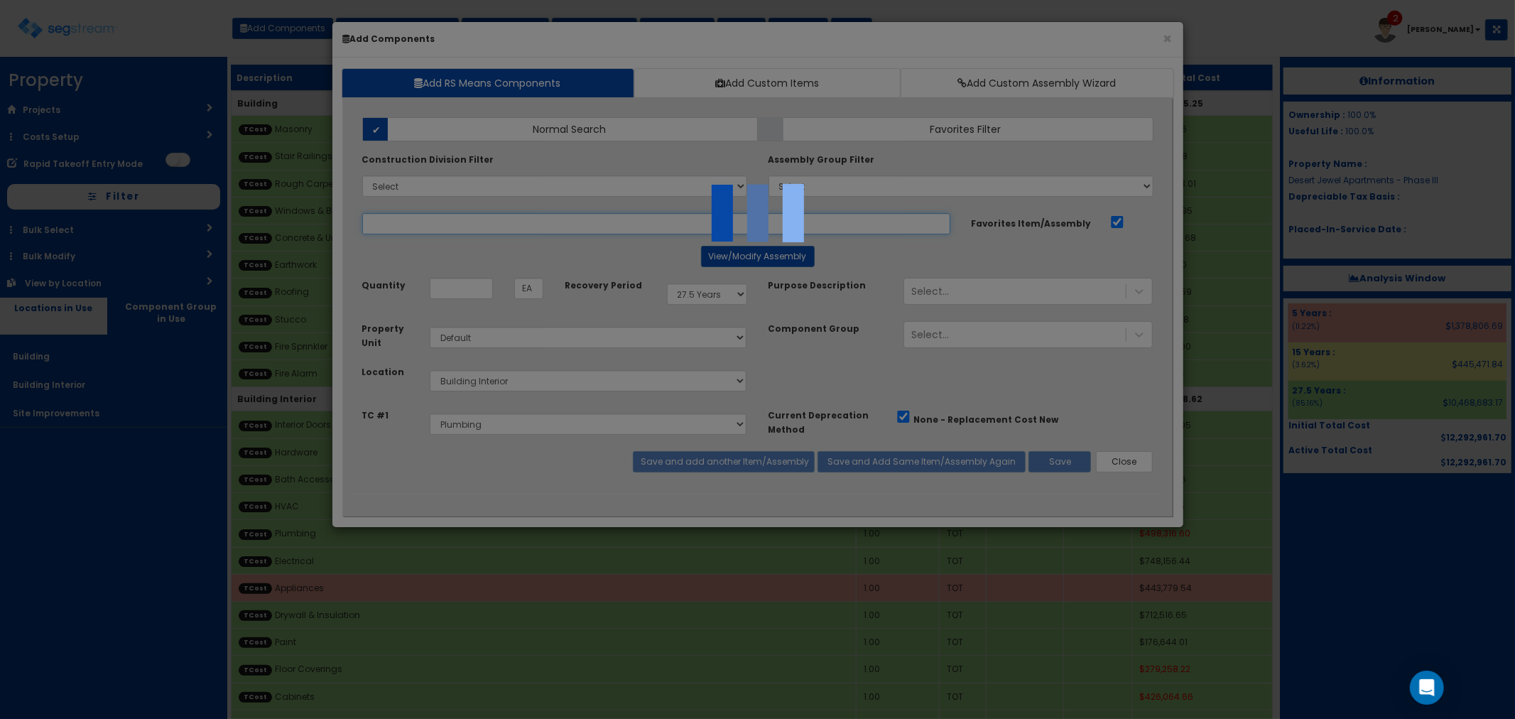
select select "5277632"
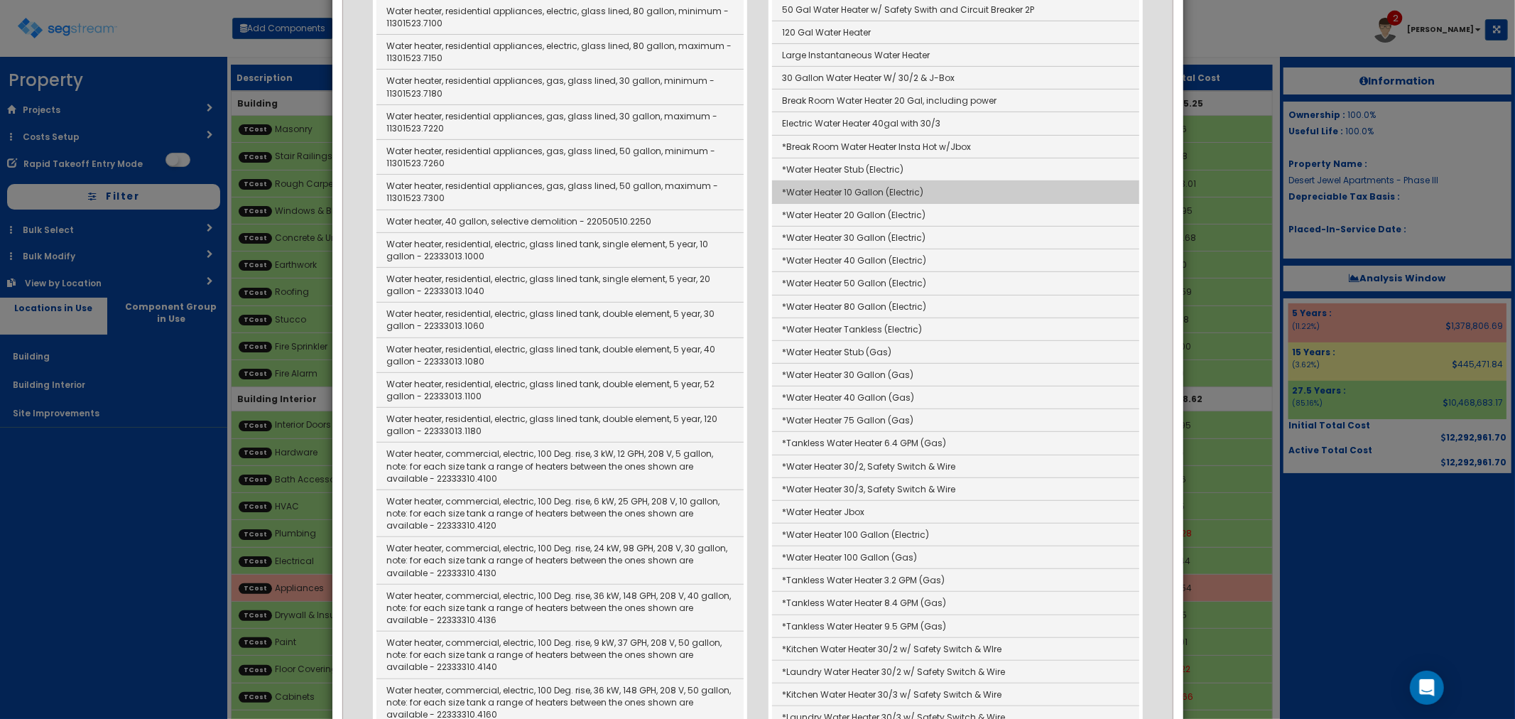
scroll to position [79, 0]
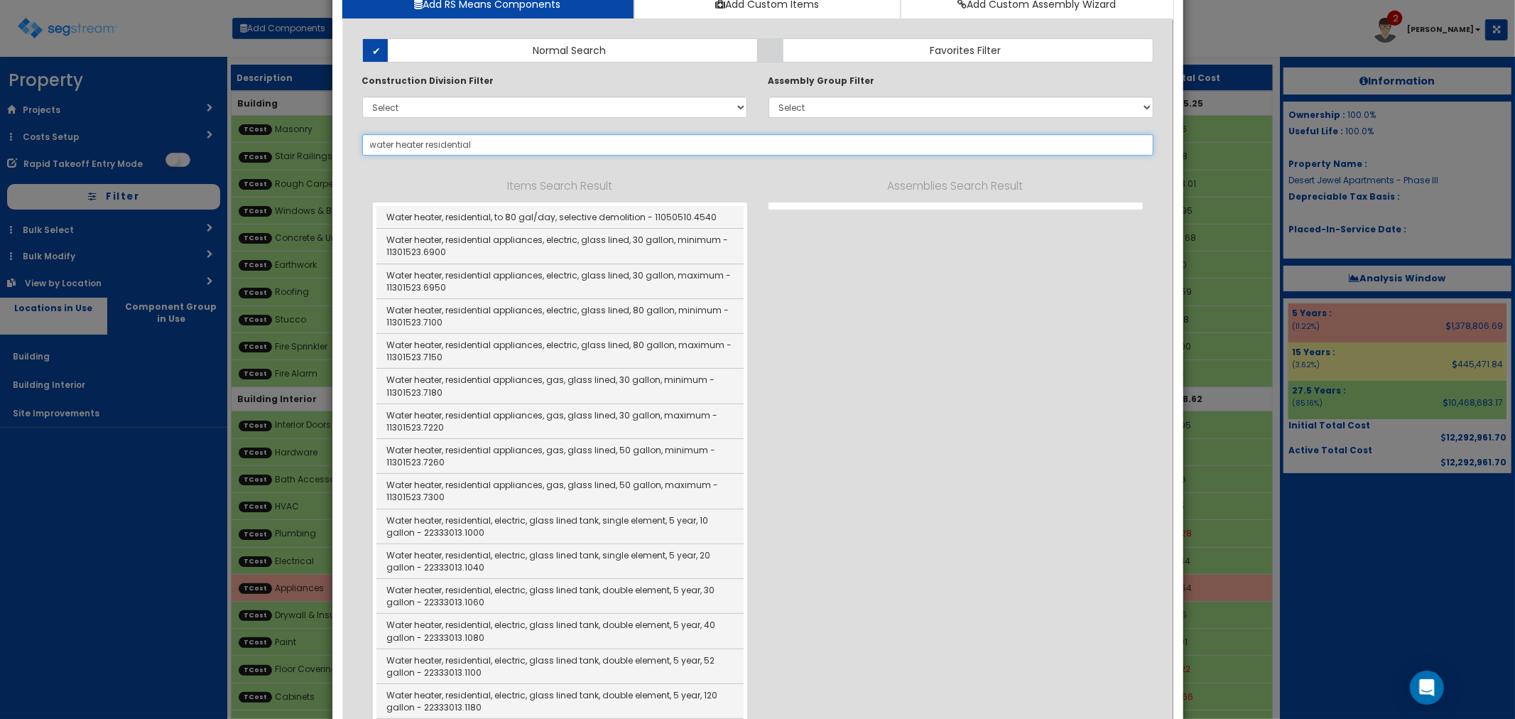
drag, startPoint x: 494, startPoint y: 147, endPoint x: 366, endPoint y: 138, distance: 128.2
click at [366, 138] on input "water heater residential" at bounding box center [757, 144] width 791 height 21
click at [850, 57] on label "Favorites Filter" at bounding box center [956, 50] width 396 height 24
click at [0, 0] on input "Favorites Filter" at bounding box center [0, 0] width 0 height 0
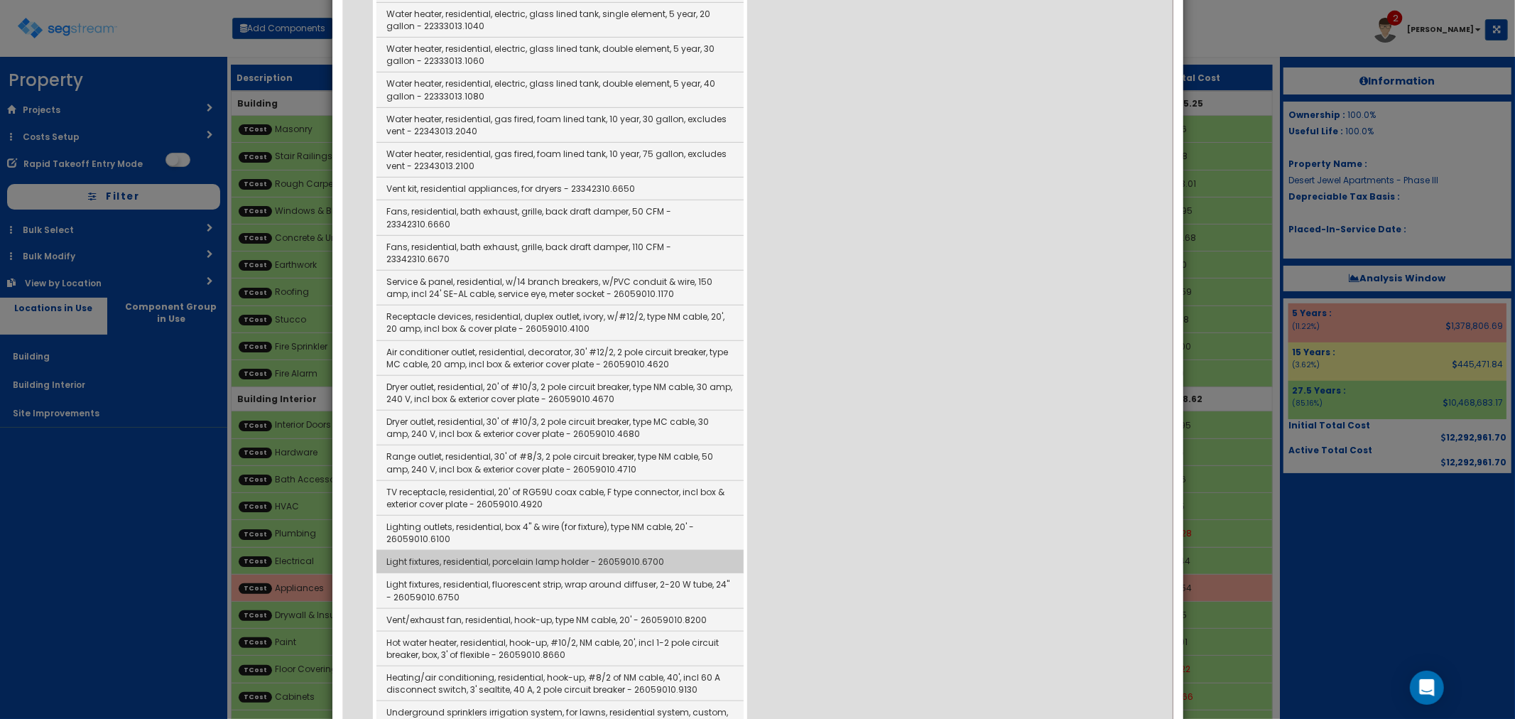
scroll to position [710, 0]
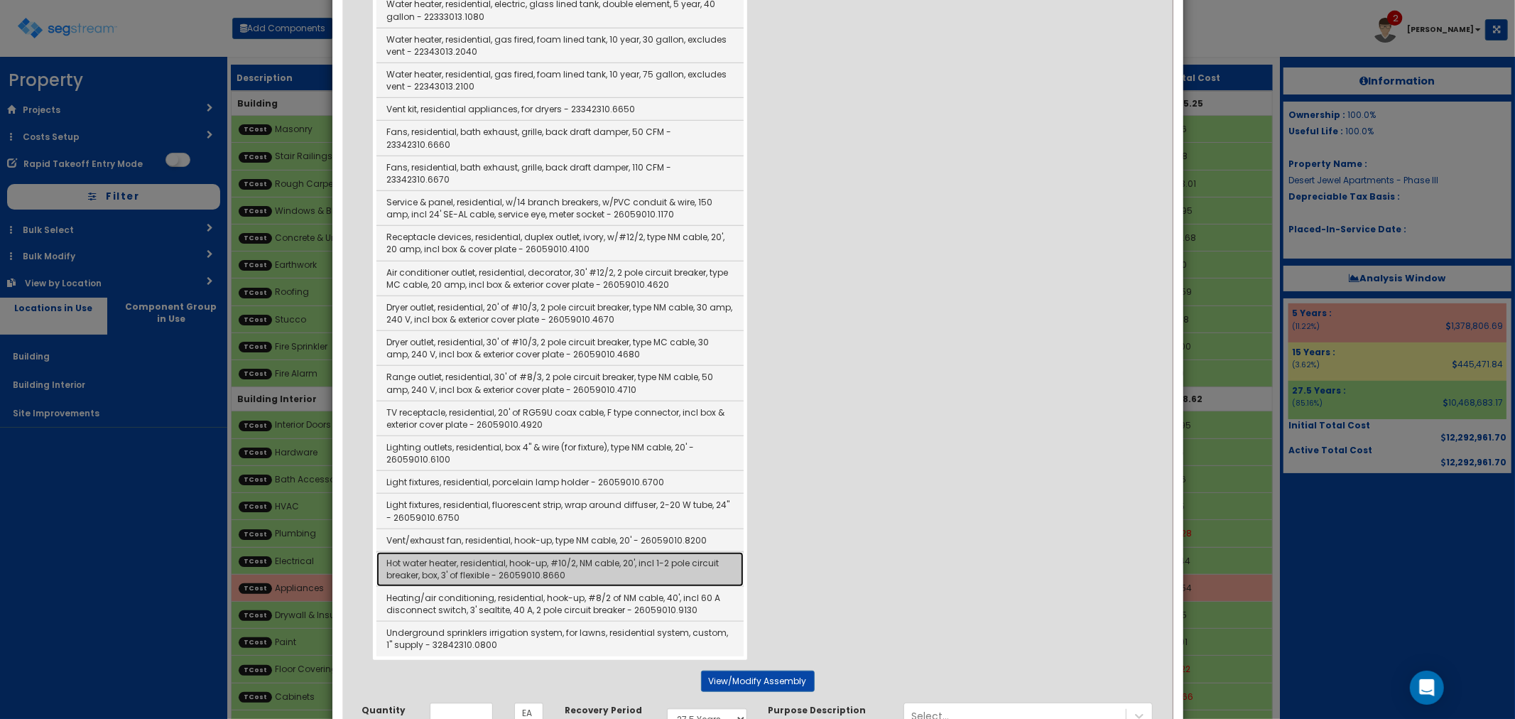
click at [513, 552] on link "Hot water heater, residential, hook-up, #10/2, NM cable, 20', incl 1-2 pole cir…" at bounding box center [559, 569] width 367 height 35
type input "Hot water heater, residential, hook-up, #10/2, NM cable, 20', incl 1-2 pole cir…"
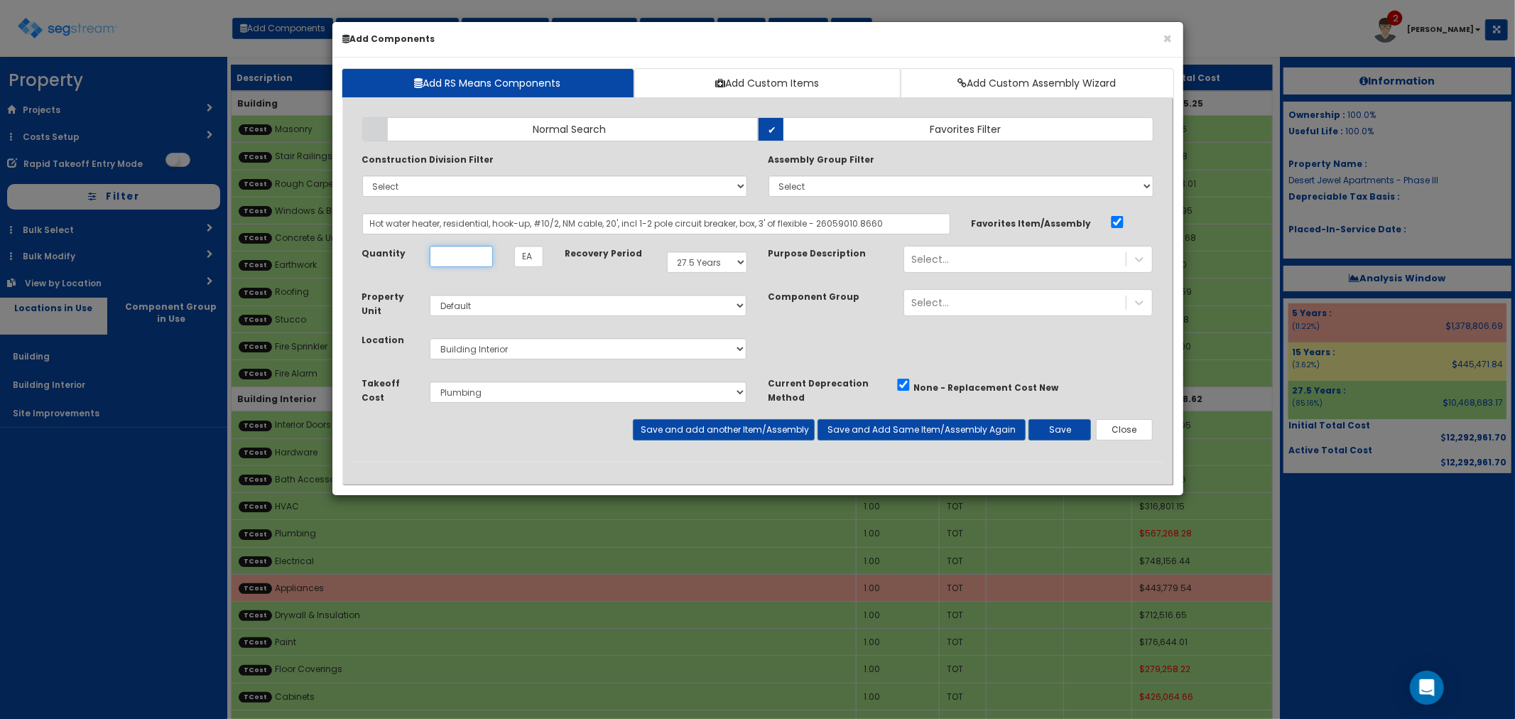
scroll to position [0, 0]
type input "56"
click at [523, 393] on select "Select Site Prep Masonry Stair Railings & Welding Rough Carpentry & Trusses Int…" at bounding box center [588, 391] width 317 height 21
select select "5277633"
click at [430, 381] on select "Select Site Prep Masonry Stair Railings & Welding Rough Carpentry & Trusses Int…" at bounding box center [588, 391] width 317 height 21
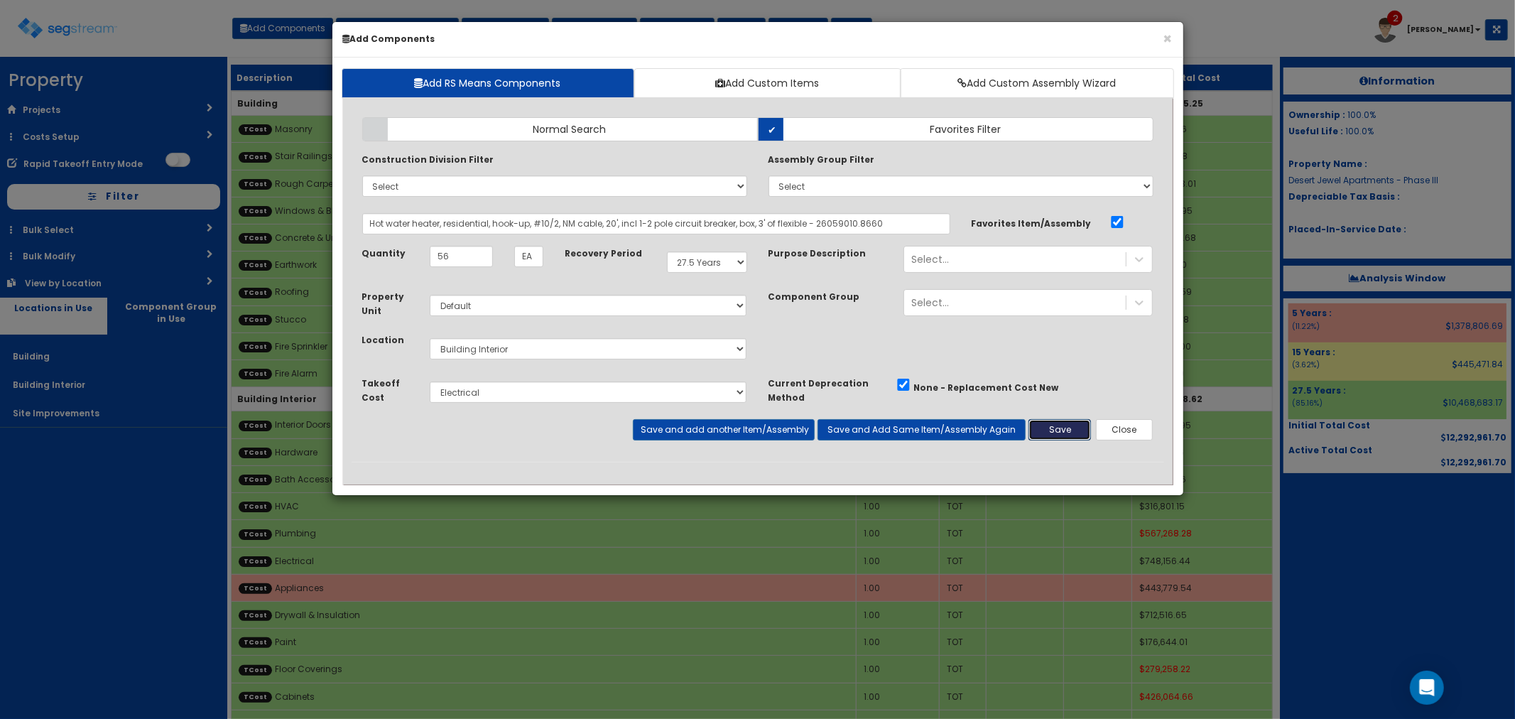
click at [1059, 427] on button "Save" at bounding box center [1059, 429] width 63 height 21
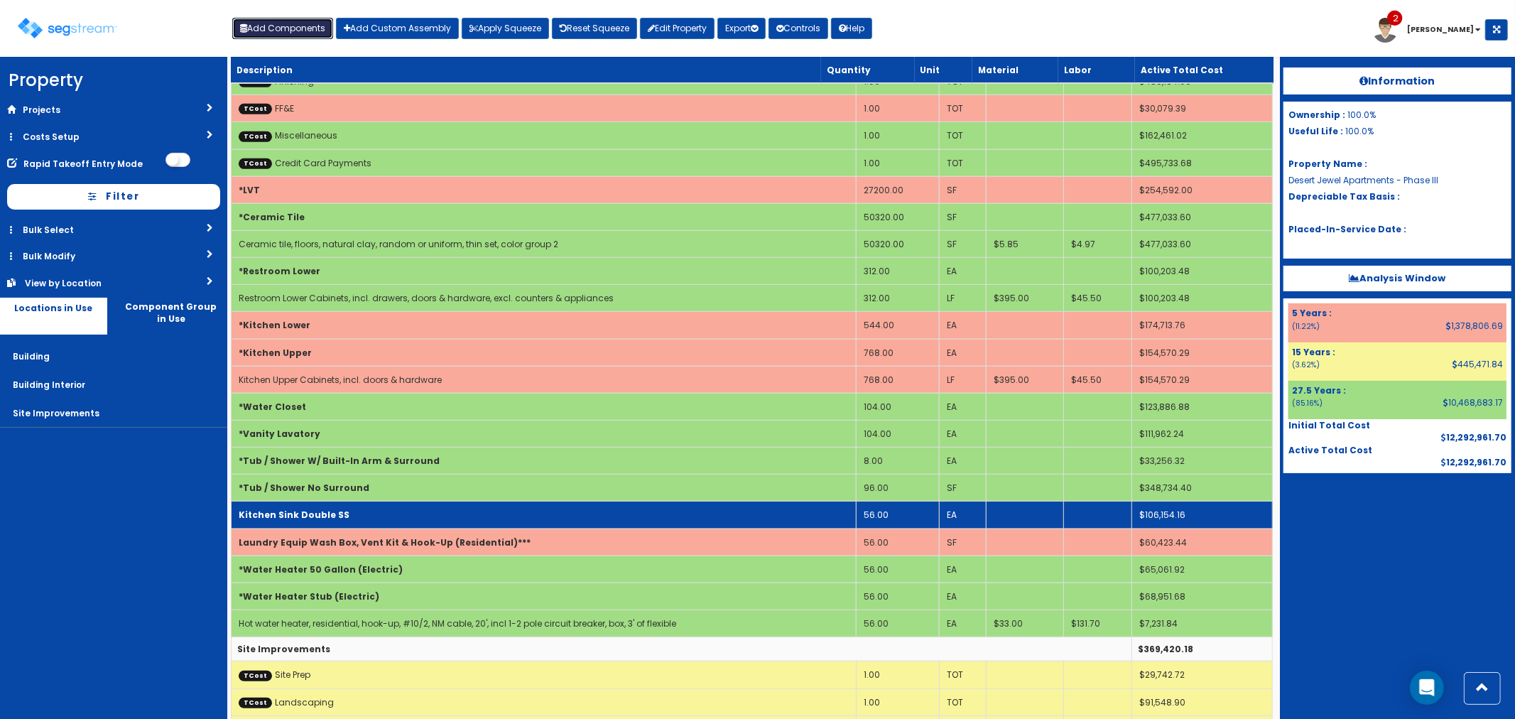
scroll to position [708, 0]
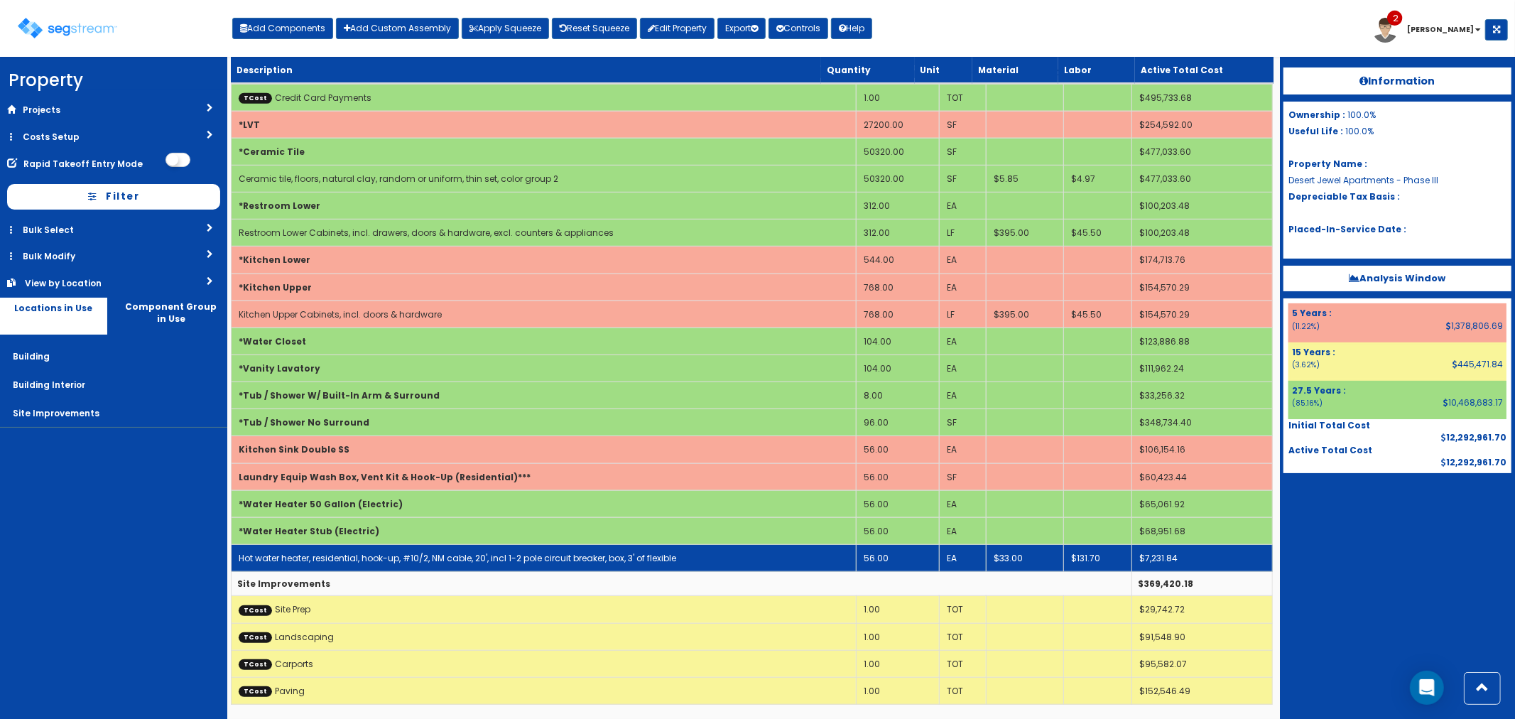
click at [346, 552] on link "Hot water heater, residential, hook-up, #10/2, NM cable, 20', incl 1-2 pole cir…" at bounding box center [458, 558] width 438 height 12
select select "5277633"
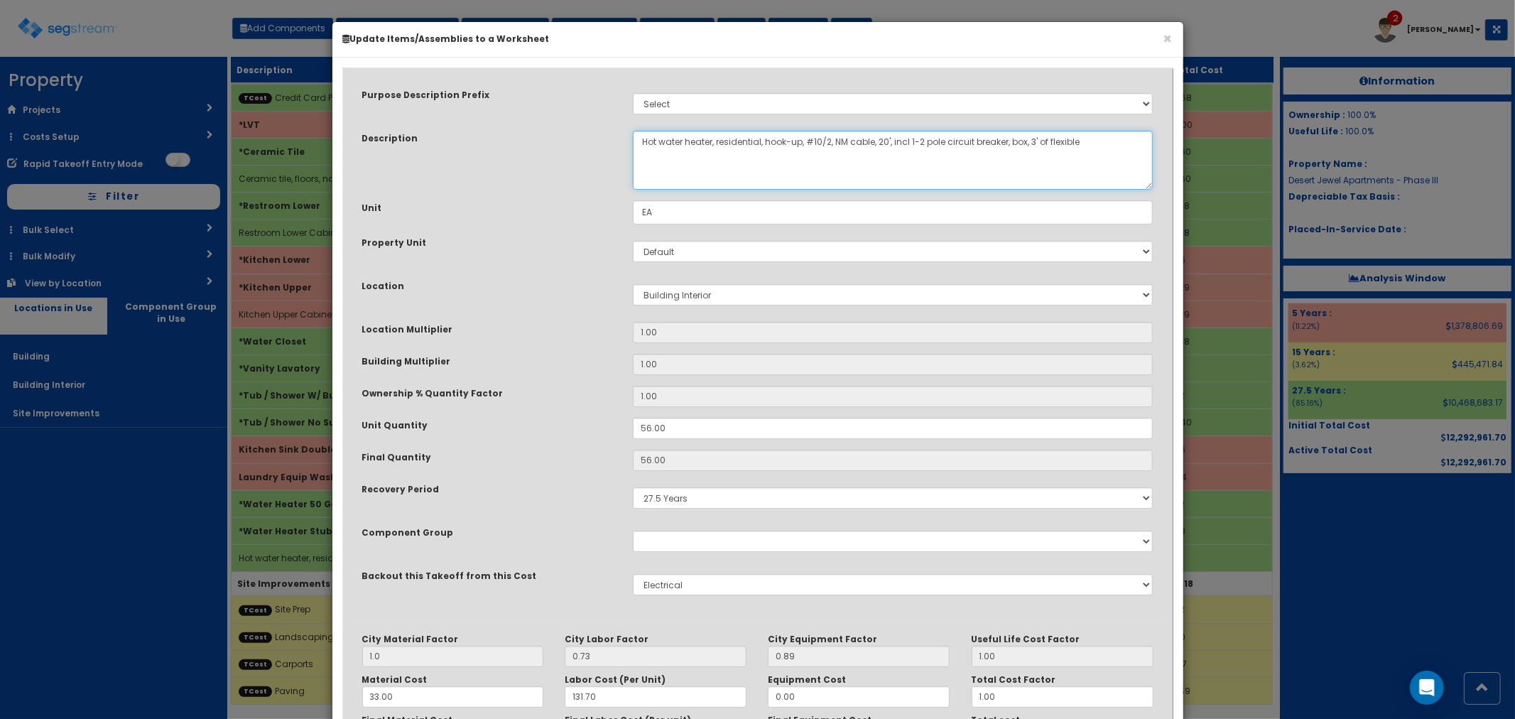
drag, startPoint x: 664, startPoint y: 139, endPoint x: 637, endPoint y: 143, distance: 27.3
click at [637, 143] on textarea "Hot water heater, residential, hook-up, #10/2, NM cable, 20', incl 1-2 pole cir…" at bounding box center [893, 160] width 521 height 59
click at [673, 142] on textarea "Hot water heater, residential, hook-up, #10/2, NM cable, 20', incl 1-2 pole cir…" at bounding box center [893, 160] width 521 height 59
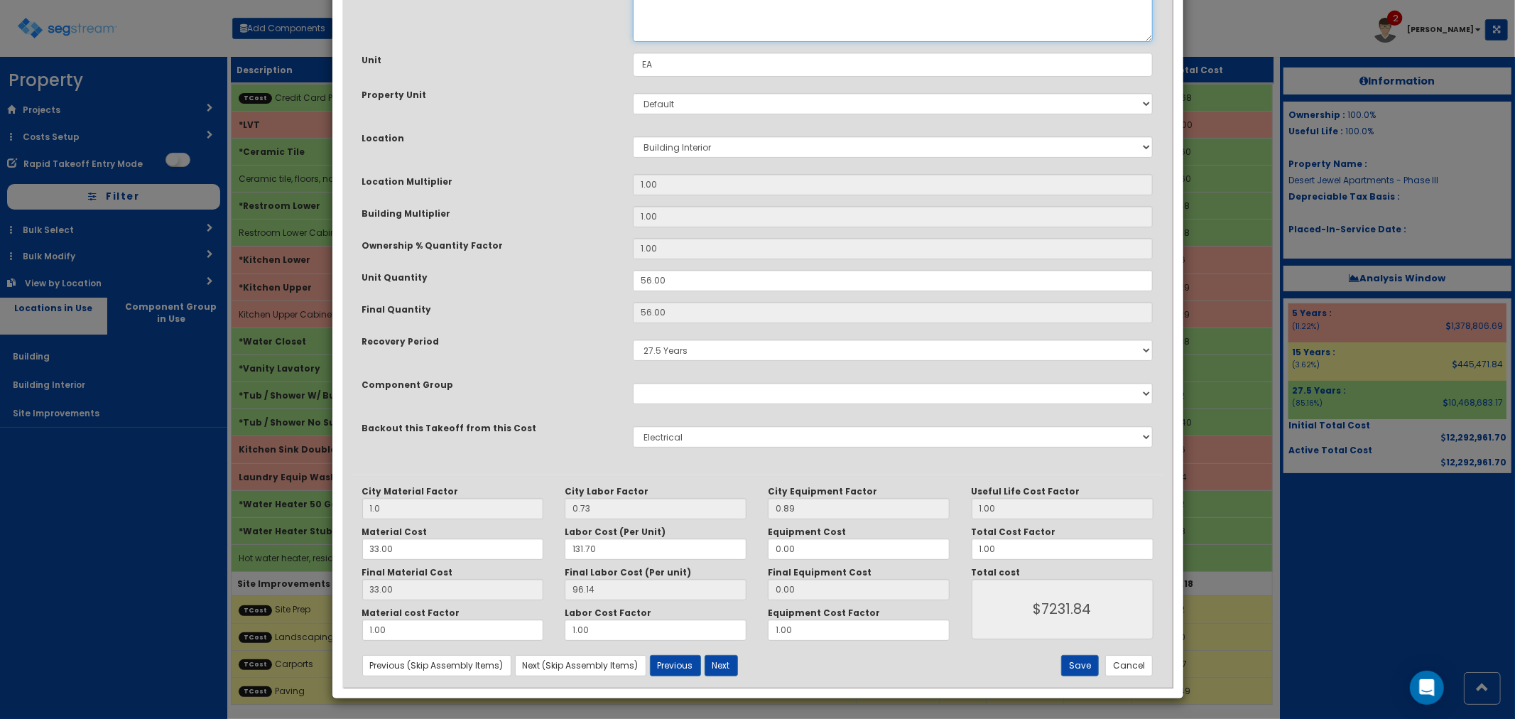
scroll to position [149, 0]
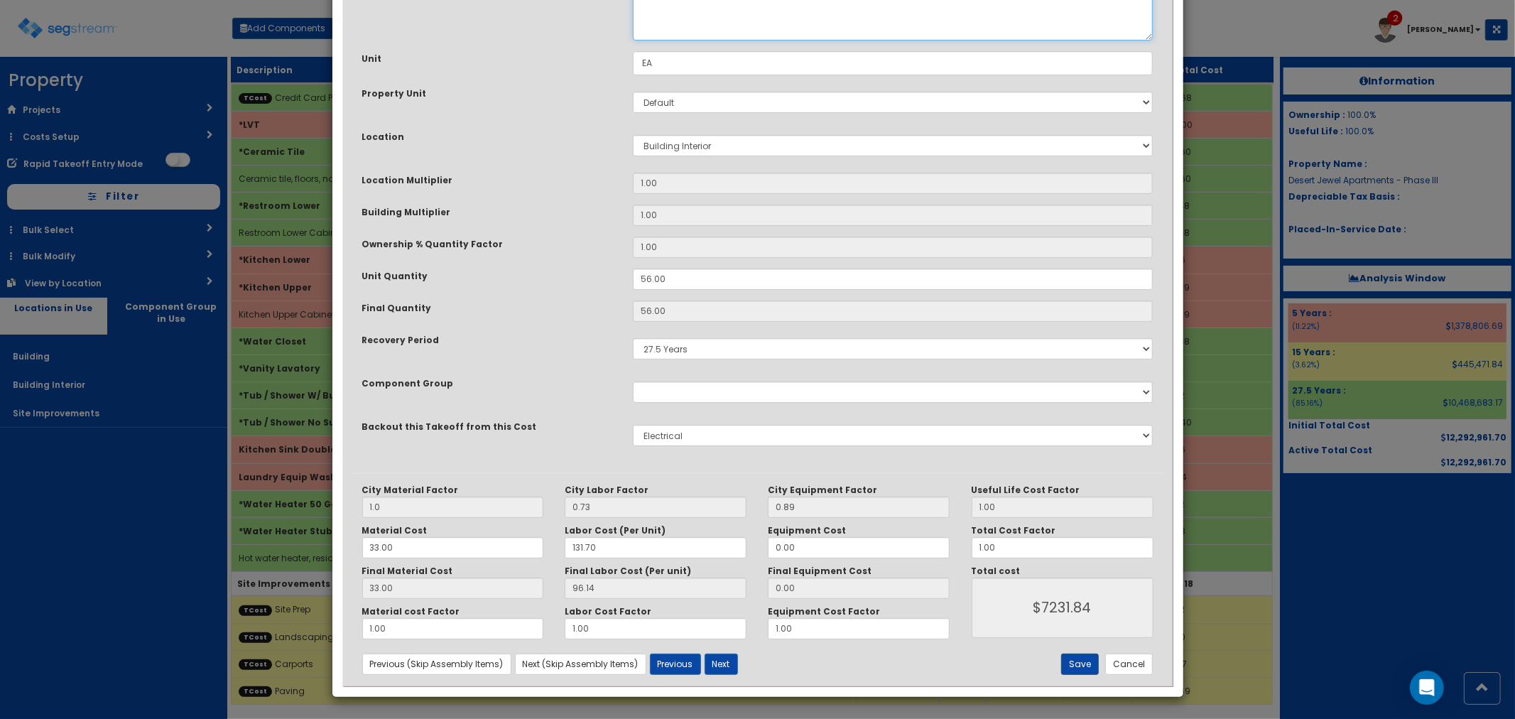
type textarea "Water Heater, residential, hook-up, #10/2, NM cable, 20', incl 1-2 pole circuit…"
click at [1075, 655] on button "Save" at bounding box center [1080, 663] width 38 height 21
